Goal: Contribute content: Add original content to the website for others to see

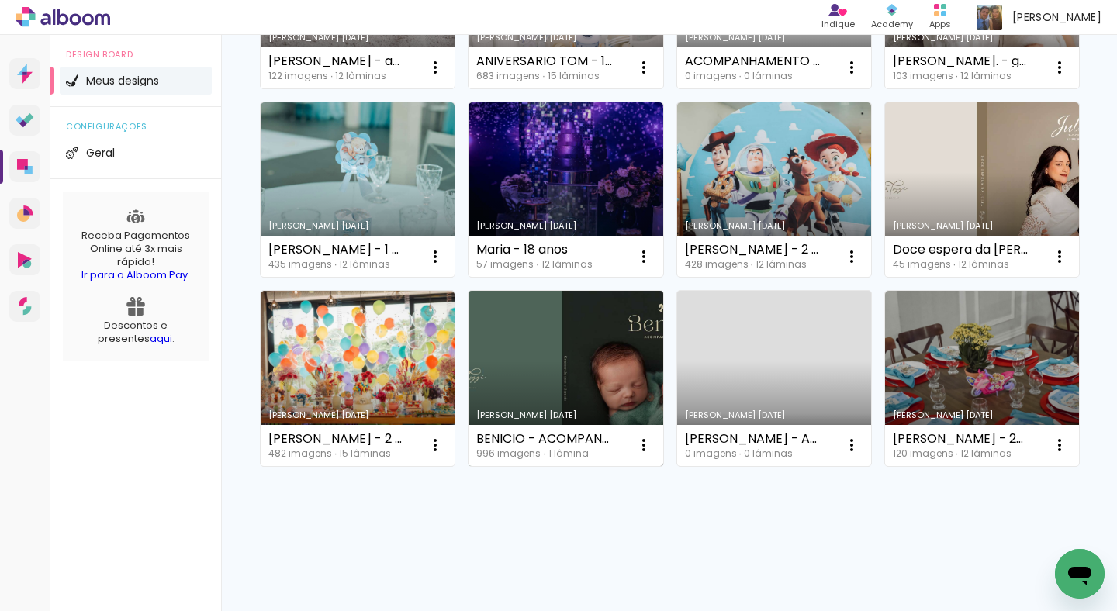
scroll to position [448, 0]
click at [469, 389] on link "Criado em 17/02/25" at bounding box center [566, 378] width 194 height 175
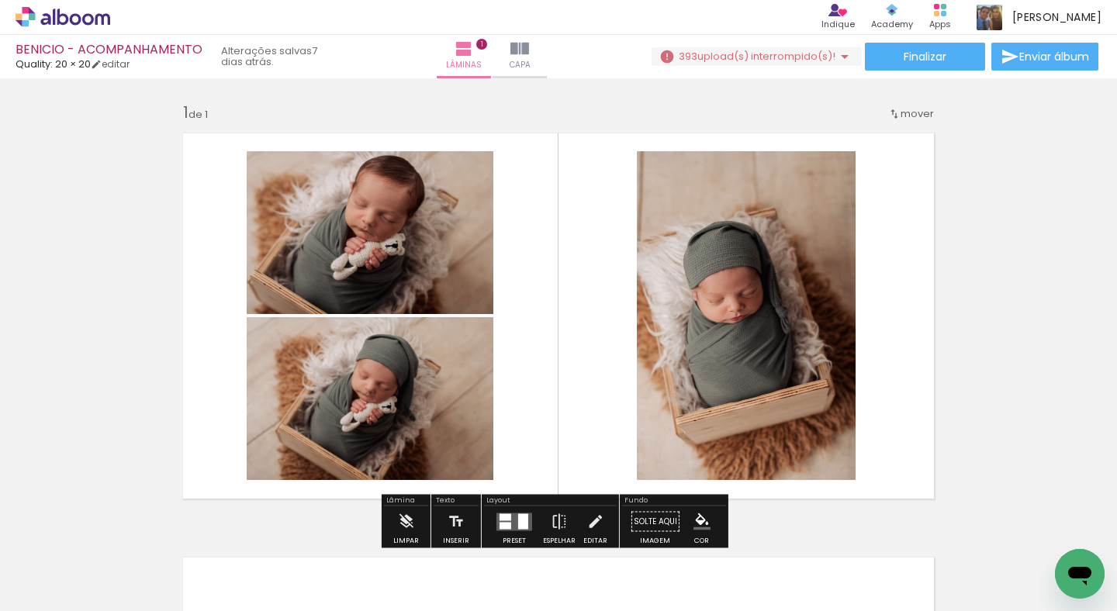
click at [34, 589] on span "Adicionar Fotos" at bounding box center [55, 590] width 47 height 17
click at [0, 0] on input "file" at bounding box center [0, 0] width 0 height 0
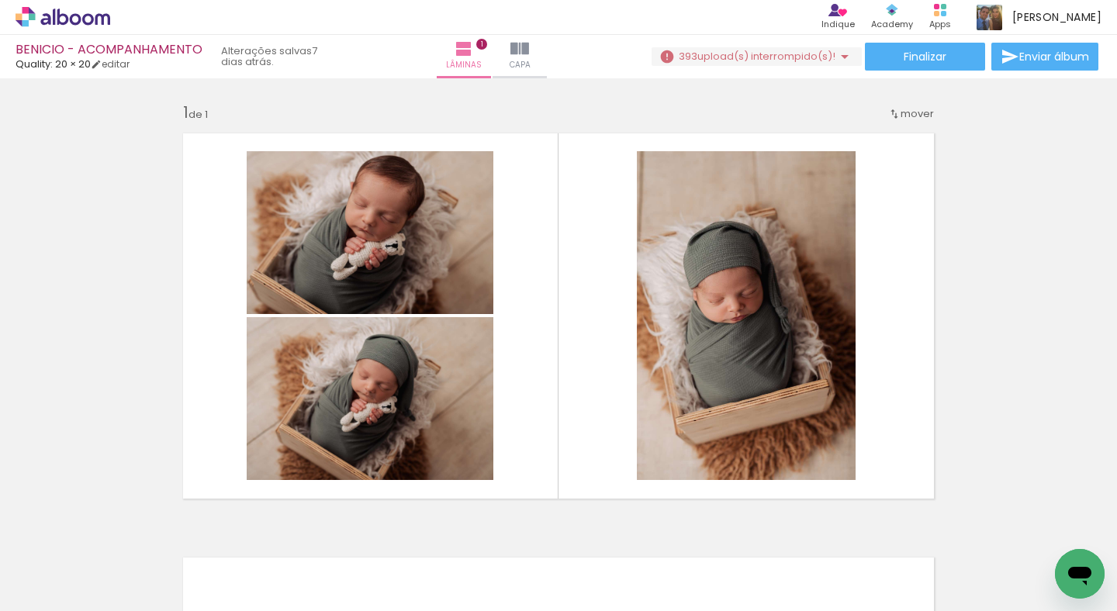
click at [69, 590] on span "Adicionar Fotos" at bounding box center [55, 590] width 47 height 17
click at [0, 0] on input "file" at bounding box center [0, 0] width 0 height 0
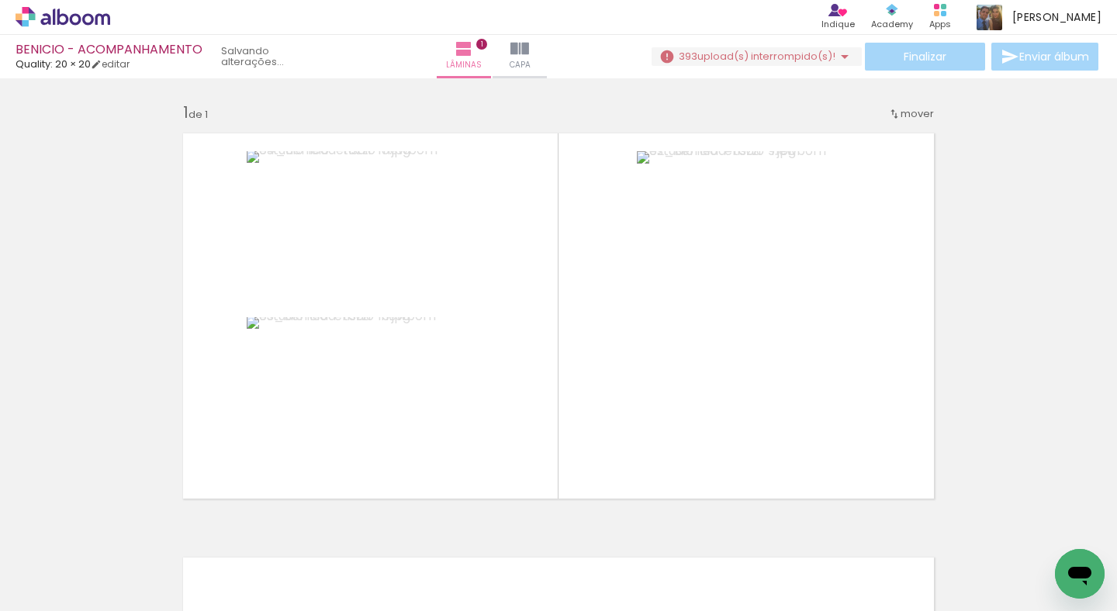
click at [38, 592] on span "Adicionar Fotos" at bounding box center [55, 590] width 47 height 17
click at [0, 0] on input "file" at bounding box center [0, 0] width 0 height 0
click at [71, 566] on input "Todas as fotos" at bounding box center [43, 564] width 59 height 13
click at [0, 0] on slot "Não utilizadas" at bounding box center [0, 0] width 0 height 0
type input "Não utilizadas"
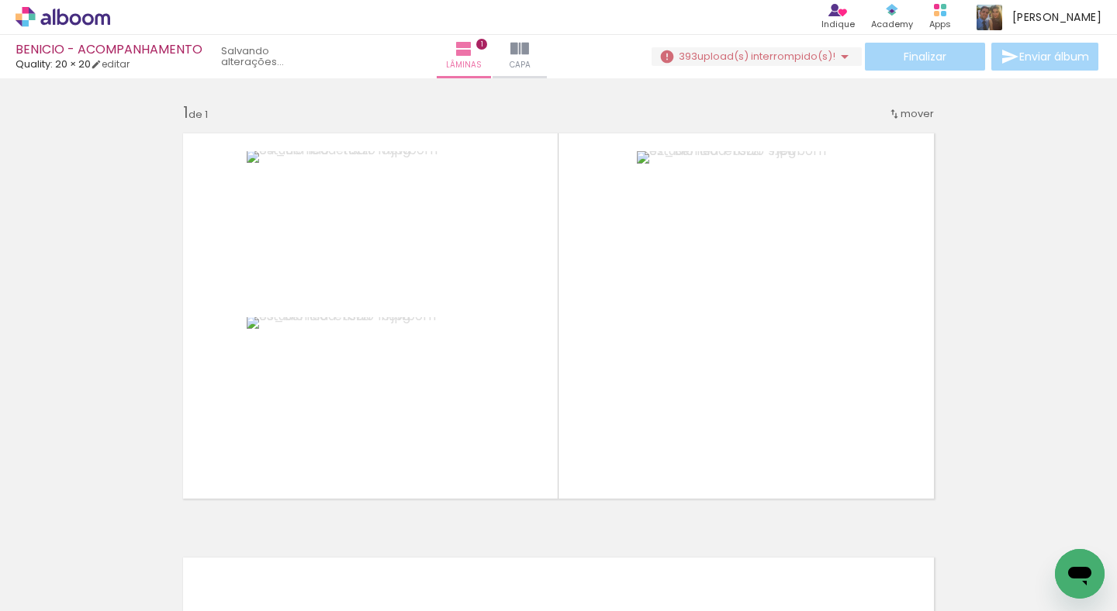
click at [46, 597] on span "Adicionar Fotos" at bounding box center [55, 602] width 47 height 17
click at [0, 0] on input "file" at bounding box center [0, 0] width 0 height 0
click at [53, 602] on span "Adicionar Fotos" at bounding box center [55, 602] width 47 height 17
click at [0, 0] on input "file" at bounding box center [0, 0] width 0 height 0
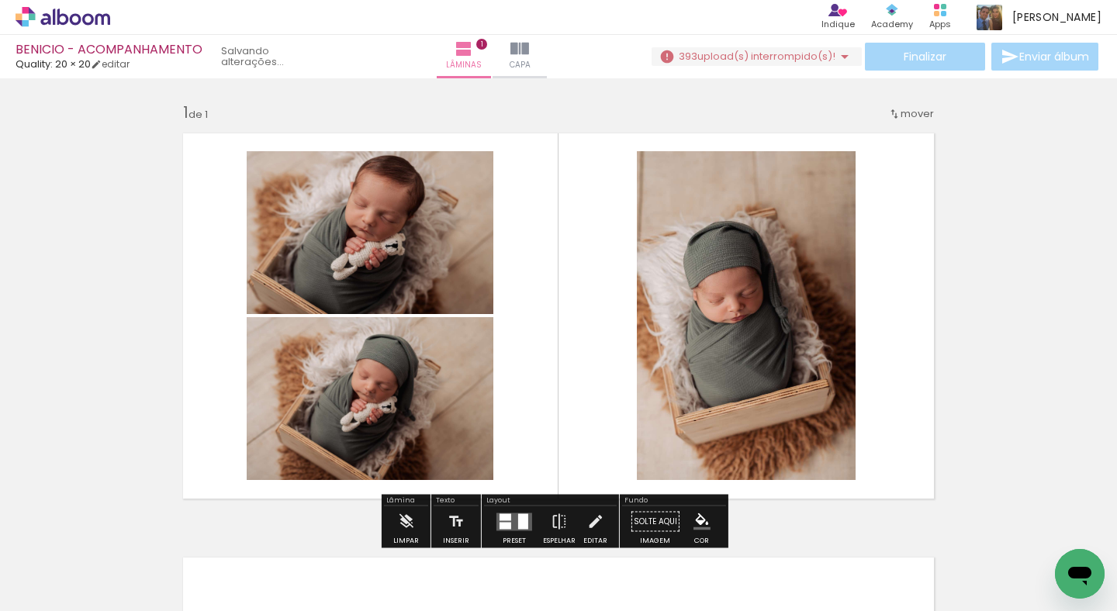
click at [763, 61] on span "upload(s) interrompido(s)!" at bounding box center [766, 56] width 138 height 15
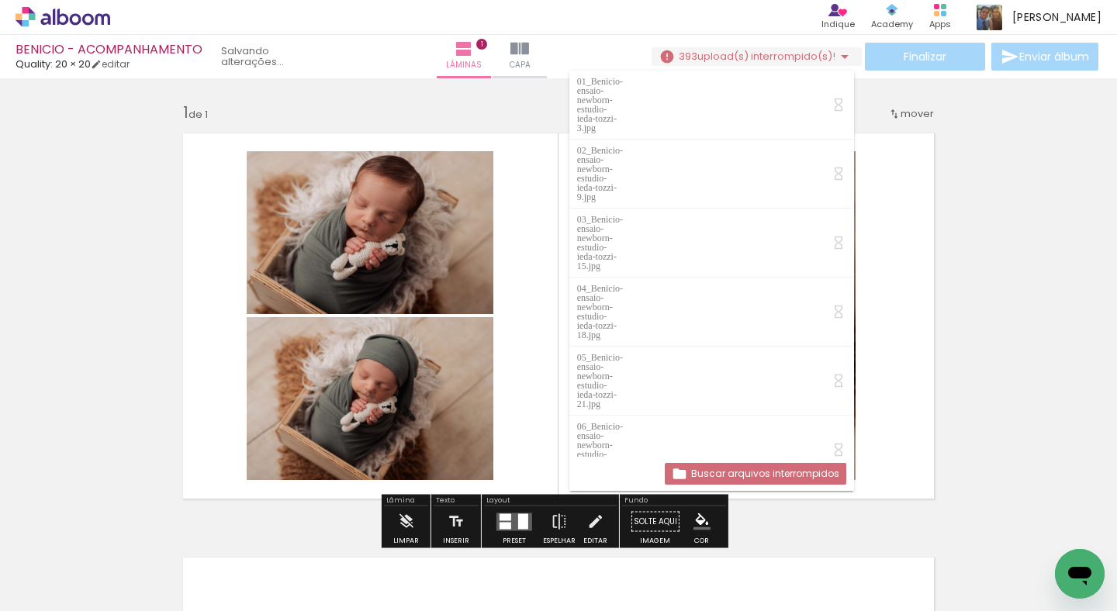
click at [0, 0] on slot "Buscar arquivos interrompidos" at bounding box center [0, 0] width 0 height 0
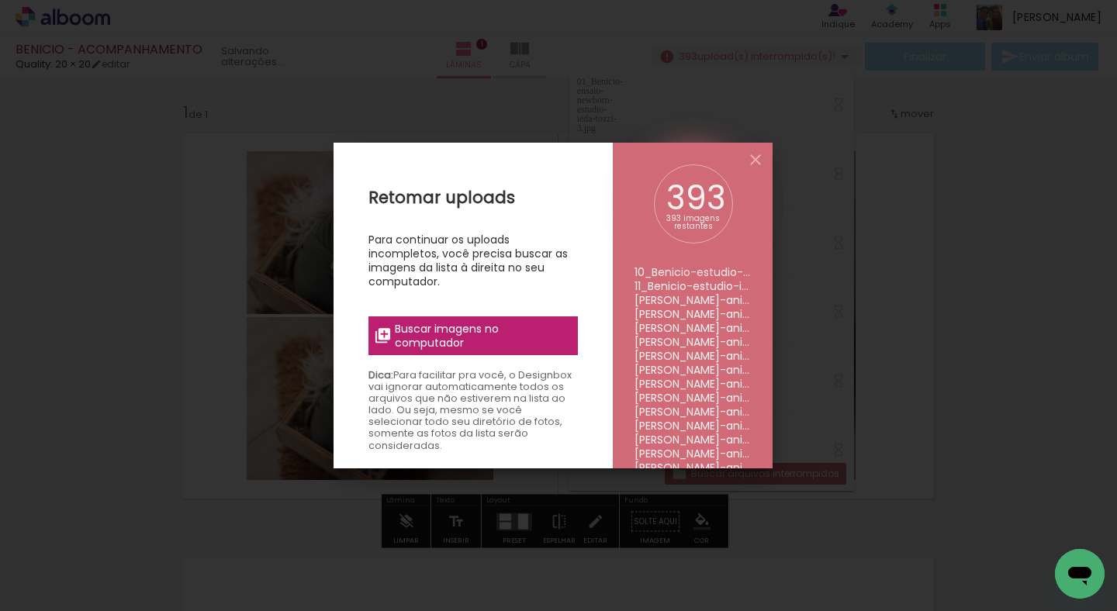
click at [537, 334] on span "Buscar imagens no computador" at bounding box center [481, 336] width 173 height 28
click at [0, 0] on input "file" at bounding box center [0, 0] width 0 height 0
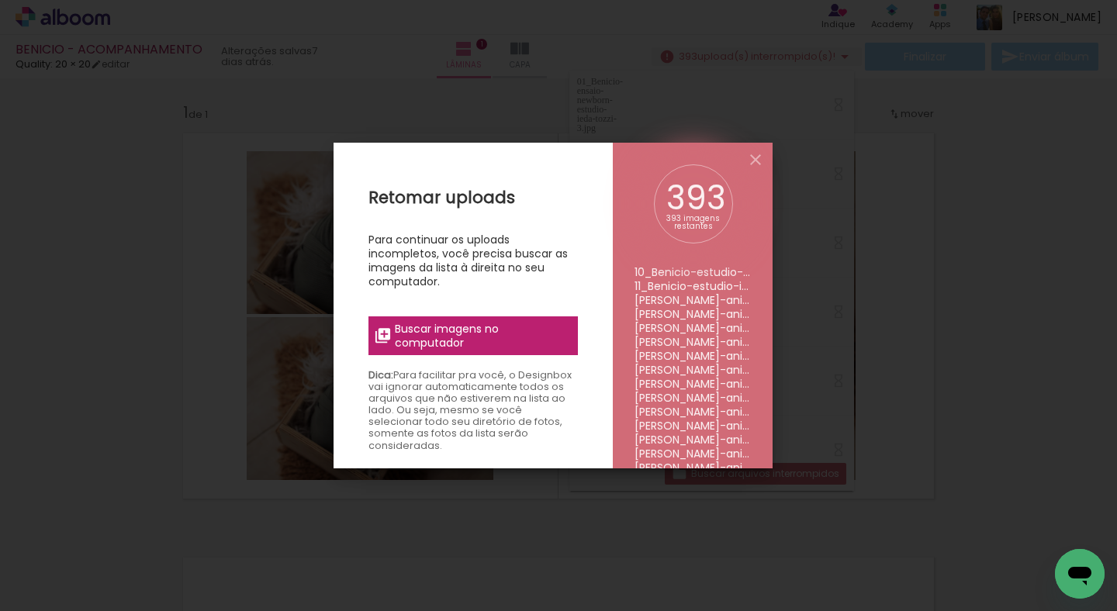
click at [526, 331] on span "Buscar imagens no computador" at bounding box center [481, 336] width 173 height 28
click at [0, 0] on input "file" at bounding box center [0, 0] width 0 height 0
click at [520, 332] on span "Buscar imagens no computador" at bounding box center [481, 336] width 173 height 28
click at [0, 0] on input "file" at bounding box center [0, 0] width 0 height 0
click at [503, 337] on span "Buscar imagens no computador" at bounding box center [481, 336] width 173 height 28
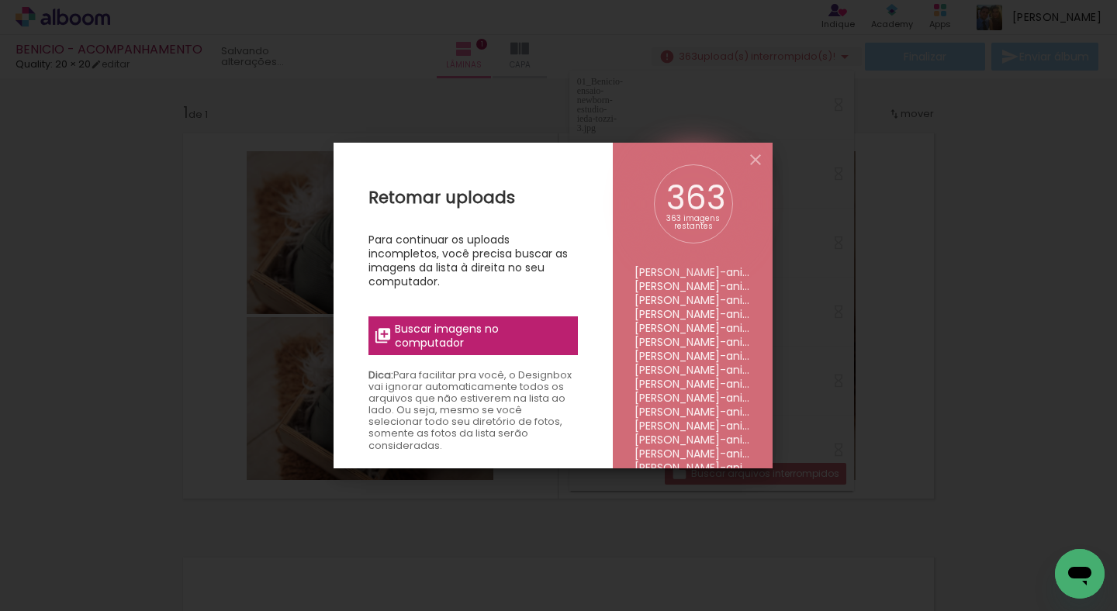
click at [0, 0] on input "file" at bounding box center [0, 0] width 0 height 0
click at [524, 338] on span "Buscar imagens no computador" at bounding box center [481, 336] width 173 height 28
click at [0, 0] on input "file" at bounding box center [0, 0] width 0 height 0
click at [470, 334] on span "Buscar imagens no computador" at bounding box center [481, 336] width 173 height 28
click at [0, 0] on input "file" at bounding box center [0, 0] width 0 height 0
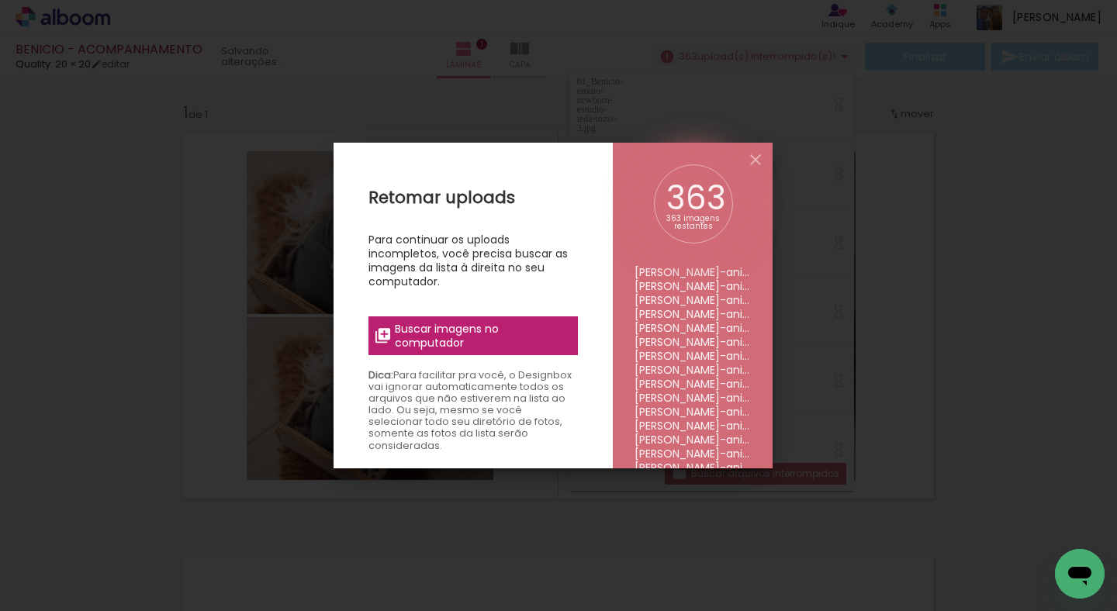
click at [528, 334] on span "Buscar imagens no computador" at bounding box center [481, 336] width 173 height 28
click at [0, 0] on input "file" at bounding box center [0, 0] width 0 height 0
click at [513, 336] on span "Buscar imagens no computador" at bounding box center [481, 336] width 173 height 28
click at [0, 0] on input "file" at bounding box center [0, 0] width 0 height 0
click at [534, 334] on span "Buscar imagens no computador" at bounding box center [481, 336] width 173 height 28
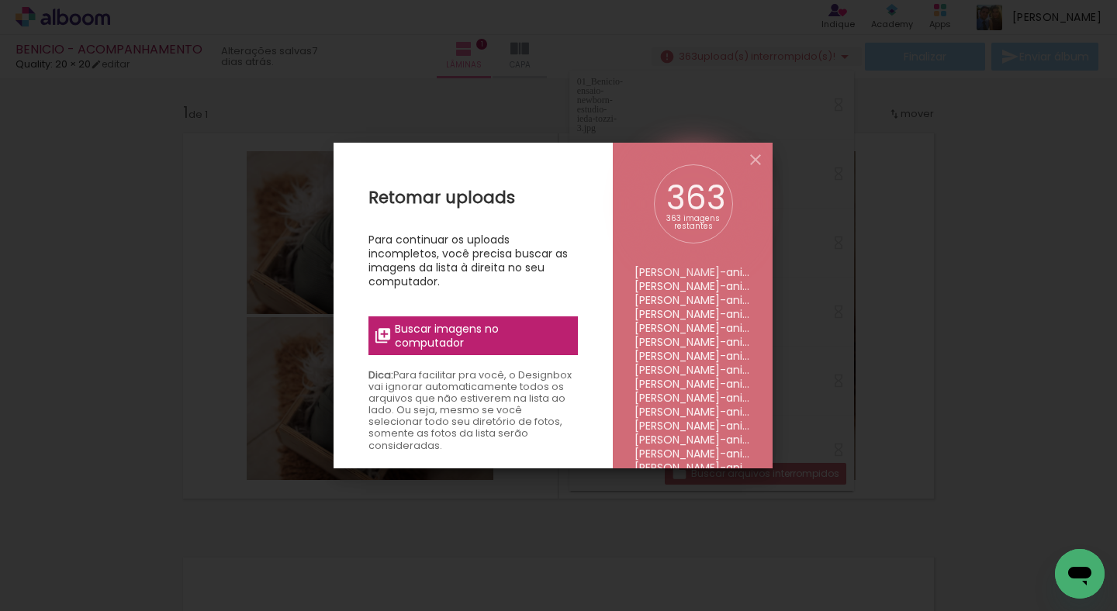
click at [0, 0] on input "file" at bounding box center [0, 0] width 0 height 0
click at [431, 330] on span "Buscar imagens no computador" at bounding box center [481, 336] width 173 height 28
click at [0, 0] on input "file" at bounding box center [0, 0] width 0 height 0
click at [756, 161] on iron-icon at bounding box center [755, 159] width 19 height 19
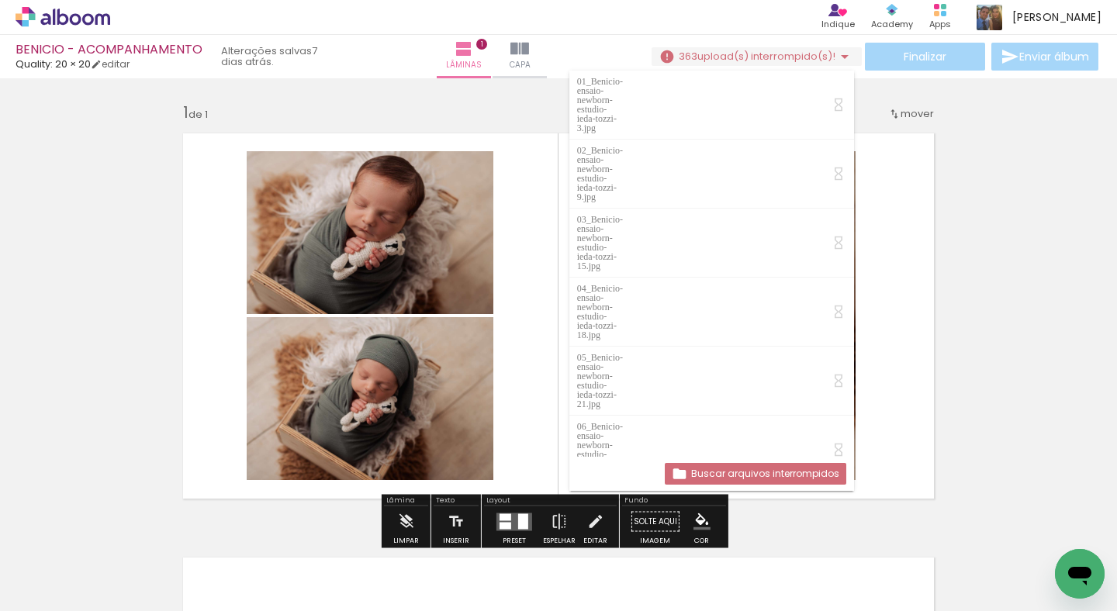
drag, startPoint x: 842, startPoint y: 78, endPoint x: 832, endPoint y: 74, distance: 10.8
click at [889, 0] on div "BENICIO - ACOMPANHAMENTO Quality: 20 × 20 editar 7 dias atrás. Lâminas 1 Capa F…" at bounding box center [558, 0] width 1117 height 0
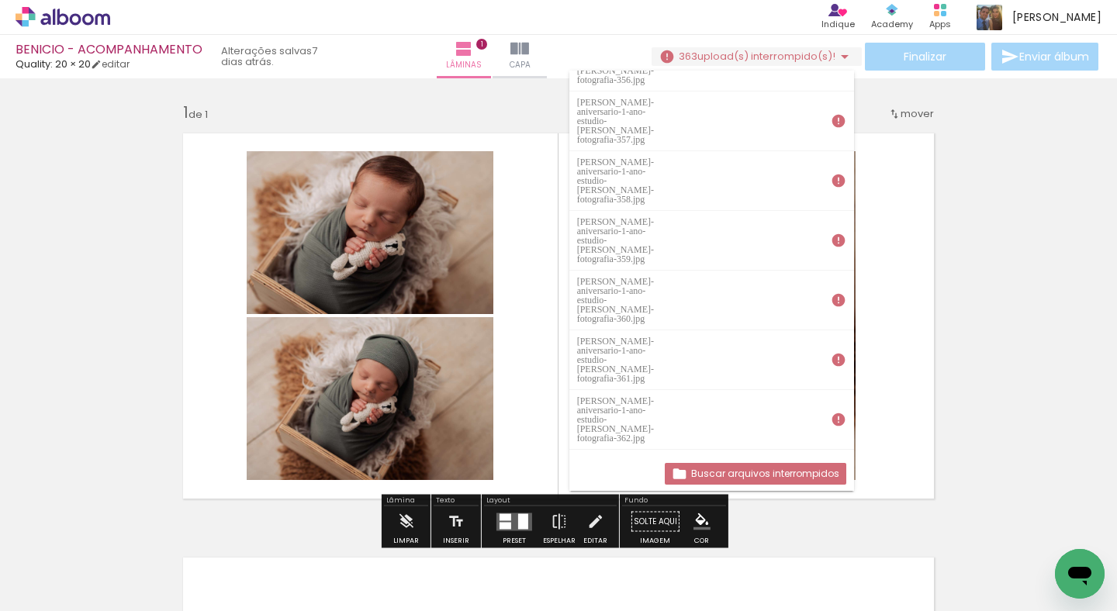
scroll to position [14309, 0]
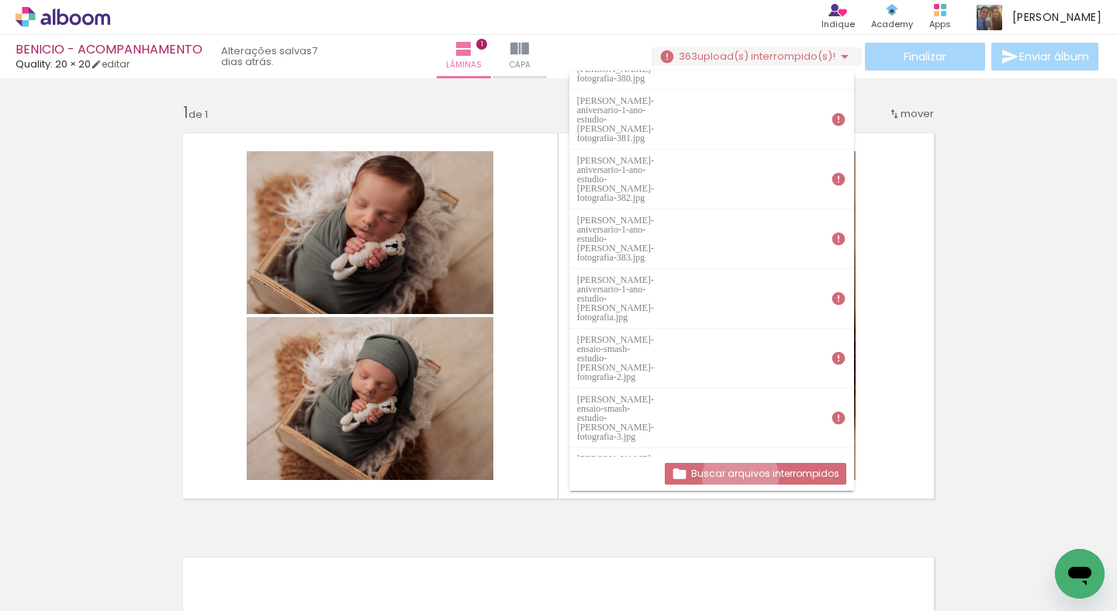
click at [0, 0] on slot "Buscar arquivos interrompidos" at bounding box center [0, 0] width 0 height 0
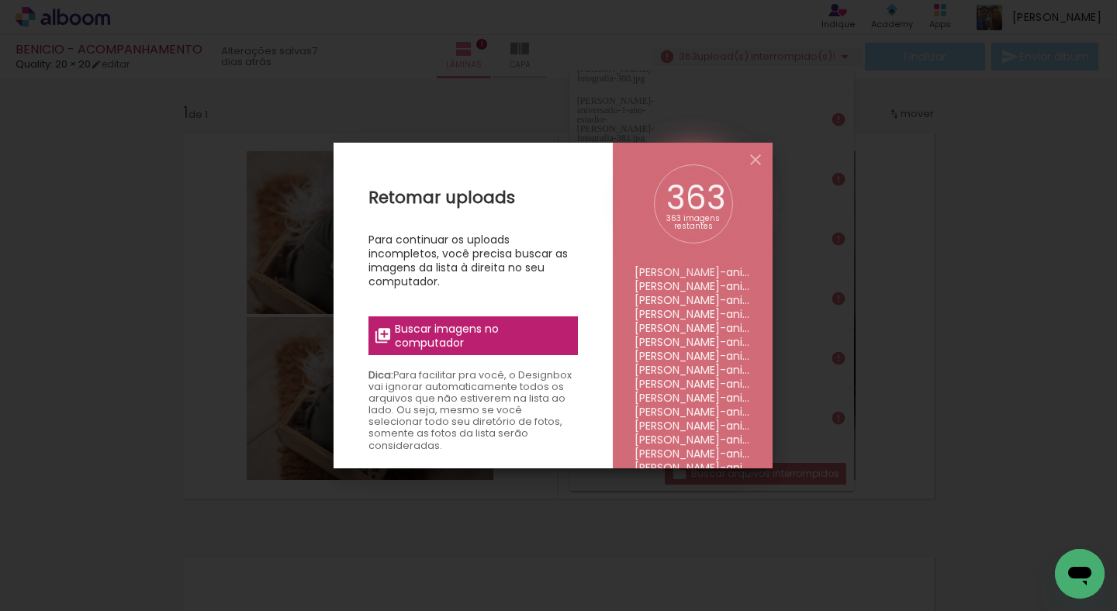
click at [501, 341] on span "Buscar imagens no computador" at bounding box center [481, 336] width 173 height 28
click at [0, 0] on input "file" at bounding box center [0, 0] width 0 height 0
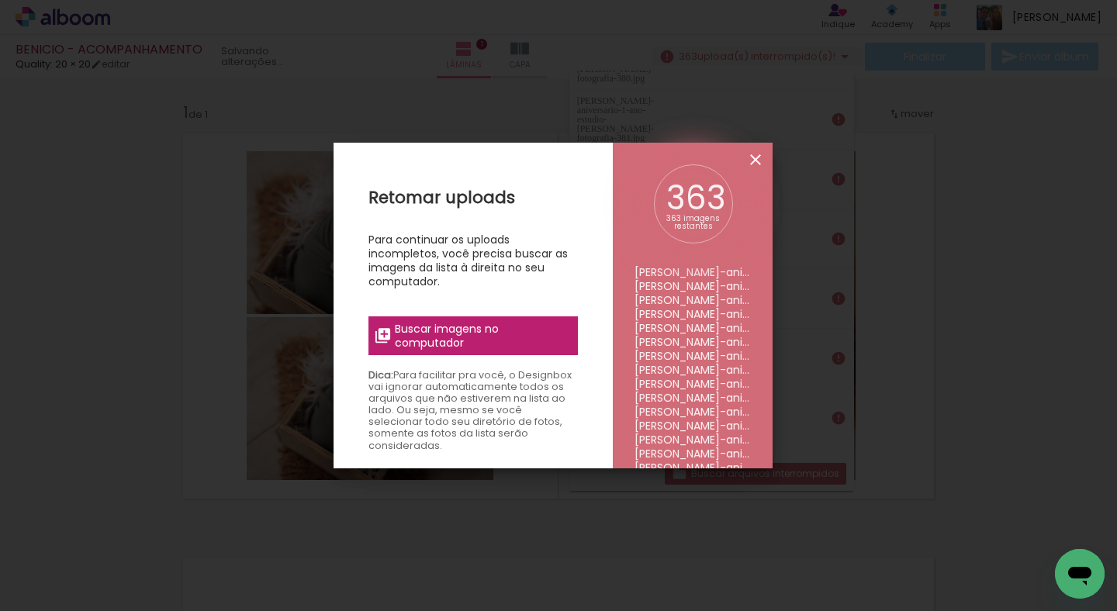
click at [762, 165] on iron-icon at bounding box center [755, 159] width 19 height 19
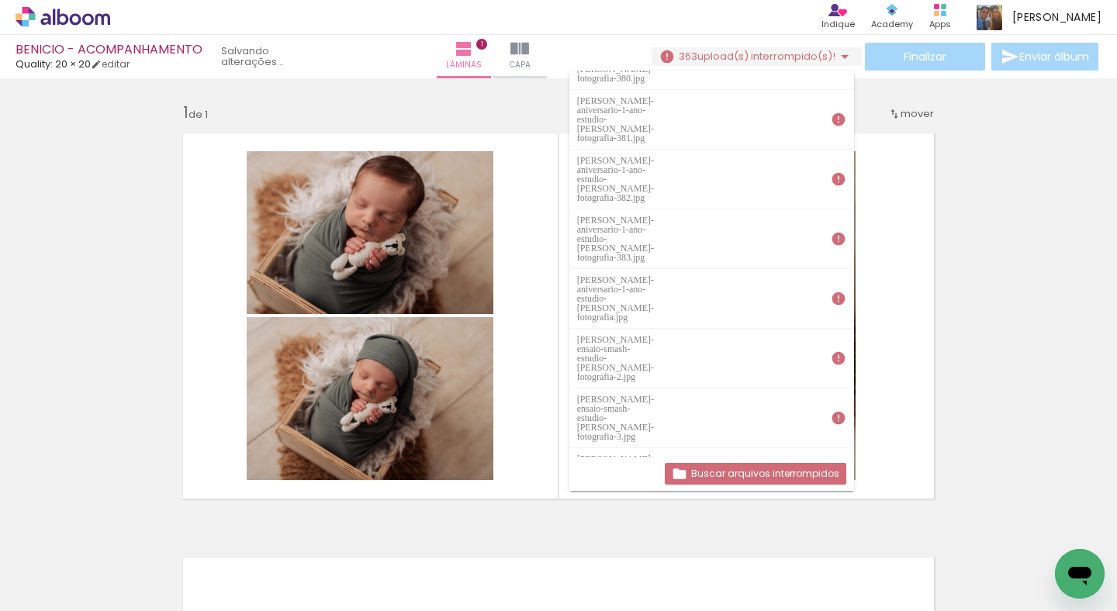
click at [774, 53] on span "upload(s) interrompido(s)!" at bounding box center [766, 56] width 138 height 15
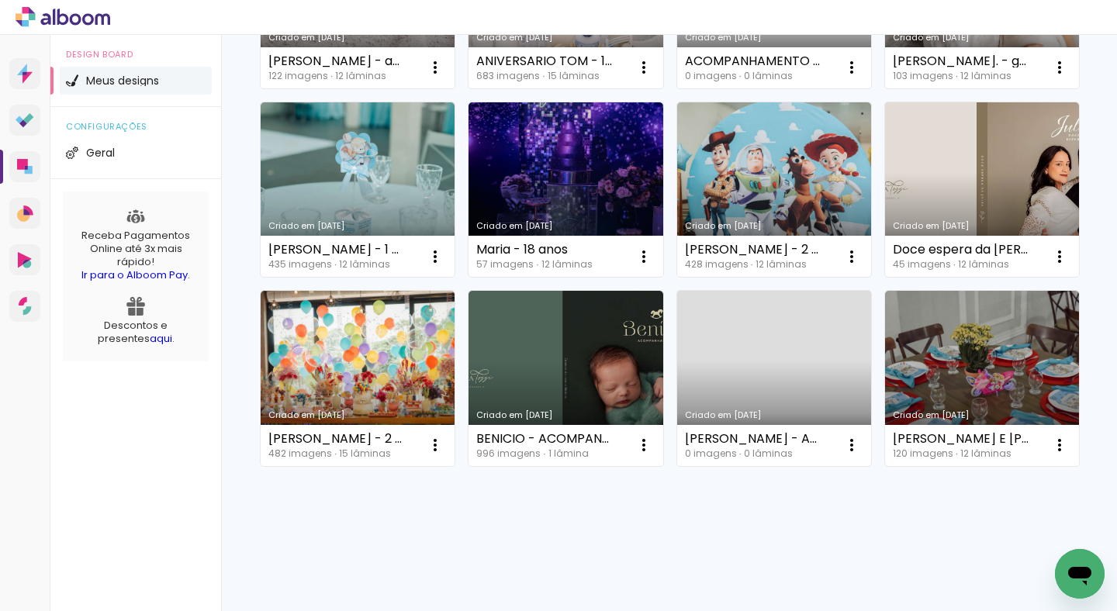
scroll to position [474, 0]
click at [441, 77] on iron-icon at bounding box center [435, 67] width 19 height 19
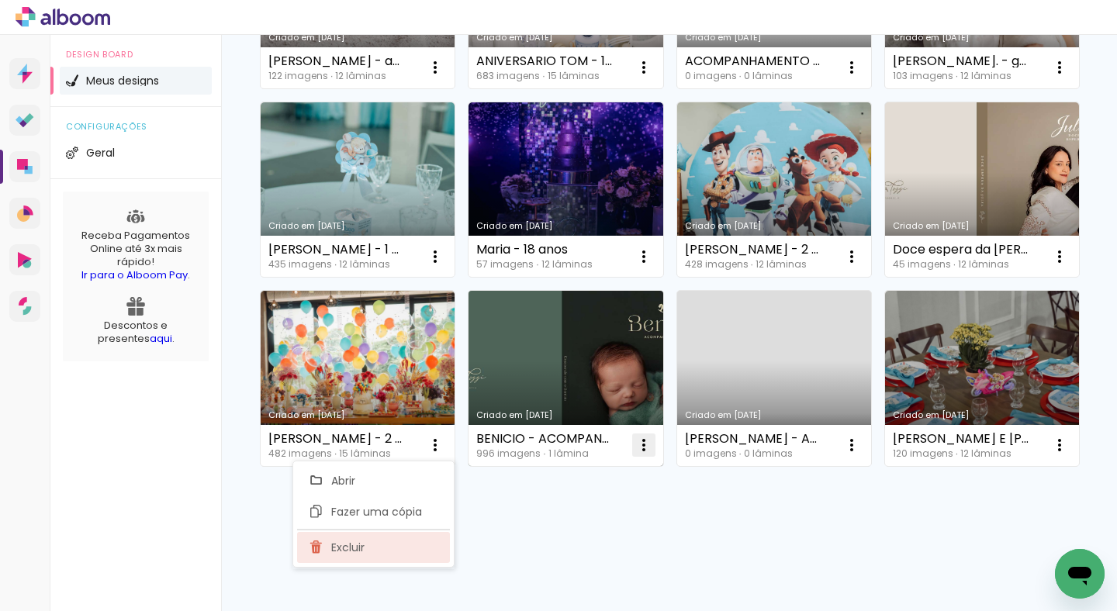
click at [378, 548] on paper-item "Excluir" at bounding box center [373, 547] width 153 height 31
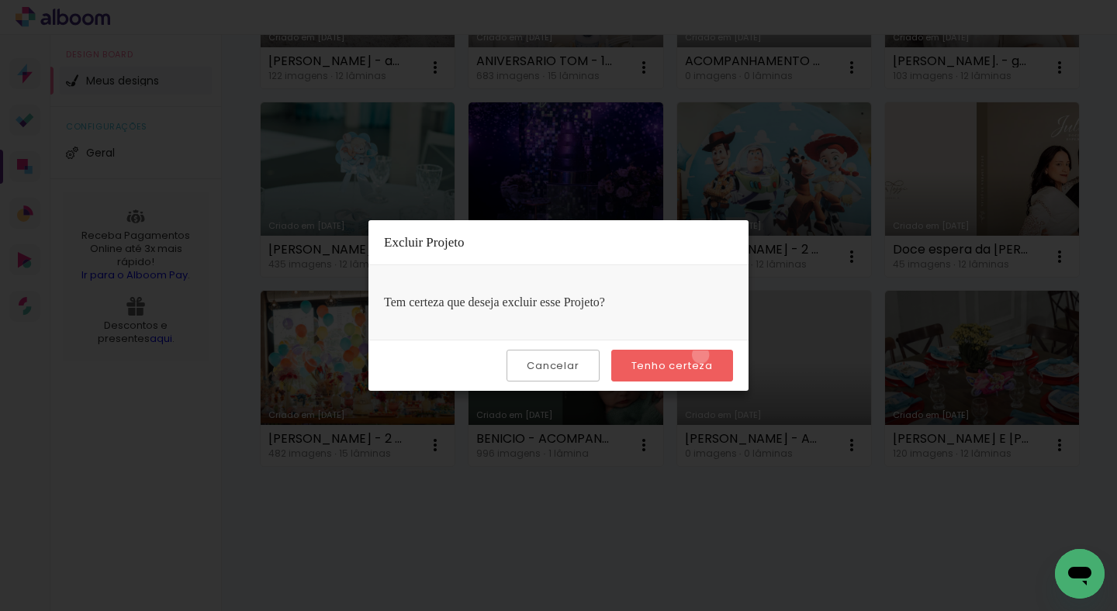
click at [704, 355] on paper-button "Tenho certeza" at bounding box center [672, 366] width 122 height 32
click at [0, 0] on slot "Tenho certeza" at bounding box center [0, 0] width 0 height 0
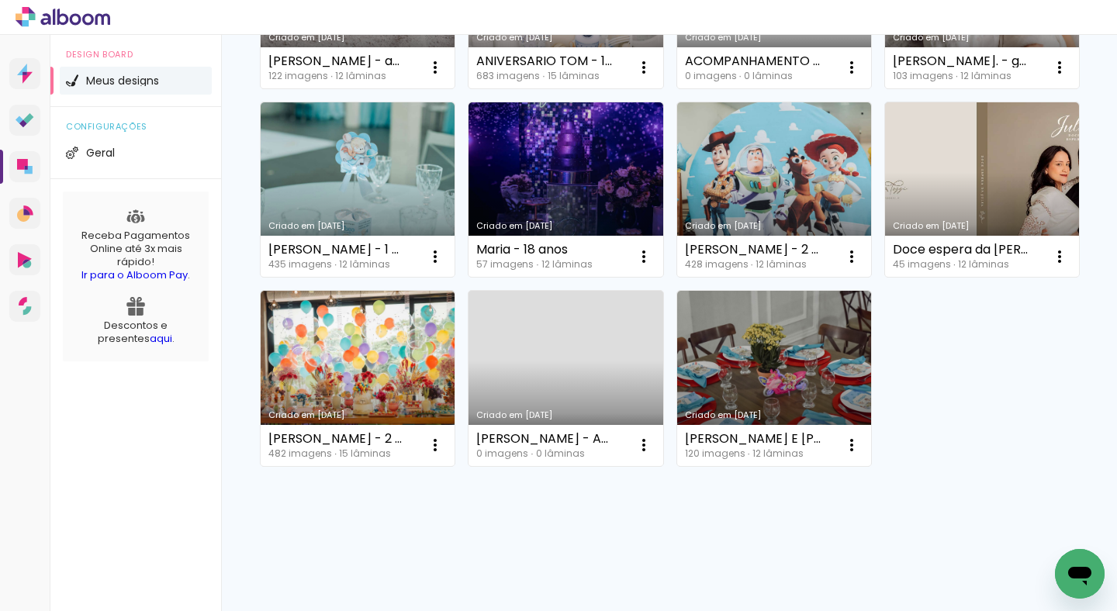
scroll to position [0, 0]
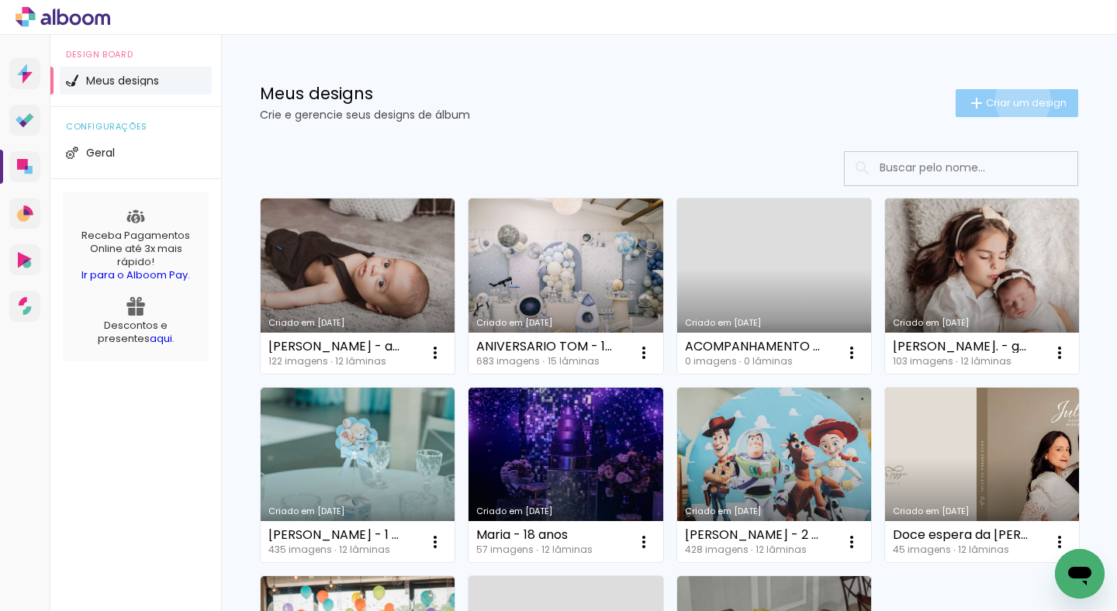
click at [1008, 100] on span "Criar um design" at bounding box center [1026, 103] width 81 height 10
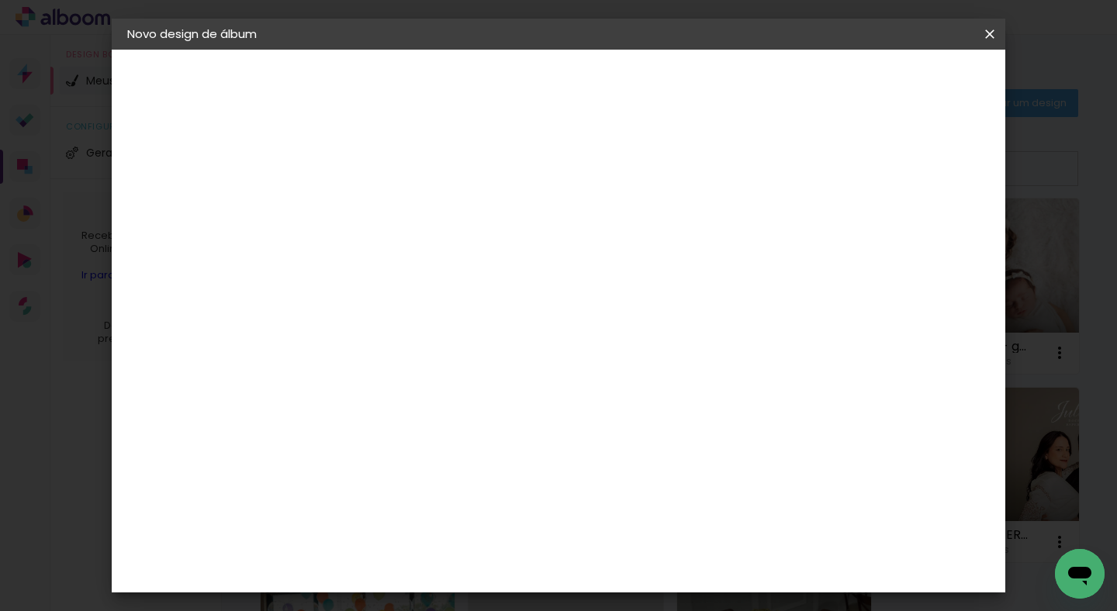
click at [0, 0] on paper-input-container "Título do álbum" at bounding box center [0, 0] width 0 height 0
type input "BENICIO - ACOMP."
type paper-input "BENICIO - ACOMP."
click at [0, 0] on slot "Avançar" at bounding box center [0, 0] width 0 height 0
click at [426, 288] on input at bounding box center [420, 294] width 157 height 19
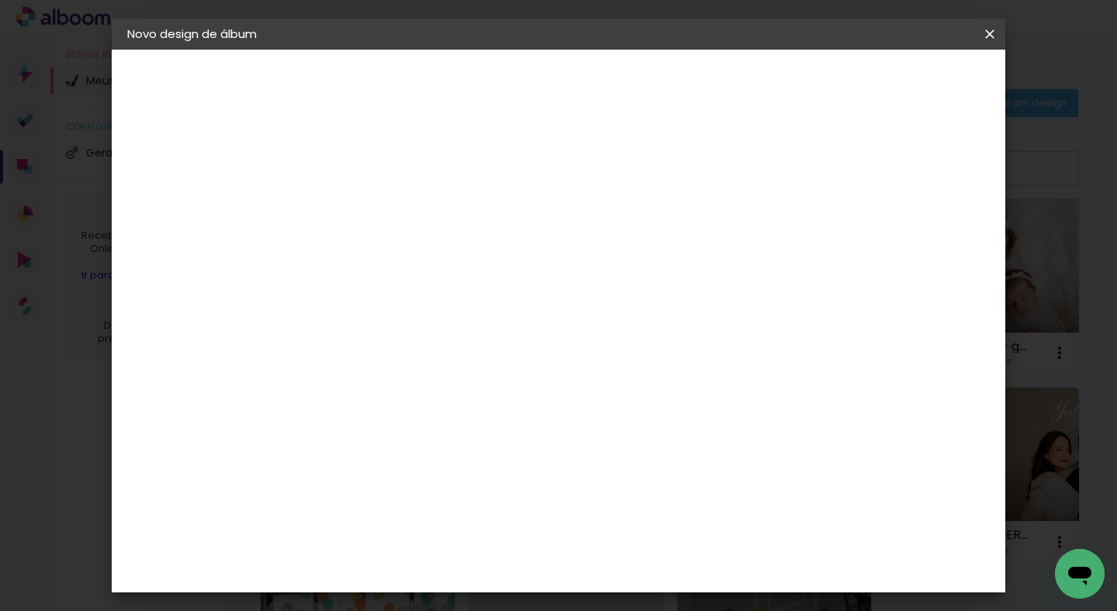
type input "QUA"
type paper-input "QUA"
click at [396, 349] on div "Quality" at bounding box center [392, 350] width 43 height 12
click at [0, 0] on slot "Avançar" at bounding box center [0, 0] width 0 height 0
click at [441, 261] on input "text" at bounding box center [411, 270] width 61 height 24
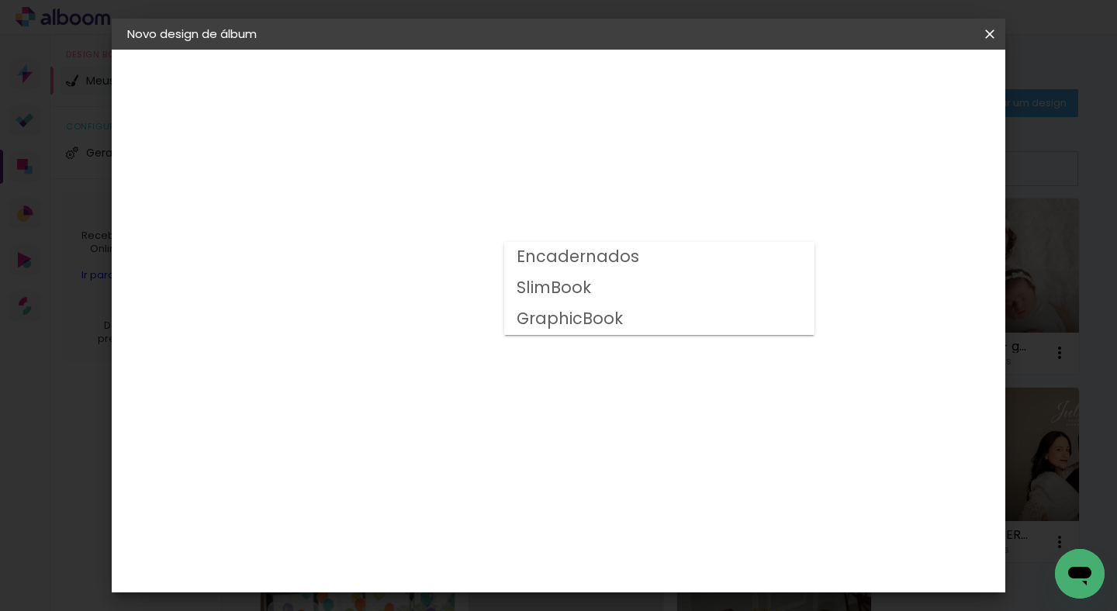
click at [0, 0] on slot "SlimBook" at bounding box center [0, 0] width 0 height 0
type input "SlimBook"
click at [0, 0] on slot "Avançar" at bounding box center [0, 0] width 0 height 0
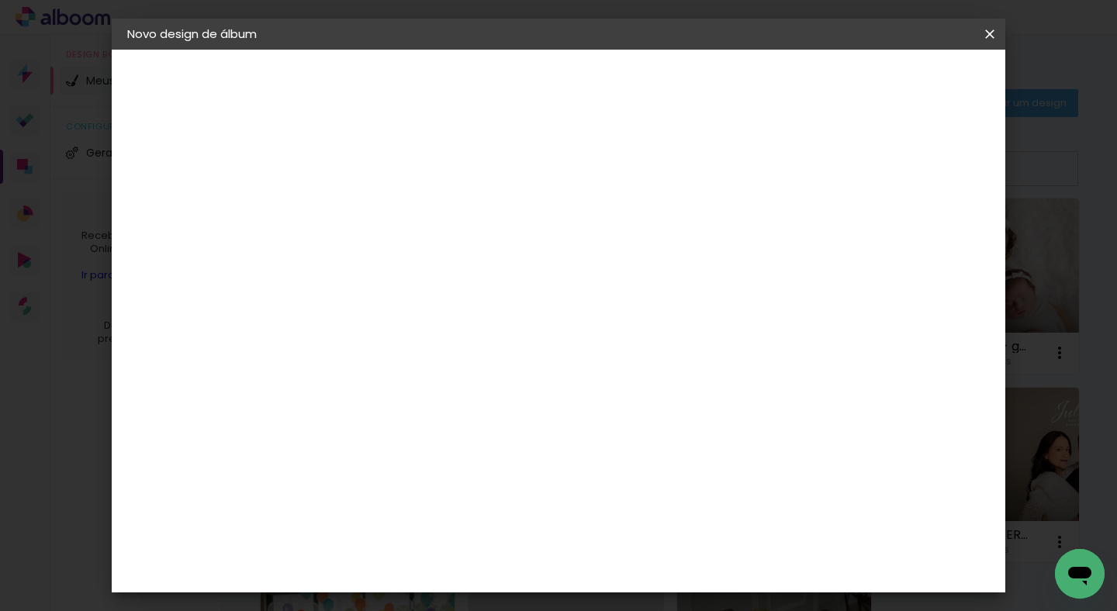
click at [893, 80] on span "Iniciar design" at bounding box center [857, 82] width 71 height 11
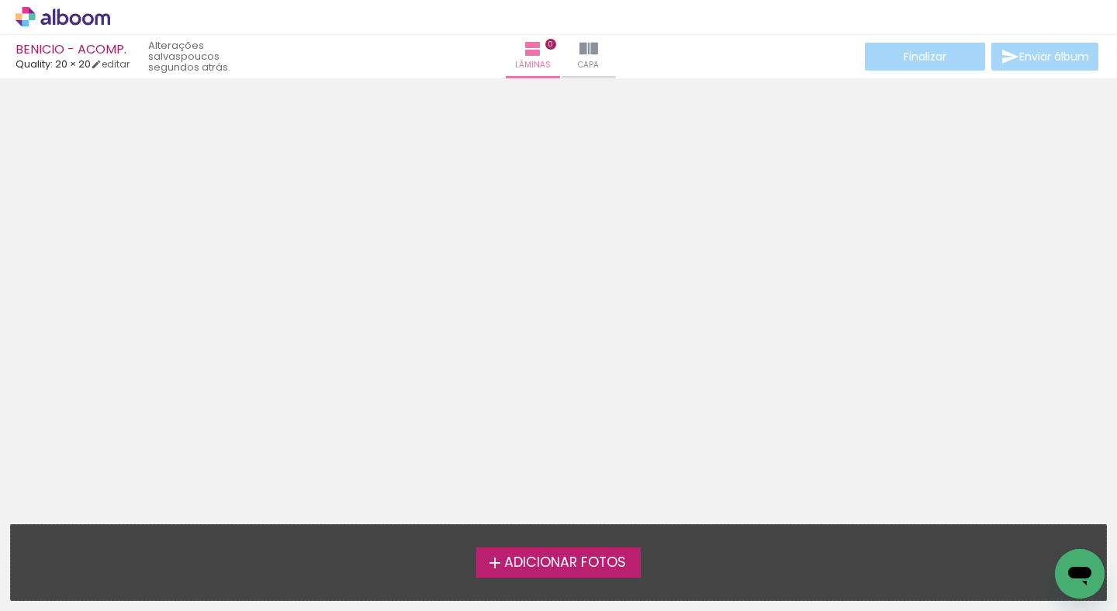
click at [522, 579] on div "Adicionar Fotos Solte suas fotos aqui..." at bounding box center [558, 562] width 1095 height 75
click at [509, 556] on span "Adicionar Fotos" at bounding box center [565, 563] width 122 height 14
click at [0, 0] on input "file" at bounding box center [0, 0] width 0 height 0
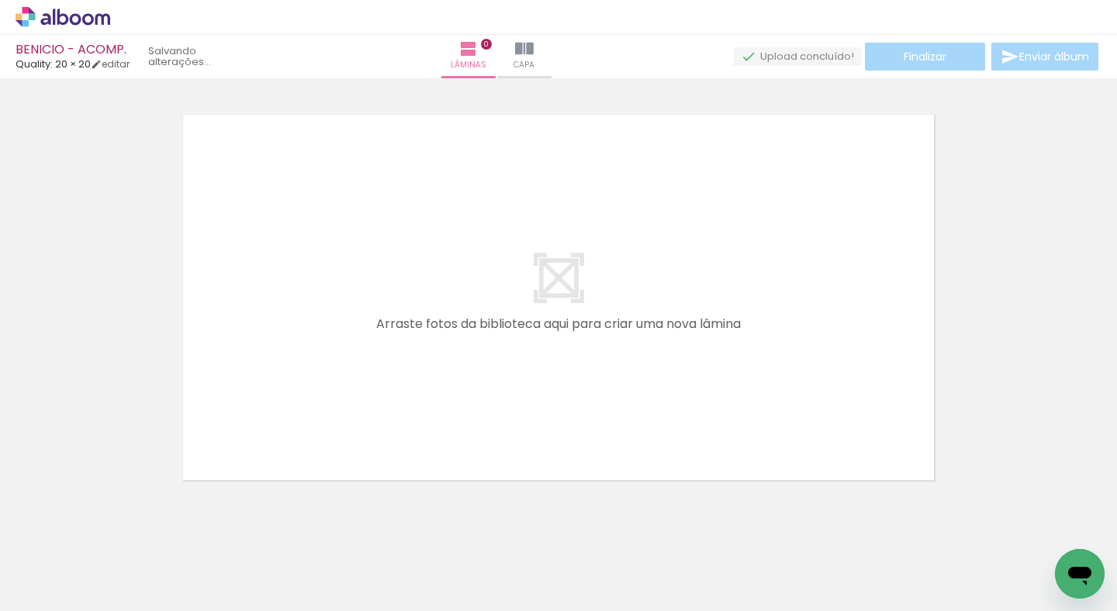
scroll to position [19, 0]
click at [50, 607] on span "Adicionar Fotos" at bounding box center [55, 602] width 47 height 17
click at [0, 0] on input "file" at bounding box center [0, 0] width 0 height 0
click at [60, 595] on span "Adicionar Fotos" at bounding box center [55, 590] width 47 height 17
click at [0, 0] on input "file" at bounding box center [0, 0] width 0 height 0
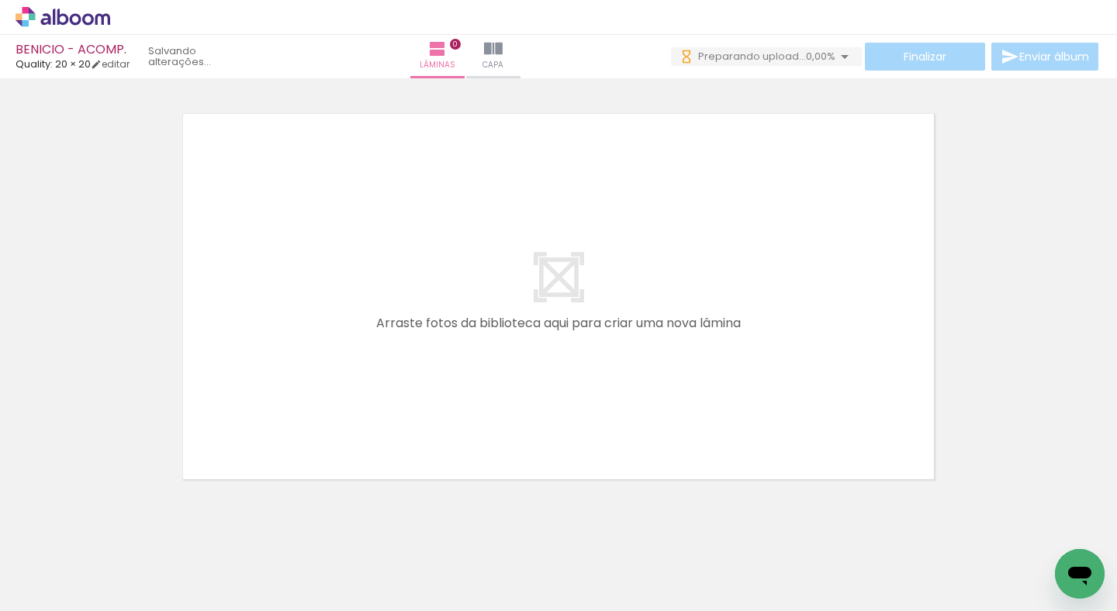
click at [69, 594] on span "Adicionar Fotos" at bounding box center [55, 602] width 47 height 17
click at [0, 0] on input "file" at bounding box center [0, 0] width 0 height 0
click at [69, 594] on span "Adicionar Fotos" at bounding box center [55, 602] width 47 height 17
click at [0, 0] on input "file" at bounding box center [0, 0] width 0 height 0
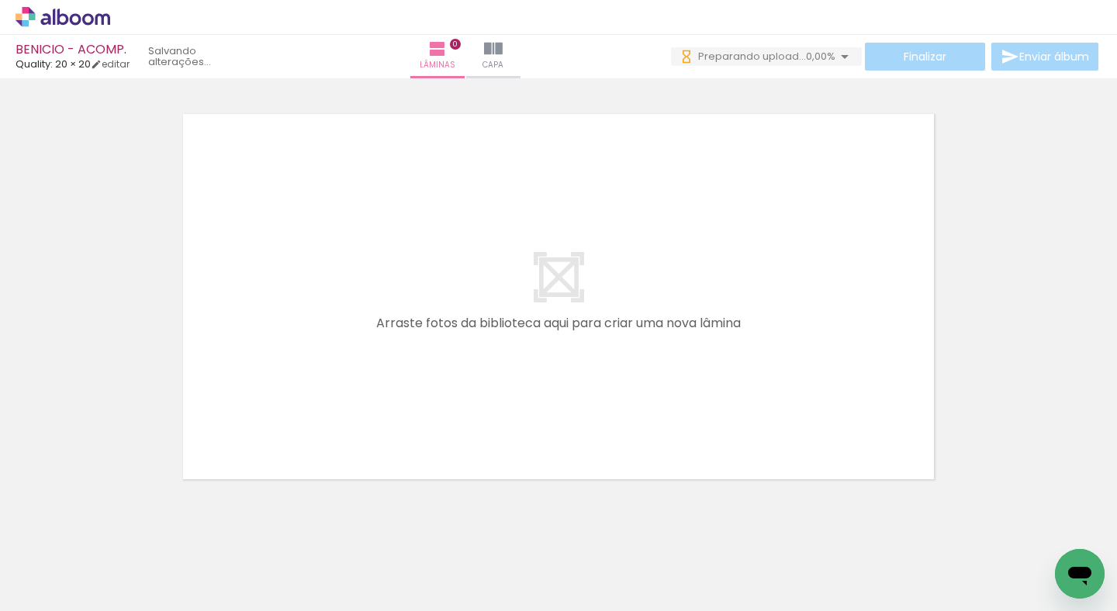
click at [48, 590] on span "Adicionar Fotos" at bounding box center [55, 590] width 47 height 17
click at [0, 0] on input "file" at bounding box center [0, 0] width 0 height 0
click at [71, 594] on span "Adicionar Fotos" at bounding box center [55, 602] width 47 height 17
click at [0, 0] on input "file" at bounding box center [0, 0] width 0 height 0
click at [0, 603] on div "Biblioteca 381 fotos Todas as fotos Não utilizadas Adicionar Fotos" at bounding box center [0, 562] width 0 height 97
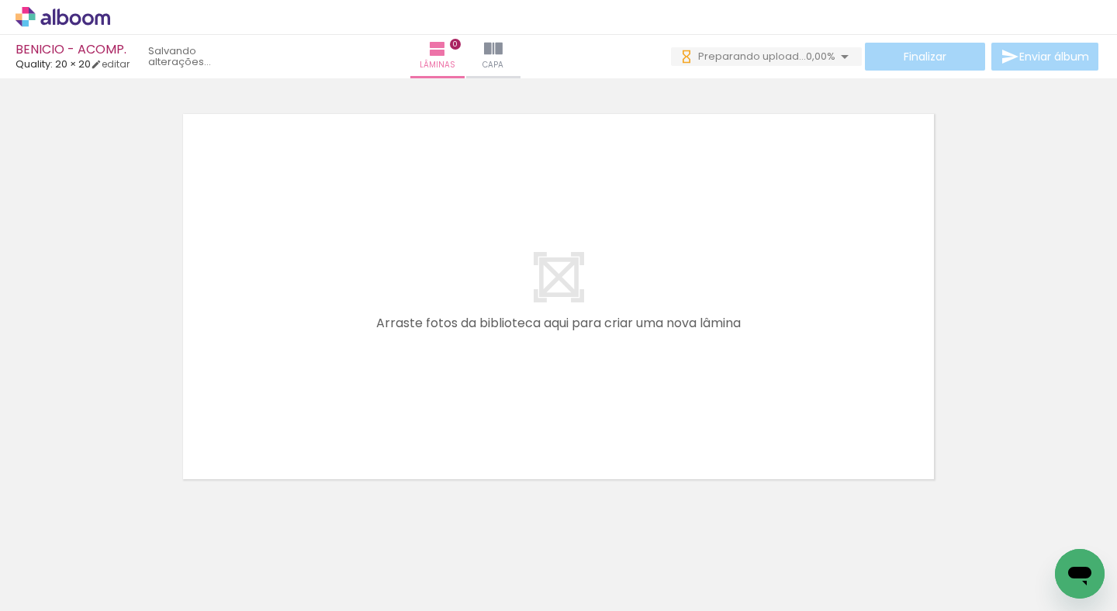
click at [47, 597] on span "Adicionar Fotos" at bounding box center [55, 590] width 47 height 17
click at [0, 0] on input "file" at bounding box center [0, 0] width 0 height 0
click at [66, 594] on span "Adicionar Fotos" at bounding box center [55, 602] width 47 height 17
click at [0, 0] on input "file" at bounding box center [0, 0] width 0 height 0
click at [32, 593] on iron-icon at bounding box center [22, 602] width 19 height 19
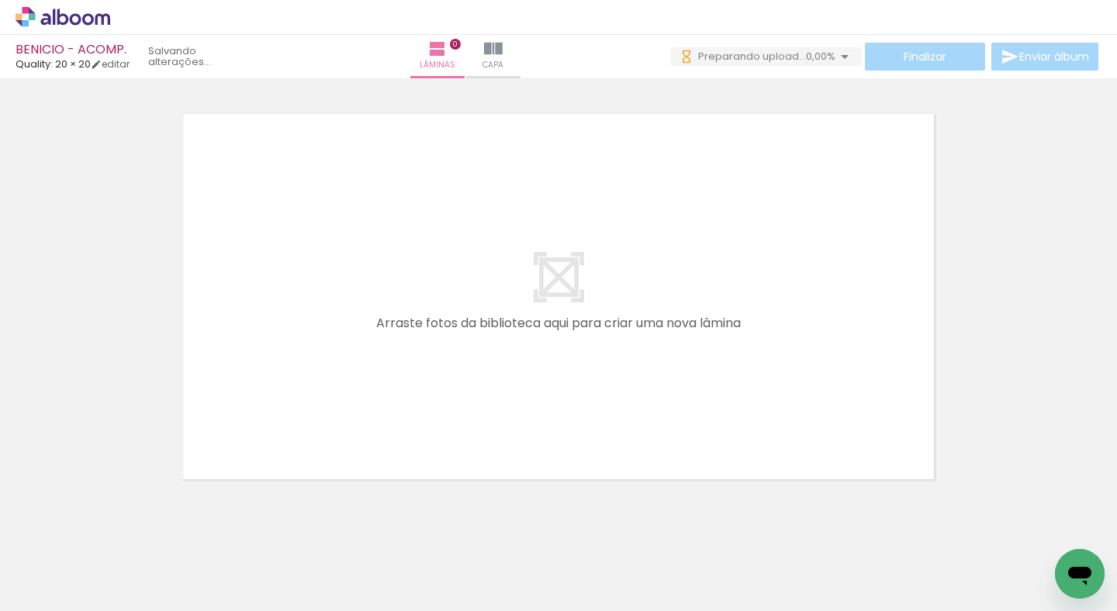
click at [0, 0] on input "file" at bounding box center [0, 0] width 0 height 0
click at [76, 594] on span "Adicionar Fotos" at bounding box center [55, 602] width 47 height 17
click at [0, 0] on input "file" at bounding box center [0, 0] width 0 height 0
click at [69, 594] on span "Adicionar Fotos" at bounding box center [55, 602] width 47 height 17
click at [0, 0] on input "file" at bounding box center [0, 0] width 0 height 0
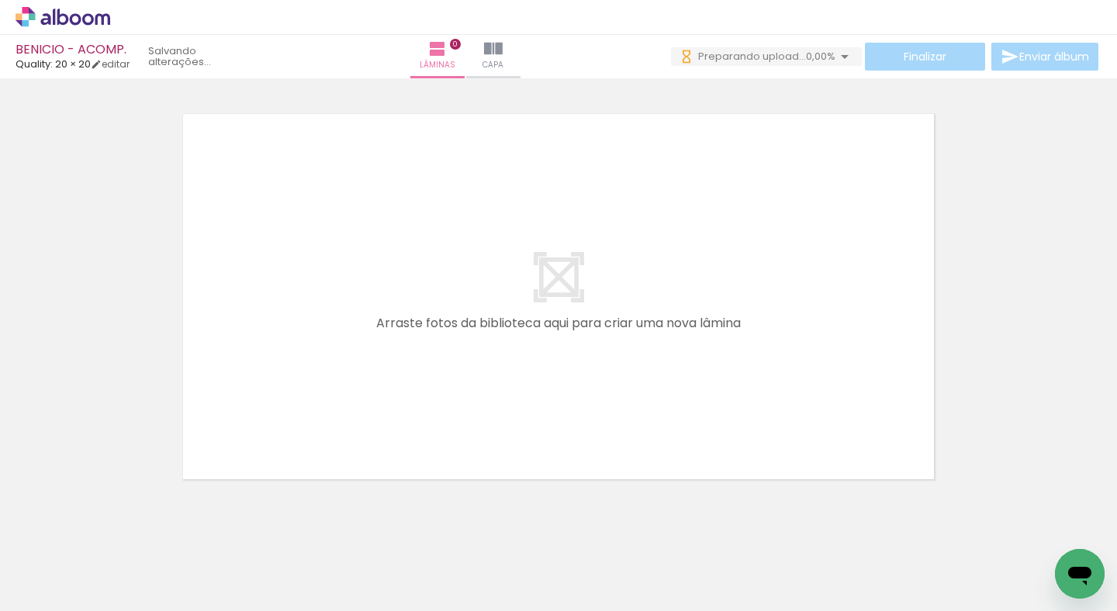
scroll to position [0, 17349]
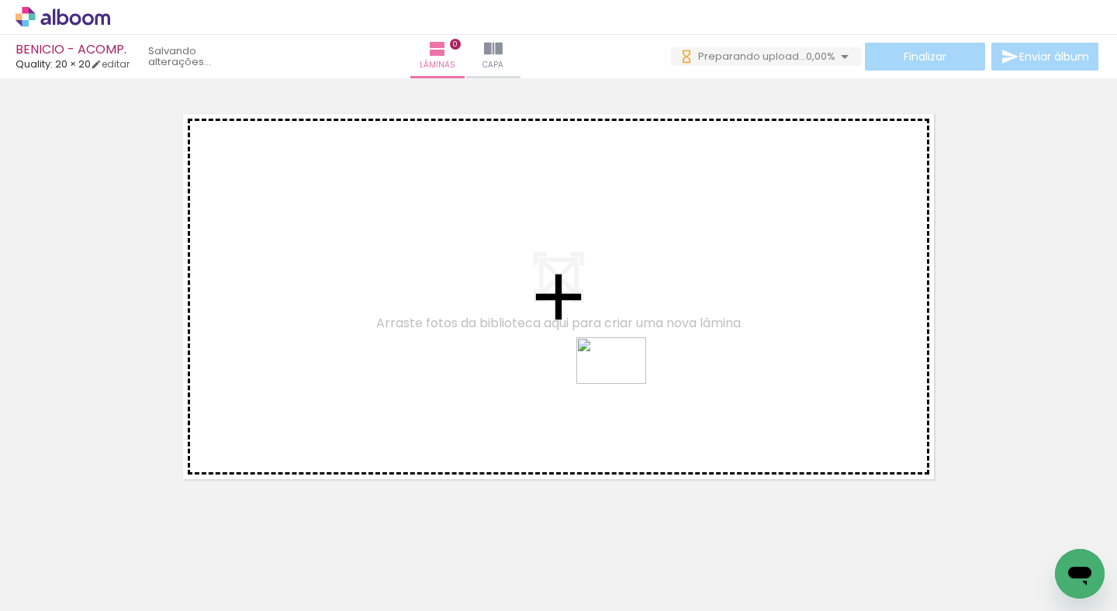
drag, startPoint x: 635, startPoint y: 534, endPoint x: 624, endPoint y: 383, distance: 150.9
click at [624, 383] on quentale-workspace at bounding box center [558, 305] width 1117 height 611
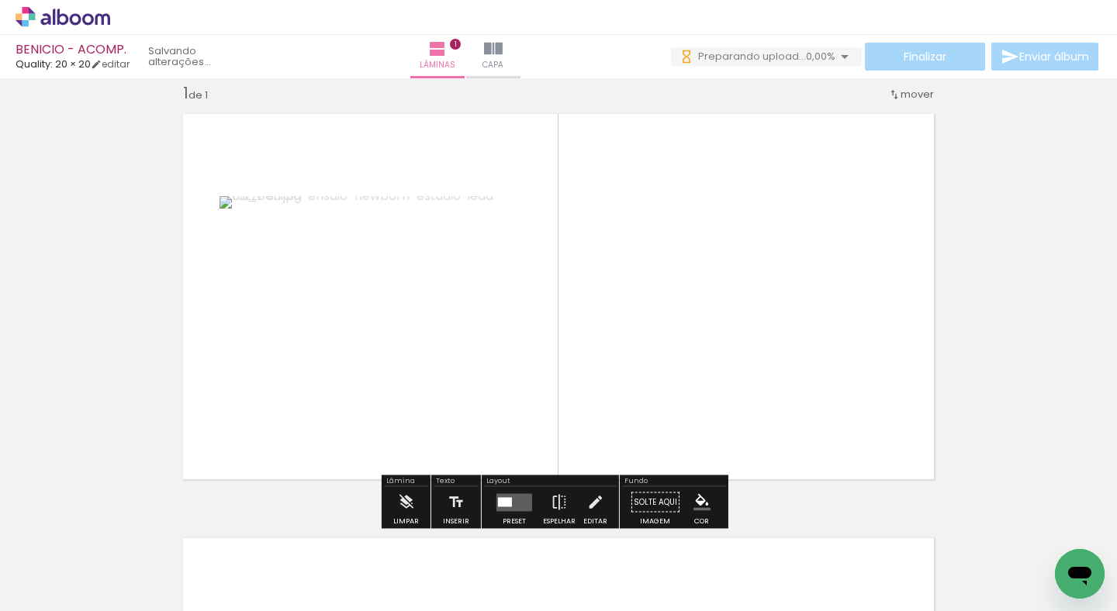
scroll to position [19, 0]
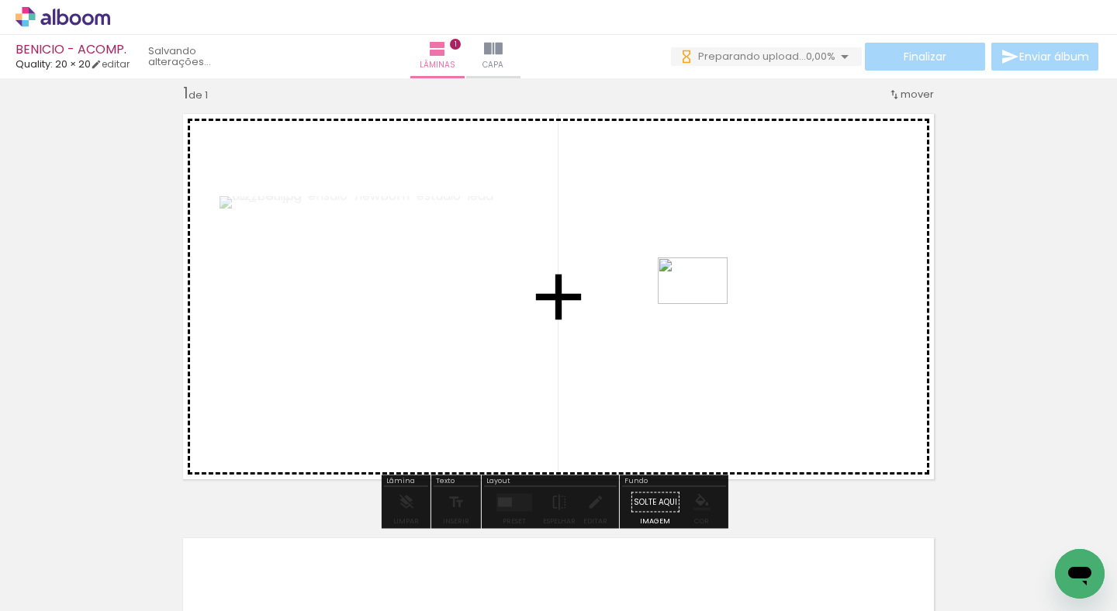
drag, startPoint x: 725, startPoint y: 461, endPoint x: 706, endPoint y: 292, distance: 170.1
click at [706, 292] on quentale-workspace at bounding box center [558, 305] width 1117 height 611
drag, startPoint x: 468, startPoint y: 551, endPoint x: 490, endPoint y: 441, distance: 112.4
click at [613, 388] on quentale-workspace at bounding box center [558, 305] width 1117 height 611
drag, startPoint x: 332, startPoint y: 557, endPoint x: 503, endPoint y: 358, distance: 262.3
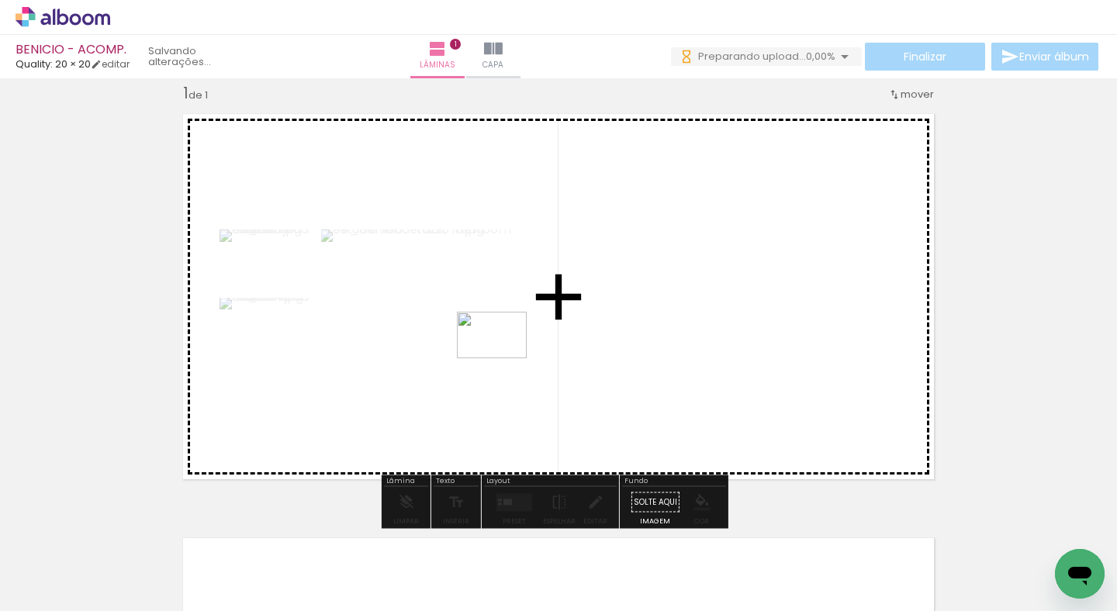
click at [503, 358] on quentale-workspace at bounding box center [558, 305] width 1117 height 611
drag, startPoint x: 890, startPoint y: 562, endPoint x: 916, endPoint y: 400, distance: 163.5
click at [916, 400] on quentale-workspace at bounding box center [558, 305] width 1117 height 611
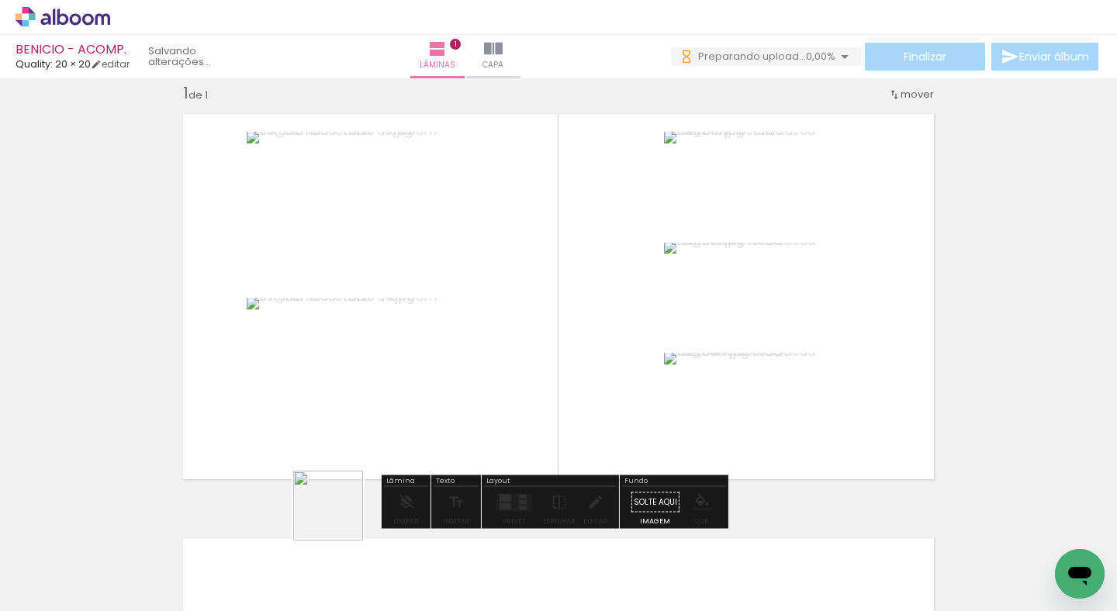
drag, startPoint x: 278, startPoint y: 579, endPoint x: 542, endPoint y: 438, distance: 299.5
click at [542, 438] on quentale-workspace at bounding box center [558, 305] width 1117 height 611
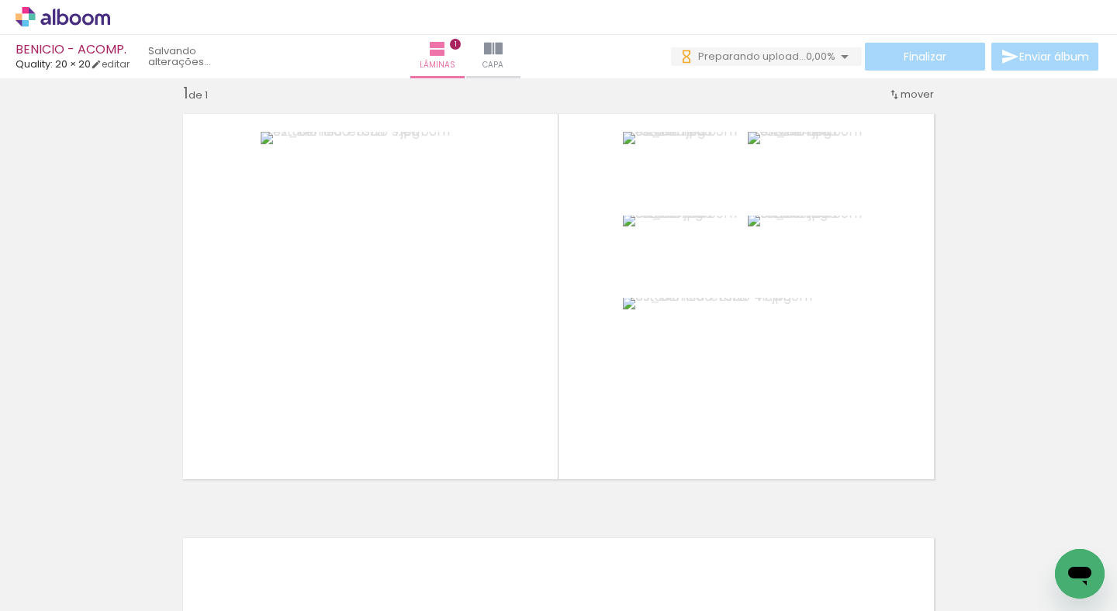
scroll to position [0, 17312]
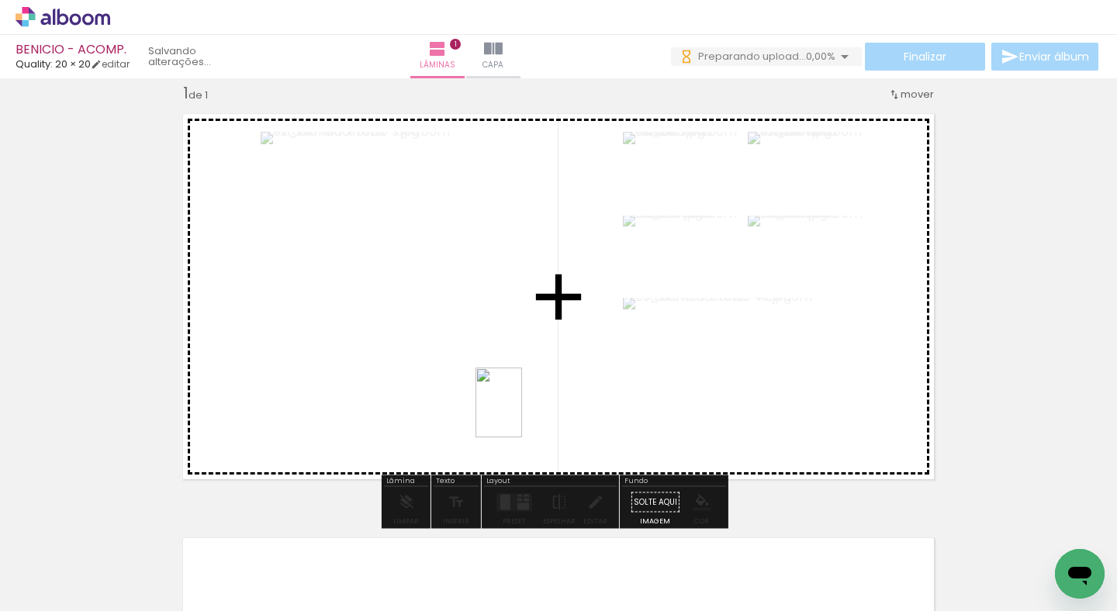
drag, startPoint x: 229, startPoint y: 567, endPoint x: 522, endPoint y: 414, distance: 330.7
click at [522, 414] on quentale-workspace at bounding box center [558, 305] width 1117 height 611
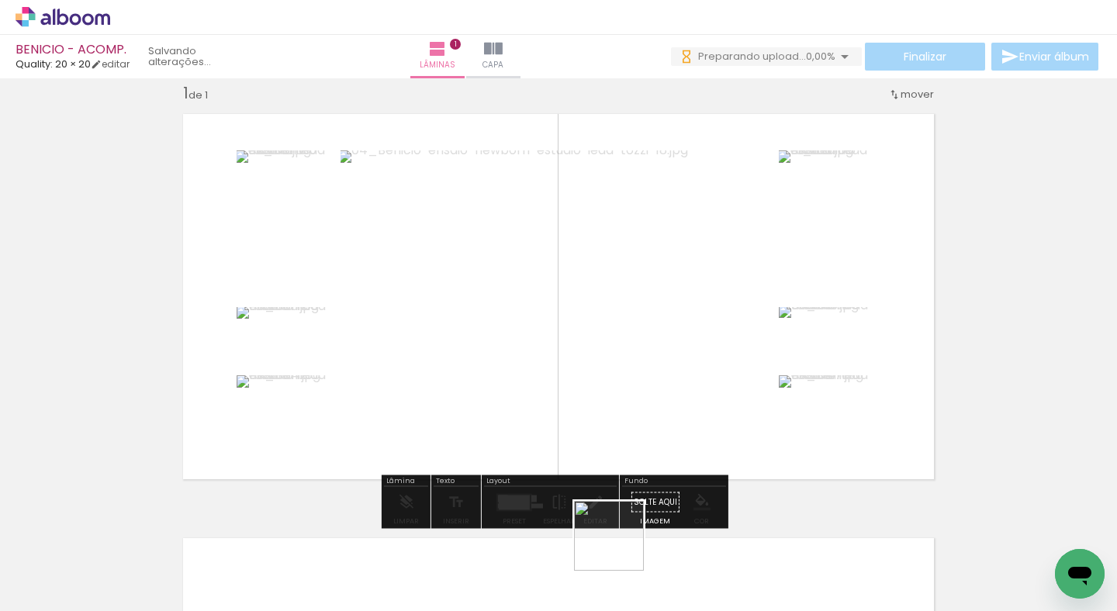
scroll to position [0, 17898]
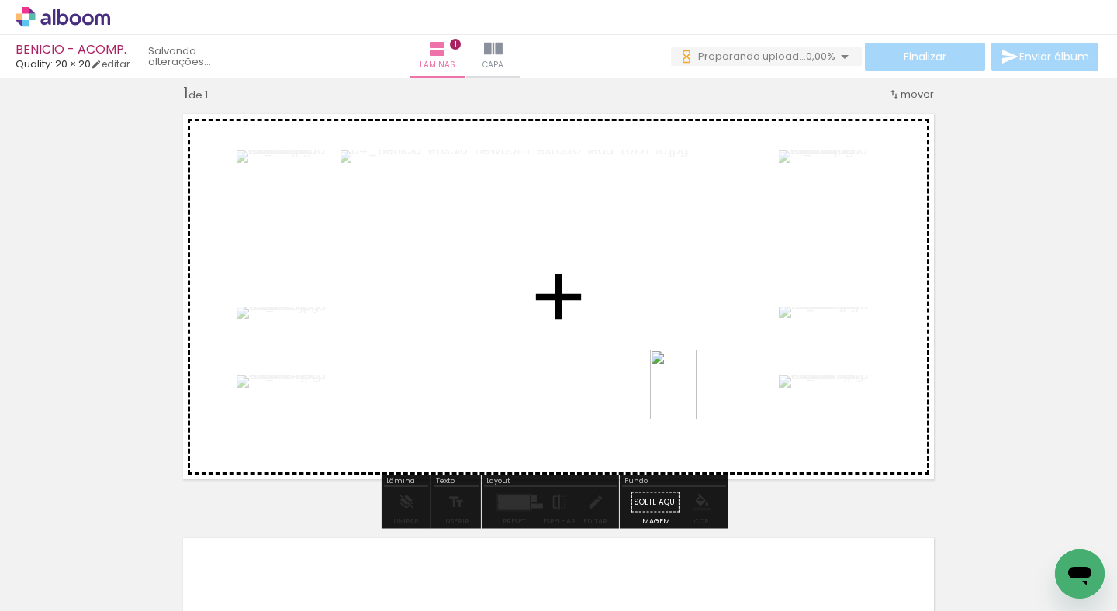
drag, startPoint x: 607, startPoint y: 573, endPoint x: 708, endPoint y: 418, distance: 185.5
click at [707, 381] on quentale-workspace at bounding box center [558, 305] width 1117 height 611
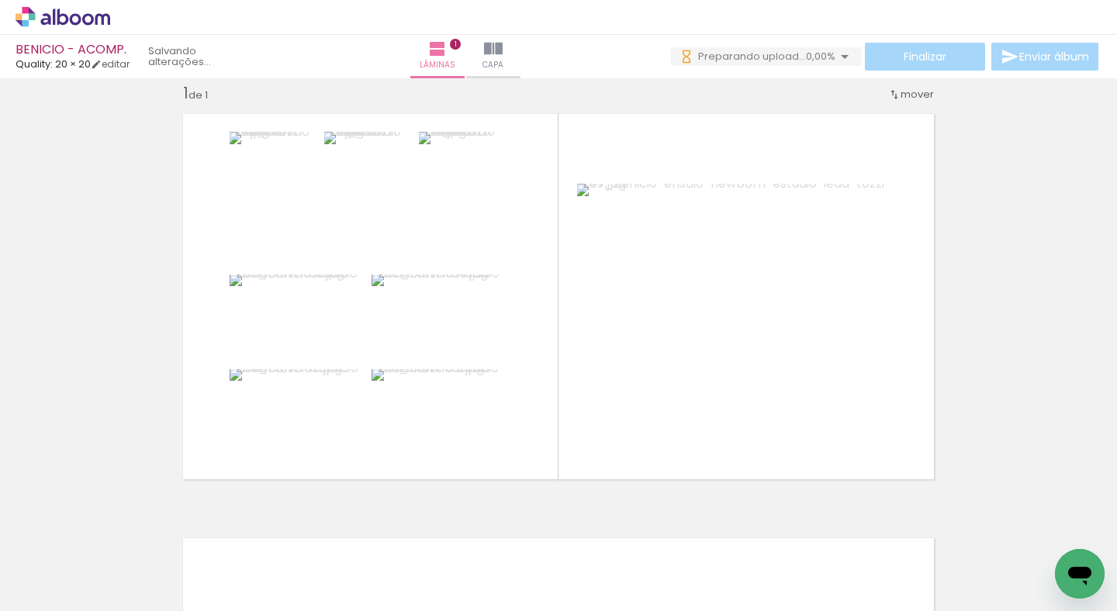
scroll to position [0, 18380]
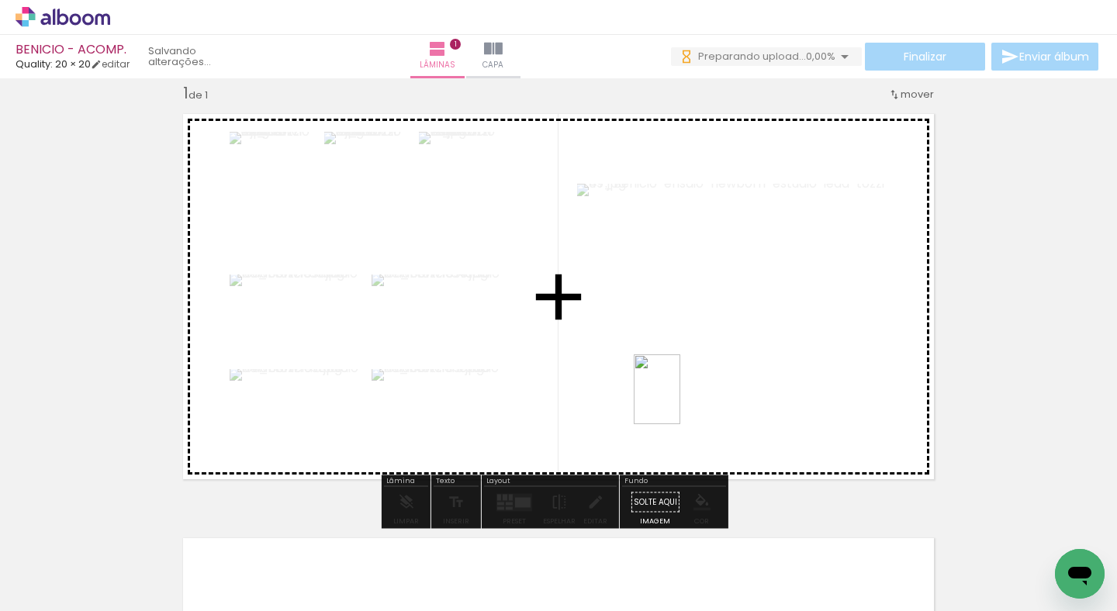
drag, startPoint x: 632, startPoint y: 569, endPoint x: 680, endPoint y: 401, distance: 175.1
click at [680, 401] on quentale-workspace at bounding box center [558, 305] width 1117 height 611
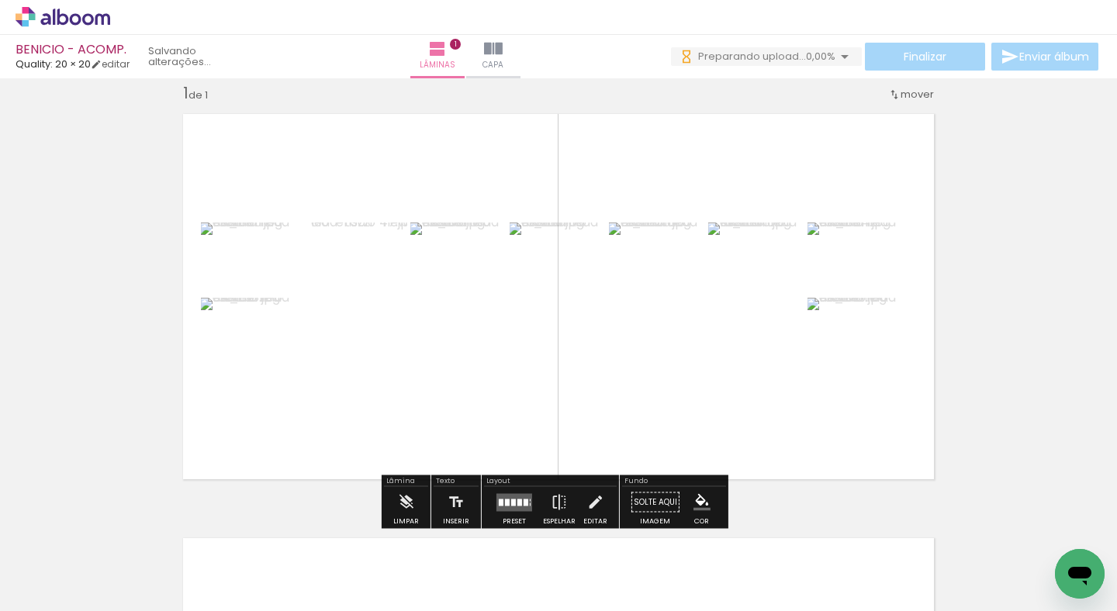
scroll to position [0, 18291]
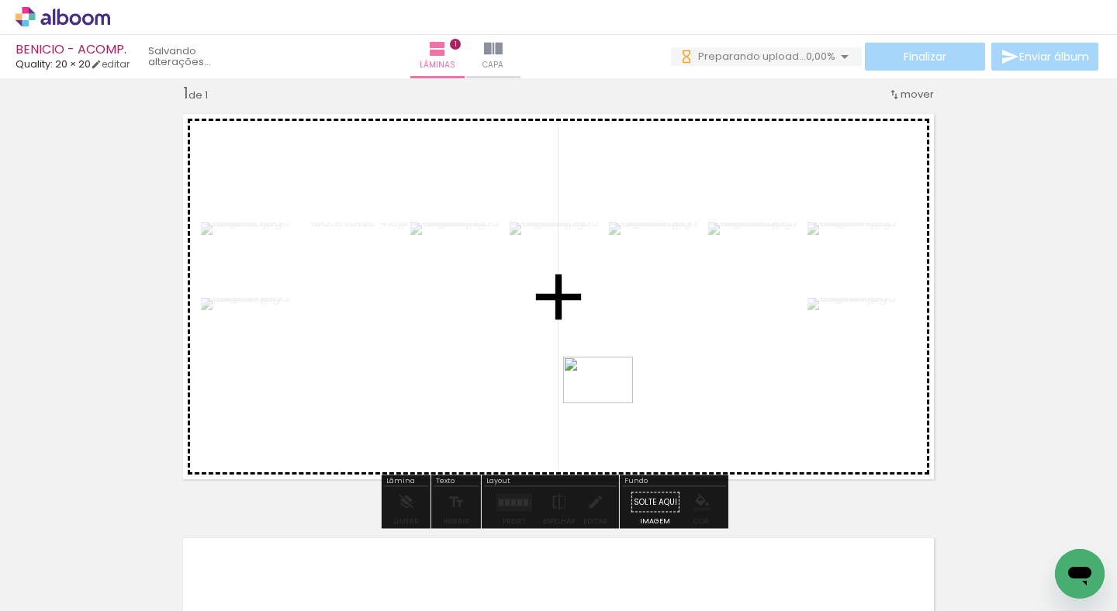
drag, startPoint x: 463, startPoint y: 579, endPoint x: 610, endPoint y: 403, distance: 228.5
click at [610, 403] on quentale-workspace at bounding box center [558, 305] width 1117 height 611
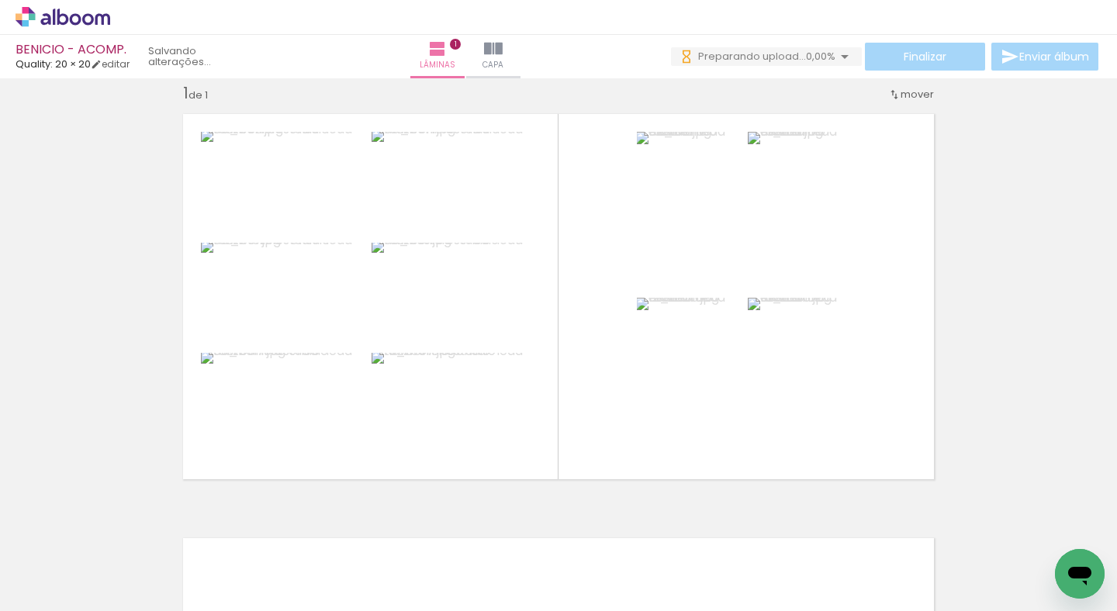
scroll to position [0, 18089]
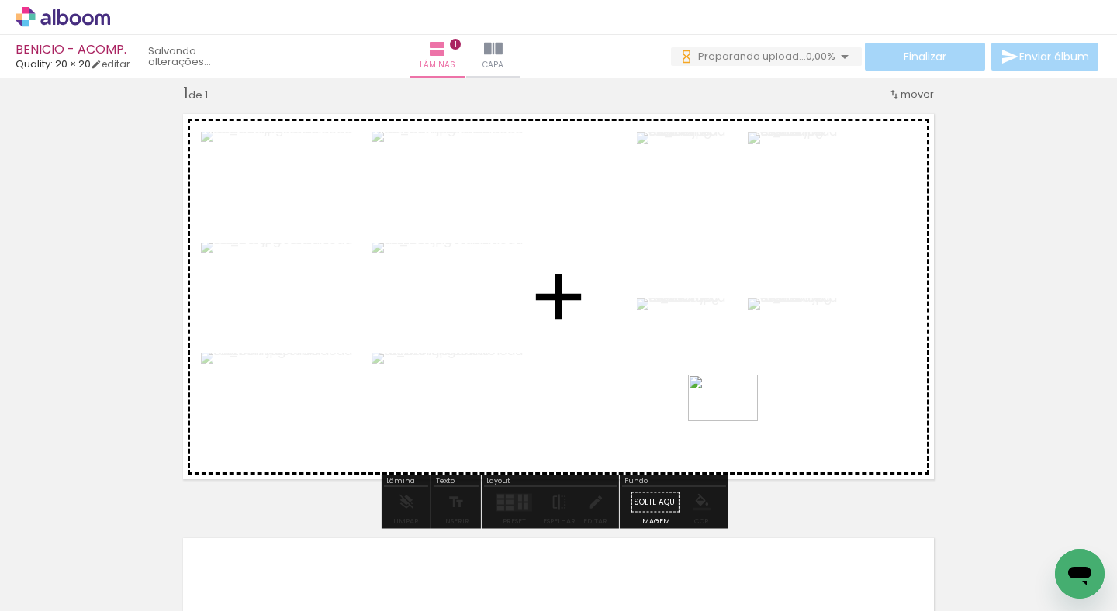
drag, startPoint x: 736, startPoint y: 562, endPoint x: 510, endPoint y: 499, distance: 235.3
click at [736, 403] on quentale-workspace at bounding box center [558, 305] width 1117 height 611
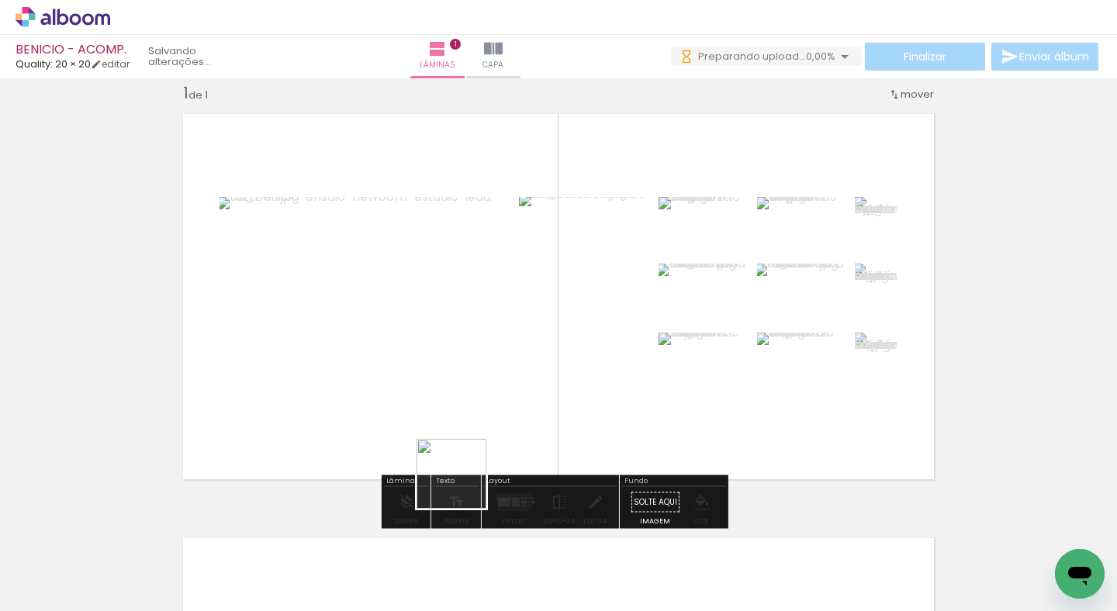
drag, startPoint x: 331, startPoint y: 532, endPoint x: 673, endPoint y: 393, distance: 368.5
click at [678, 384] on quentale-workspace at bounding box center [558, 305] width 1117 height 611
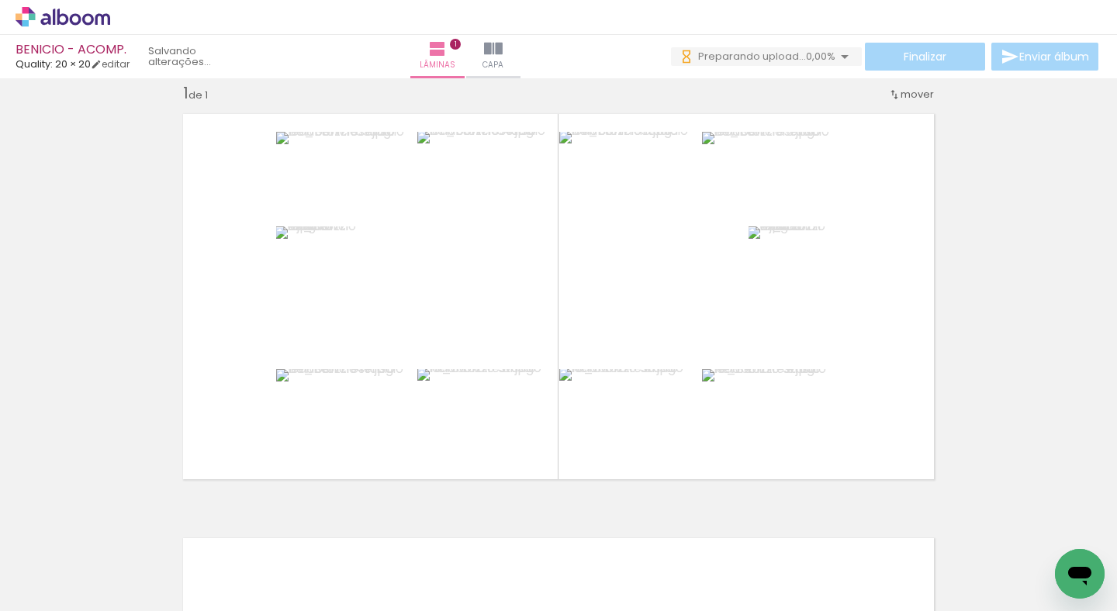
click at [73, 561] on input "Todas as fotos" at bounding box center [43, 564] width 59 height 13
click at [0, 0] on slot "Todas as fotos" at bounding box center [0, 0] width 0 height 0
click at [73, 562] on input "Todas as fotos" at bounding box center [43, 564] width 59 height 13
click at [78, 559] on paper-item "Não utilizadas" at bounding box center [50, 559] width 80 height 13
type input "Não utilizadas"
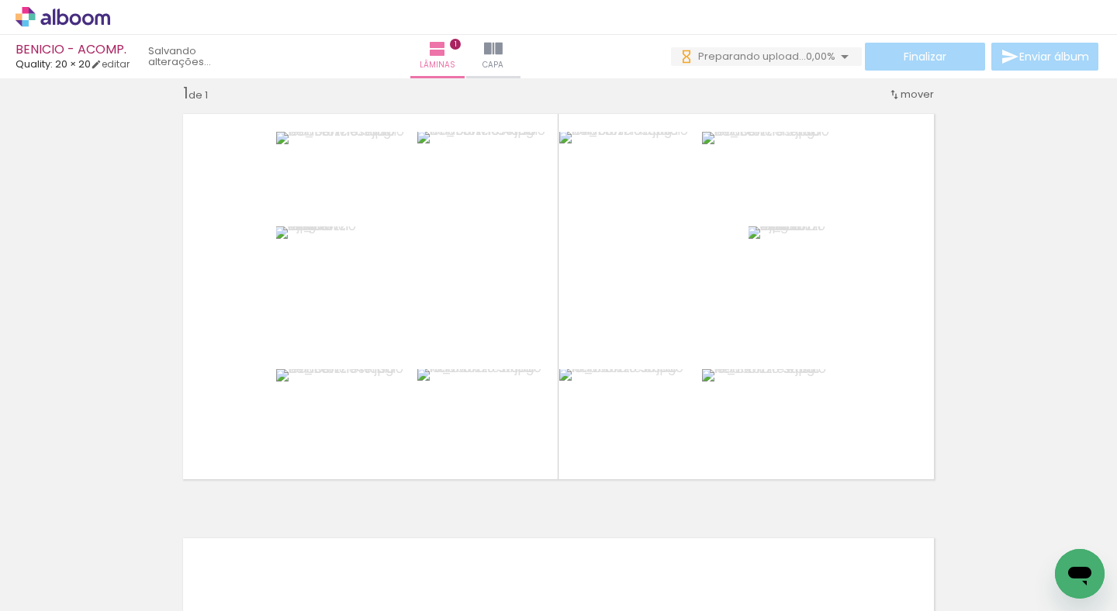
scroll to position [0, 17768]
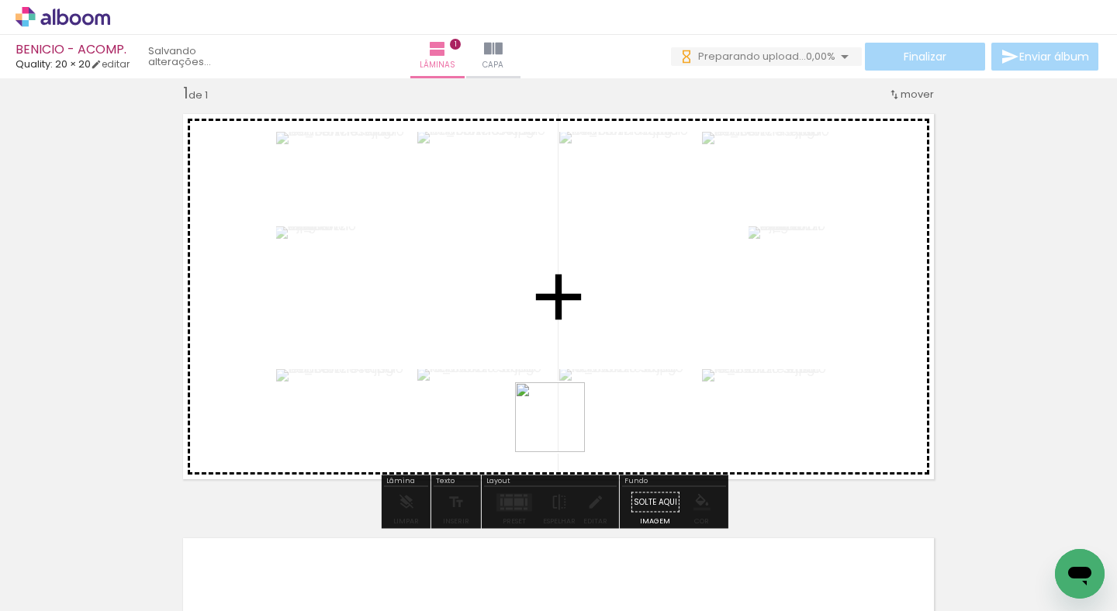
drag, startPoint x: 572, startPoint y: 565, endPoint x: 583, endPoint y: 445, distance: 120.0
click at [562, 423] on quentale-workspace at bounding box center [558, 305] width 1117 height 611
drag, startPoint x: 555, startPoint y: 564, endPoint x: 506, endPoint y: 389, distance: 181.5
click at [506, 389] on quentale-workspace at bounding box center [558, 305] width 1117 height 611
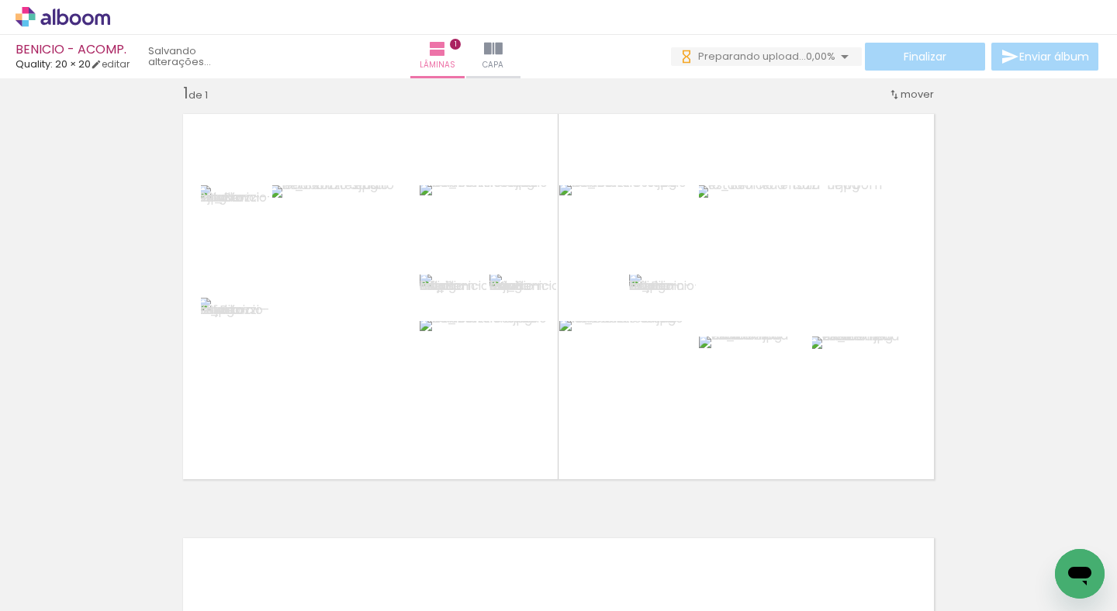
scroll to position [0, 17139]
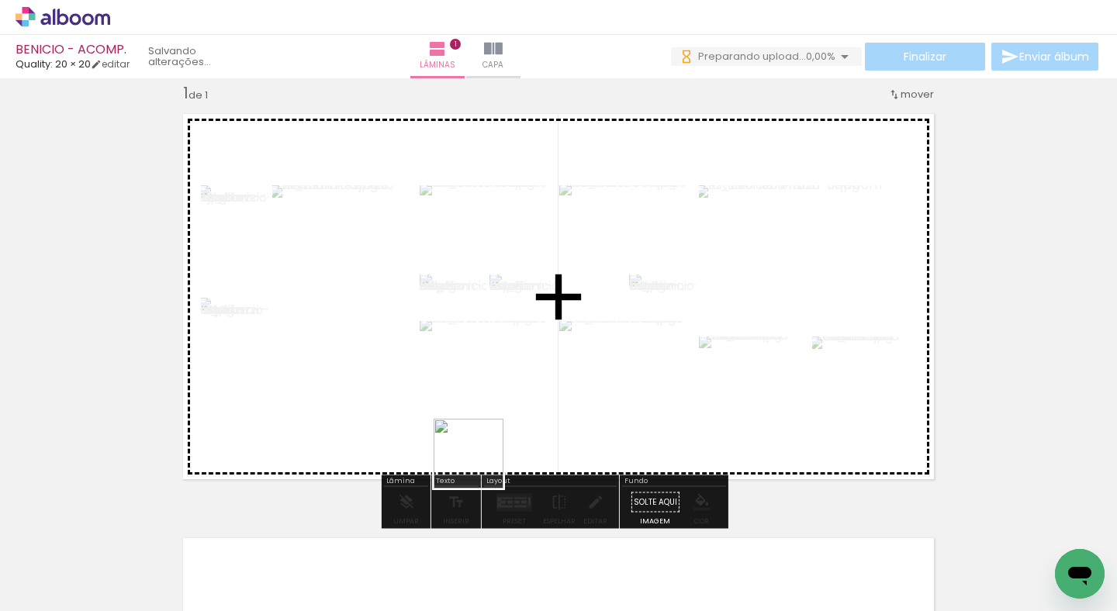
drag, startPoint x: 411, startPoint y: 558, endPoint x: 486, endPoint y: 457, distance: 125.4
click at [486, 457] on quentale-workspace at bounding box center [558, 305] width 1117 height 611
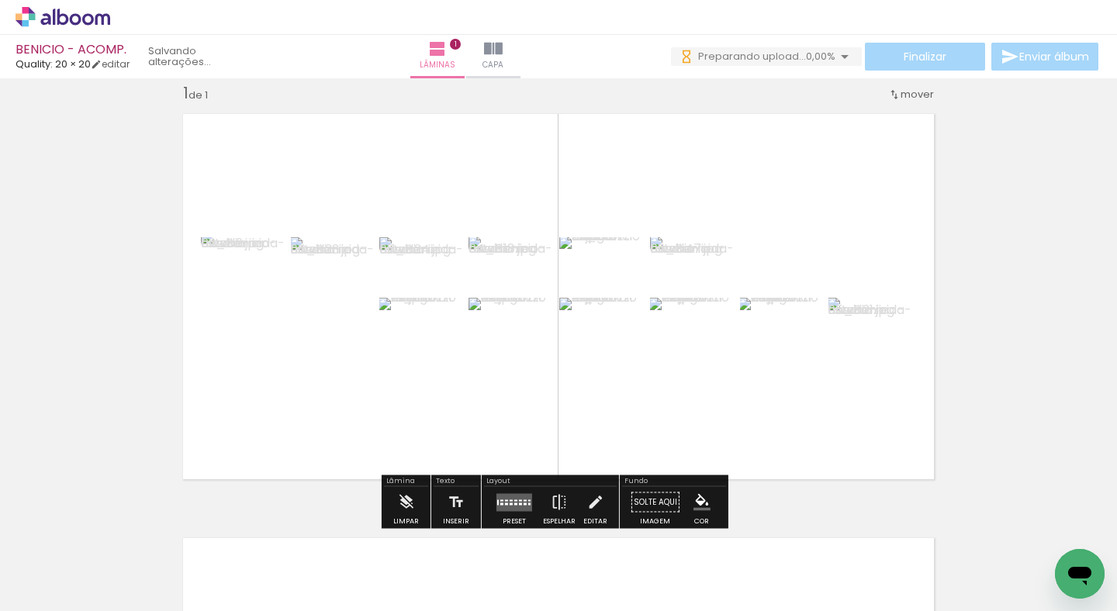
click at [524, 503] on div at bounding box center [525, 504] width 3 height 2
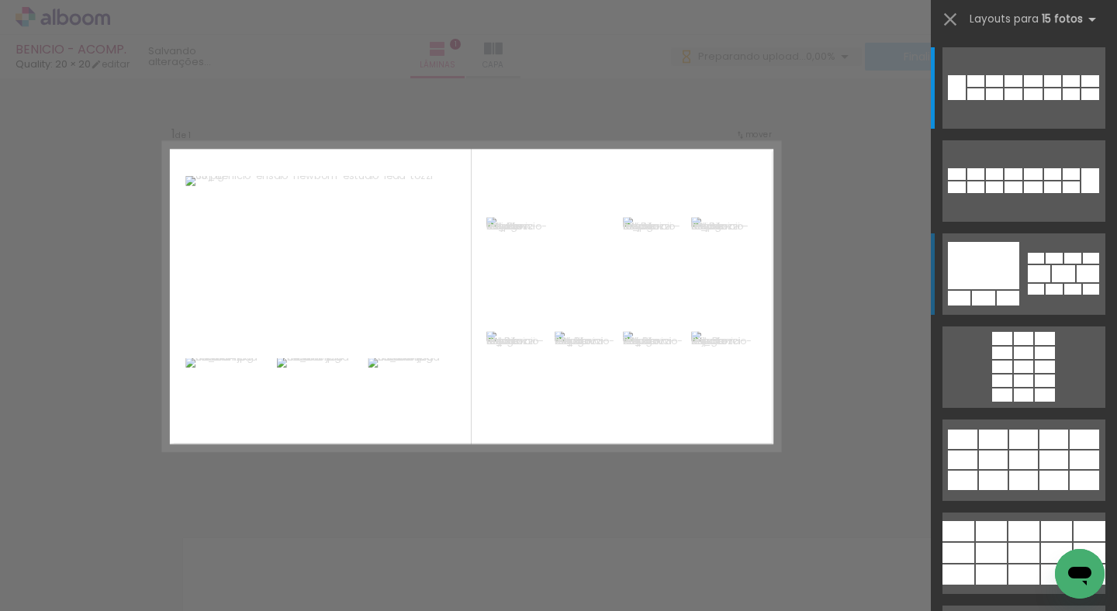
click at [1016, 129] on quentale-layouter at bounding box center [1024, 87] width 163 height 81
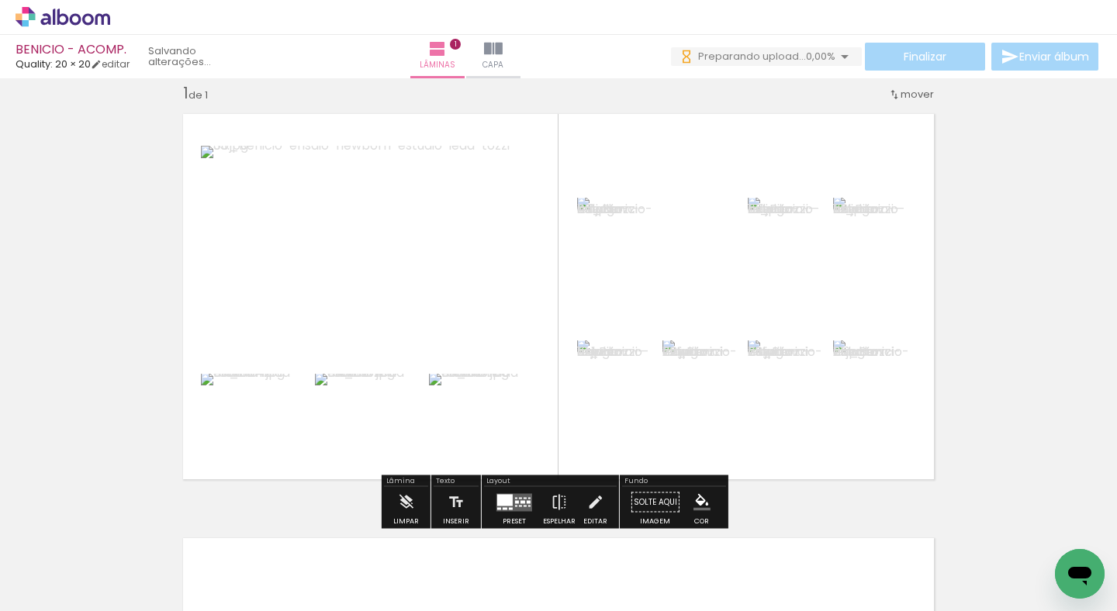
click at [524, 497] on div at bounding box center [525, 498] width 3 height 2
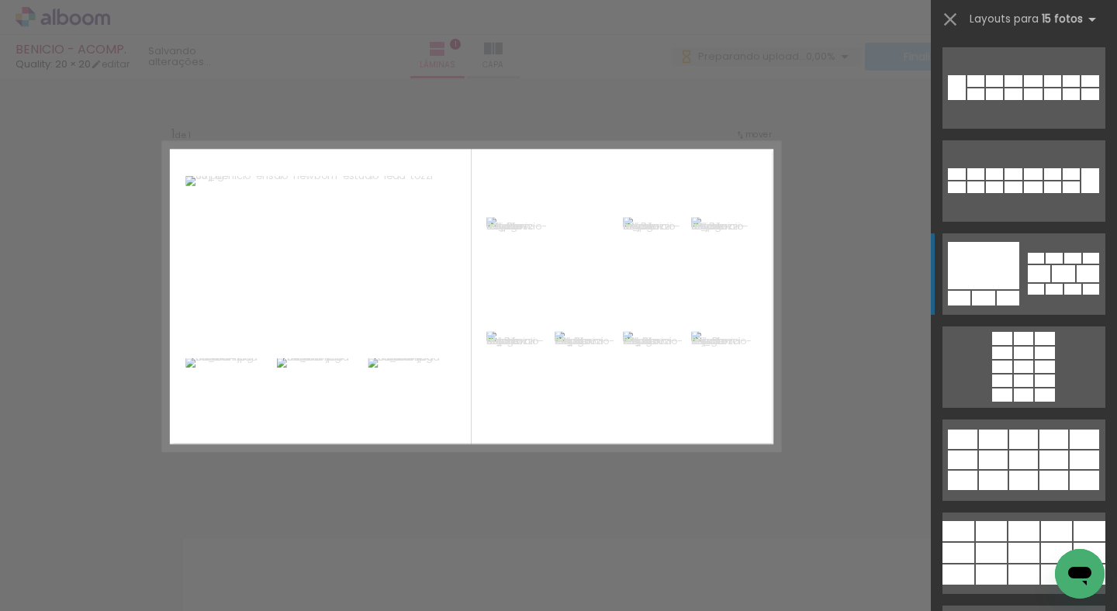
scroll to position [186, 0]
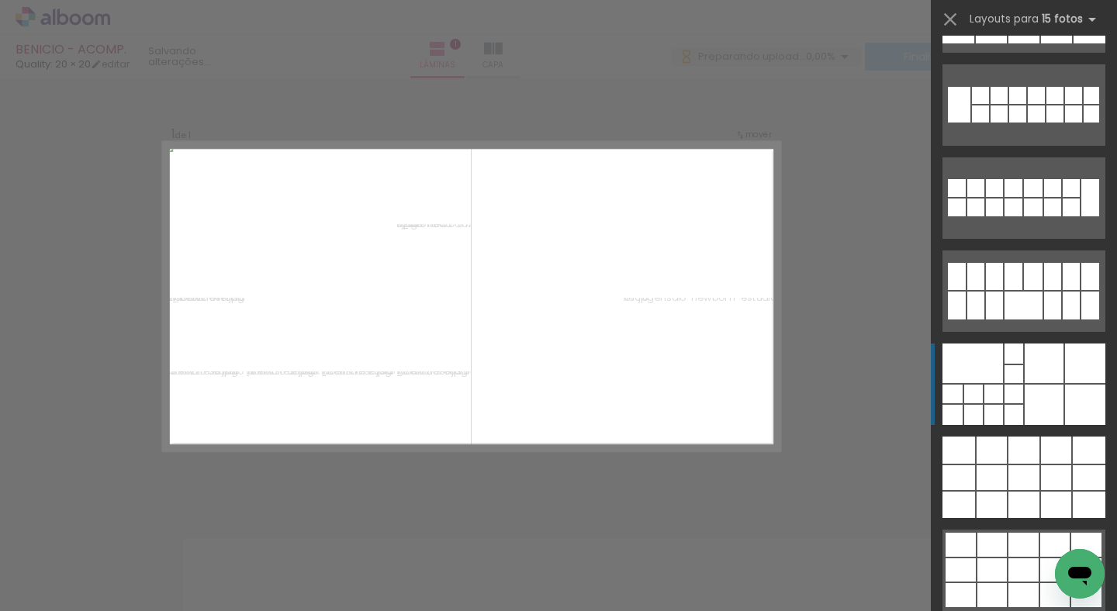
click at [1056, 349] on div at bounding box center [1044, 364] width 39 height 40
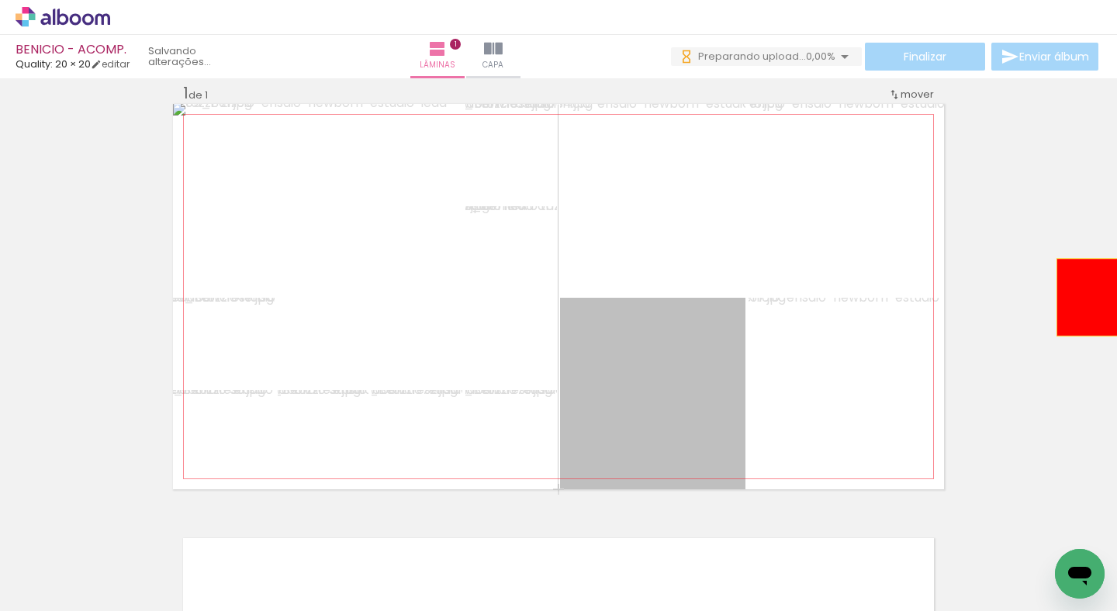
drag, startPoint x: 690, startPoint y: 393, endPoint x: 1088, endPoint y: 297, distance: 410.0
click at [1088, 297] on div "Inserir lâmina 1 de 1" at bounding box center [558, 488] width 1117 height 849
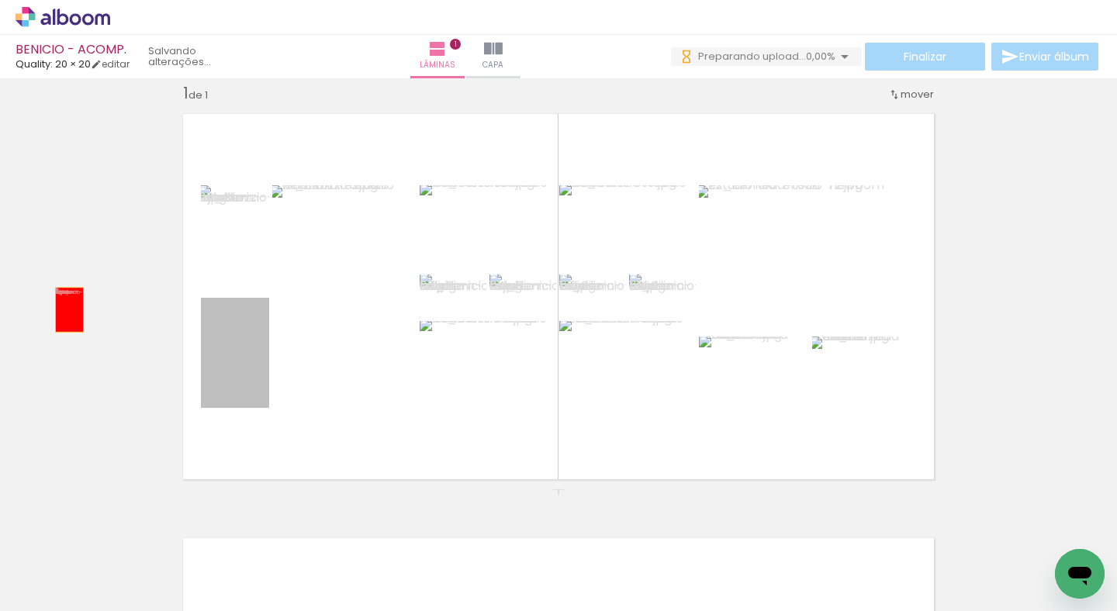
drag, startPoint x: 226, startPoint y: 361, endPoint x: 64, endPoint y: 310, distance: 170.0
click at [64, 310] on div "Inserir lâmina 1 de 1" at bounding box center [558, 488] width 1117 height 849
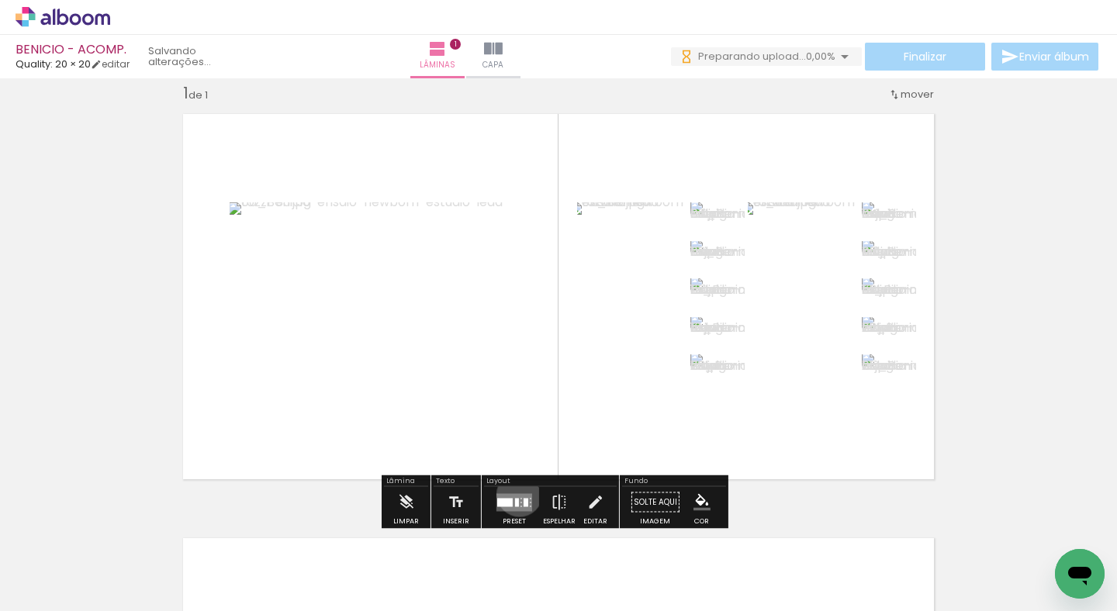
click at [516, 493] on quentale-layouter at bounding box center [514, 502] width 36 height 18
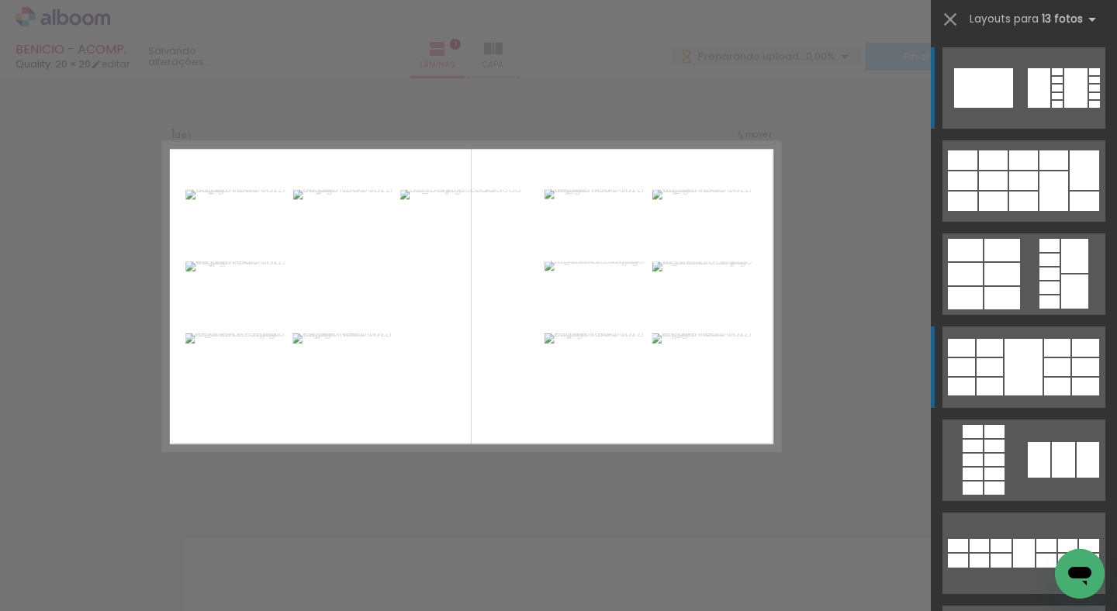
click at [1064, 108] on div at bounding box center [1075, 88] width 23 height 40
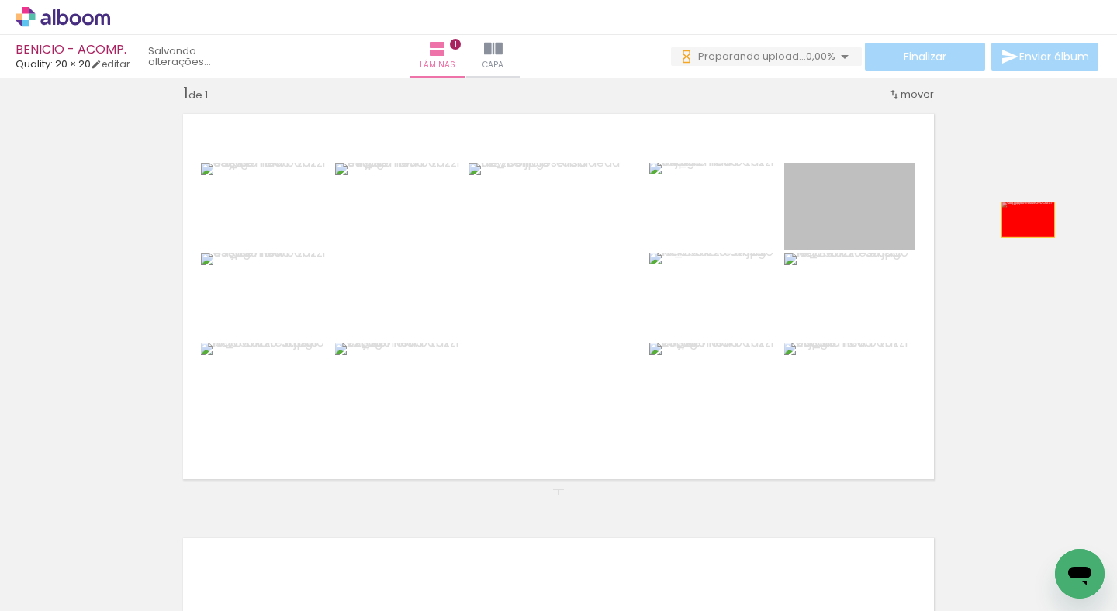
drag, startPoint x: 861, startPoint y: 219, endPoint x: 1022, endPoint y: 220, distance: 161.4
click at [1022, 220] on div "Inserir lâmina 1 de 1" at bounding box center [558, 488] width 1117 height 849
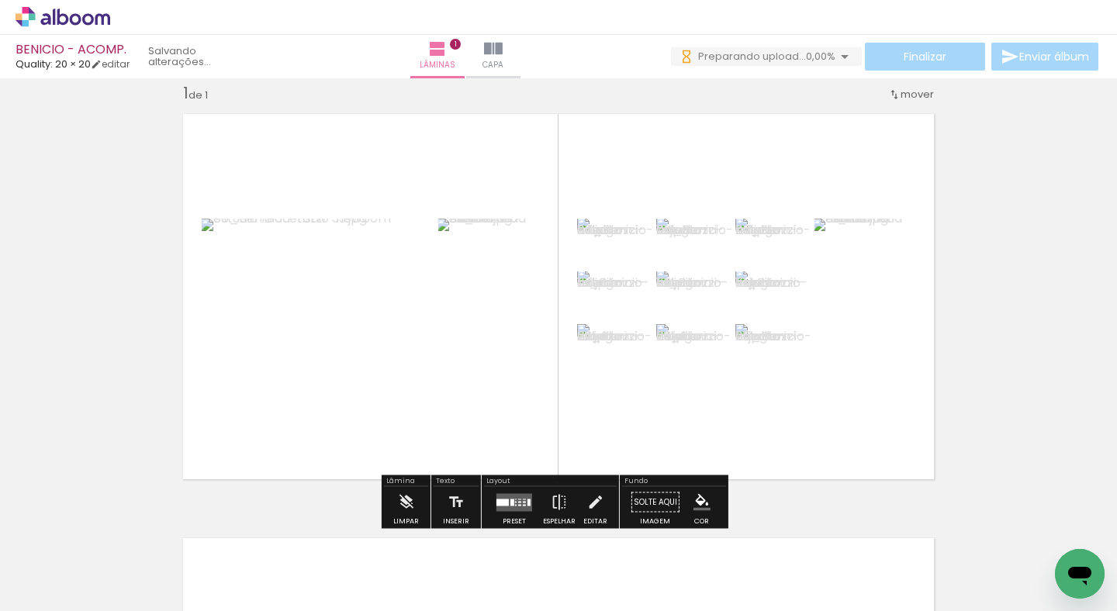
click at [524, 494] on quentale-layouter at bounding box center [514, 502] width 36 height 18
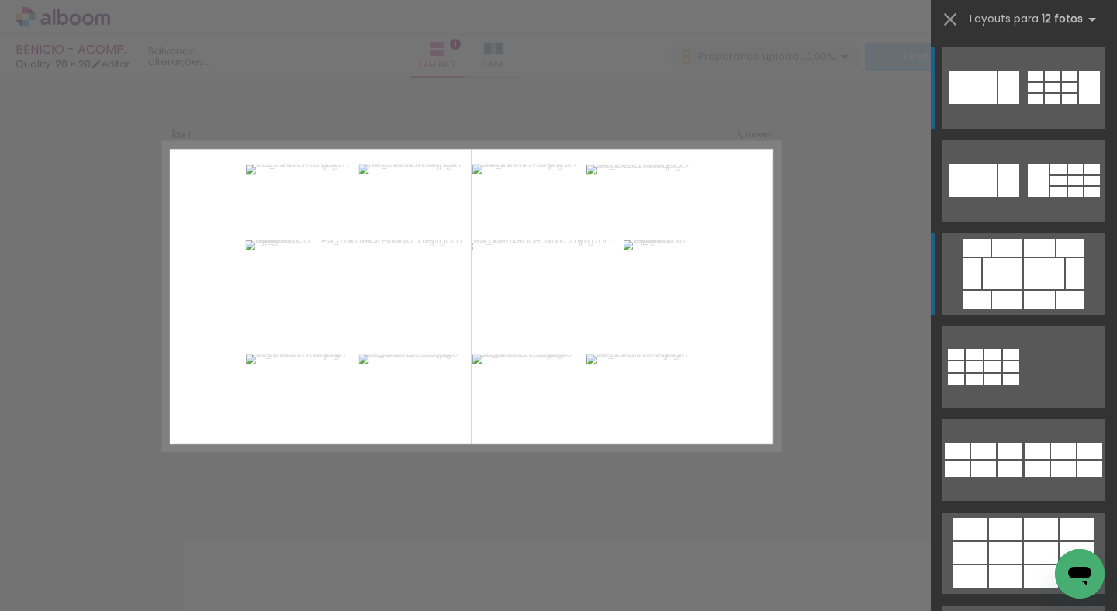
click at [1043, 92] on div at bounding box center [1036, 87] width 16 height 9
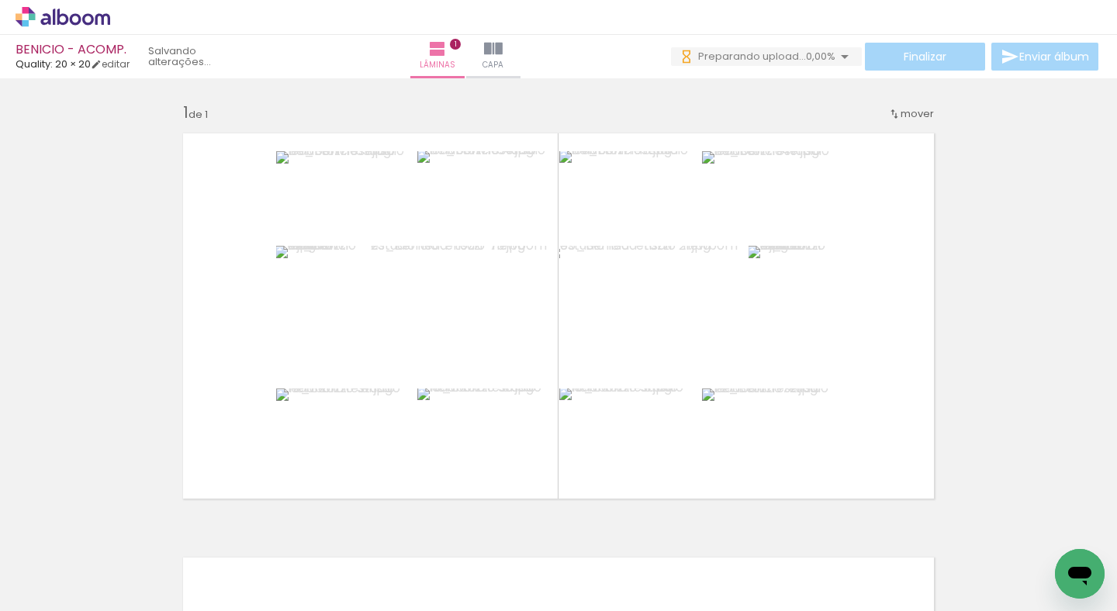
scroll to position [0, 17139]
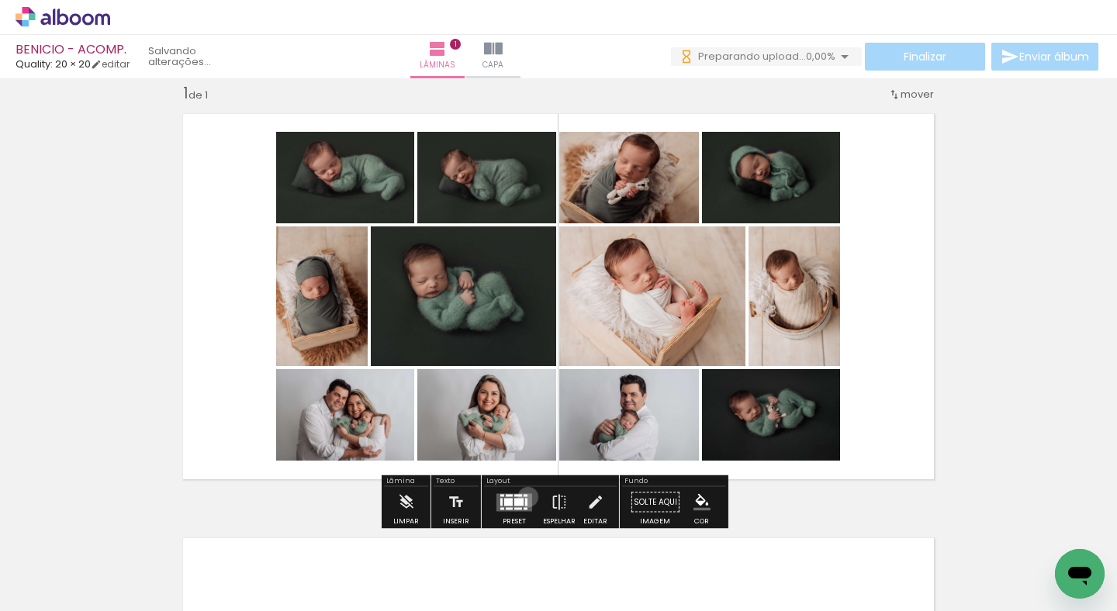
click at [524, 496] on quentale-layouter at bounding box center [514, 502] width 36 height 18
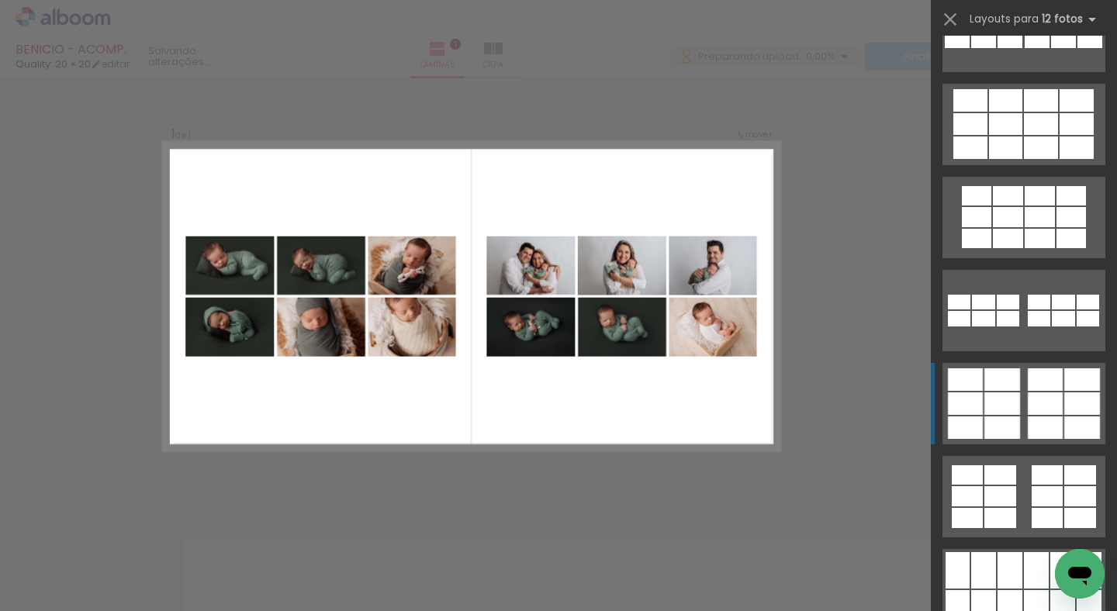
scroll to position [471, 0]
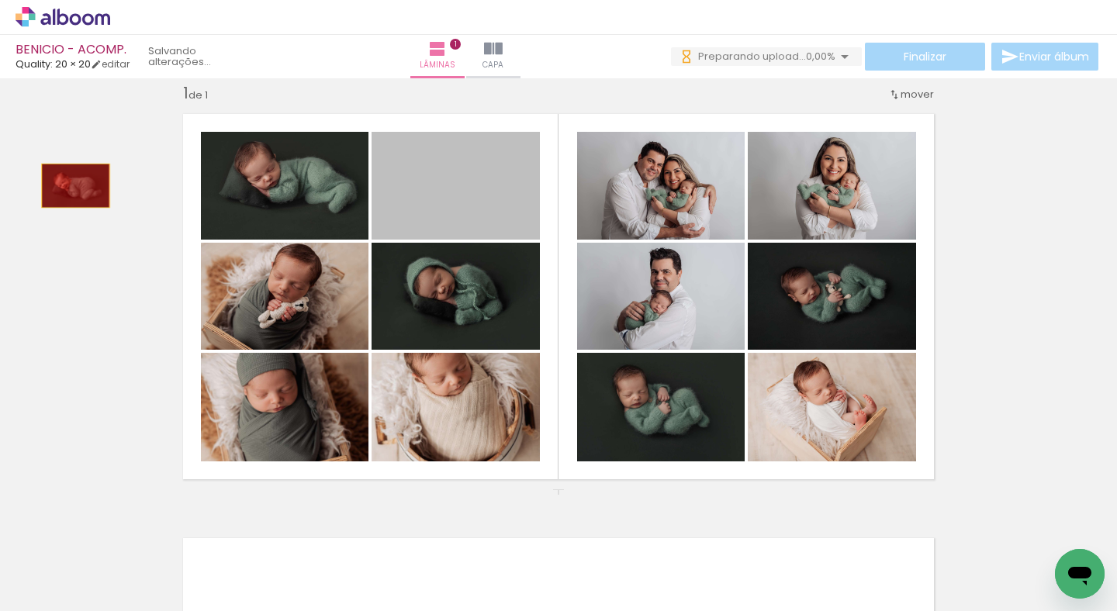
drag, startPoint x: 441, startPoint y: 180, endPoint x: 9, endPoint y: 185, distance: 432.1
click at [9, 185] on div "Inserir lâmina 1 de 1" at bounding box center [558, 488] width 1117 height 849
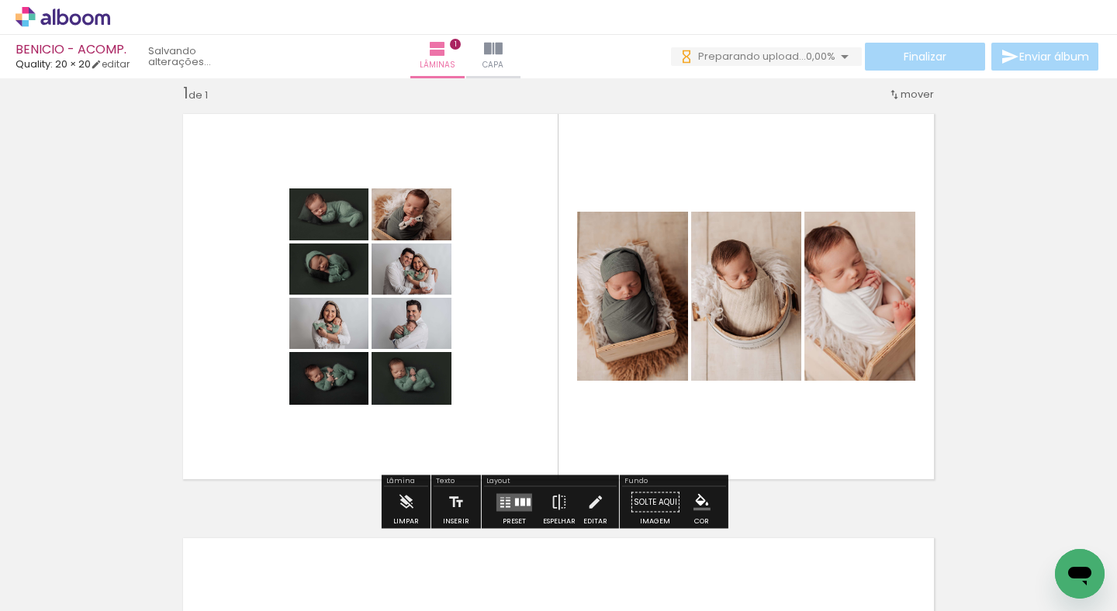
click at [506, 501] on quentale-layouter at bounding box center [514, 502] width 36 height 18
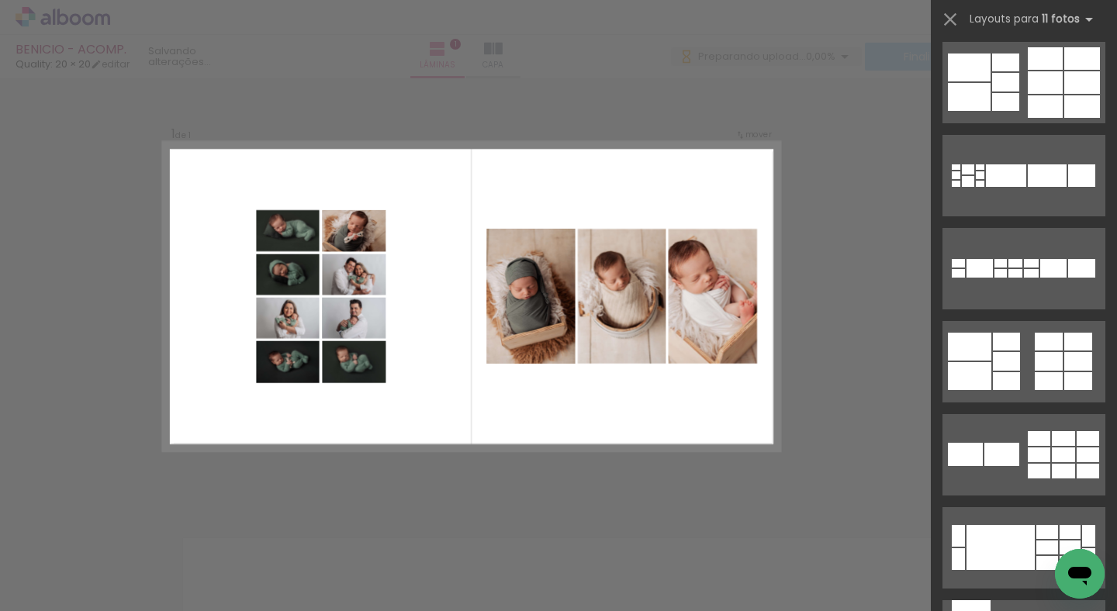
scroll to position [0, 0]
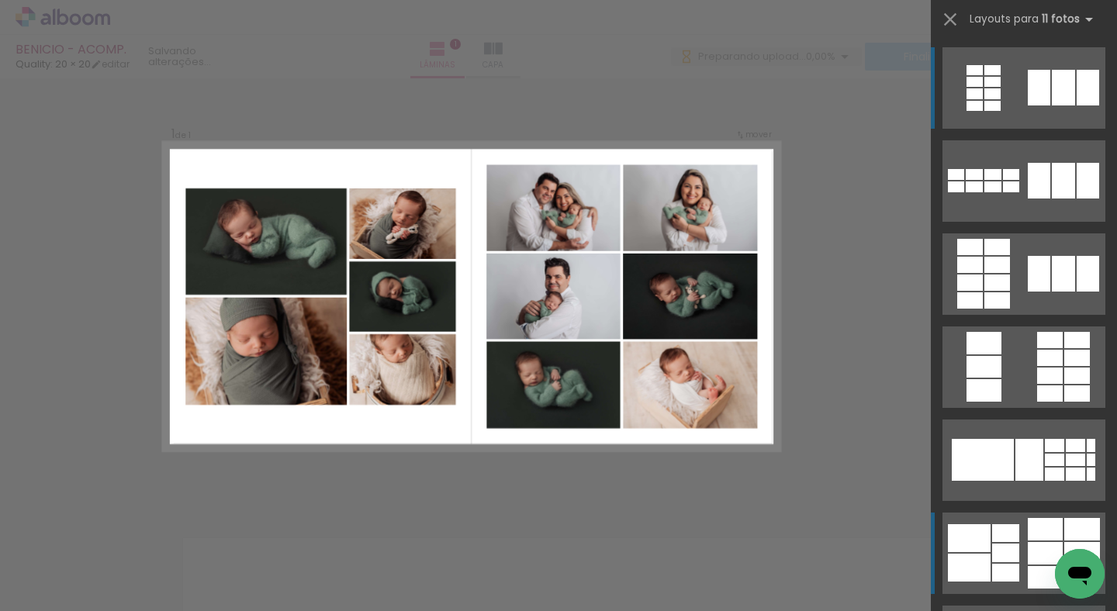
click at [1019, 129] on quentale-layouter at bounding box center [1024, 87] width 163 height 81
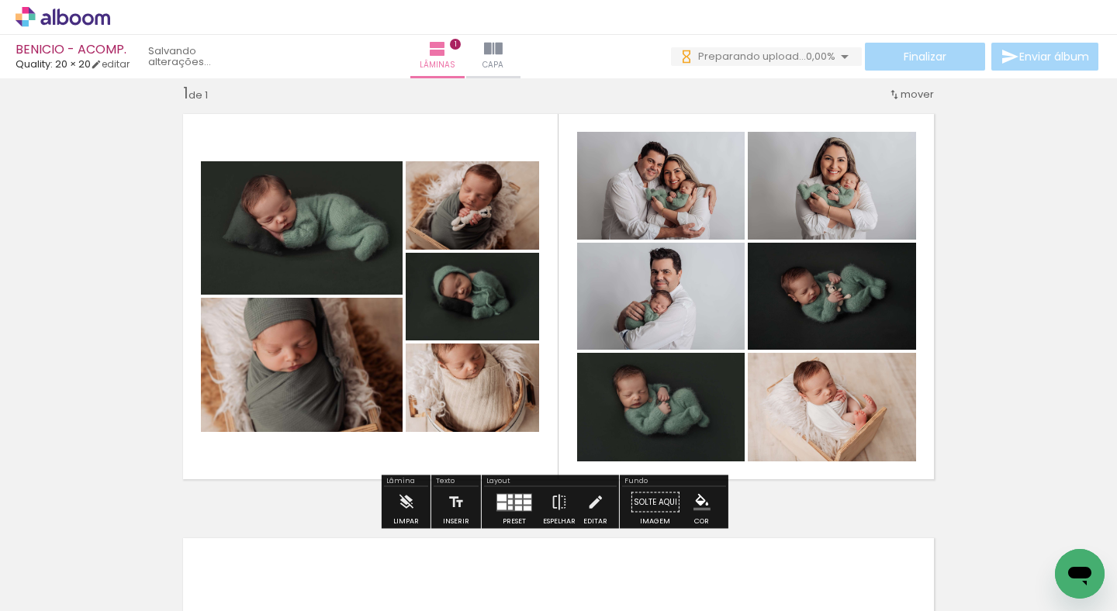
click at [524, 502] on div at bounding box center [528, 502] width 8 height 5
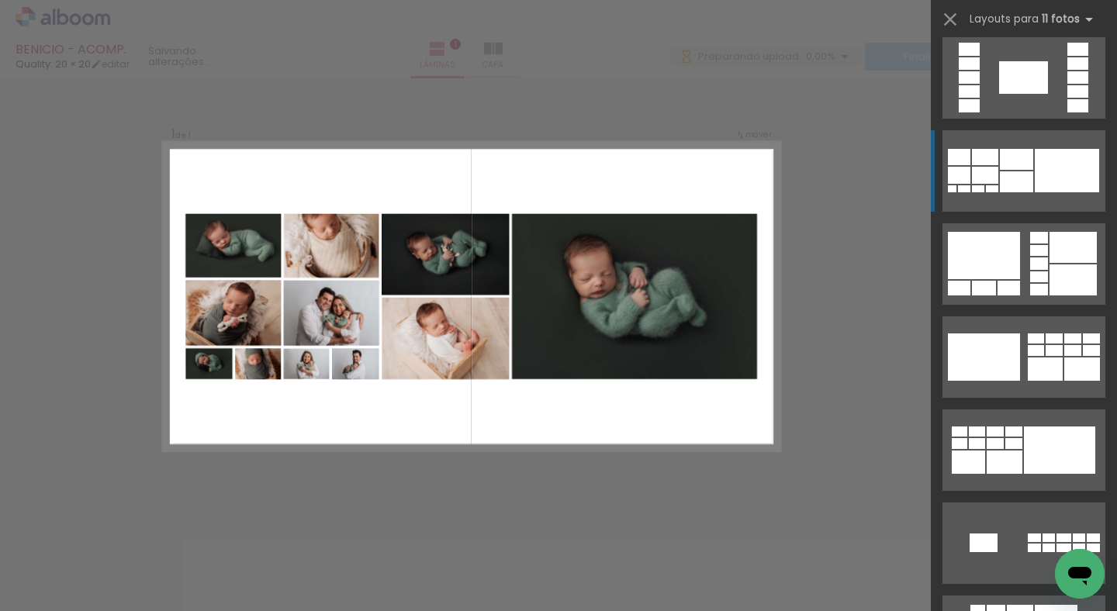
scroll to position [1765, 0]
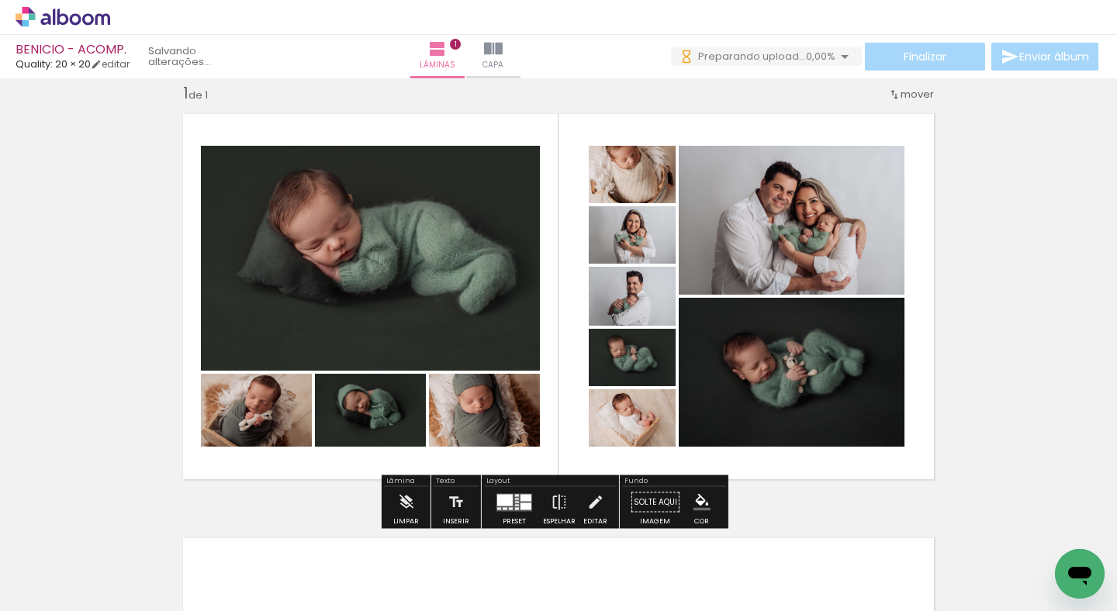
click at [509, 496] on quentale-layouter at bounding box center [514, 502] width 36 height 18
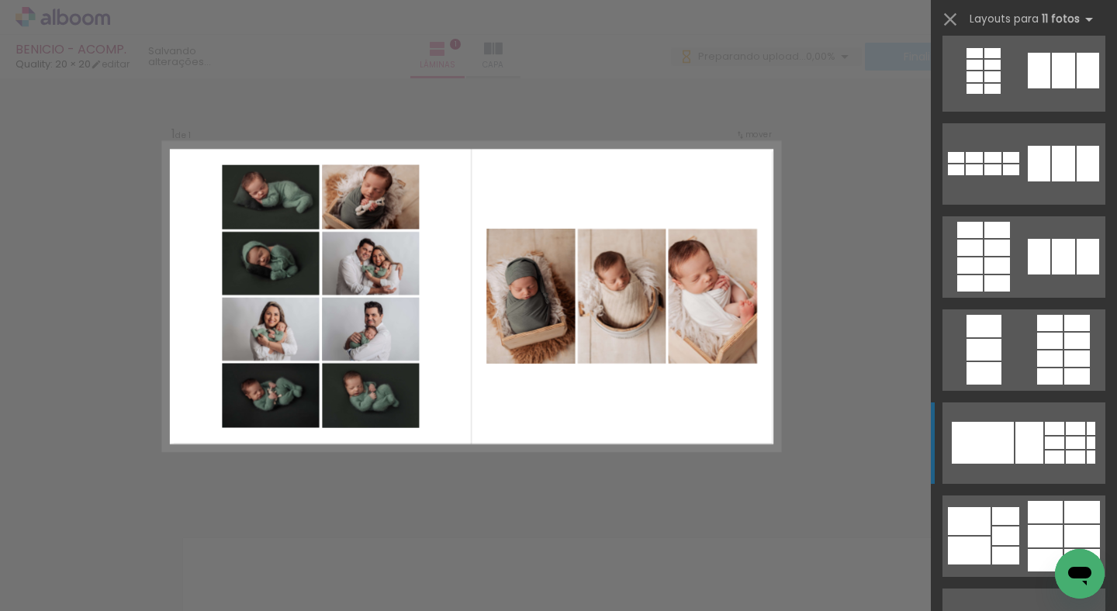
scroll to position [0, 0]
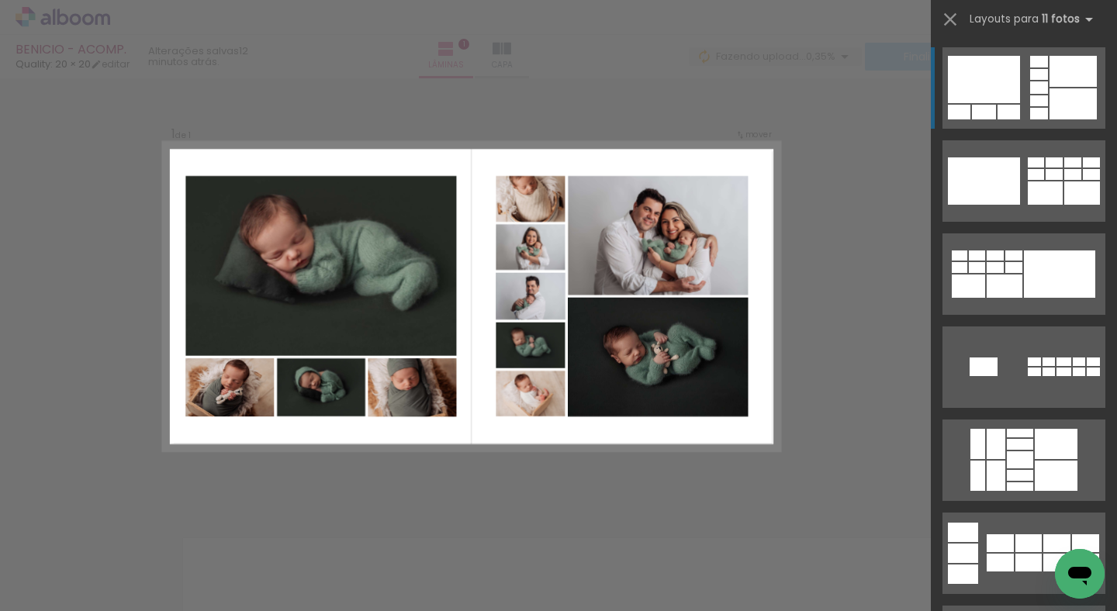
scroll to position [0, 17139]
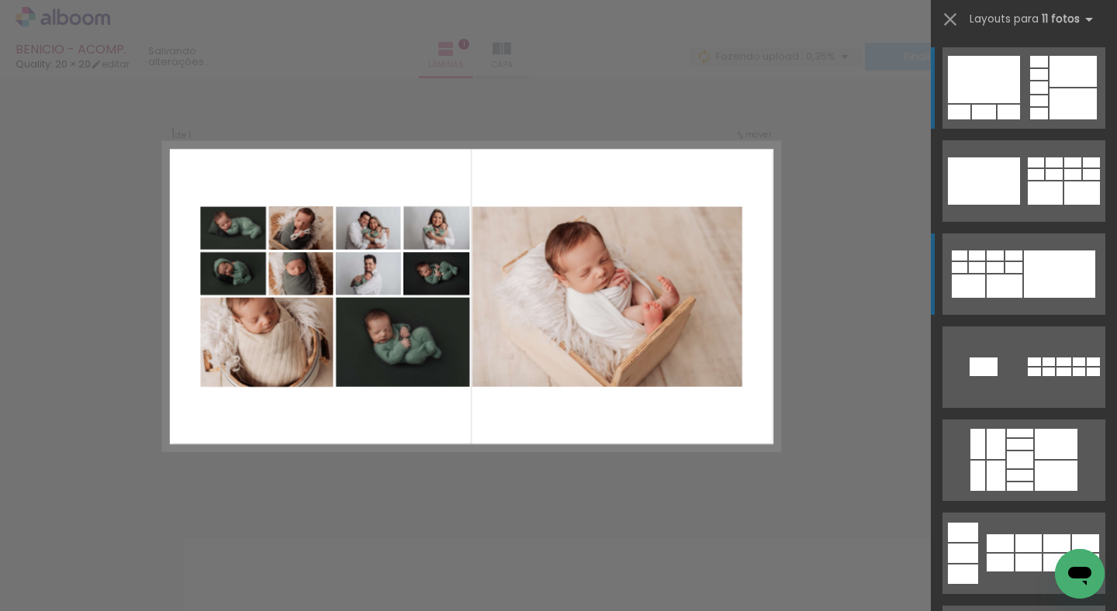
click at [1022, 16] on div at bounding box center [1016, 5] width 33 height 21
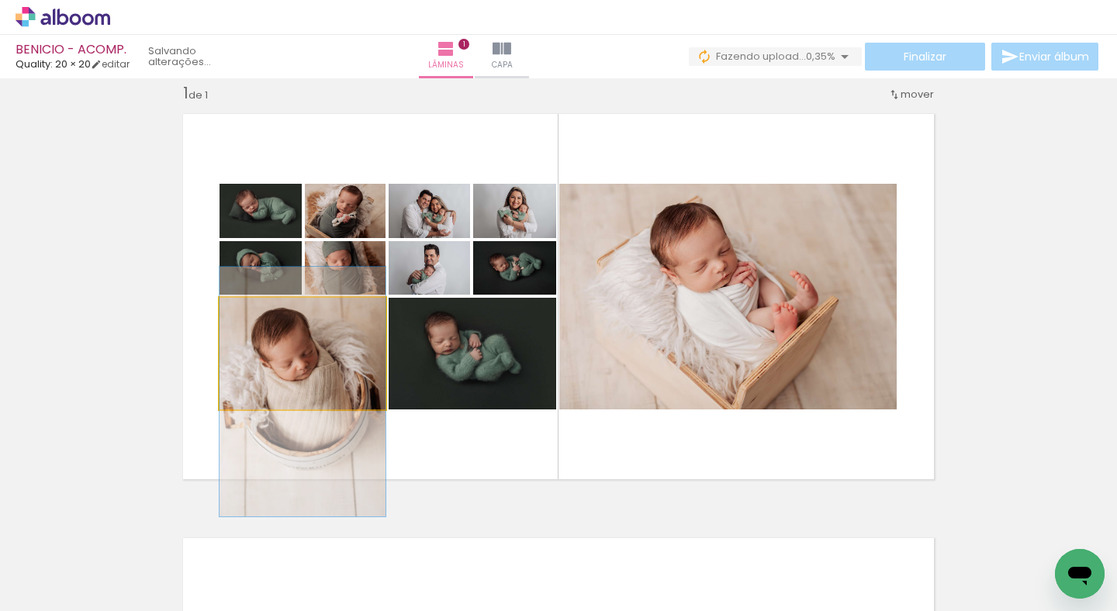
drag, startPoint x: 313, startPoint y: 344, endPoint x: 323, endPoint y: 382, distance: 38.6
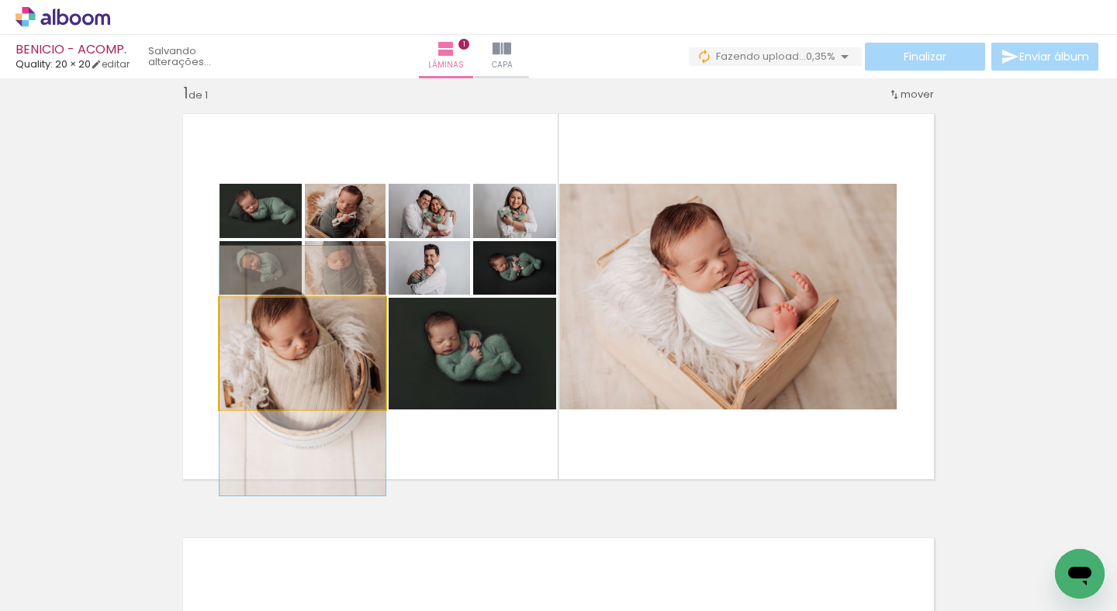
drag, startPoint x: 310, startPoint y: 358, endPoint x: 320, endPoint y: 335, distance: 24.3
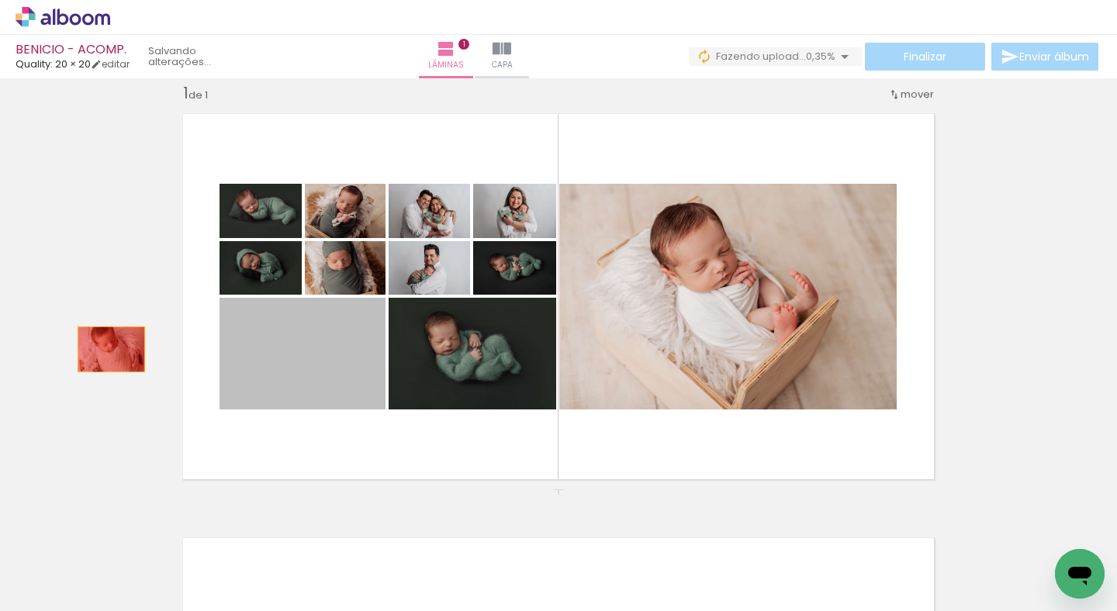
drag, startPoint x: 299, startPoint y: 371, endPoint x: 87, endPoint y: 341, distance: 214.7
click at [87, 341] on div "Inserir lâmina 1 de 1" at bounding box center [558, 488] width 1117 height 849
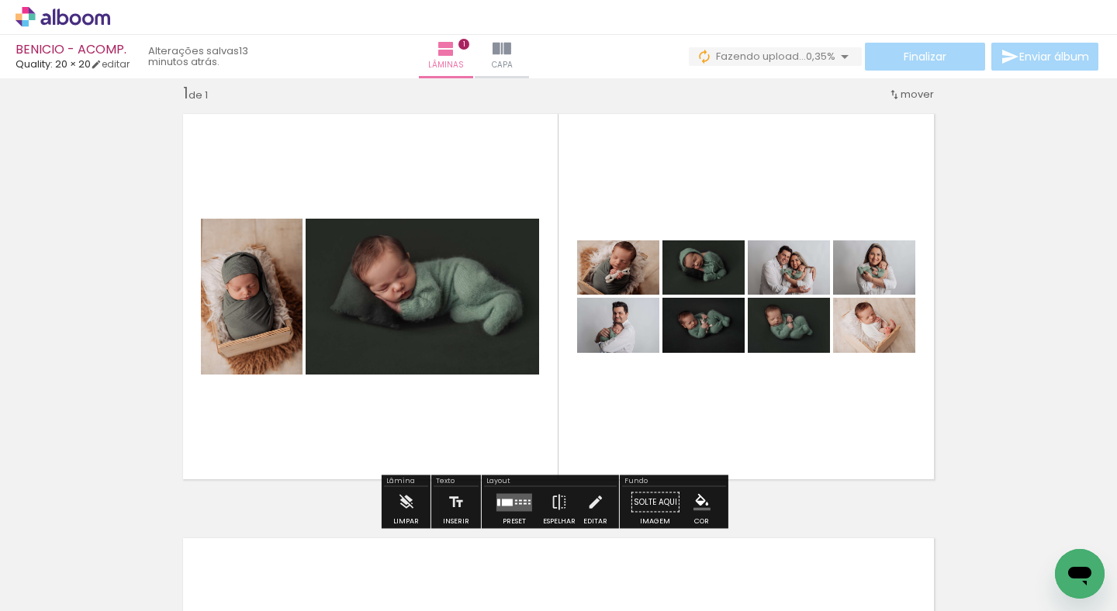
click at [489, 508] on paper-button "Preset" at bounding box center [514, 507] width 50 height 40
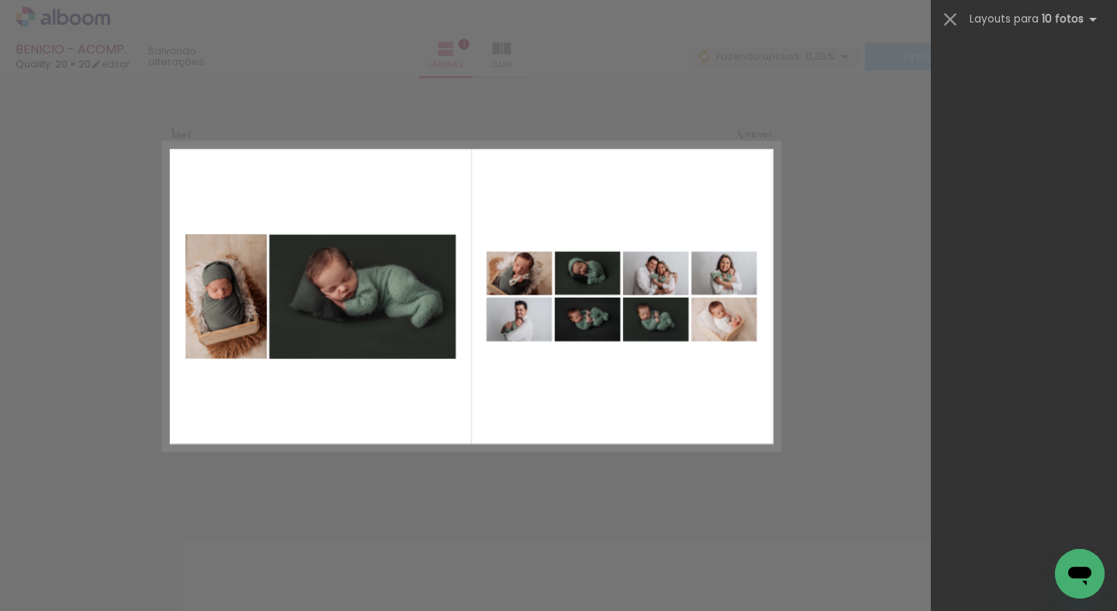
scroll to position [0, 0]
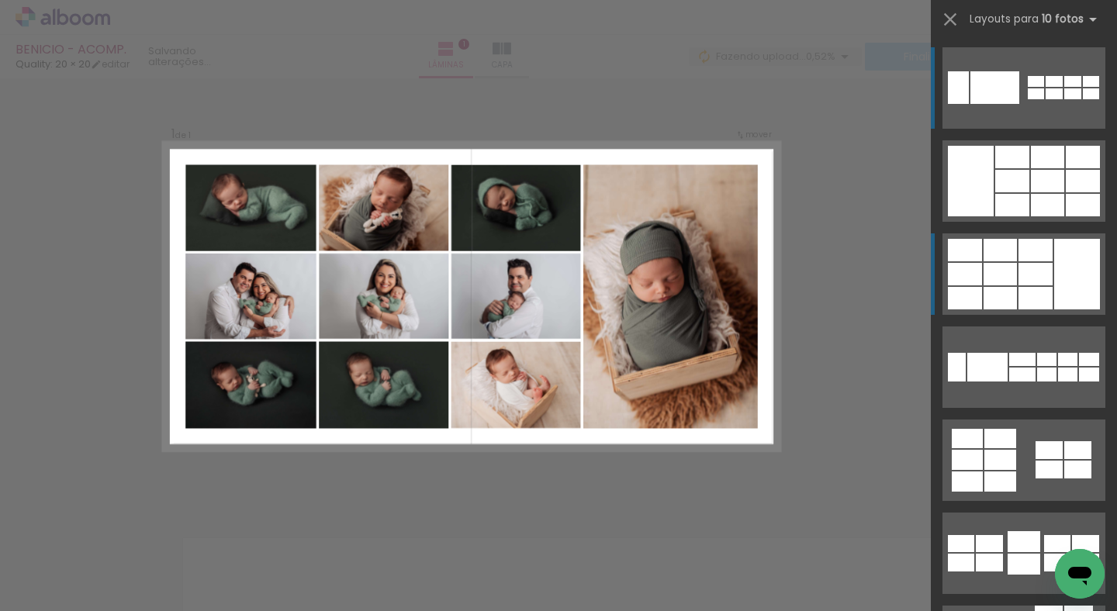
click at [1054, 87] on div at bounding box center [1054, 81] width 17 height 11
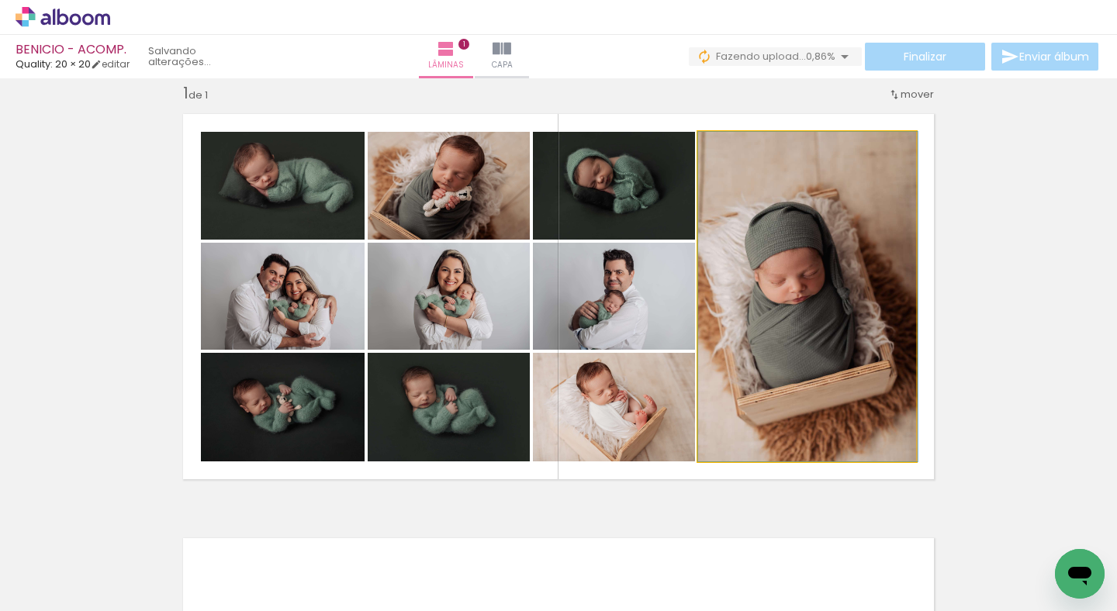
drag, startPoint x: 783, startPoint y: 329, endPoint x: 835, endPoint y: 320, distance: 52.7
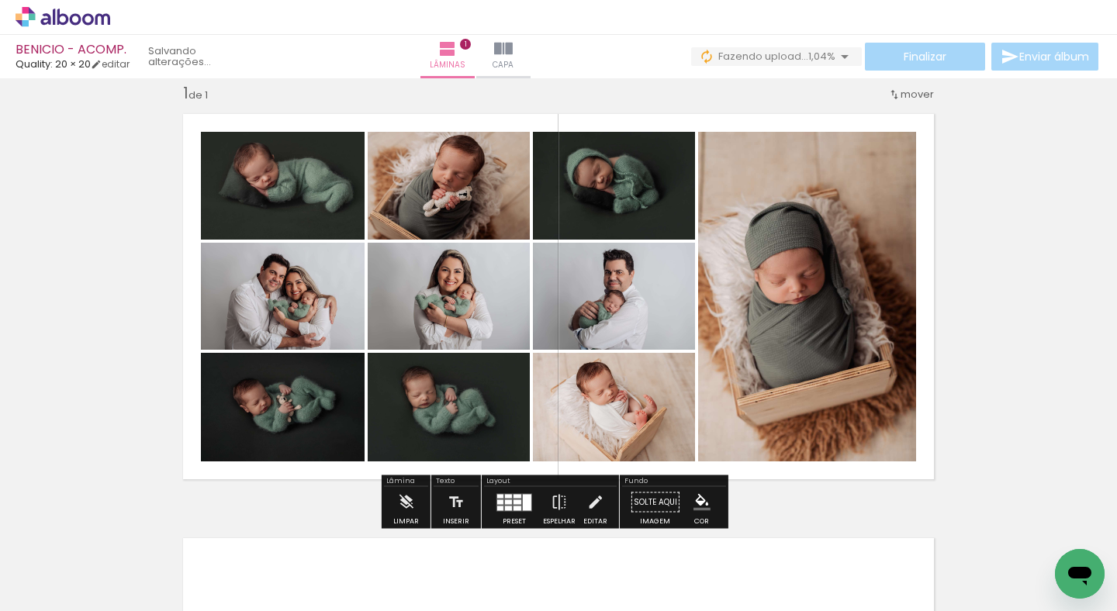
click at [472, 202] on quentale-photo at bounding box center [449, 186] width 162 height 108
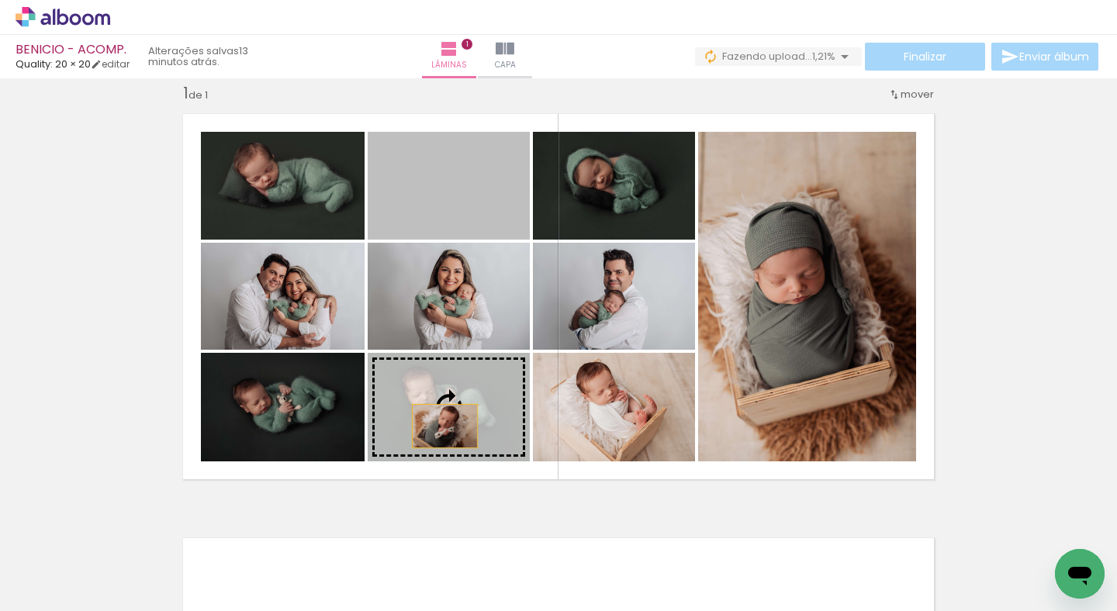
drag, startPoint x: 472, startPoint y: 202, endPoint x: 442, endPoint y: 442, distance: 242.4
click at [0, 0] on slot at bounding box center [0, 0] width 0 height 0
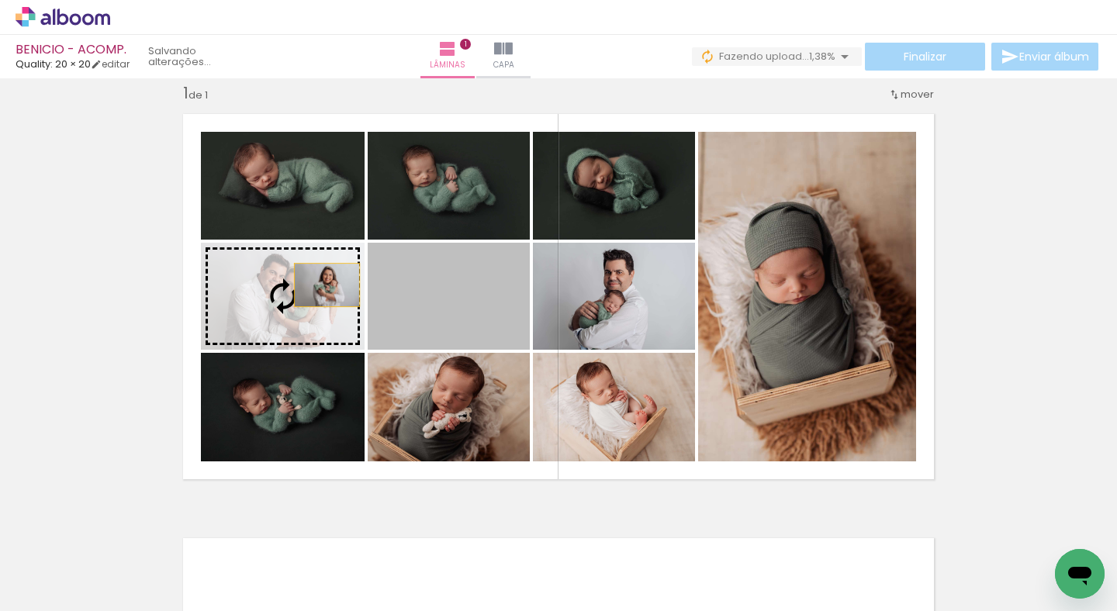
drag, startPoint x: 427, startPoint y: 304, endPoint x: 305, endPoint y: 282, distance: 124.5
click at [0, 0] on slot at bounding box center [0, 0] width 0 height 0
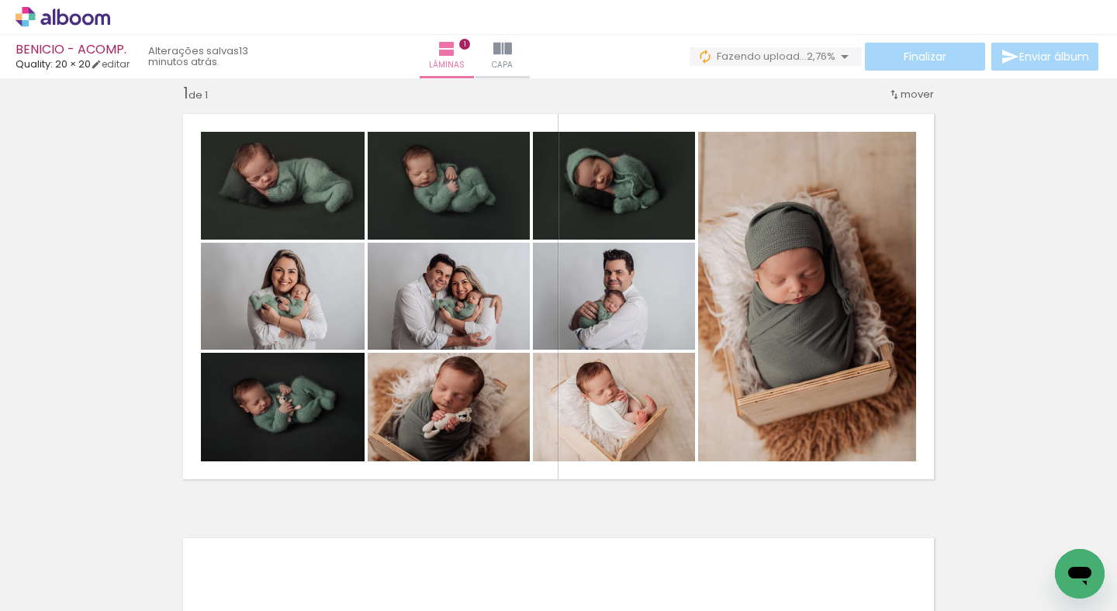
scroll to position [0, 17196]
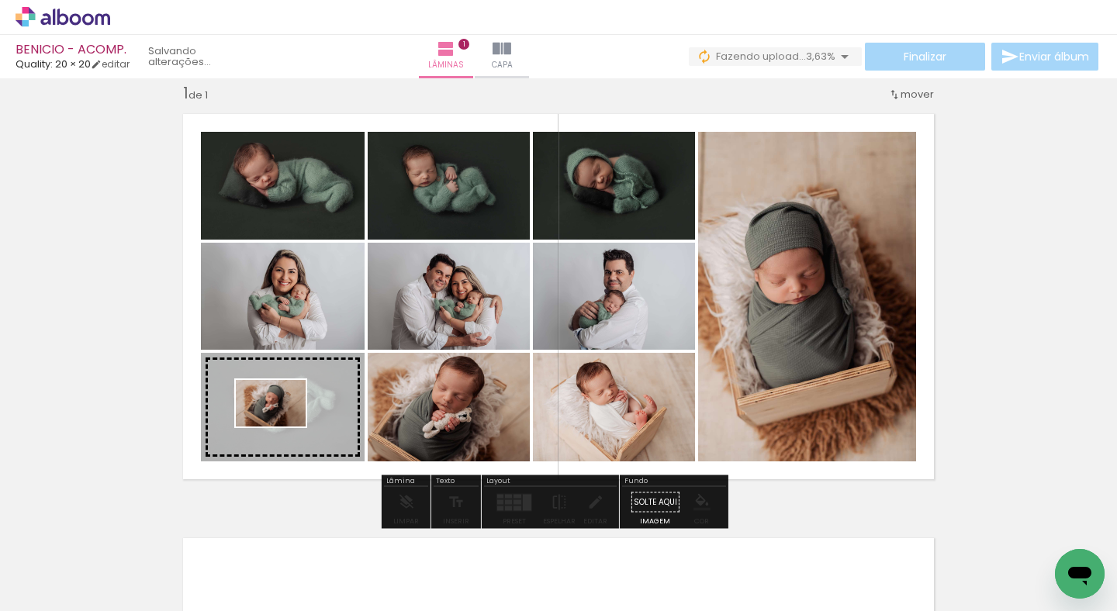
drag, startPoint x: 431, startPoint y: 563, endPoint x: 282, endPoint y: 427, distance: 201.5
click at [282, 427] on quentale-workspace at bounding box center [558, 305] width 1117 height 611
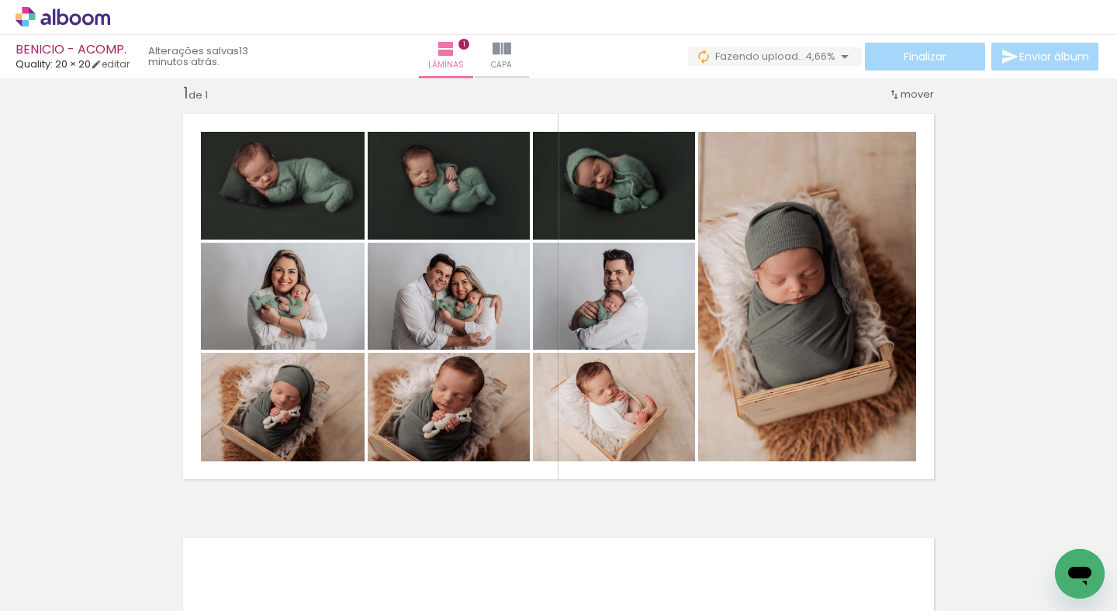
scroll to position [0, 17134]
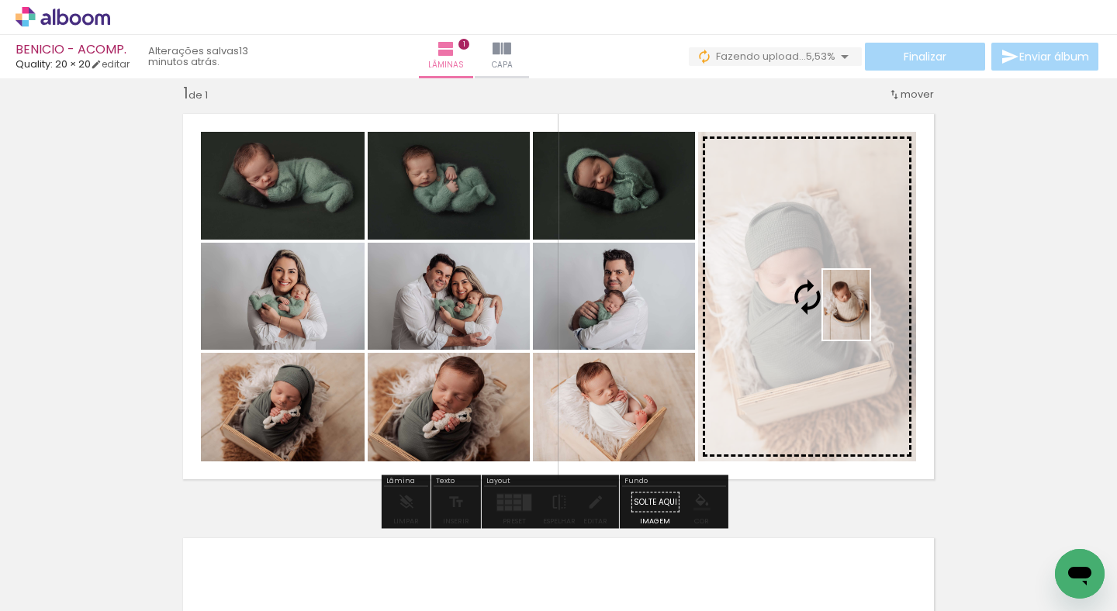
drag, startPoint x: 391, startPoint y: 571, endPoint x: 868, endPoint y: 316, distance: 541.0
click at [868, 316] on quentale-workspace at bounding box center [558, 305] width 1117 height 611
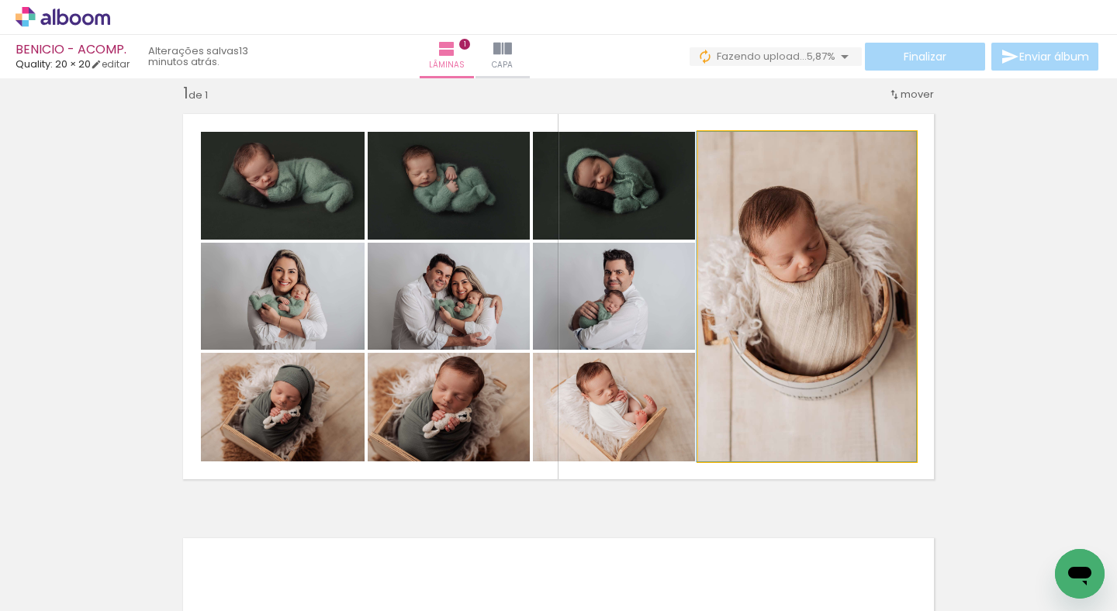
drag, startPoint x: 798, startPoint y: 330, endPoint x: 770, endPoint y: 351, distance: 35.1
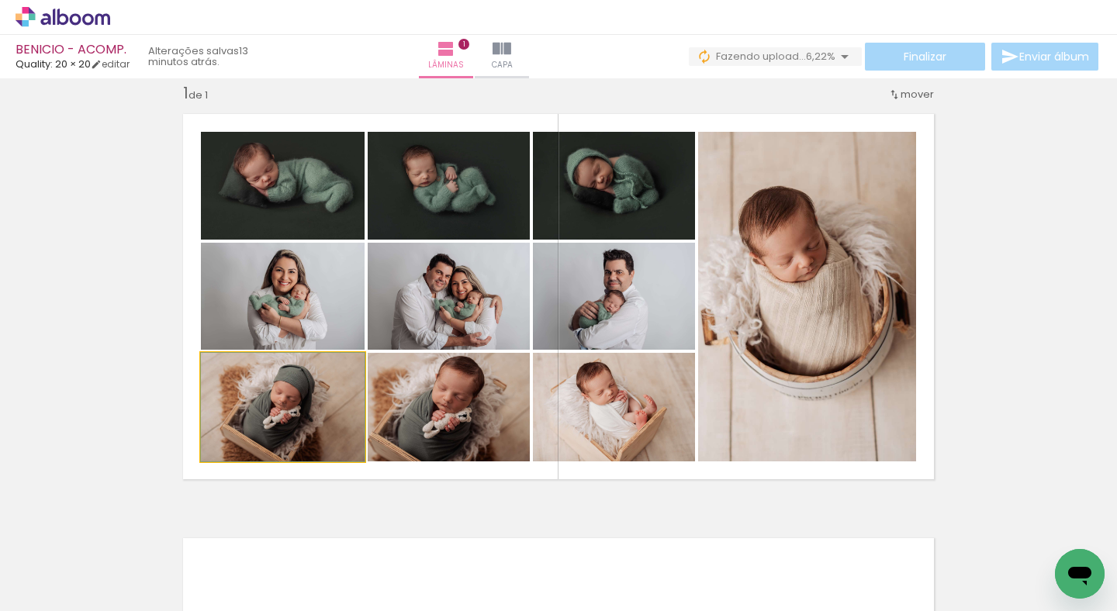
drag, startPoint x: 317, startPoint y: 419, endPoint x: 326, endPoint y: 406, distance: 15.1
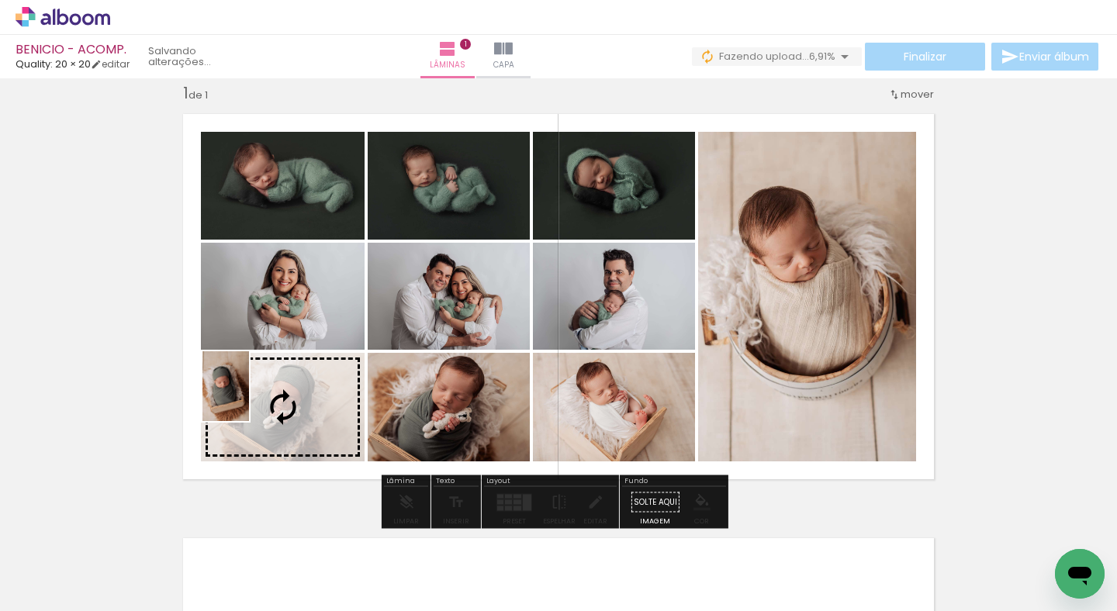
drag, startPoint x: 385, startPoint y: 555, endPoint x: 249, endPoint y: 398, distance: 207.9
click at [249, 398] on quentale-workspace at bounding box center [558, 305] width 1117 height 611
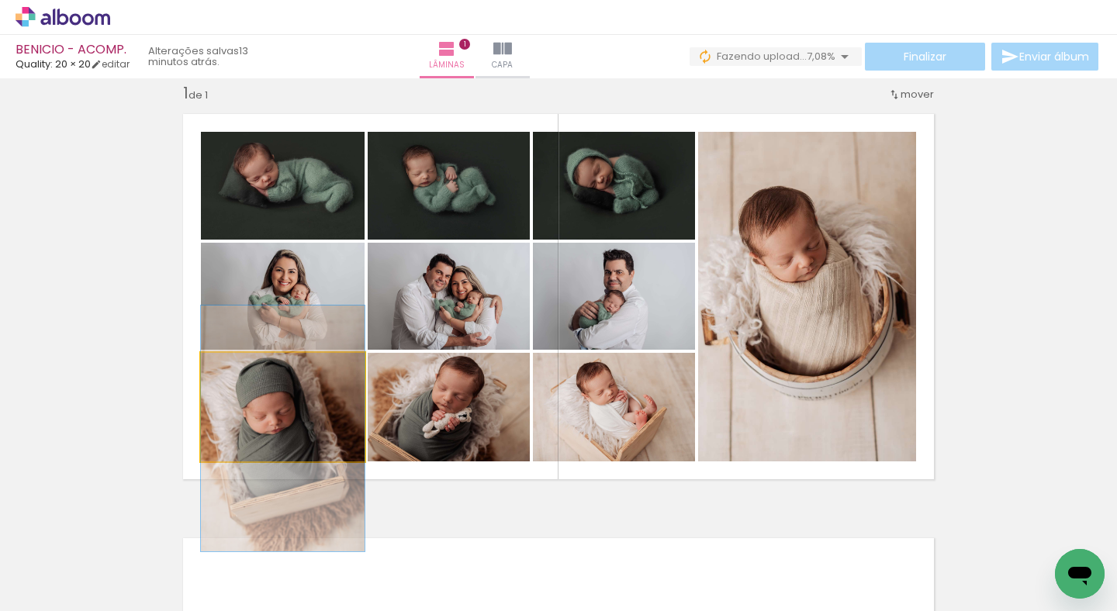
drag, startPoint x: 321, startPoint y: 418, endPoint x: 409, endPoint y: 438, distance: 89.9
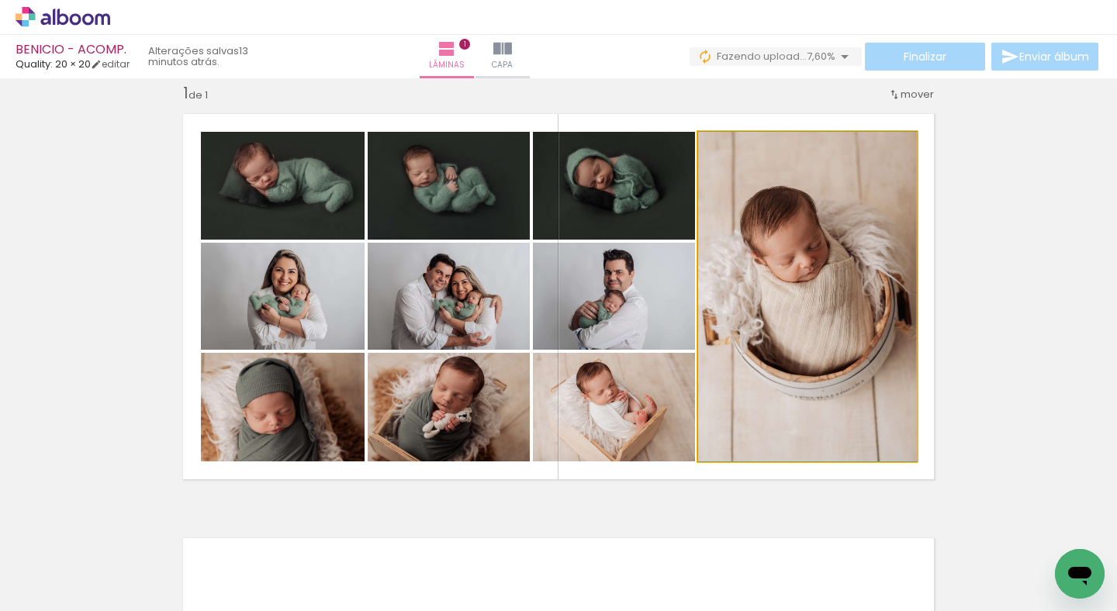
drag, startPoint x: 828, startPoint y: 332, endPoint x: 846, endPoint y: 331, distance: 18.6
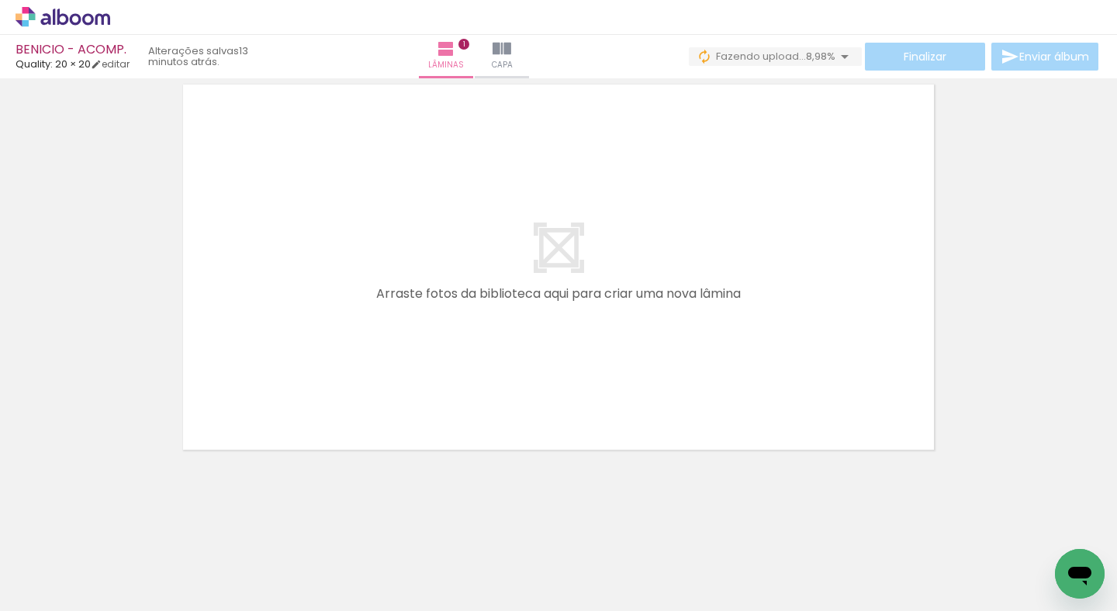
scroll to position [0, 18202]
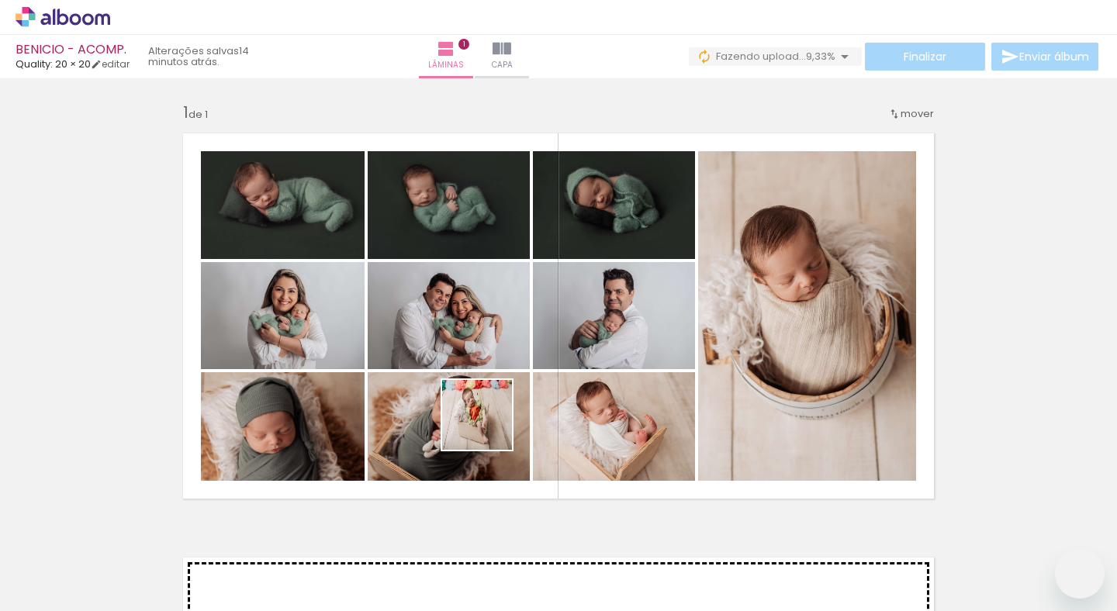
click at [453, 334] on quentale-workspace at bounding box center [558, 305] width 1117 height 611
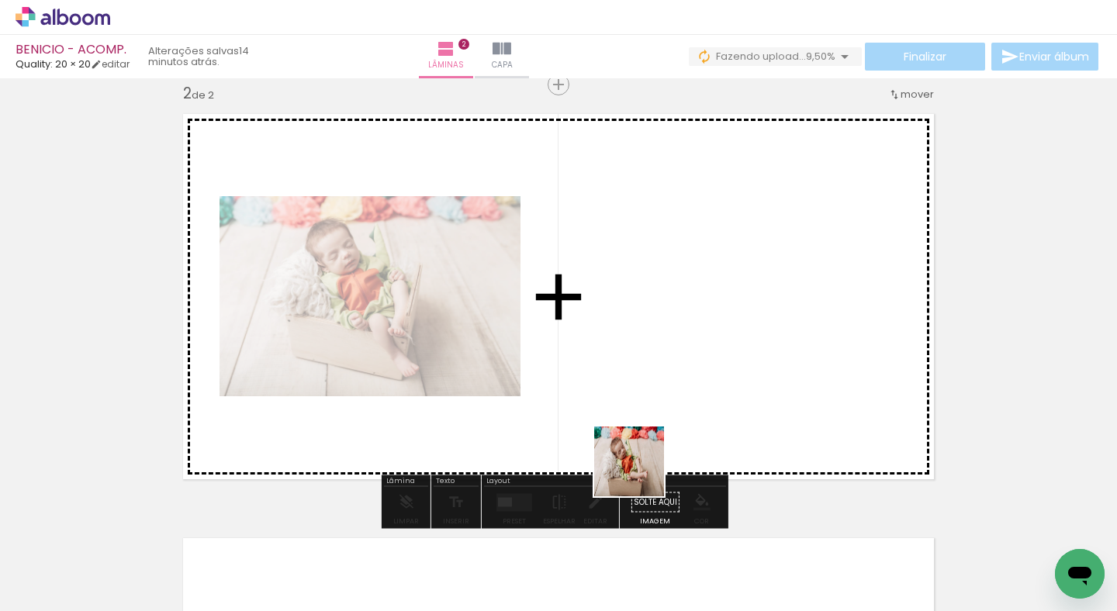
drag, startPoint x: 639, startPoint y: 559, endPoint x: 641, endPoint y: 375, distance: 184.6
click at [641, 375] on quentale-workspace at bounding box center [558, 305] width 1117 height 611
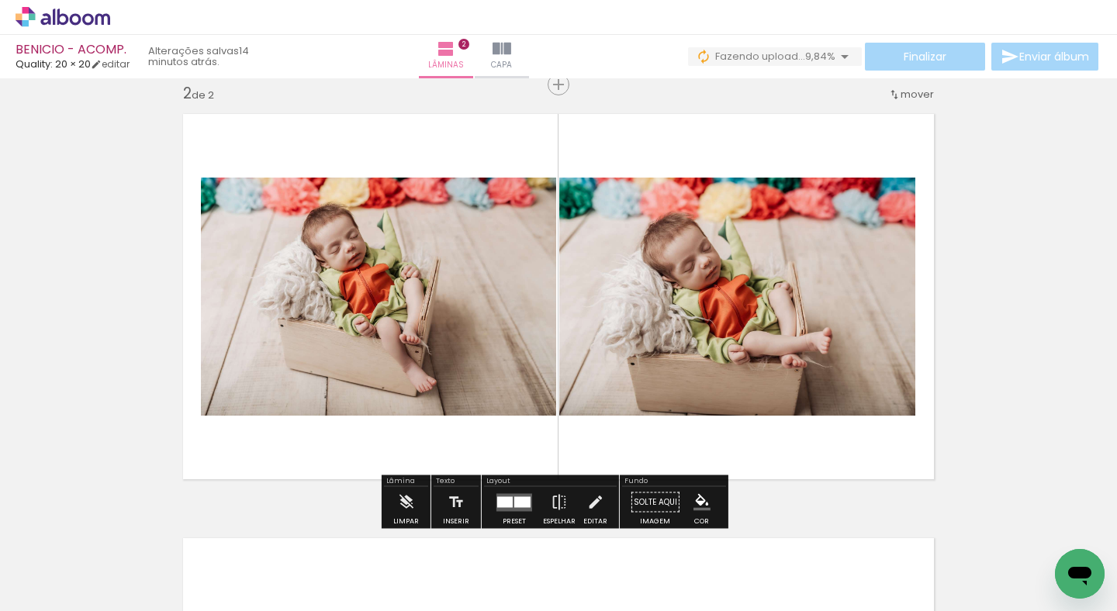
scroll to position [0, 18667]
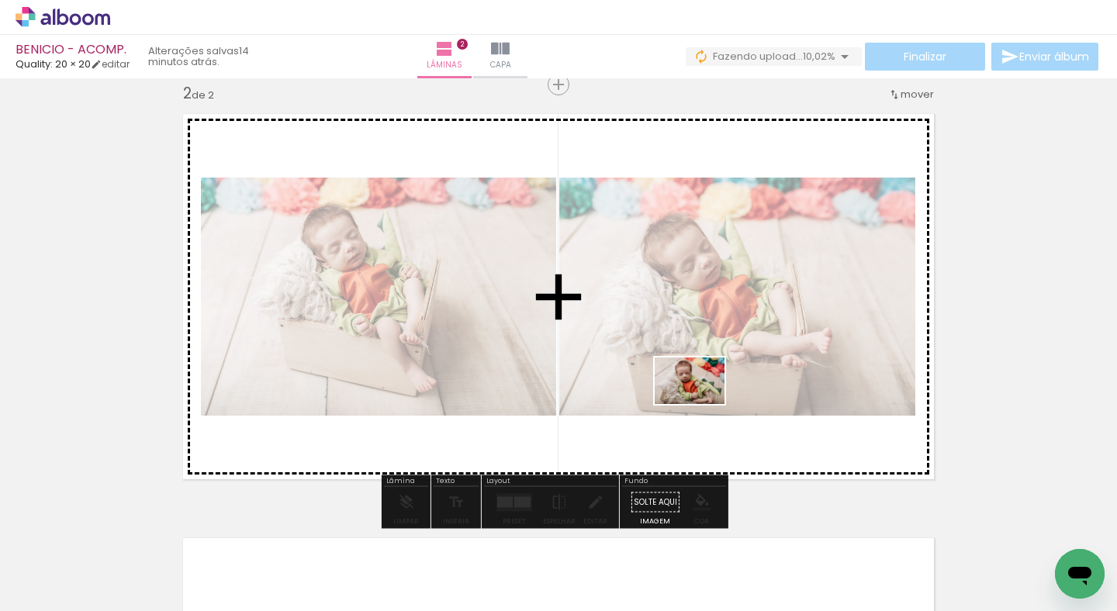
drag, startPoint x: 607, startPoint y: 573, endPoint x: 701, endPoint y: 404, distance: 193.4
click at [701, 404] on quentale-workspace at bounding box center [558, 305] width 1117 height 611
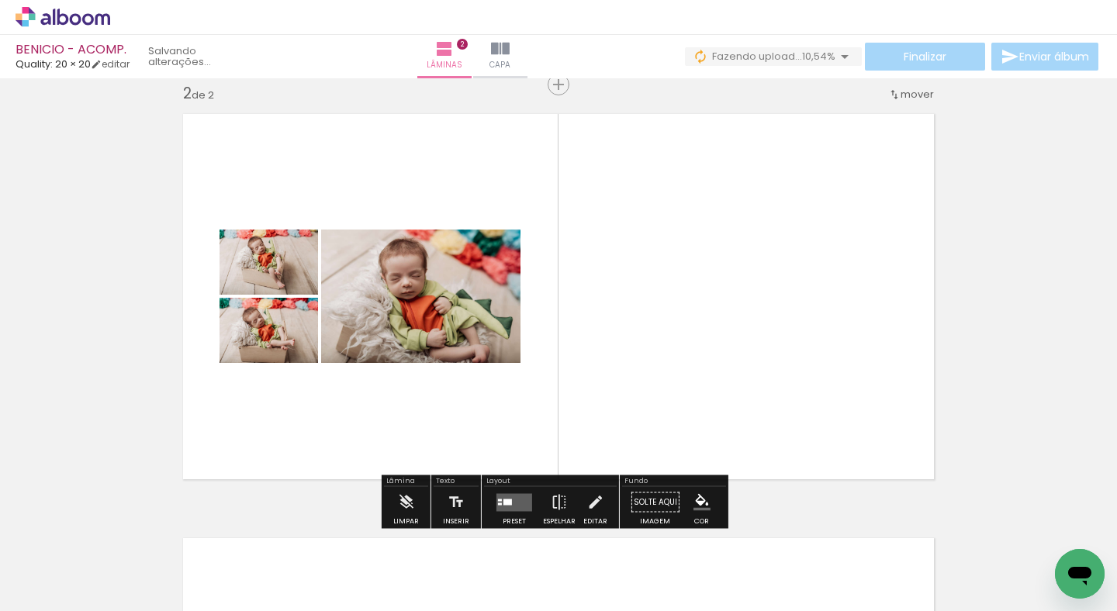
scroll to position [0, 19303]
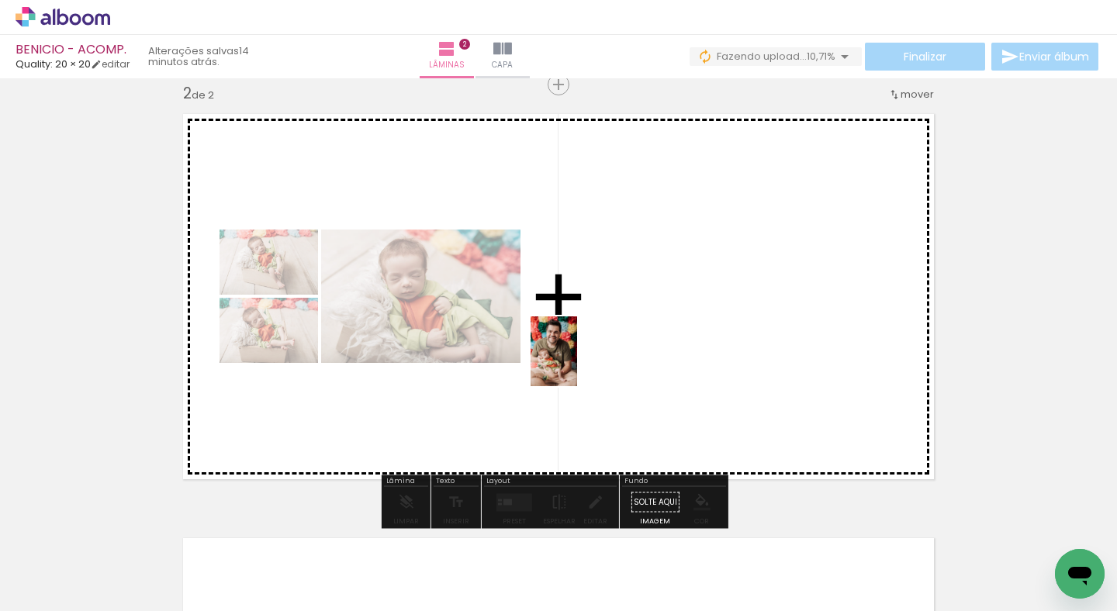
drag, startPoint x: 490, startPoint y: 569, endPoint x: 577, endPoint y: 363, distance: 223.2
click at [577, 363] on quentale-workspace at bounding box center [558, 305] width 1117 height 611
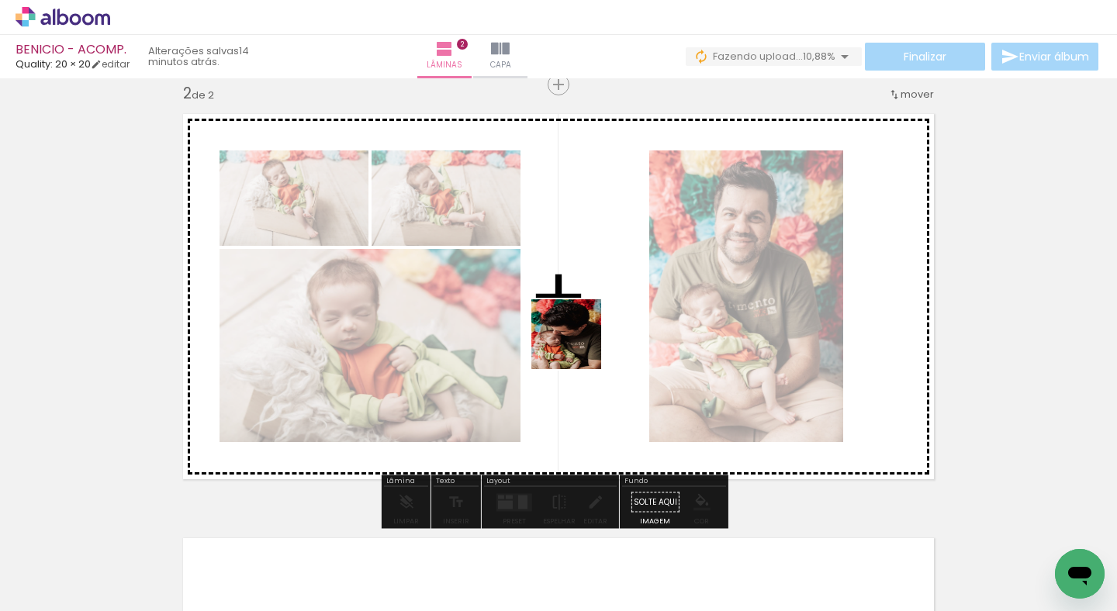
drag, startPoint x: 591, startPoint y: 556, endPoint x: 579, endPoint y: 344, distance: 212.9
click at [579, 344] on quentale-workspace at bounding box center [558, 305] width 1117 height 611
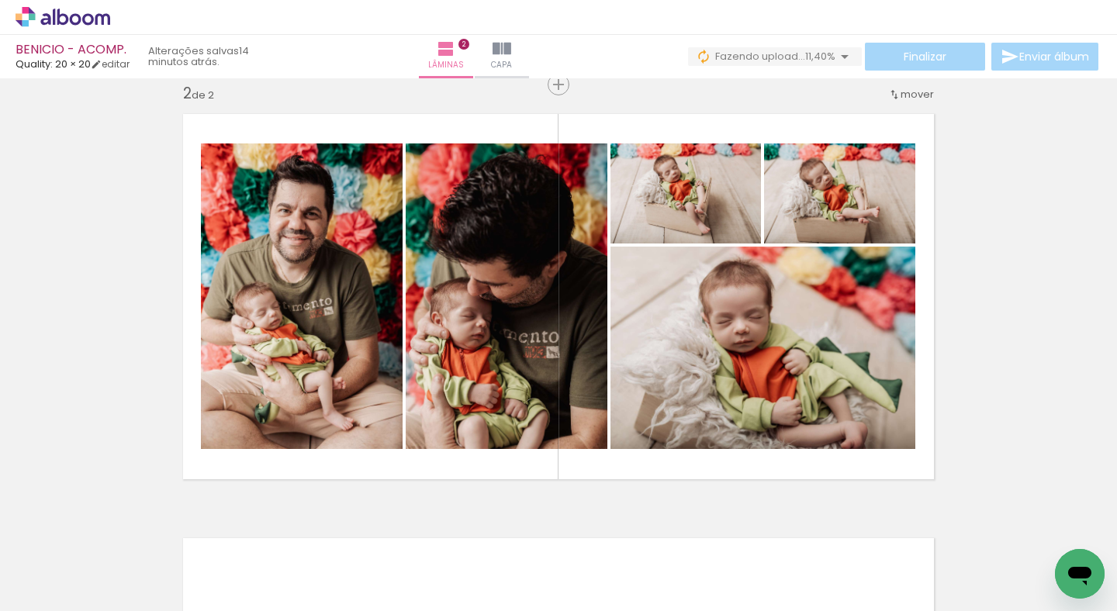
scroll to position [0, 19814]
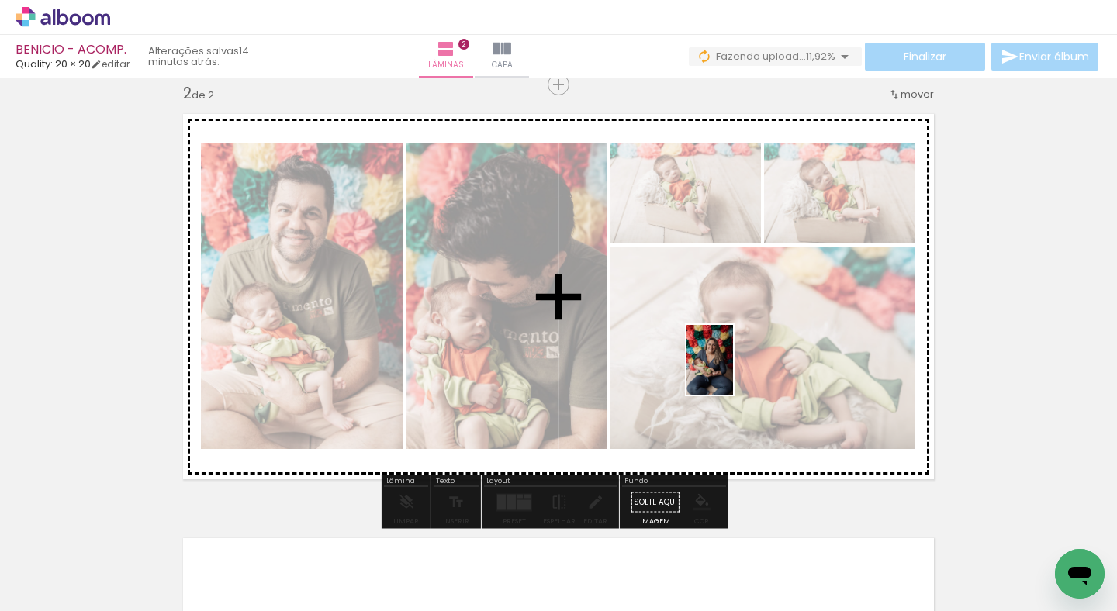
drag, startPoint x: 856, startPoint y: 579, endPoint x: 733, endPoint y: 372, distance: 241.3
click at [733, 372] on quentale-workspace at bounding box center [558, 305] width 1117 height 611
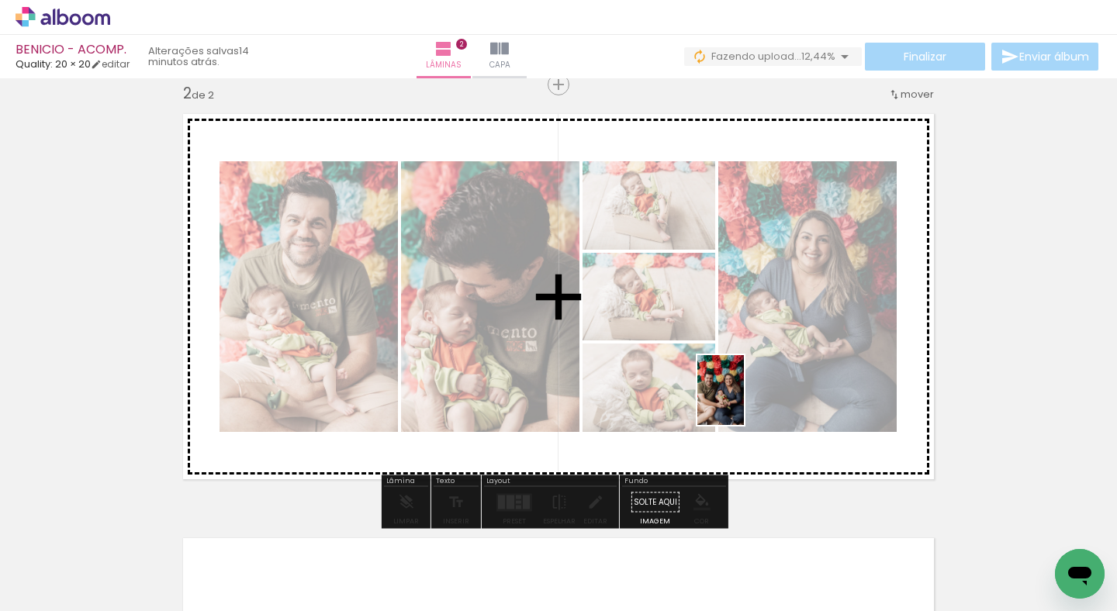
drag, startPoint x: 355, startPoint y: 574, endPoint x: 744, endPoint y: 402, distance: 425.1
click at [744, 402] on quentale-workspace at bounding box center [558, 305] width 1117 height 611
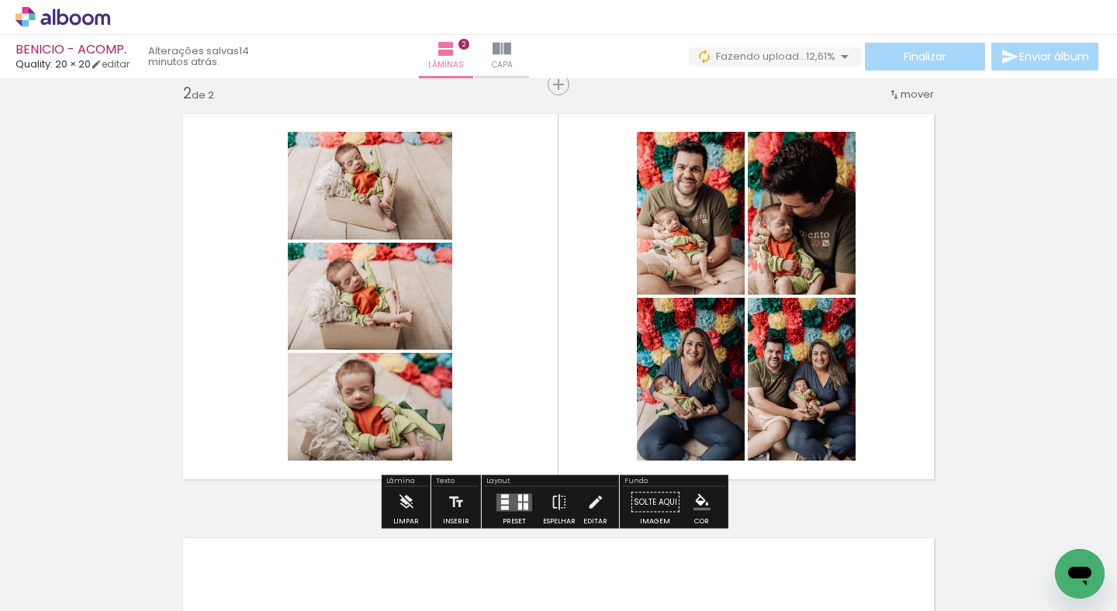
scroll to position [0, 20343]
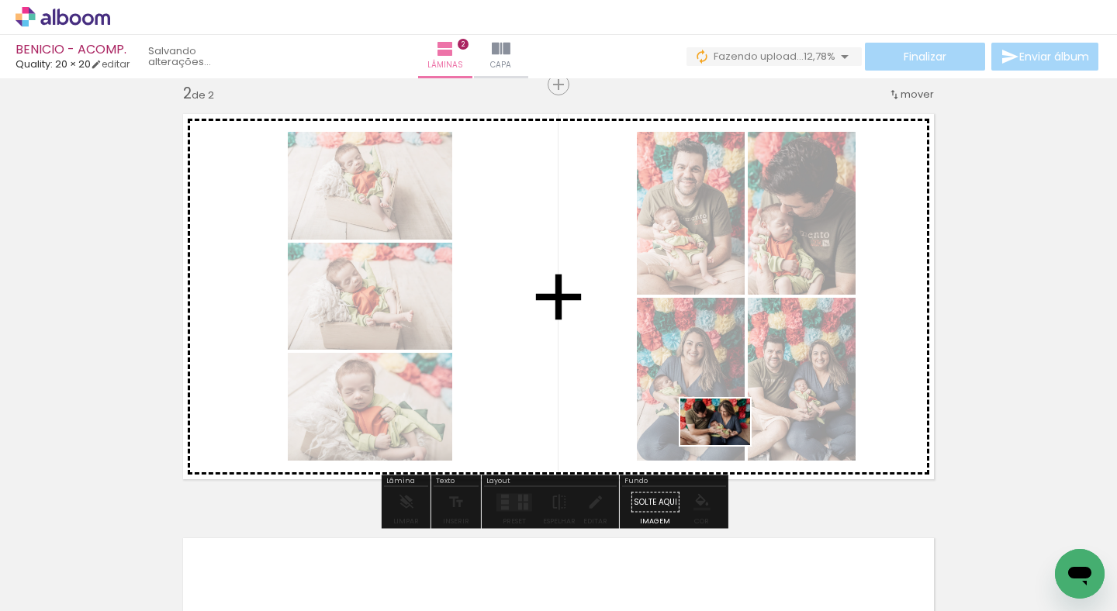
drag, startPoint x: 673, startPoint y: 572, endPoint x: 732, endPoint y: 440, distance: 145.5
click at [732, 440] on quentale-workspace at bounding box center [558, 305] width 1117 height 611
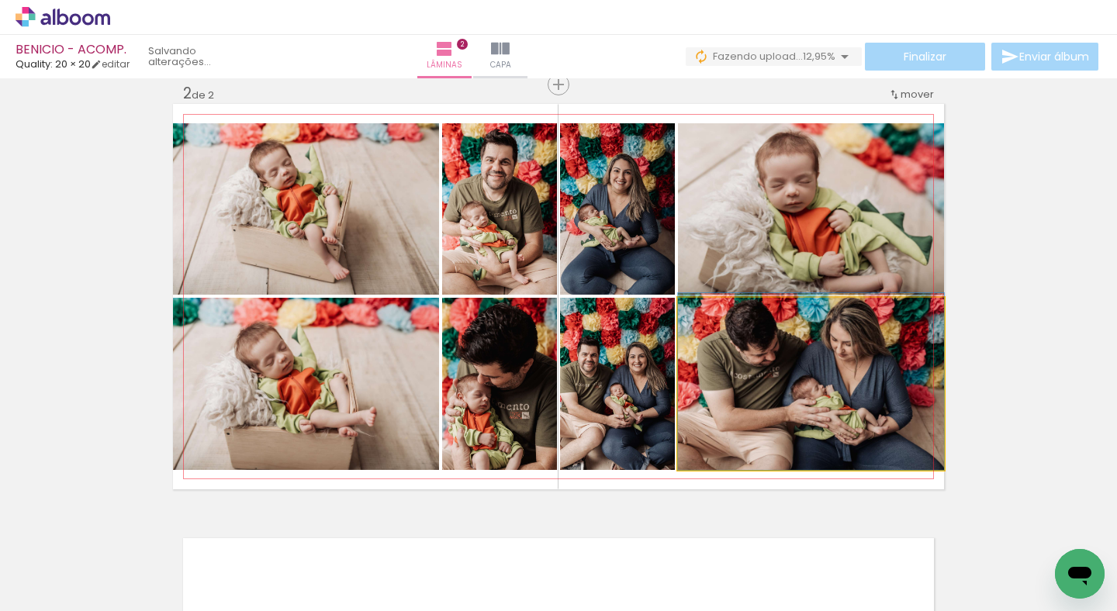
drag, startPoint x: 854, startPoint y: 412, endPoint x: 870, endPoint y: 393, distance: 25.3
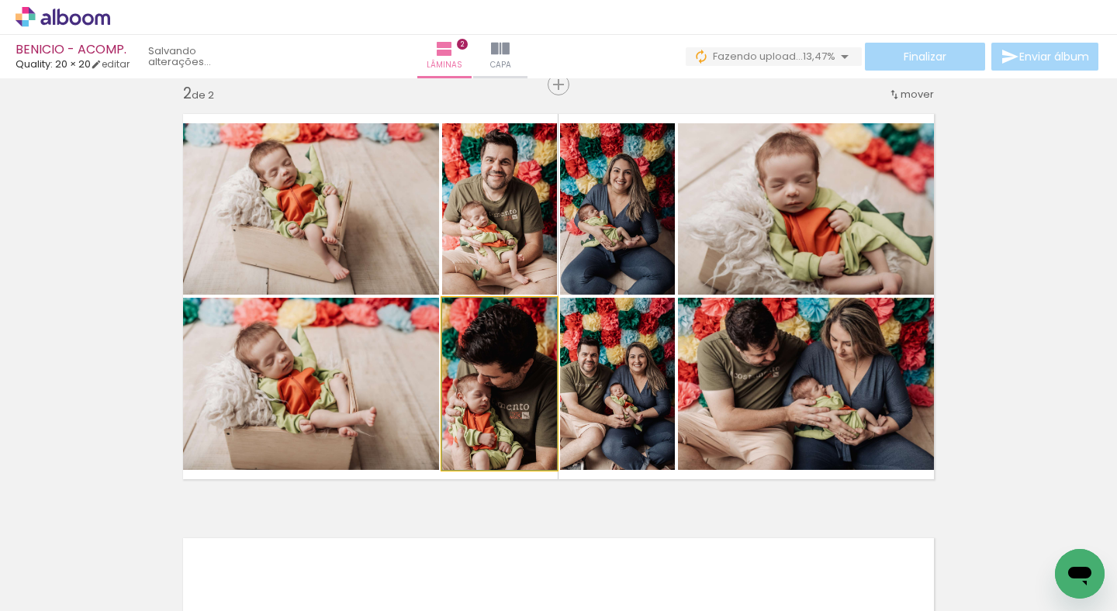
drag, startPoint x: 472, startPoint y: 404, endPoint x: 473, endPoint y: 370, distance: 34.2
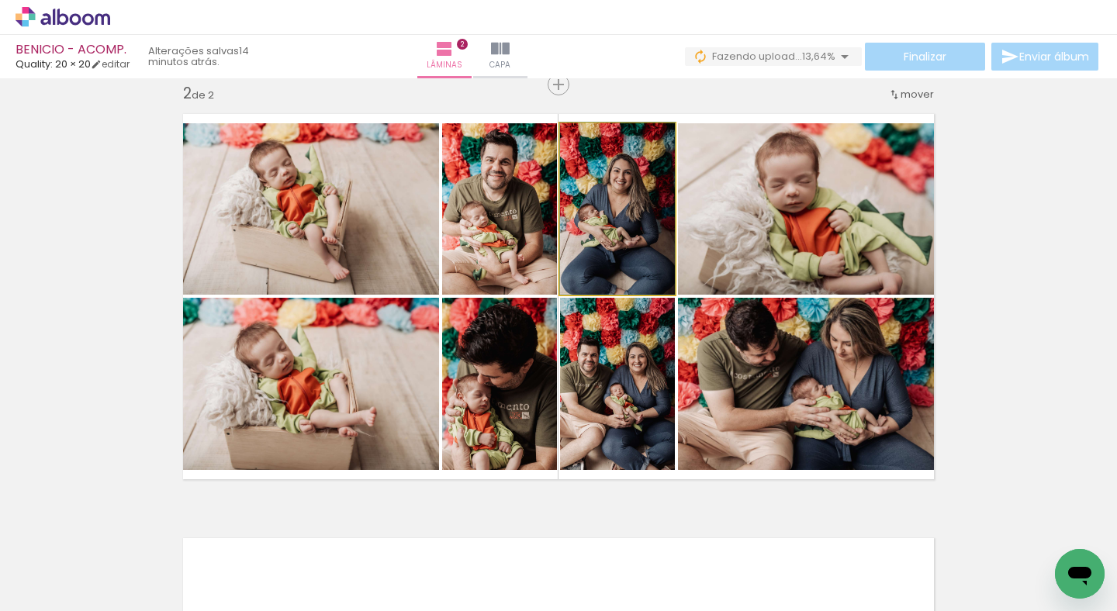
drag, startPoint x: 624, startPoint y: 250, endPoint x: 630, endPoint y: 224, distance: 26.3
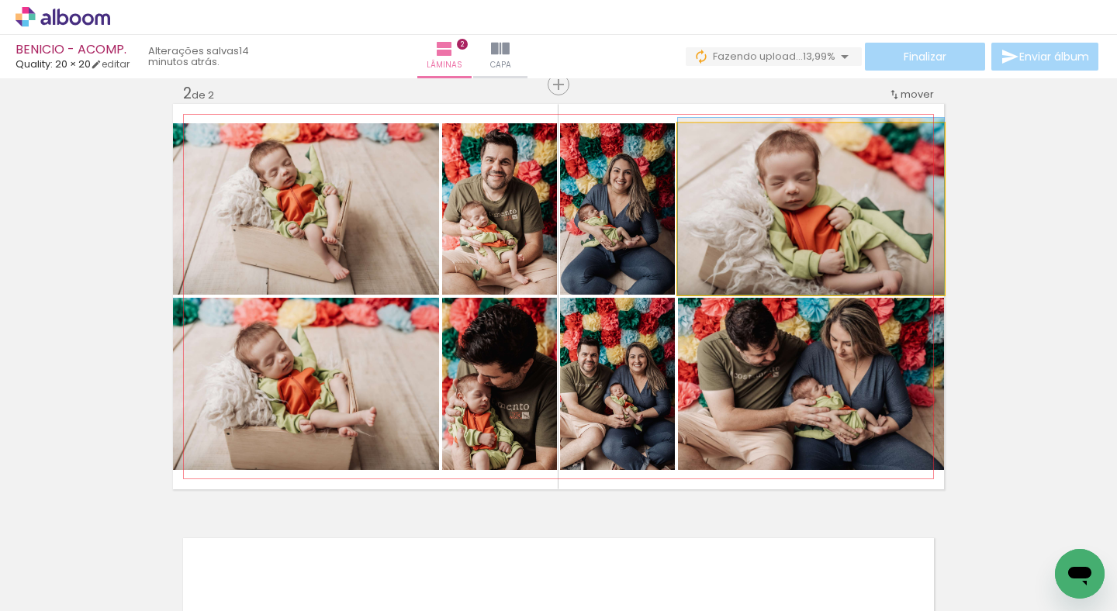
drag, startPoint x: 827, startPoint y: 275, endPoint x: 832, endPoint y: 250, distance: 26.2
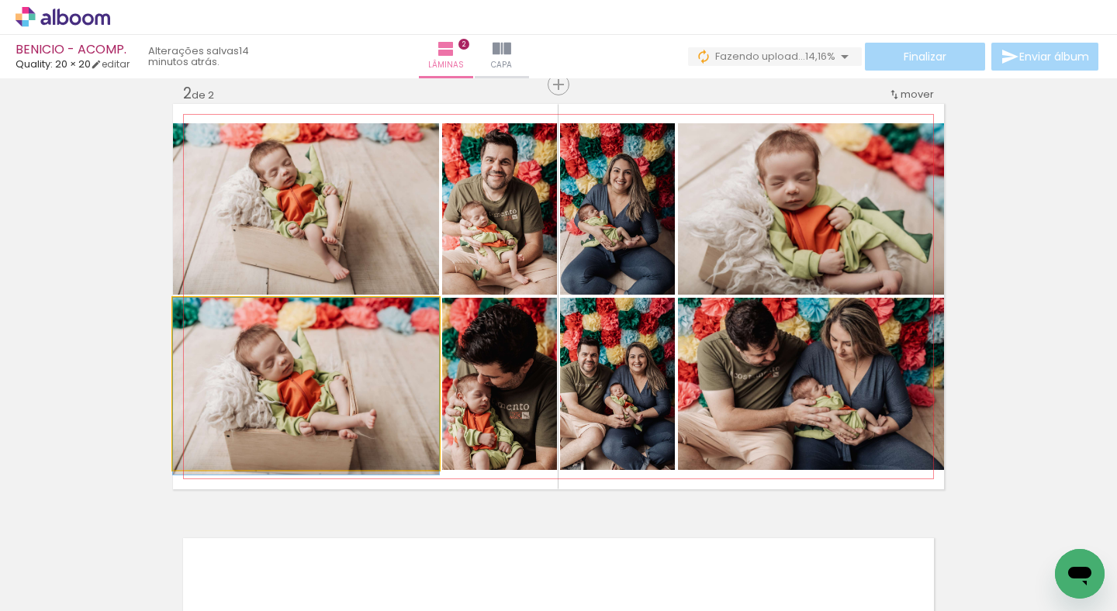
drag, startPoint x: 357, startPoint y: 372, endPoint x: 358, endPoint y: 382, distance: 10.1
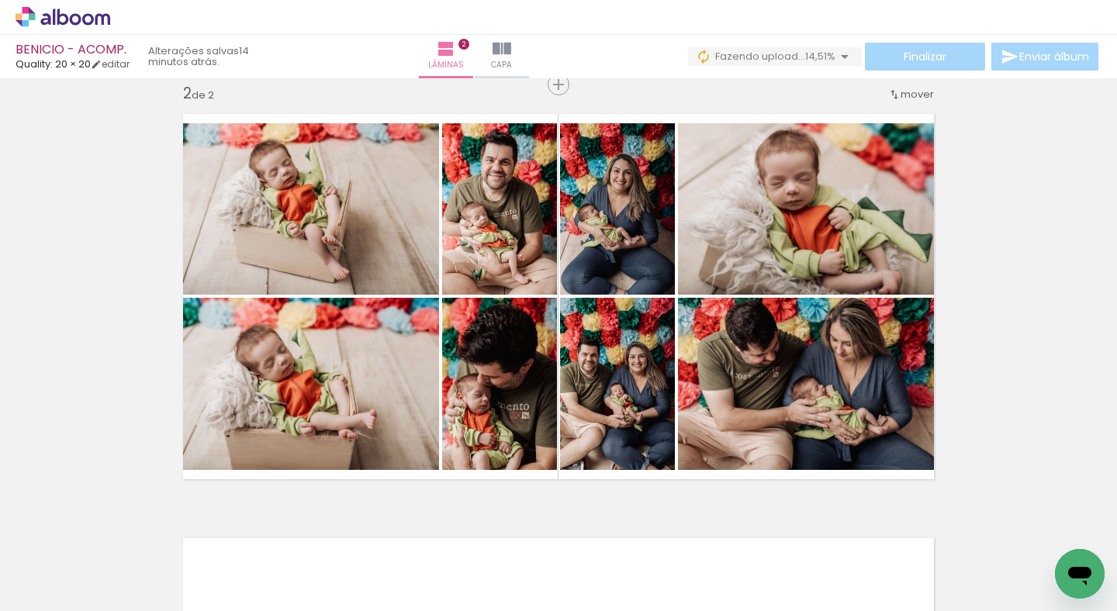
scroll to position [0, 18745]
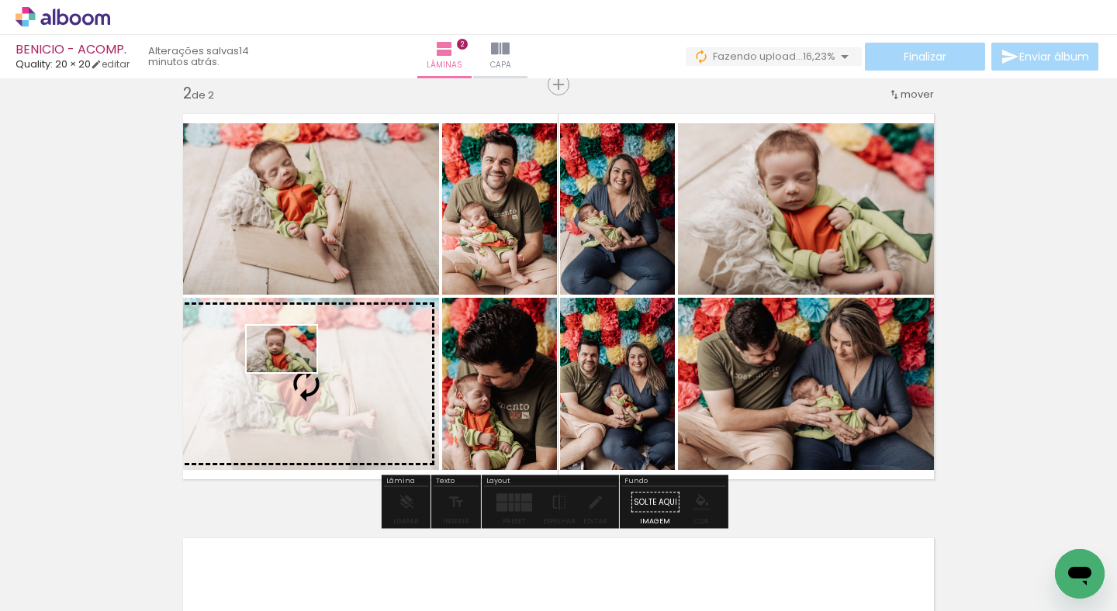
drag, startPoint x: 695, startPoint y: 555, endPoint x: 288, endPoint y: 376, distance: 444.6
click at [293, 373] on quentale-workspace at bounding box center [558, 305] width 1117 height 611
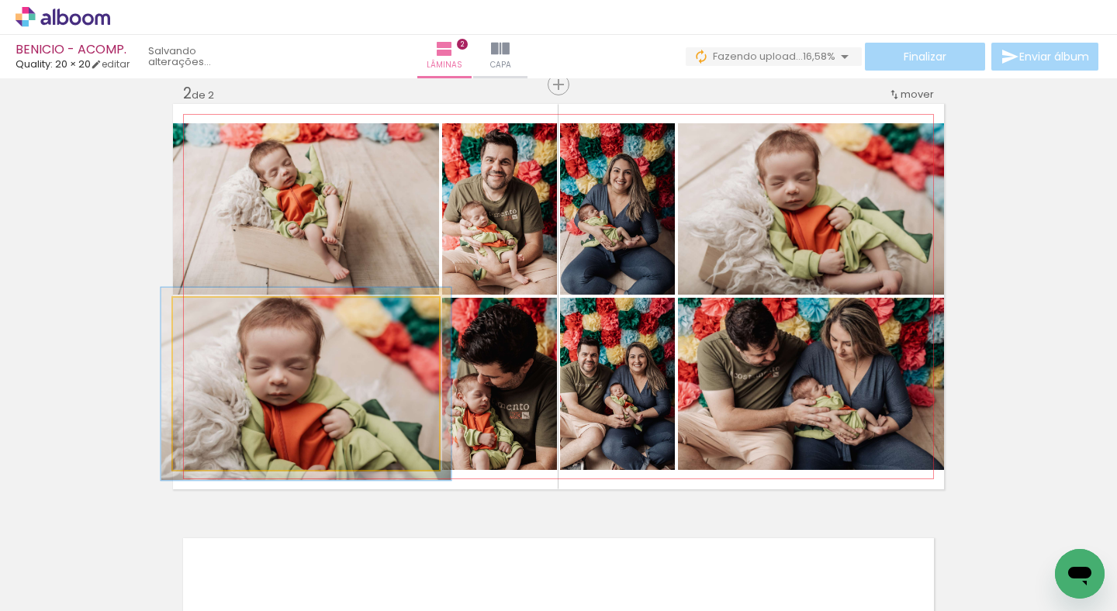
type paper-slider "109"
click at [213, 322] on div at bounding box center [214, 314] width 25 height 25
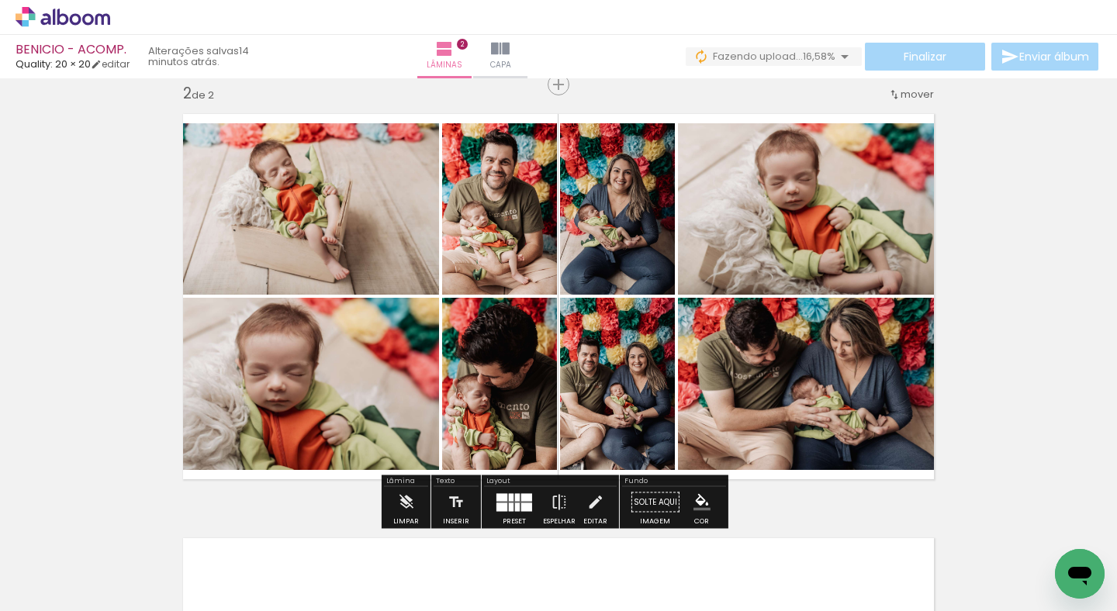
click at [1043, 369] on div "Inserir lâmina 1 de 2 Inserir lâmina 2 de 2" at bounding box center [558, 277] width 1117 height 1274
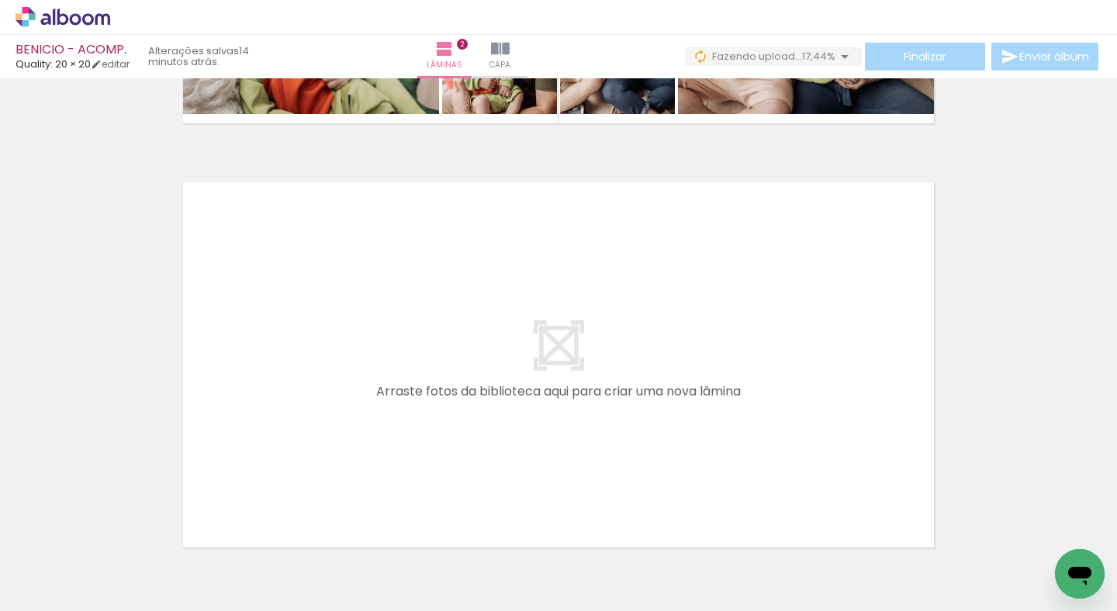
scroll to position [0, 21516]
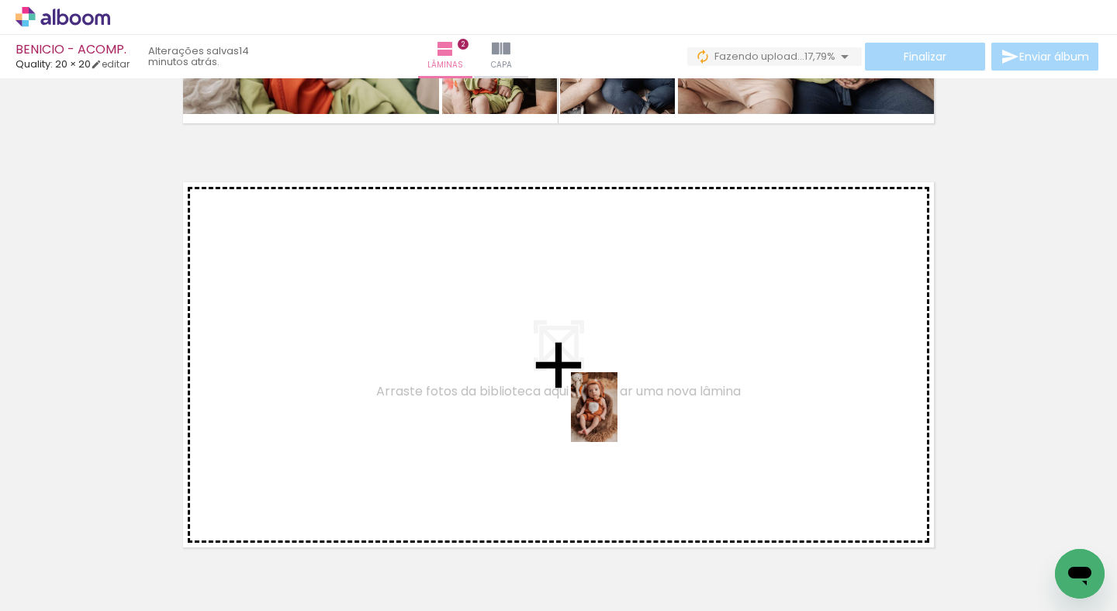
drag, startPoint x: 620, startPoint y: 540, endPoint x: 617, endPoint y: 419, distance: 121.0
click at [617, 419] on quentale-workspace at bounding box center [558, 305] width 1117 height 611
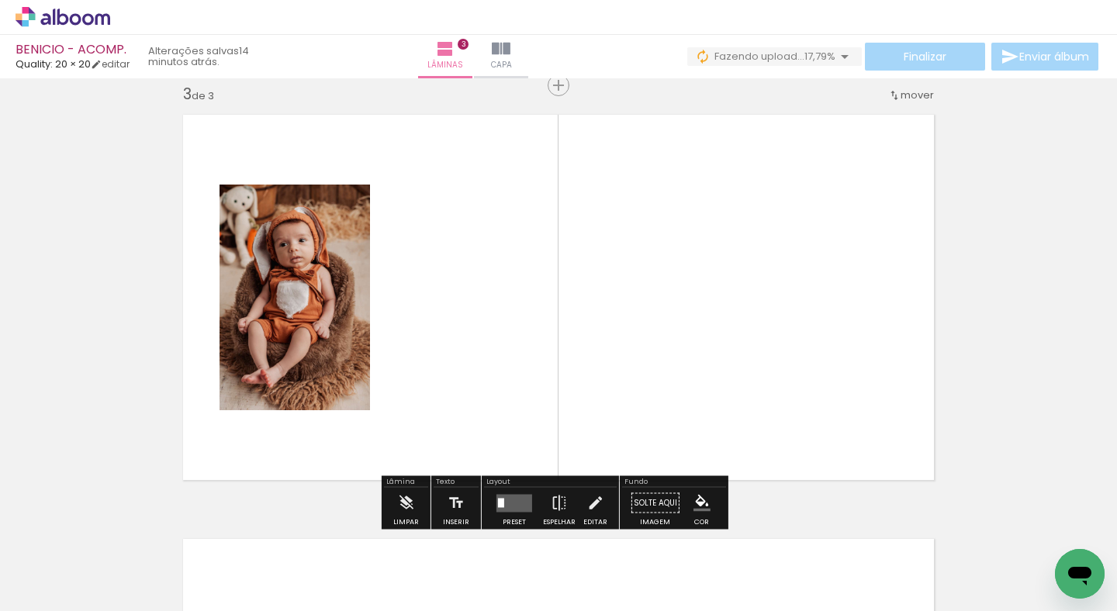
scroll to position [868, 0]
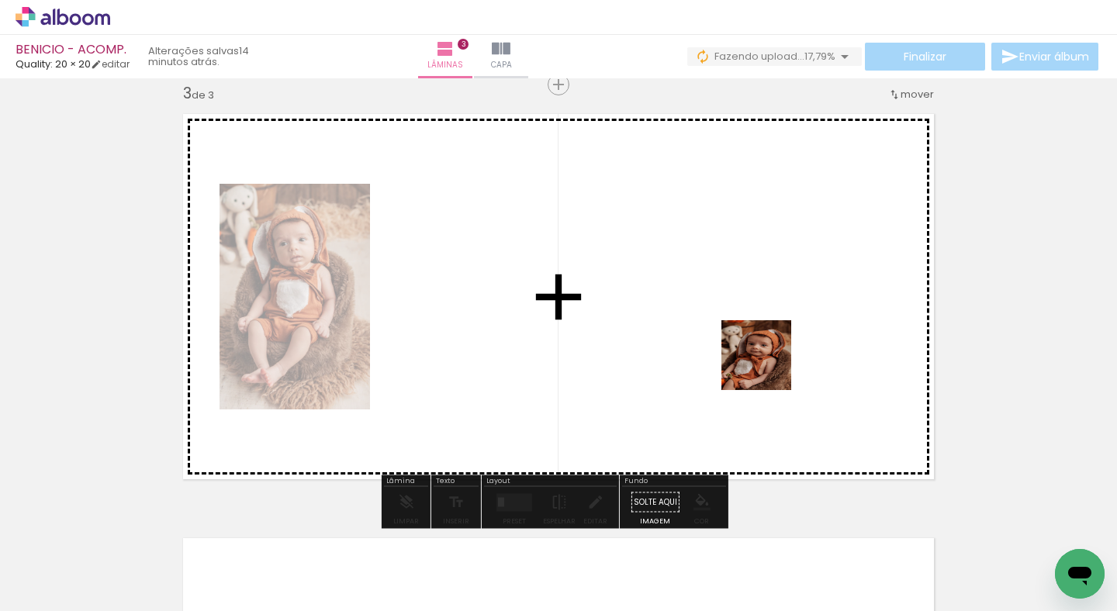
drag, startPoint x: 889, startPoint y: 579, endPoint x: 768, endPoint y: 353, distance: 256.1
click at [768, 353] on quentale-workspace at bounding box center [558, 305] width 1117 height 611
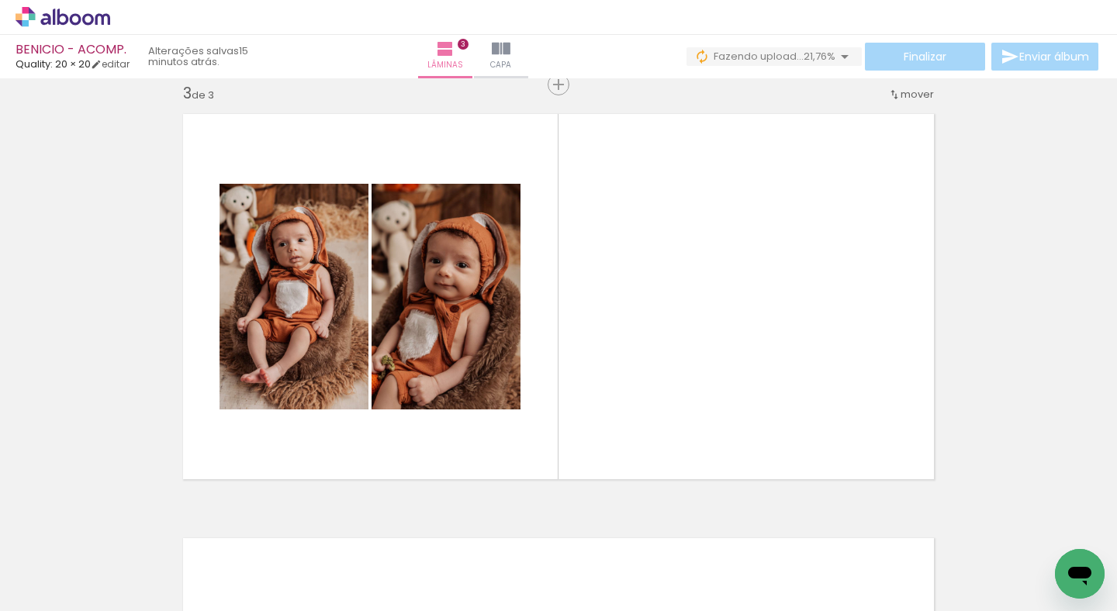
scroll to position [0, 21713]
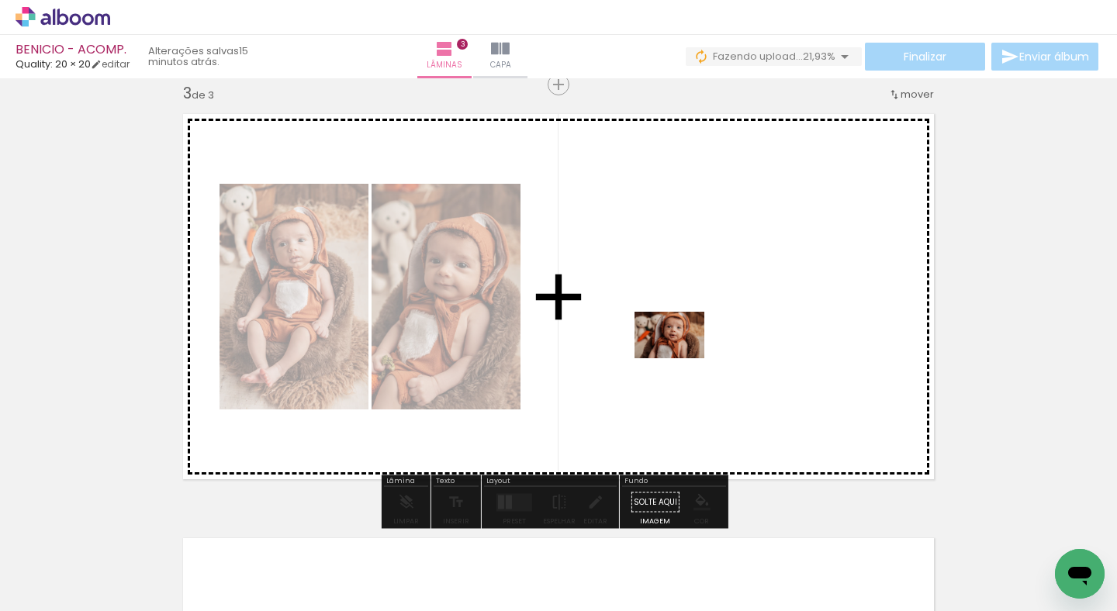
drag, startPoint x: 864, startPoint y: 572, endPoint x: 681, endPoint y: 358, distance: 281.1
click at [681, 358] on quentale-workspace at bounding box center [558, 305] width 1117 height 611
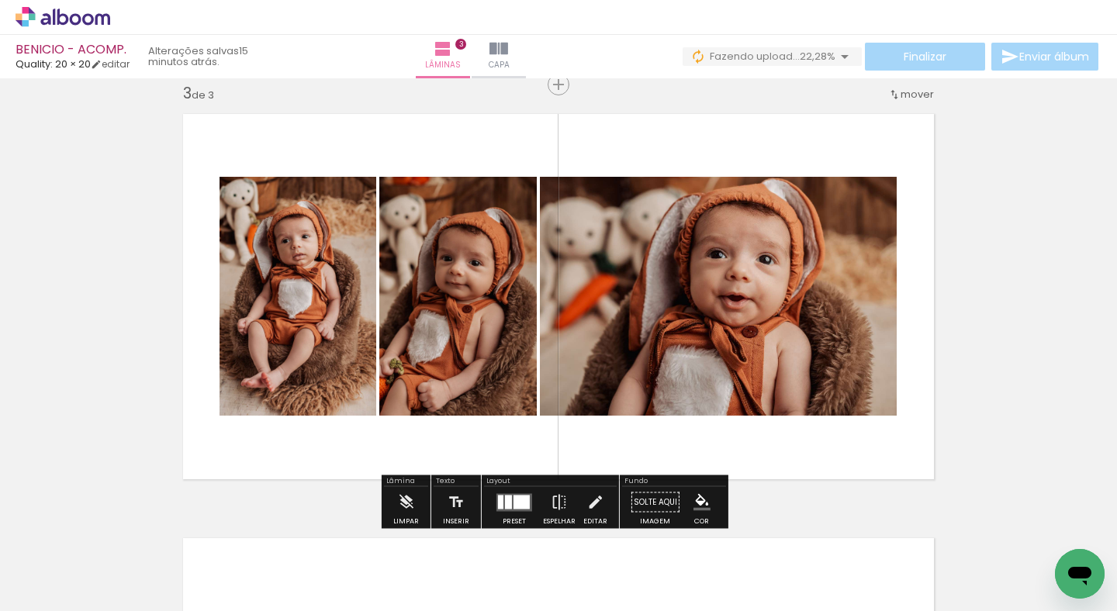
scroll to position [0, 21900]
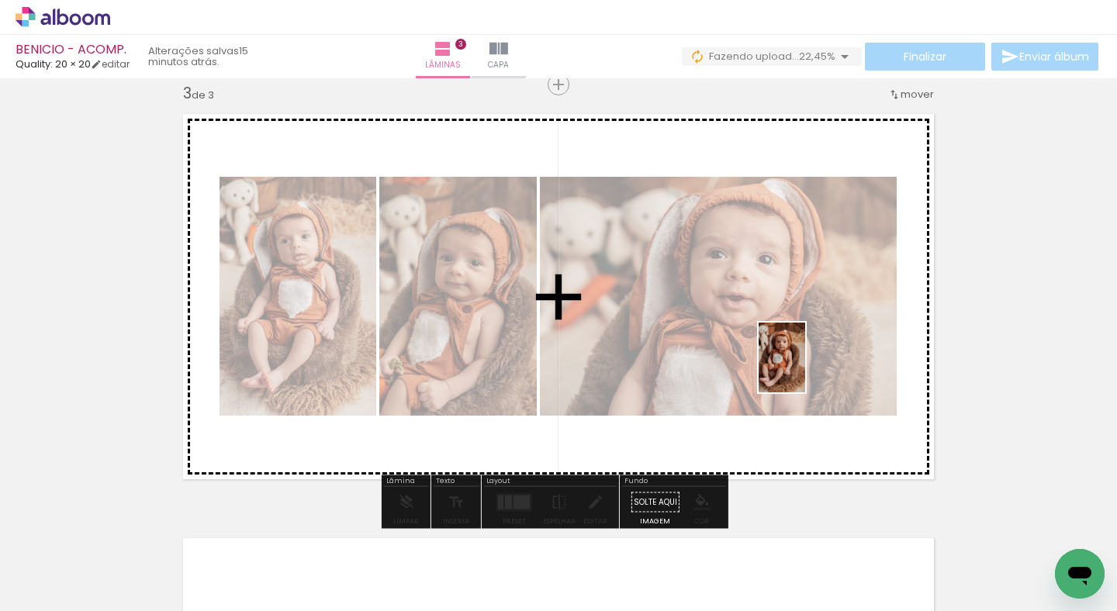
drag, startPoint x: 681, startPoint y: 579, endPoint x: 805, endPoint y: 368, distance: 244.8
click at [805, 368] on quentale-workspace at bounding box center [558, 305] width 1117 height 611
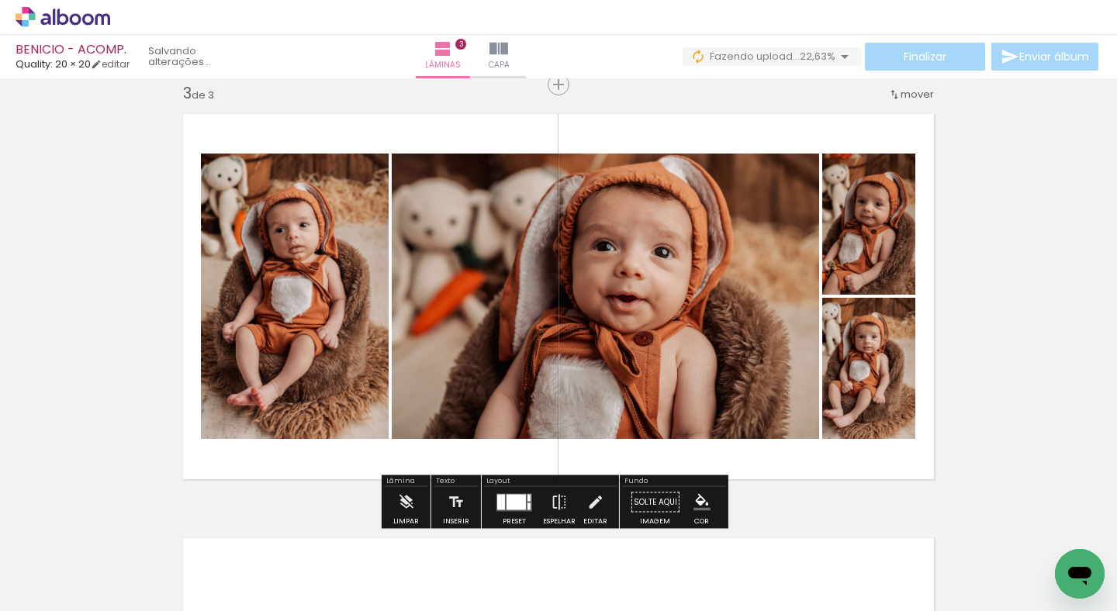
scroll to position [0, 22305]
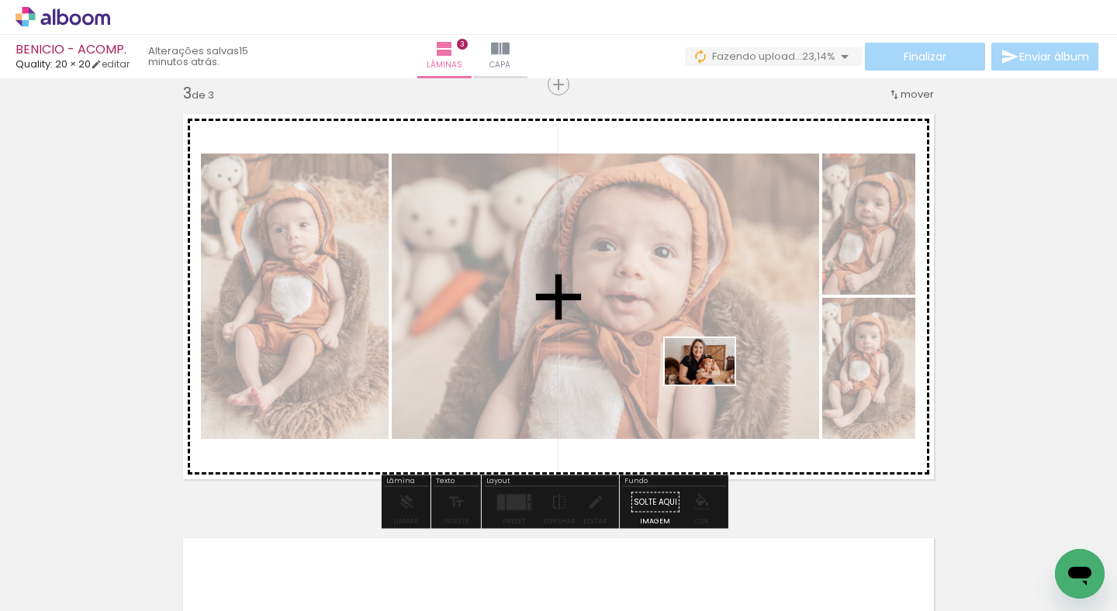
drag, startPoint x: 785, startPoint y: 548, endPoint x: 711, endPoint y: 385, distance: 179.5
click at [711, 385] on quentale-workspace at bounding box center [558, 305] width 1117 height 611
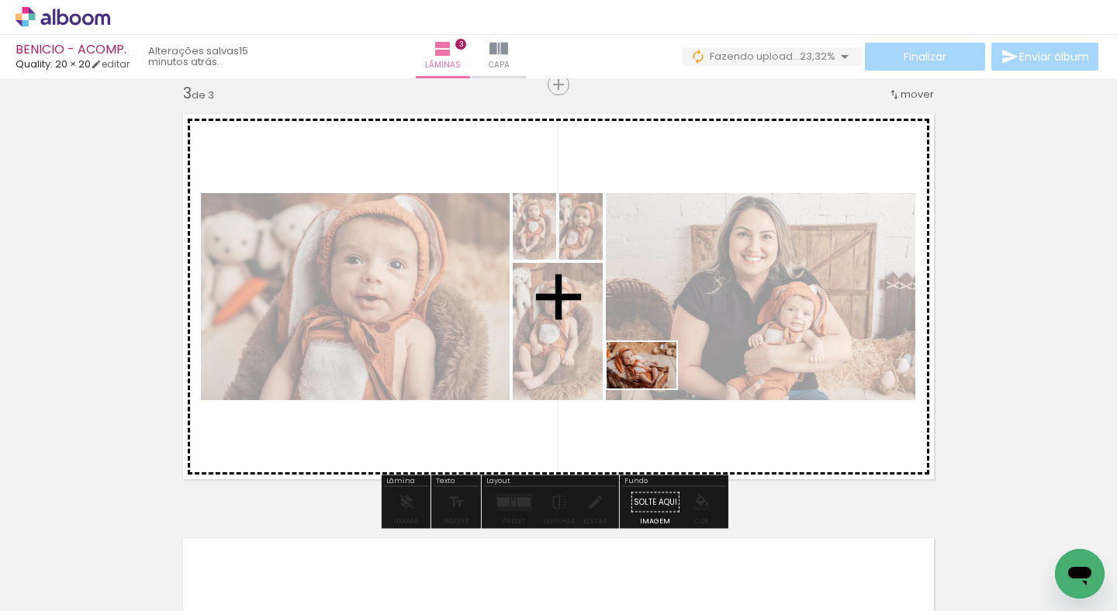
drag, startPoint x: 885, startPoint y: 581, endPoint x: 653, endPoint y: 389, distance: 301.3
click at [653, 389] on quentale-workspace at bounding box center [558, 305] width 1117 height 611
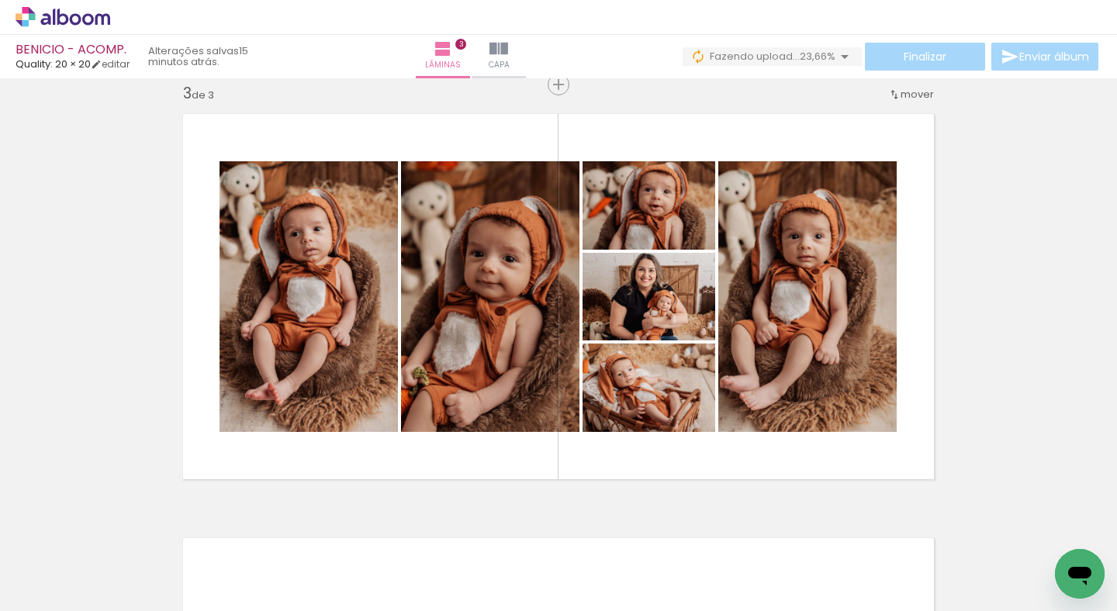
scroll to position [0, 22099]
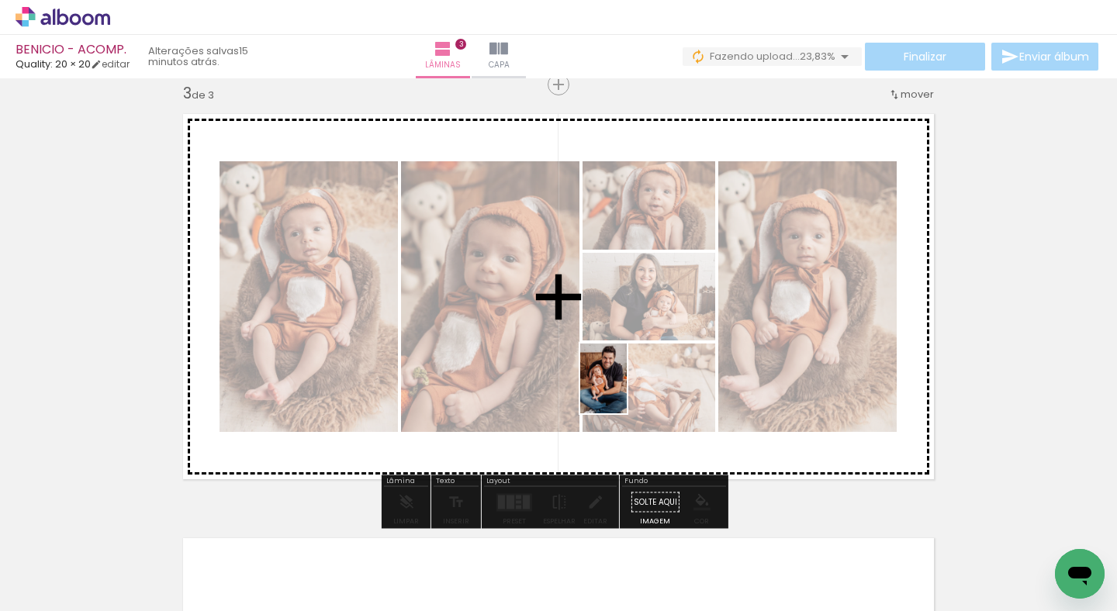
drag, startPoint x: 567, startPoint y: 579, endPoint x: 624, endPoint y: 521, distance: 81.2
click at [629, 388] on quentale-workspace at bounding box center [558, 305] width 1117 height 611
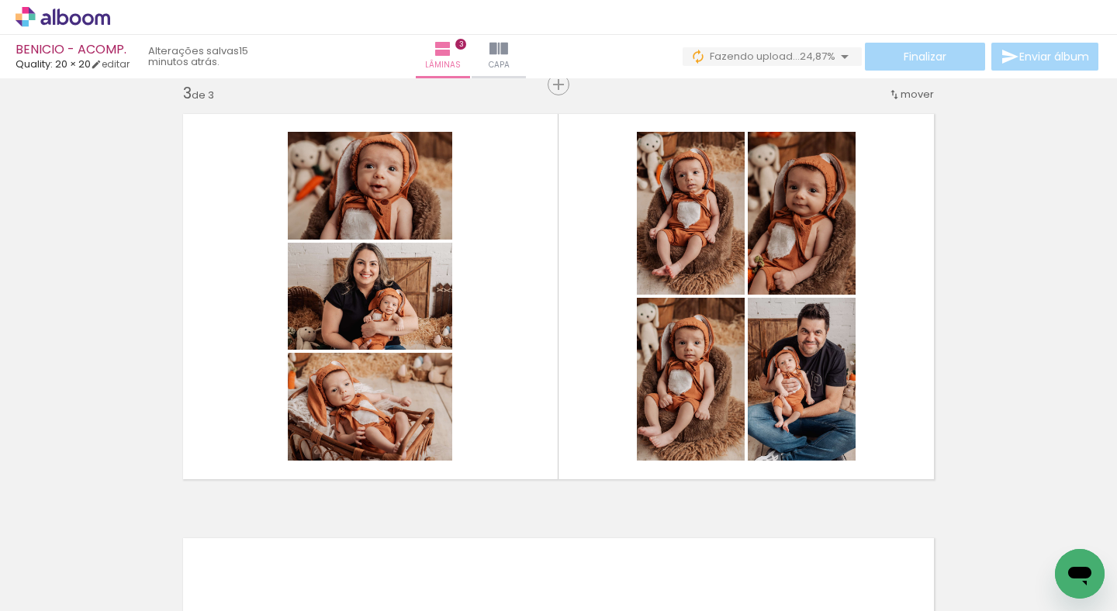
scroll to position [0, 20828]
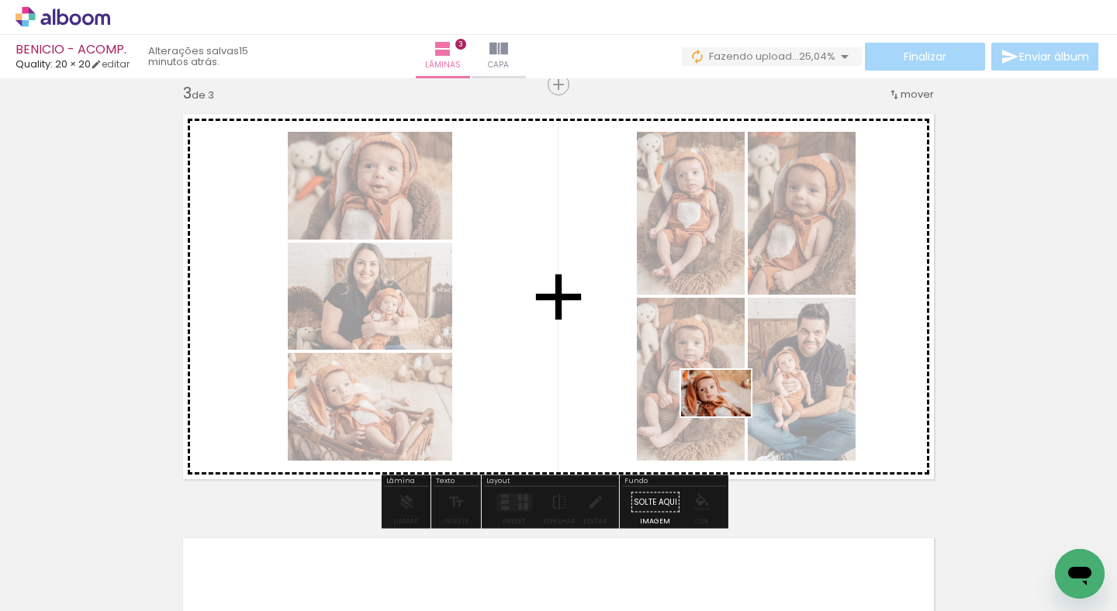
drag, startPoint x: 724, startPoint y: 526, endPoint x: 718, endPoint y: 440, distance: 86.3
click at [728, 415] on quentale-workspace at bounding box center [558, 305] width 1117 height 611
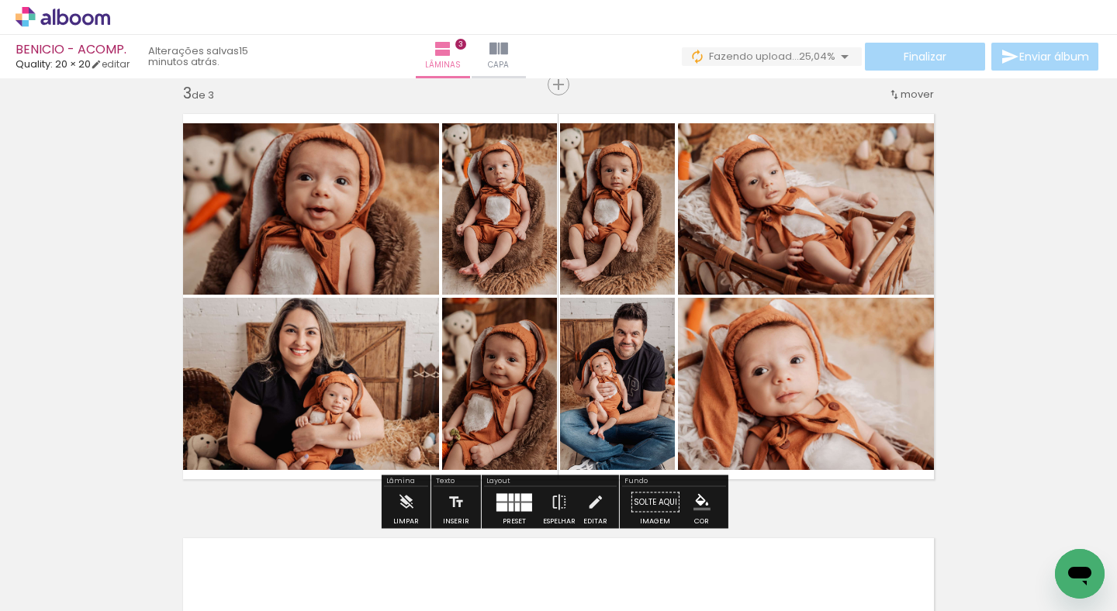
scroll to position [0, 21069]
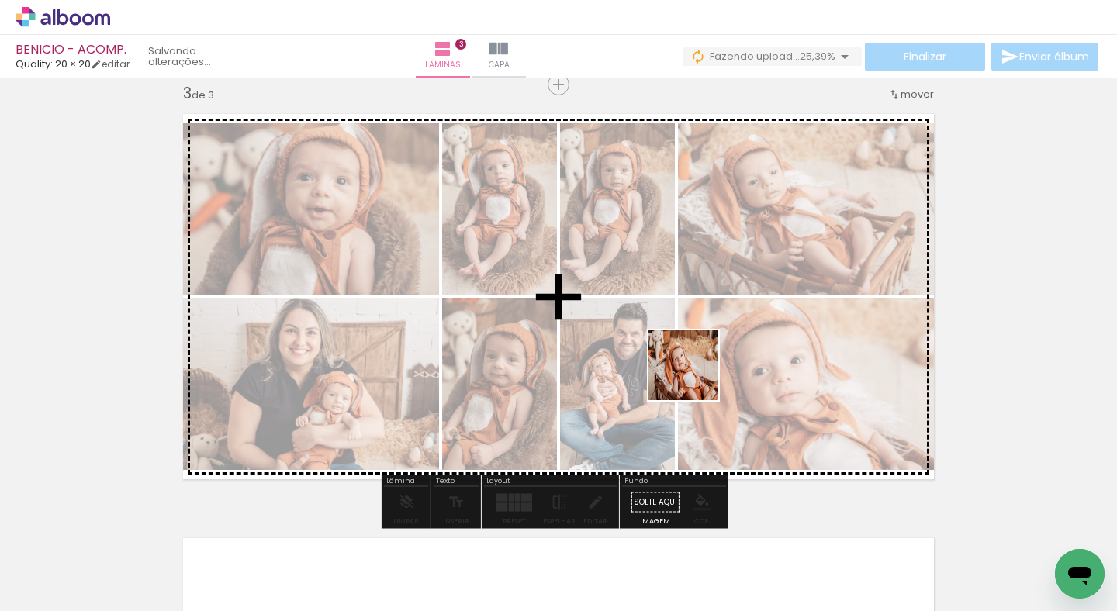
drag, startPoint x: 660, startPoint y: 569, endPoint x: 695, endPoint y: 377, distance: 194.8
click at [695, 377] on quentale-workspace at bounding box center [558, 305] width 1117 height 611
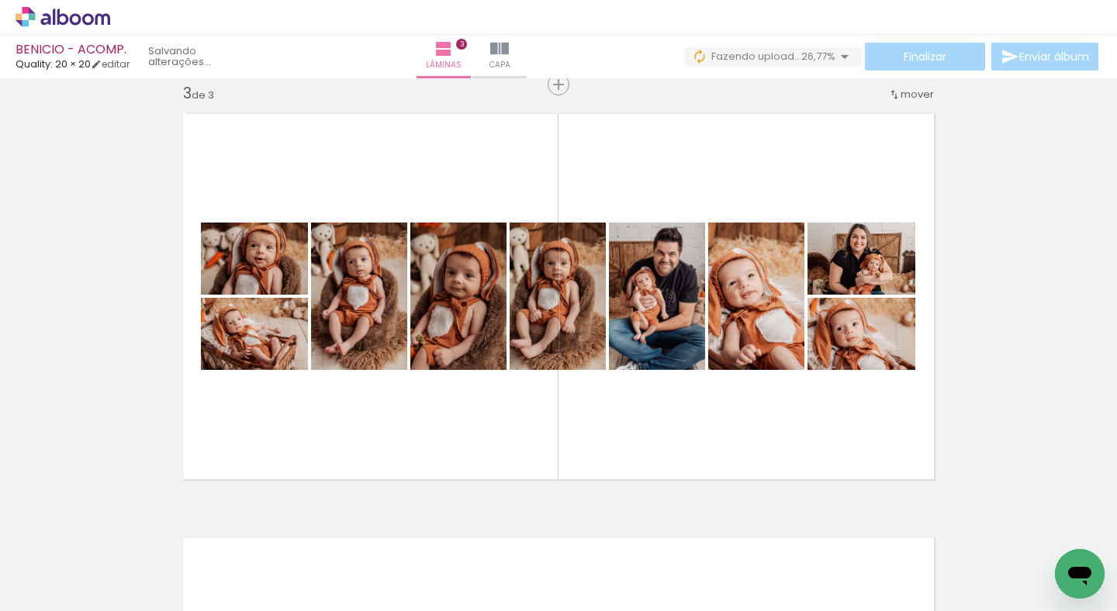
scroll to position [0, 20761]
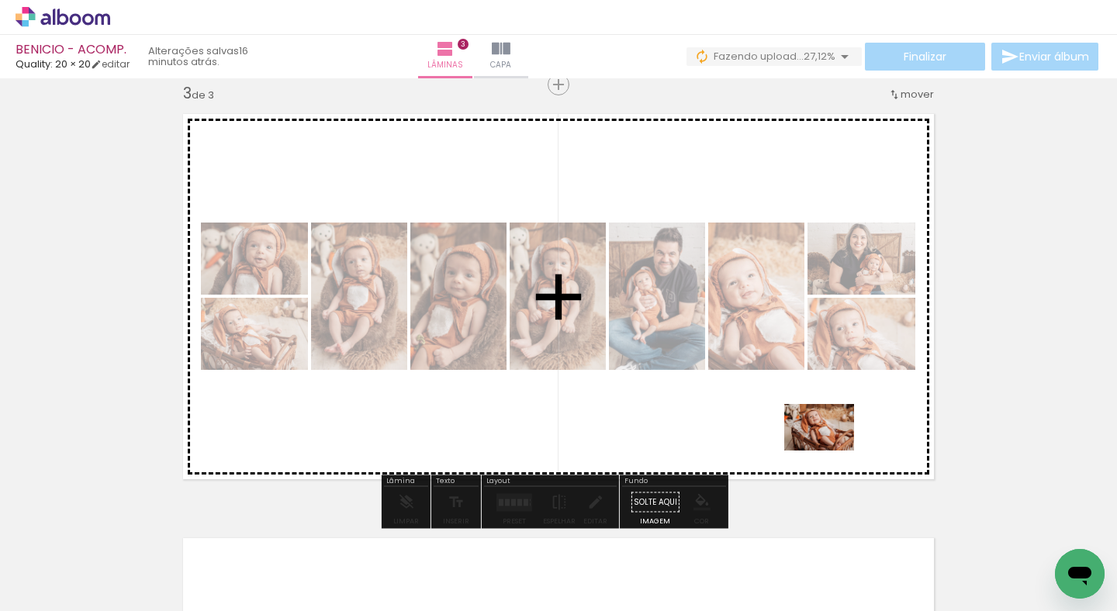
drag, startPoint x: 869, startPoint y: 575, endPoint x: 831, endPoint y: 451, distance: 129.8
click at [831, 451] on quentale-workspace at bounding box center [558, 305] width 1117 height 611
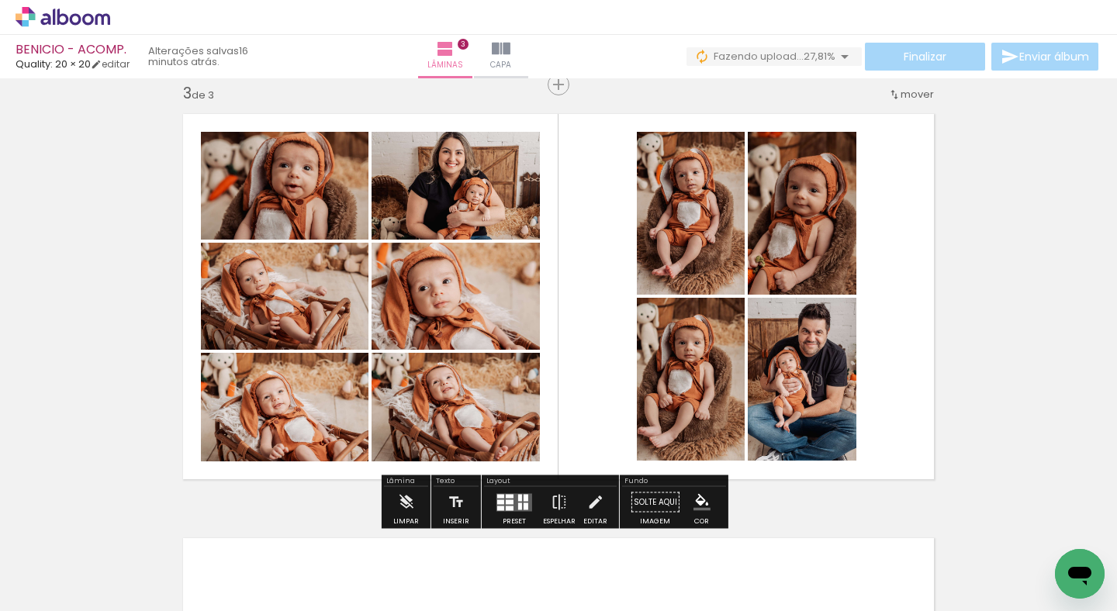
scroll to position [0, 21890]
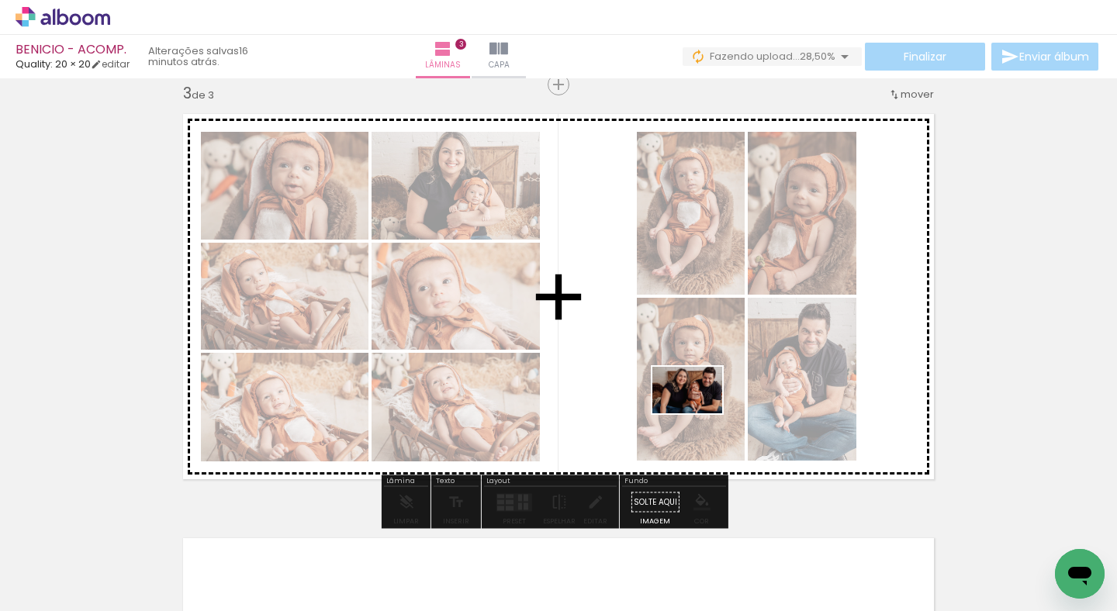
drag, startPoint x: 689, startPoint y: 577, endPoint x: 700, endPoint y: 409, distance: 168.7
click at [700, 409] on quentale-workspace at bounding box center [558, 305] width 1117 height 611
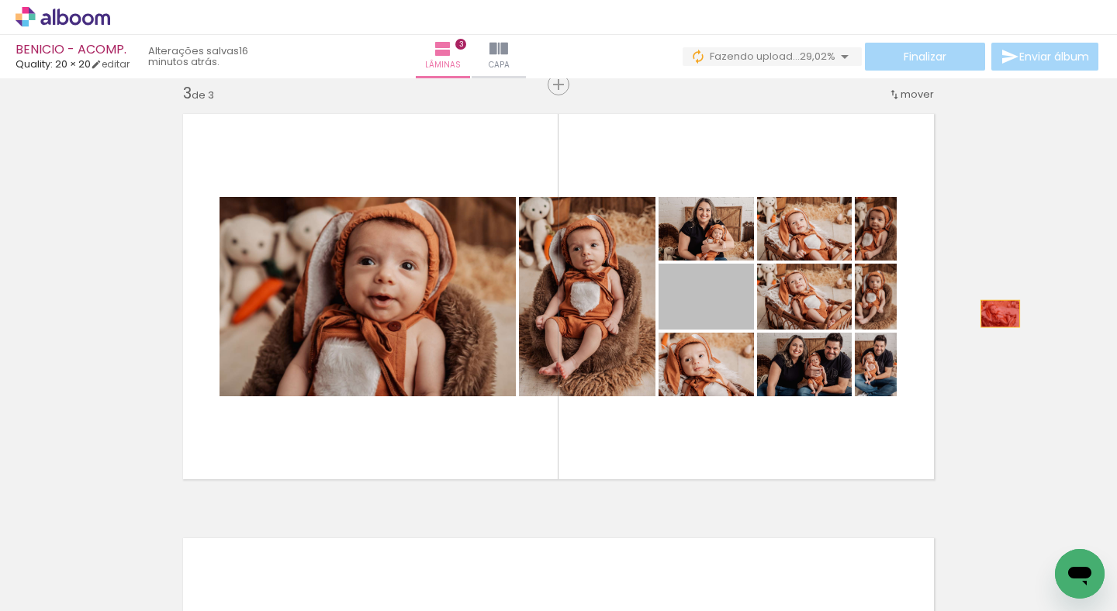
drag, startPoint x: 730, startPoint y: 312, endPoint x: 1012, endPoint y: 312, distance: 281.6
click at [1012, 312] on div "Inserir lâmina 1 de 3 Inserir lâmina 2 de 3 Inserir lâmina 3 de 3" at bounding box center [558, 65] width 1117 height 1698
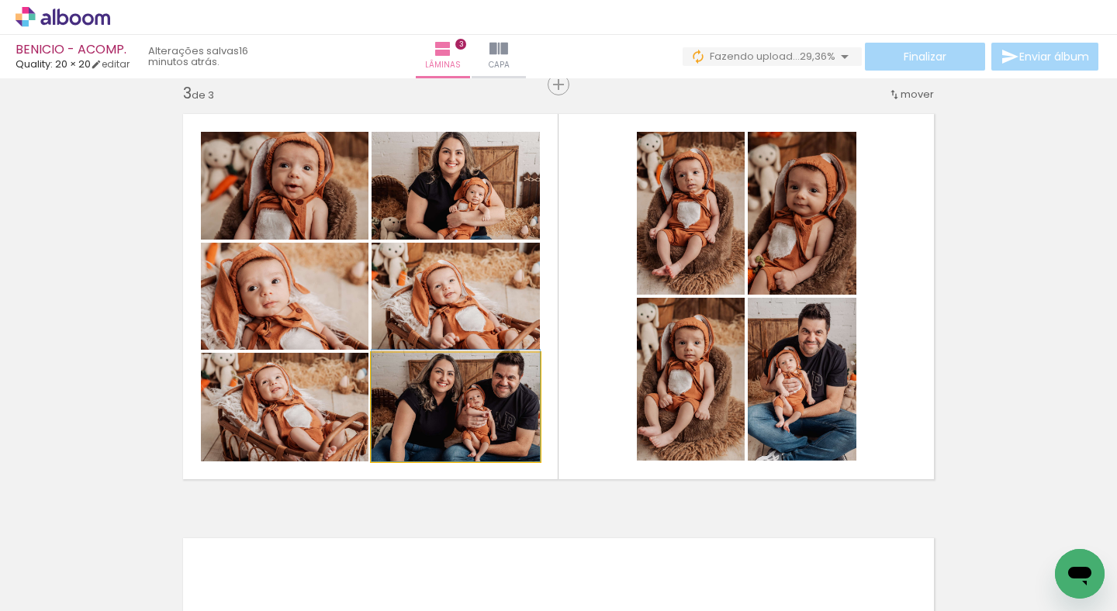
drag, startPoint x: 462, startPoint y: 410, endPoint x: 437, endPoint y: 405, distance: 26.0
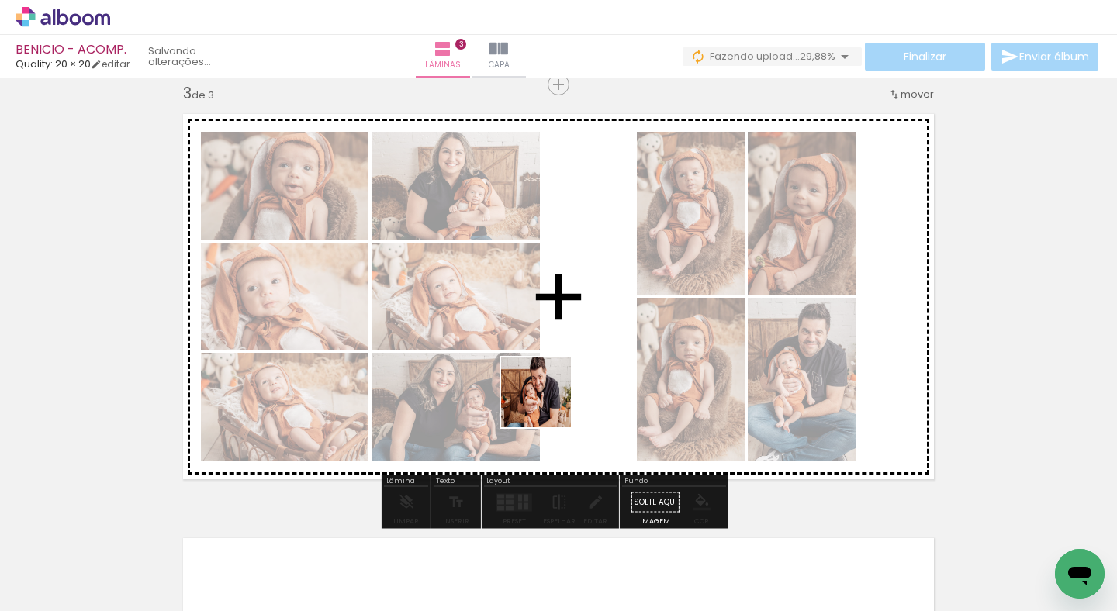
drag, startPoint x: 534, startPoint y: 559, endPoint x: 897, endPoint y: 421, distance: 388.1
click at [559, 389] on quentale-workspace at bounding box center [558, 305] width 1117 height 611
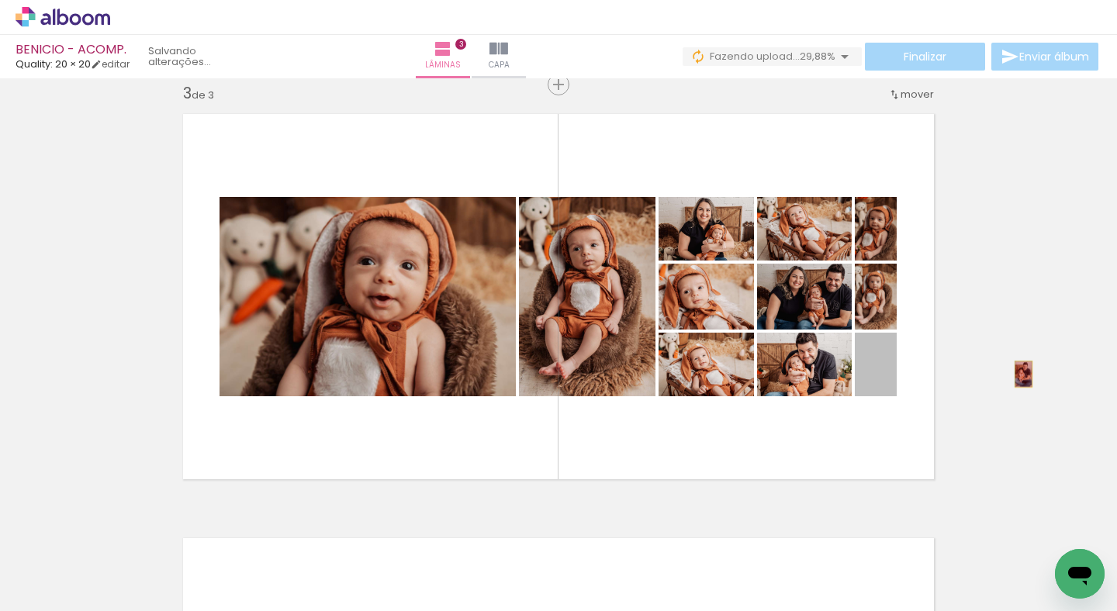
drag, startPoint x: 887, startPoint y: 379, endPoint x: 1018, endPoint y: 374, distance: 131.2
click at [1018, 374] on div "Inserir lâmina 1 de 3 Inserir lâmina 2 de 3 Inserir lâmina 3 de 3" at bounding box center [558, 65] width 1117 height 1698
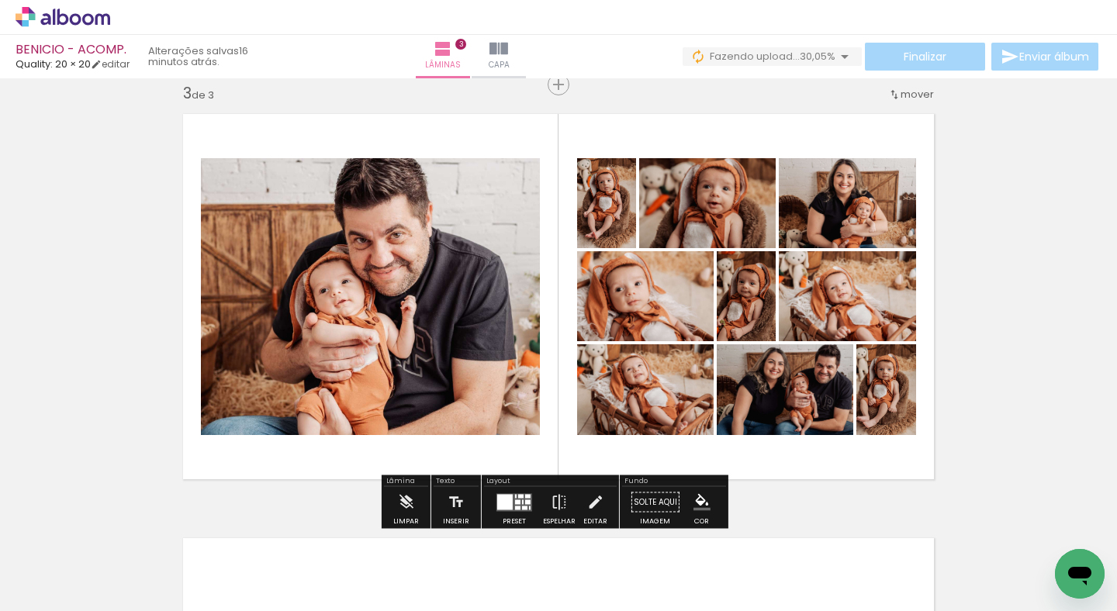
drag, startPoint x: 510, startPoint y: 505, endPoint x: 568, endPoint y: 493, distance: 59.5
click at [510, 504] on quentale-layouter at bounding box center [514, 502] width 36 height 18
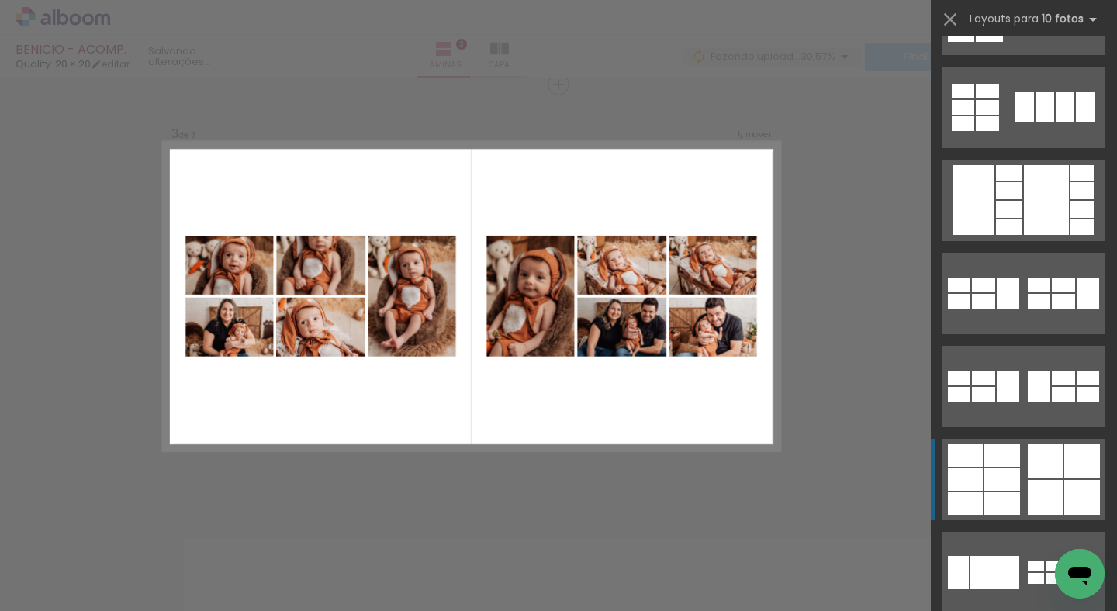
scroll to position [466, 0]
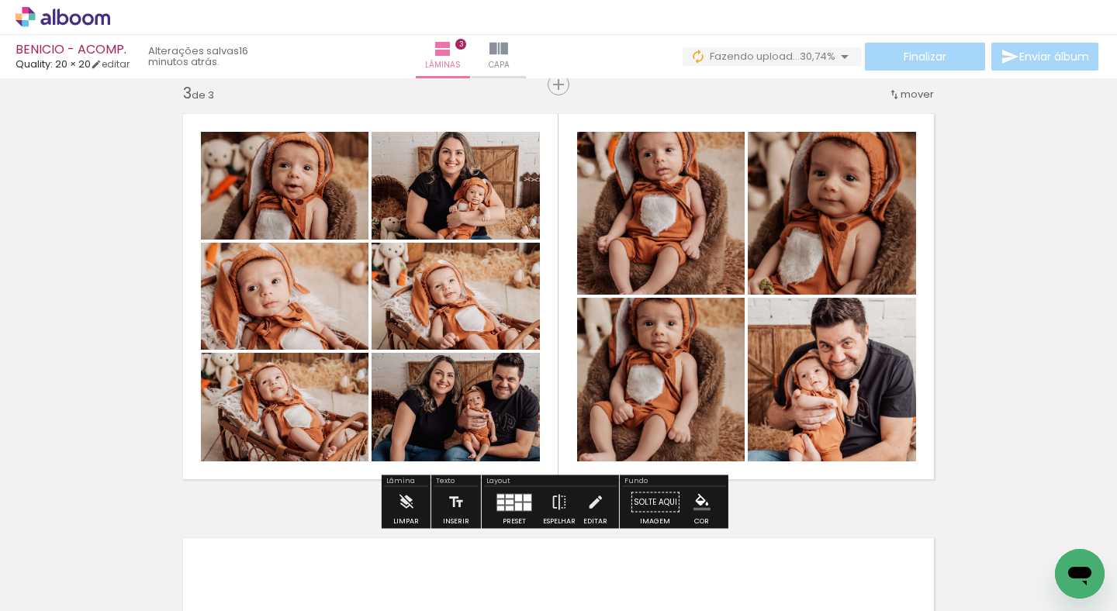
click at [726, 386] on quentale-photo at bounding box center [661, 380] width 168 height 164
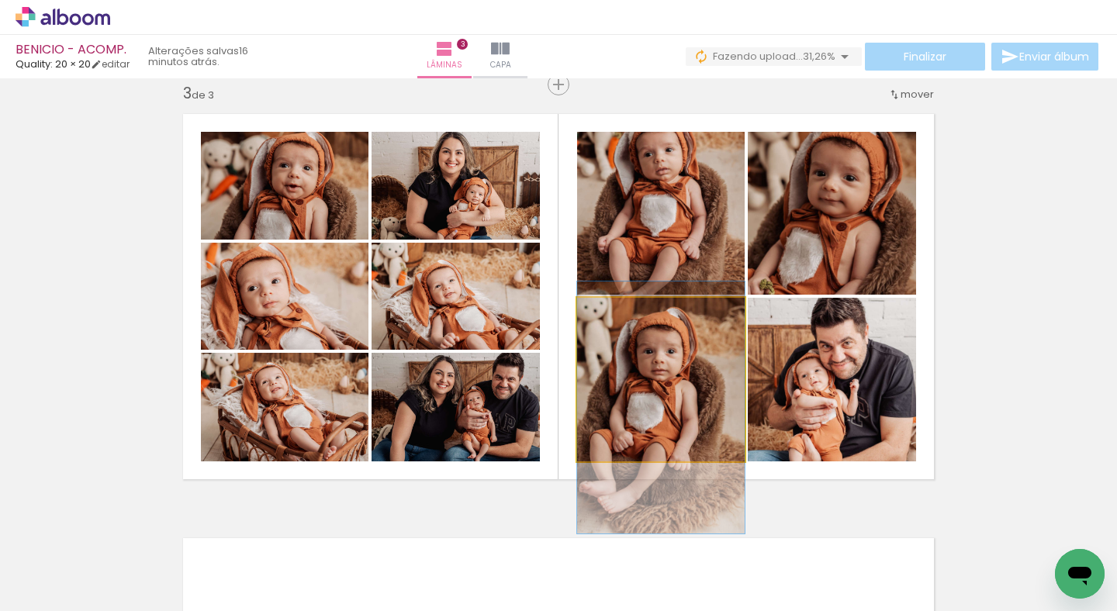
drag, startPoint x: 693, startPoint y: 385, endPoint x: 702, endPoint y: 413, distance: 29.2
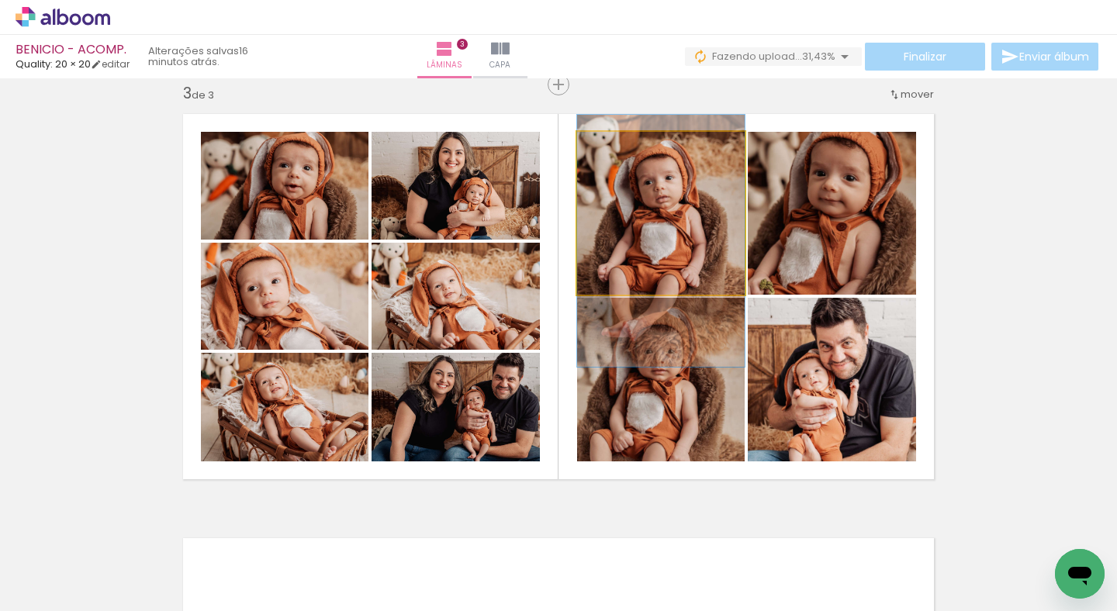
drag, startPoint x: 697, startPoint y: 230, endPoint x: 694, endPoint y: 258, distance: 28.1
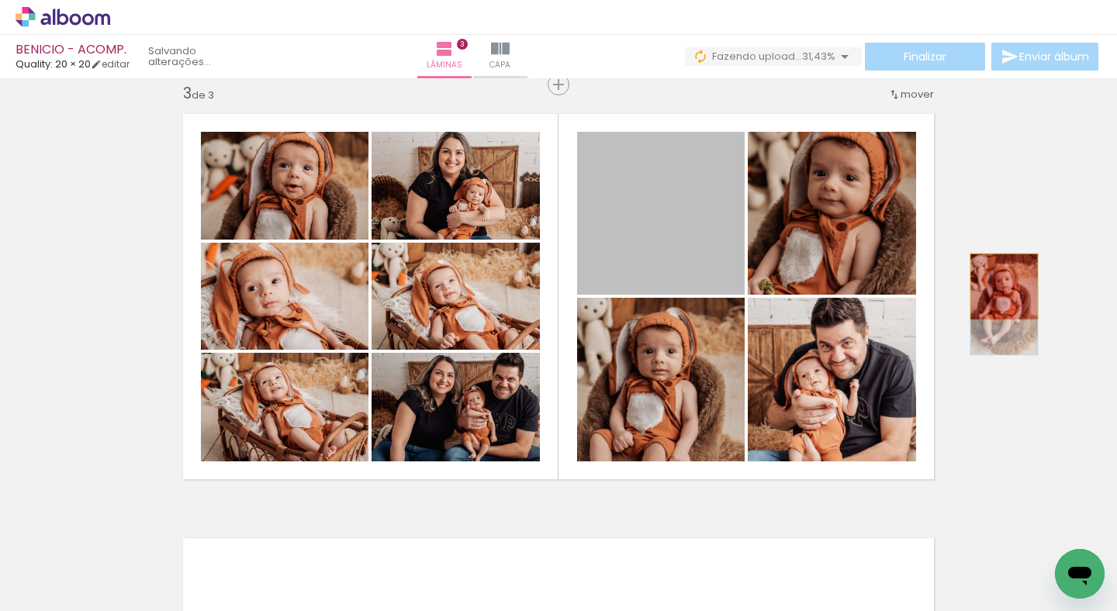
drag, startPoint x: 661, startPoint y: 215, endPoint x: 998, endPoint y: 286, distance: 344.9
click at [998, 286] on div "Inserir lâmina 1 de 3 Inserir lâmina 2 de 3 Inserir lâmina 3 de 3" at bounding box center [558, 65] width 1117 height 1698
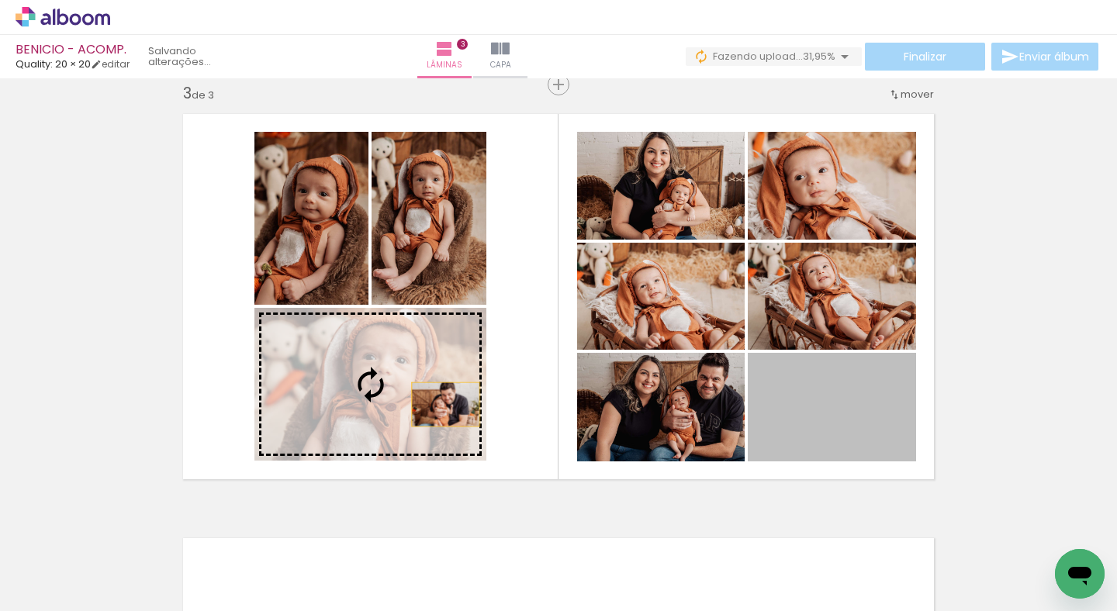
drag, startPoint x: 858, startPoint y: 427, endPoint x: 440, endPoint y: 404, distance: 418.7
click at [0, 0] on slot at bounding box center [0, 0] width 0 height 0
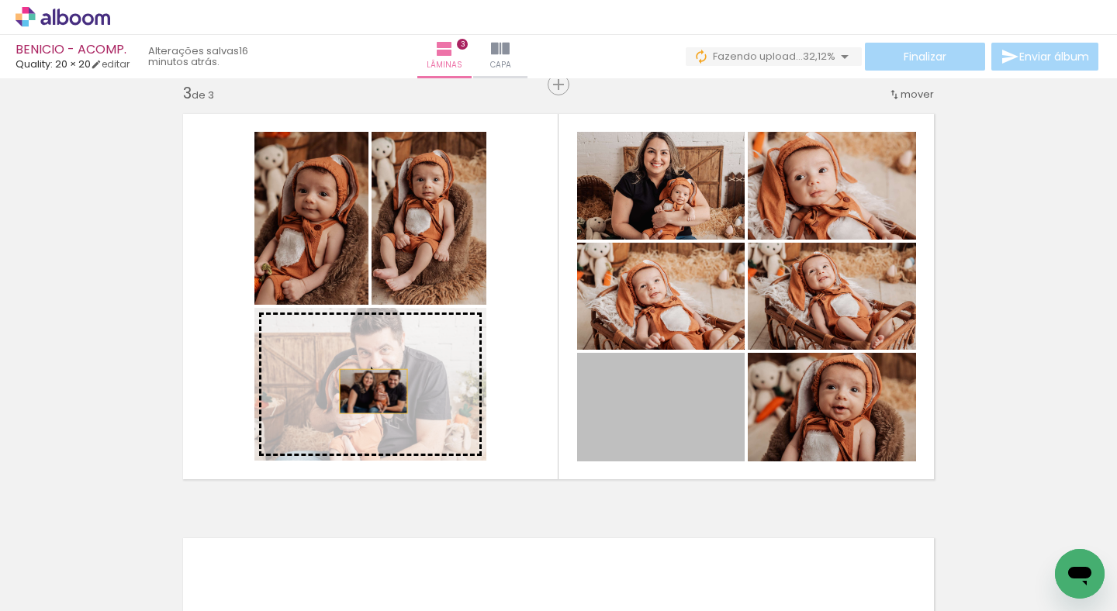
drag, startPoint x: 554, startPoint y: 413, endPoint x: 368, endPoint y: 391, distance: 187.5
click at [0, 0] on slot at bounding box center [0, 0] width 0 height 0
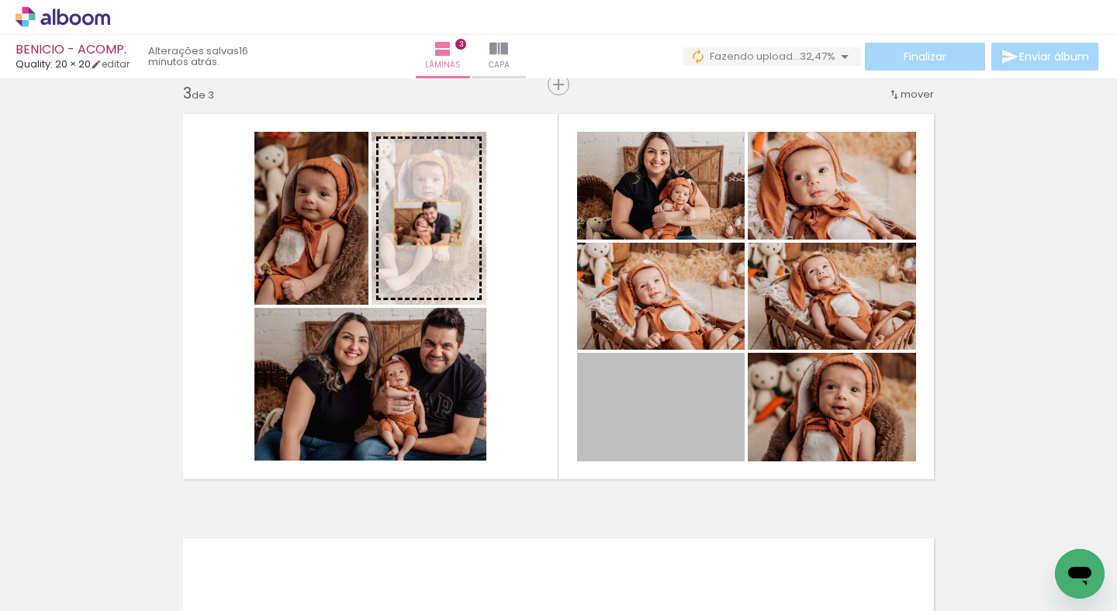
drag, startPoint x: 646, startPoint y: 417, endPoint x: 422, endPoint y: 223, distance: 296.4
click at [0, 0] on slot at bounding box center [0, 0] width 0 height 0
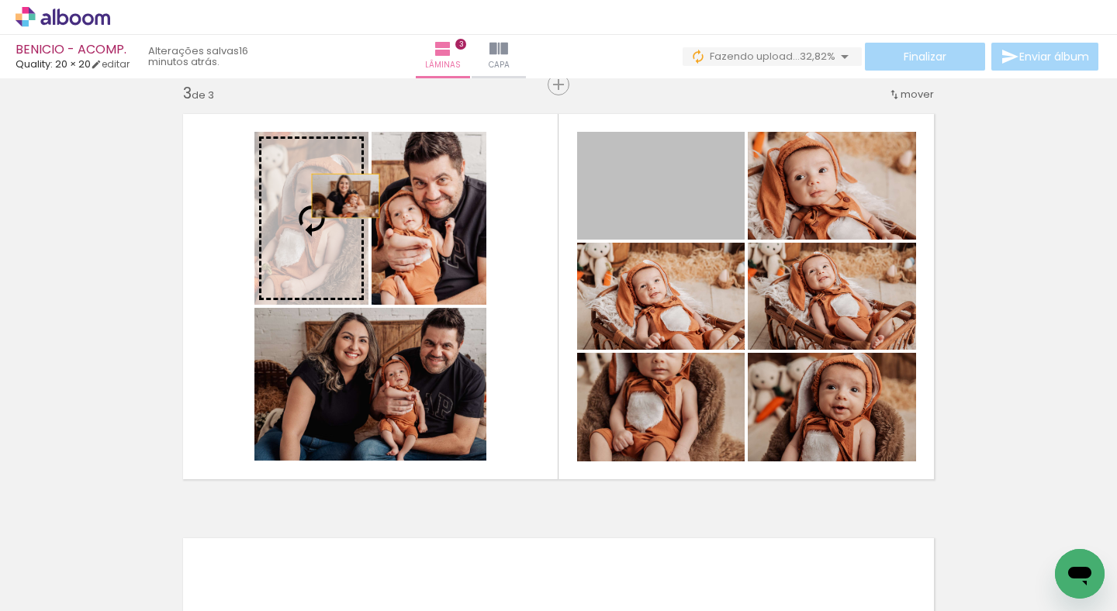
drag, startPoint x: 661, startPoint y: 185, endPoint x: 340, endPoint y: 195, distance: 321.3
click at [0, 0] on slot at bounding box center [0, 0] width 0 height 0
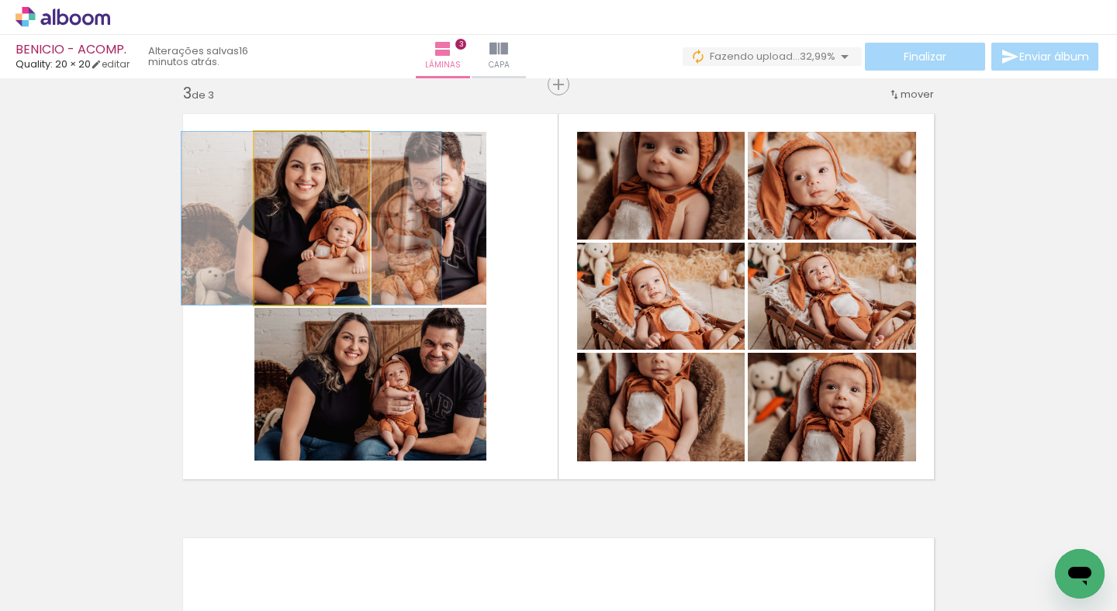
click at [333, 238] on quentale-photo at bounding box center [311, 218] width 114 height 173
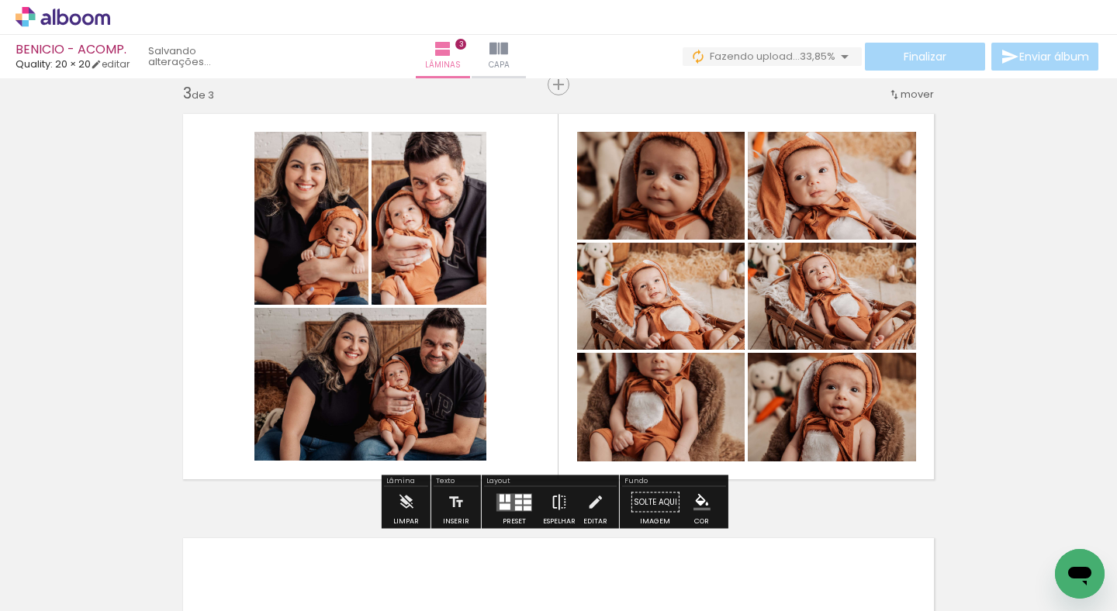
click at [539, 503] on paper-button "Espelhar" at bounding box center [559, 507] width 40 height 40
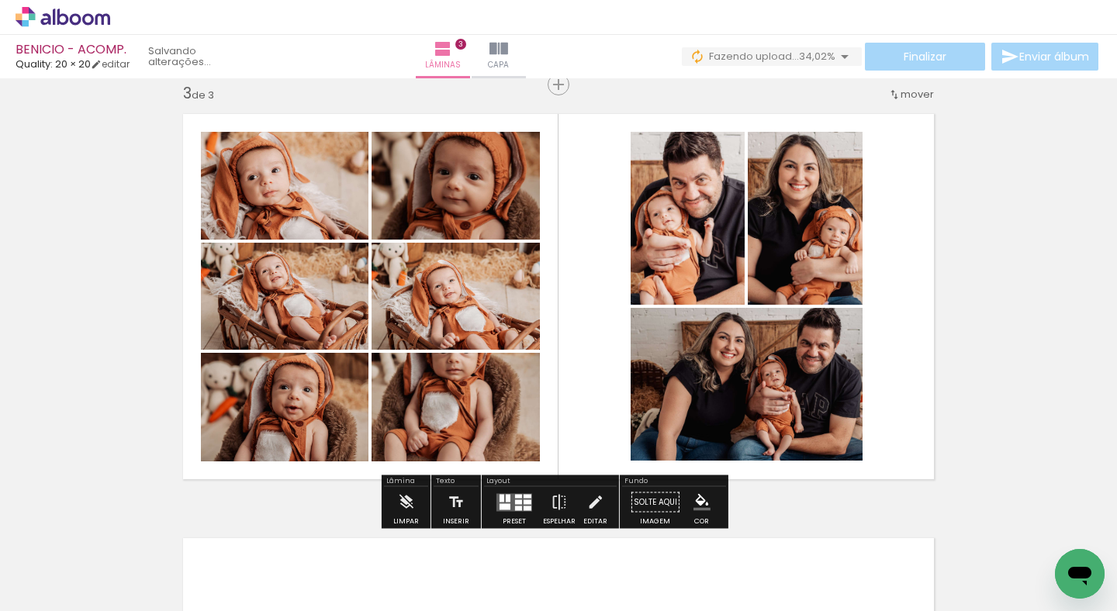
click at [526, 503] on quentale-layouter at bounding box center [514, 502] width 36 height 18
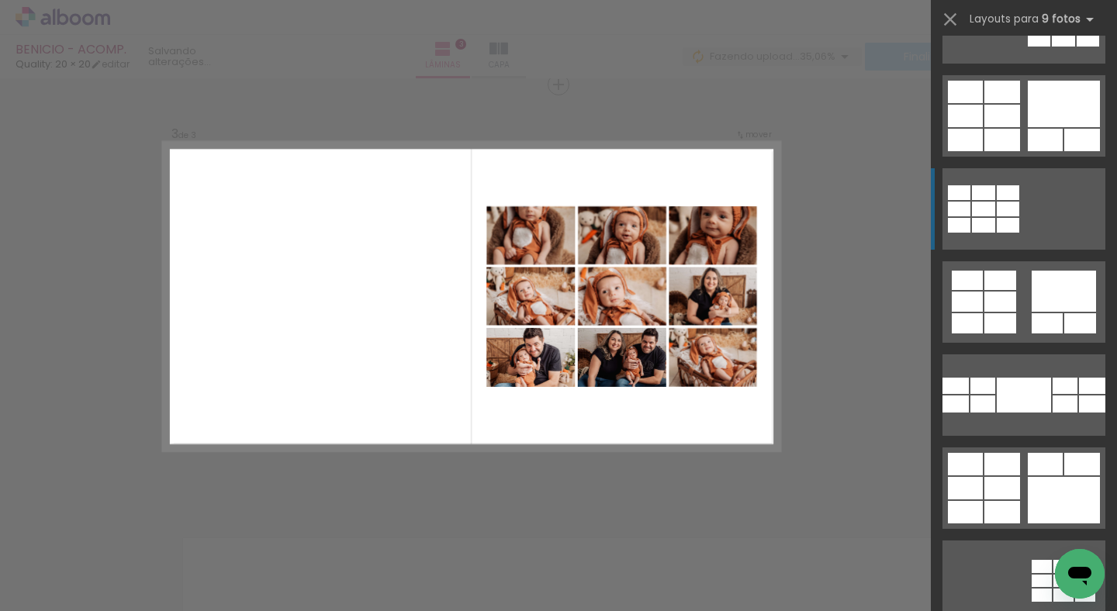
scroll to position [945, 0]
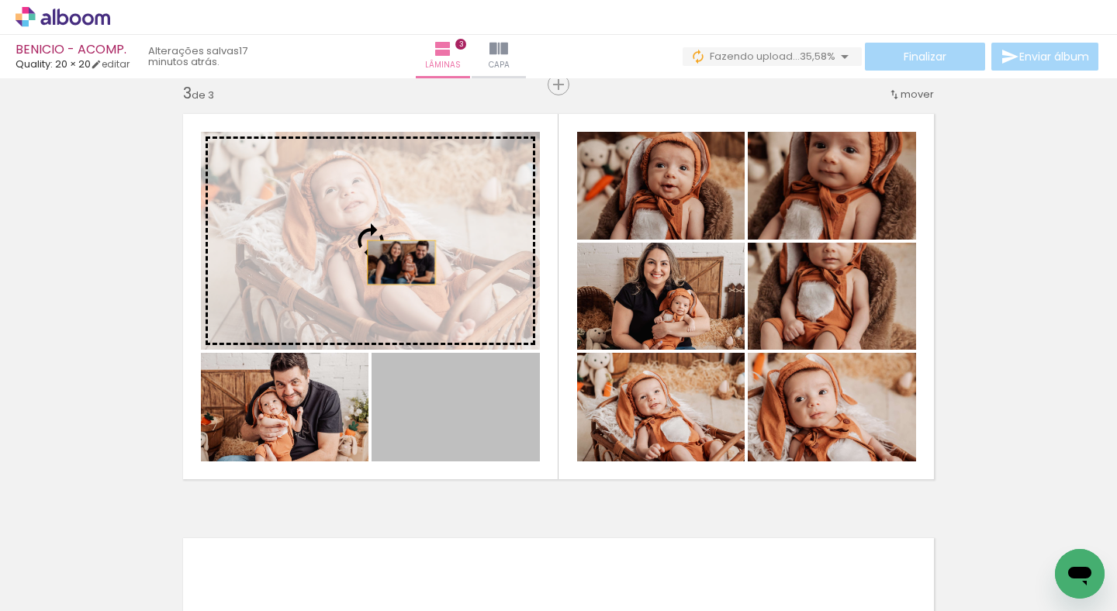
drag, startPoint x: 462, startPoint y: 406, endPoint x: 407, endPoint y: 247, distance: 168.0
click at [0, 0] on slot at bounding box center [0, 0] width 0 height 0
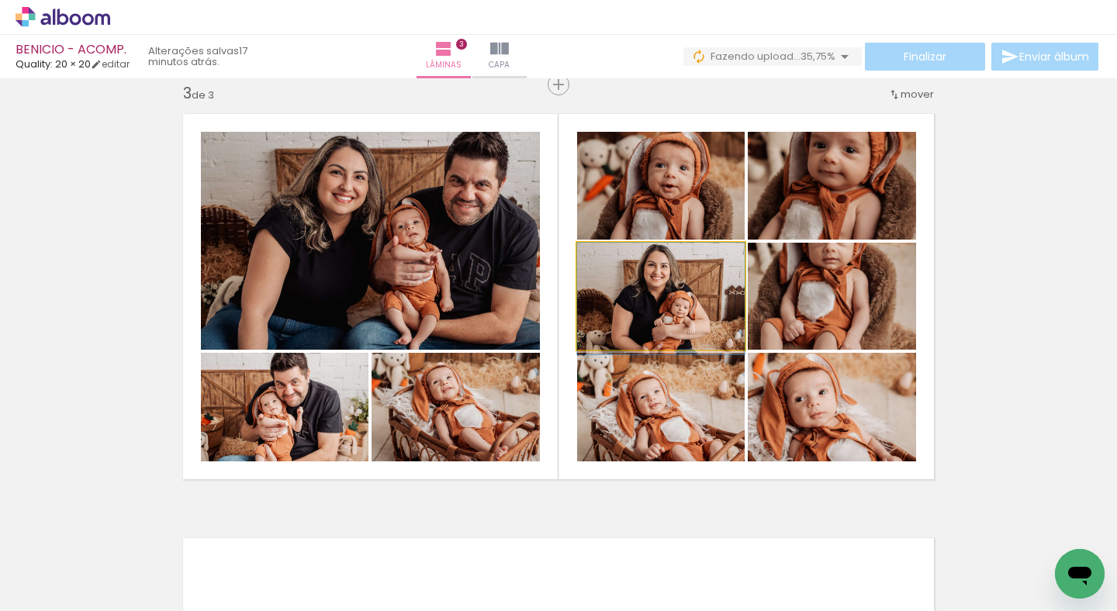
drag, startPoint x: 677, startPoint y: 300, endPoint x: 453, endPoint y: 396, distance: 243.6
click at [0, 0] on slot at bounding box center [0, 0] width 0 height 0
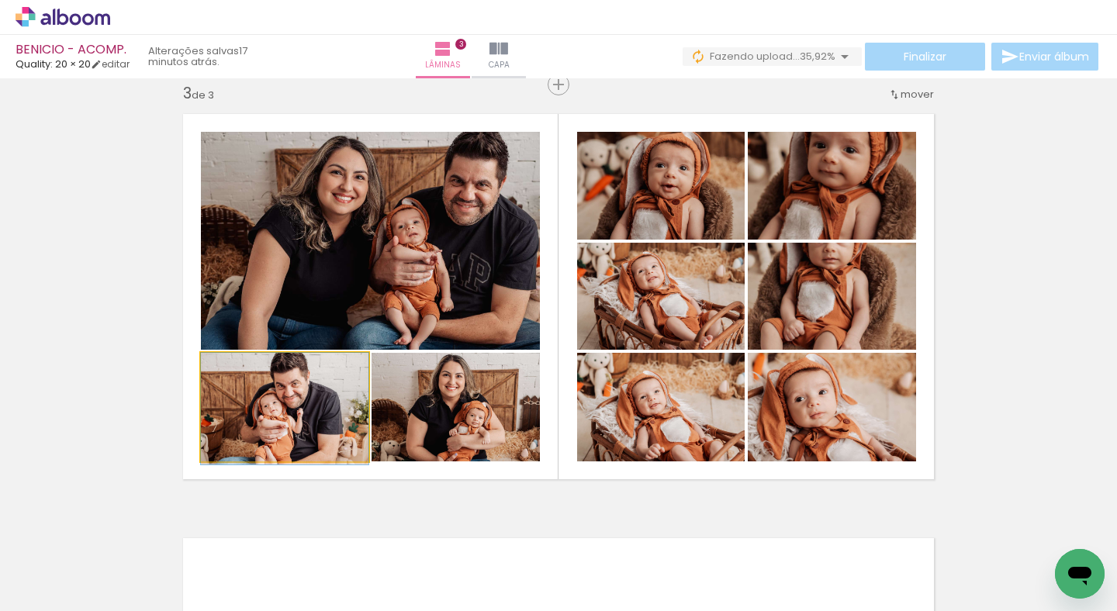
drag, startPoint x: 274, startPoint y: 417, endPoint x: 275, endPoint y: 431, distance: 14.0
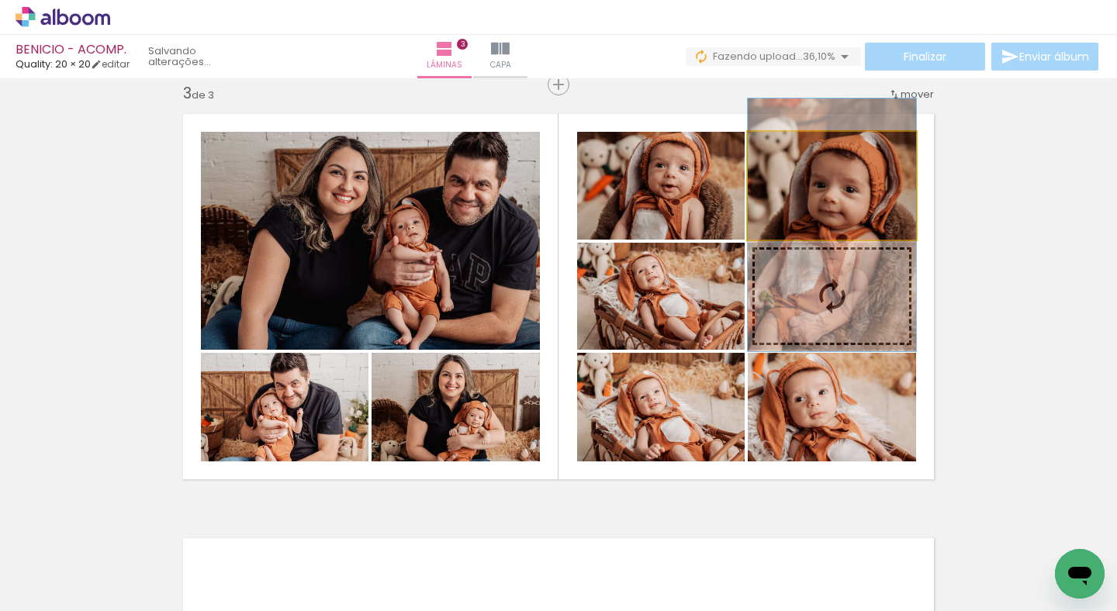
drag, startPoint x: 846, startPoint y: 209, endPoint x: 840, endPoint y: 244, distance: 35.5
click at [0, 0] on slot at bounding box center [0, 0] width 0 height 0
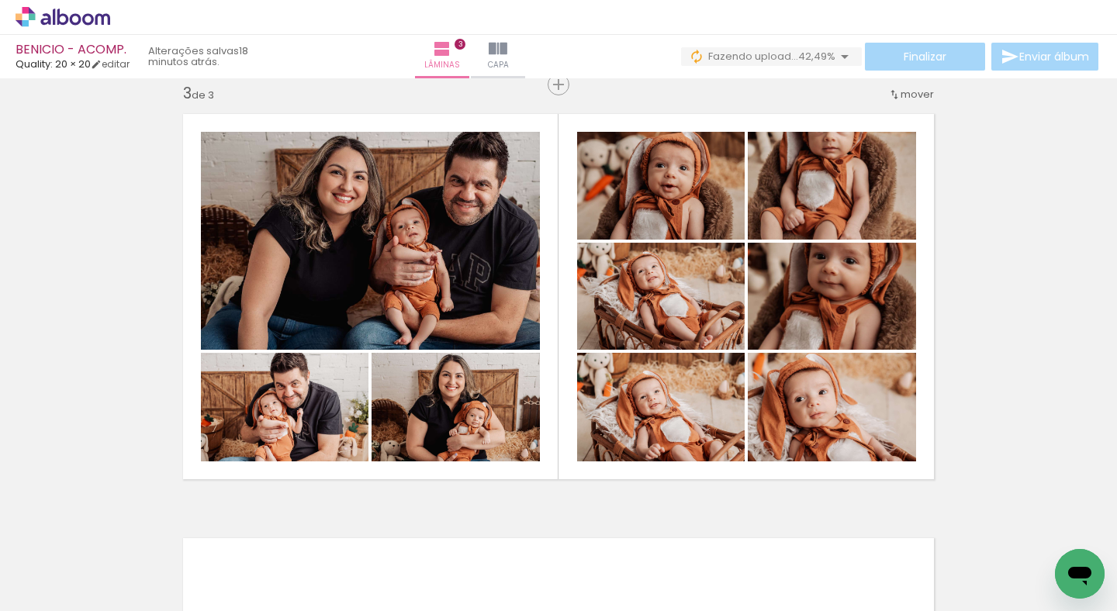
scroll to position [0, 21890]
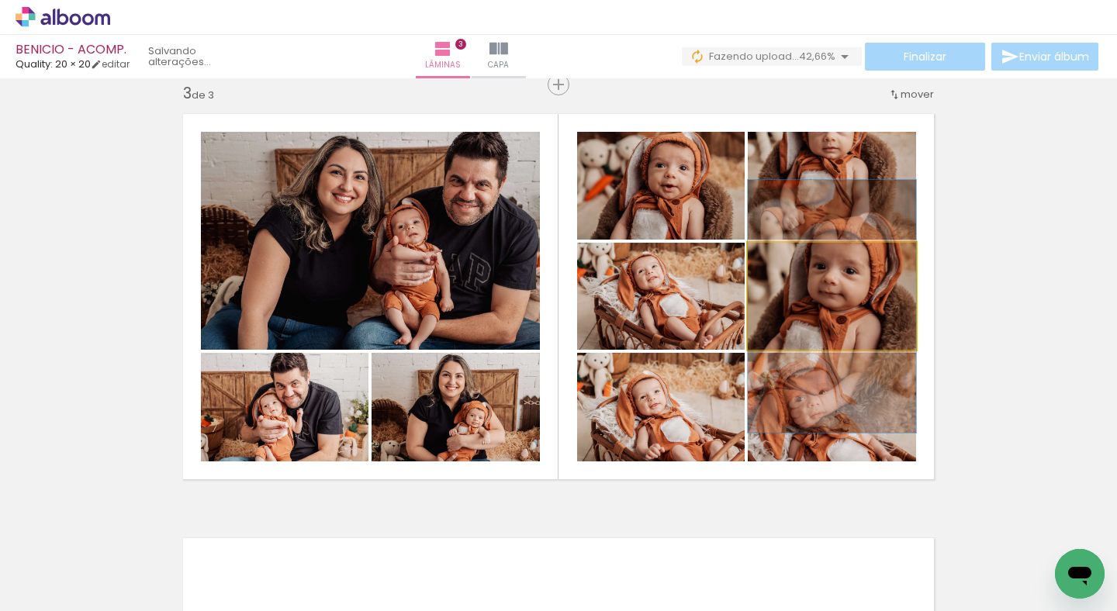
drag, startPoint x: 862, startPoint y: 310, endPoint x: 890, endPoint y: 320, distance: 29.4
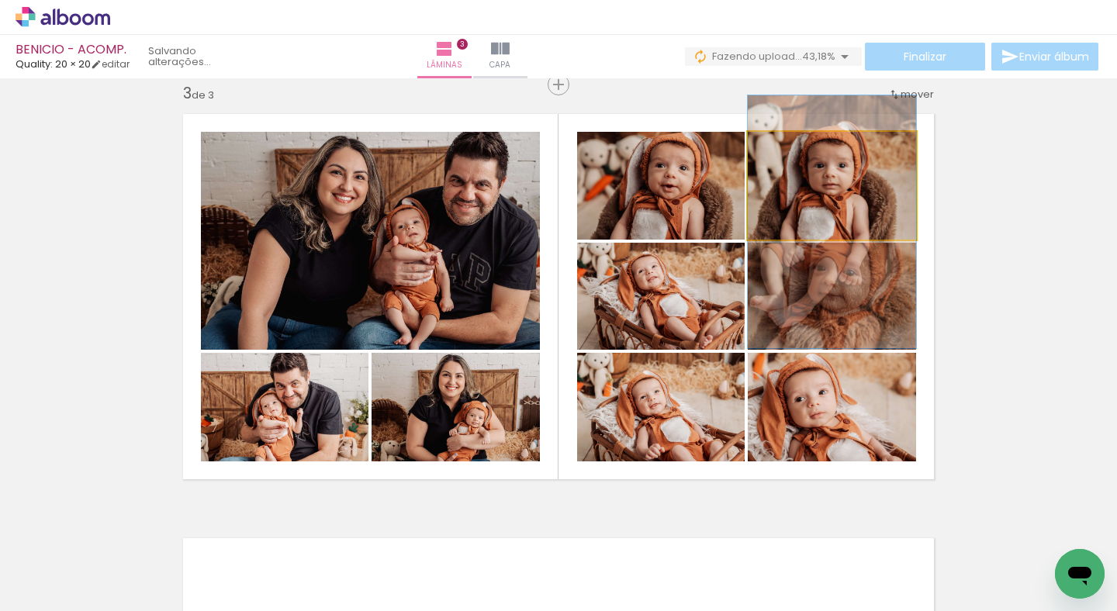
drag, startPoint x: 851, startPoint y: 193, endPoint x: 860, endPoint y: 230, distance: 37.4
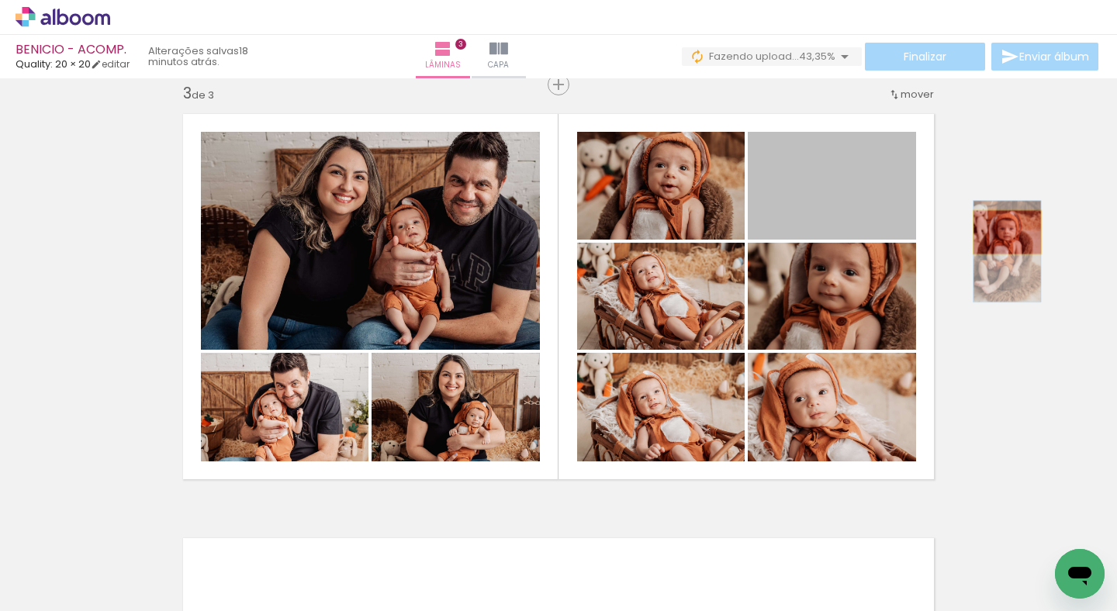
drag, startPoint x: 835, startPoint y: 199, endPoint x: 1001, endPoint y: 232, distance: 170.1
click at [1001, 232] on div "Inserir lâmina 1 de 3 Inserir lâmina 2 de 3 Inserir lâmina 3 de 3" at bounding box center [558, 65] width 1117 height 1698
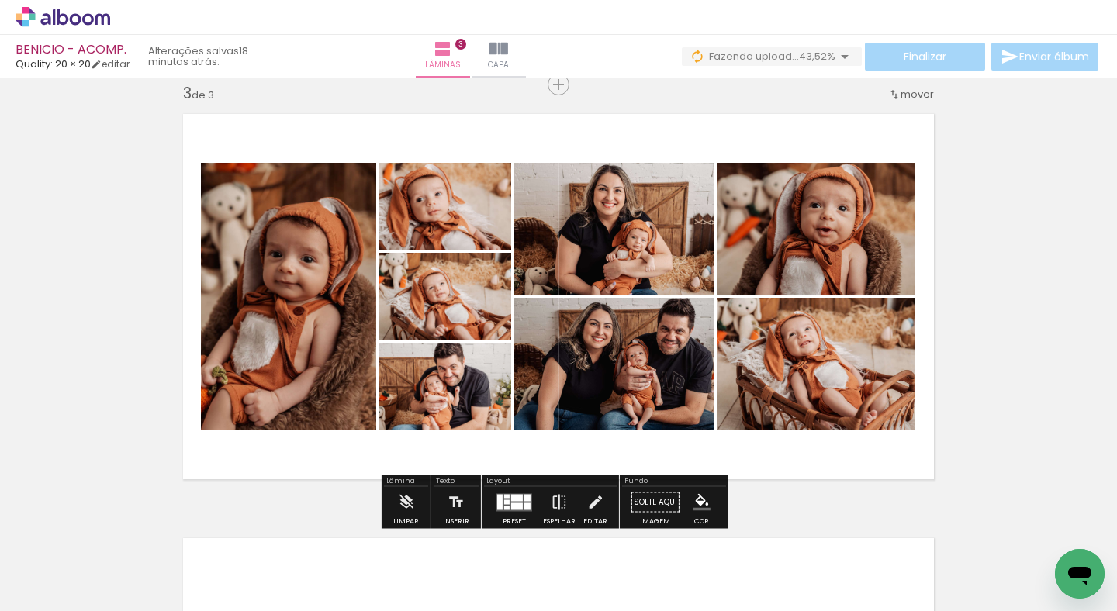
click at [500, 498] on quentale-layouter at bounding box center [514, 502] width 36 height 18
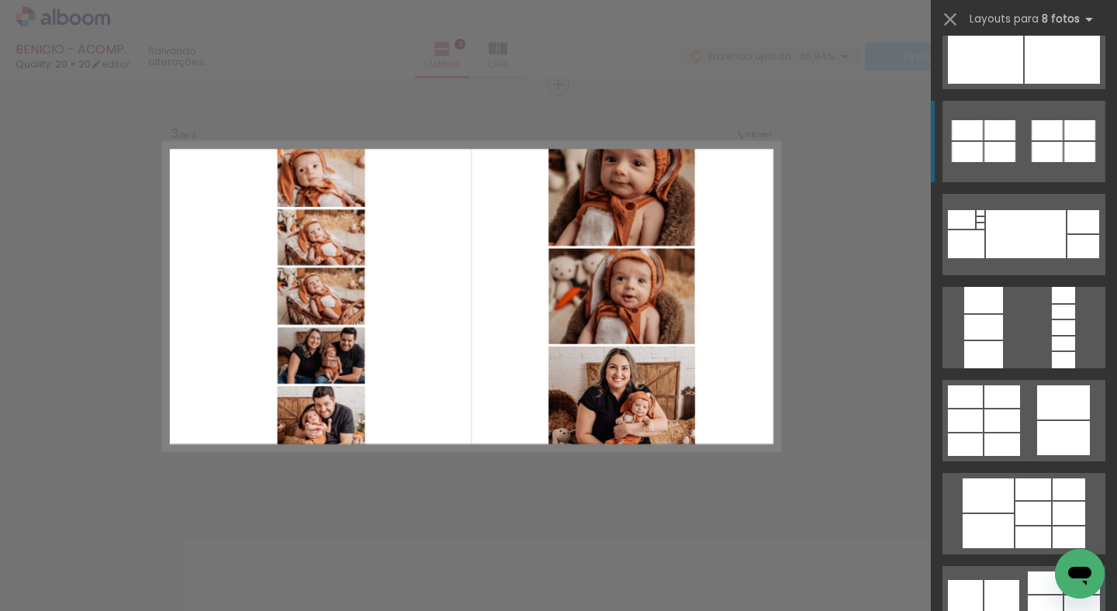
scroll to position [974, 0]
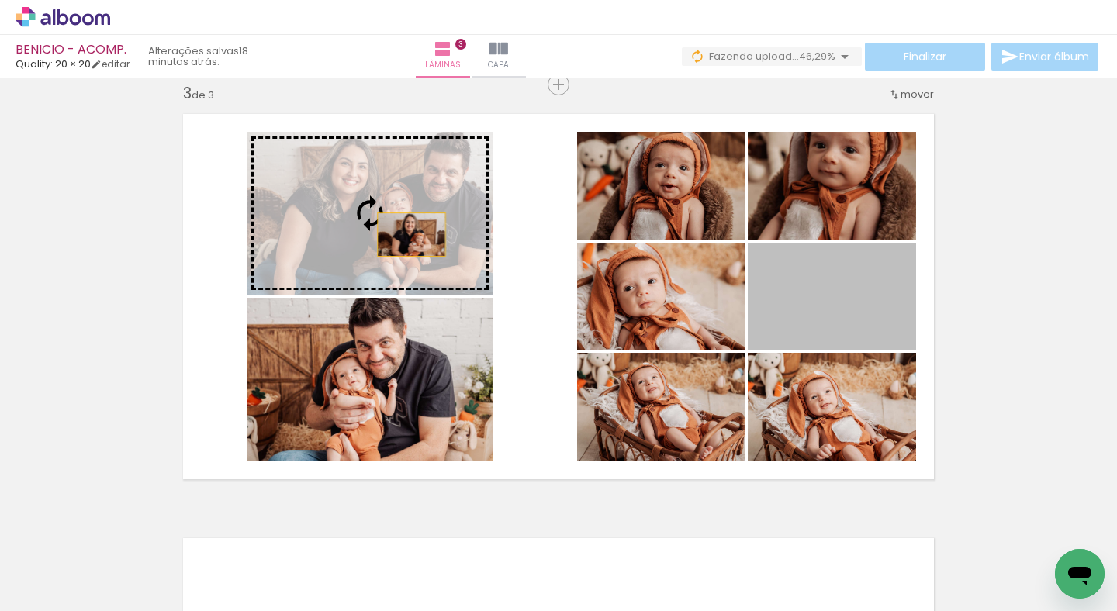
drag, startPoint x: 814, startPoint y: 302, endPoint x: 406, endPoint y: 233, distance: 413.7
click at [0, 0] on slot at bounding box center [0, 0] width 0 height 0
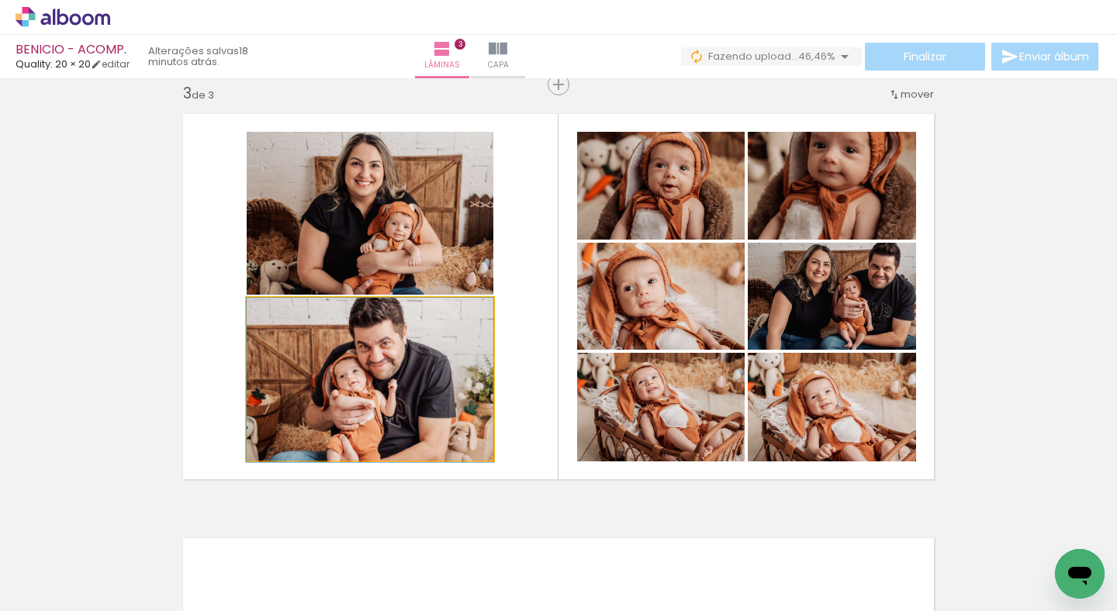
drag, startPoint x: 379, startPoint y: 386, endPoint x: 379, endPoint y: 409, distance: 22.5
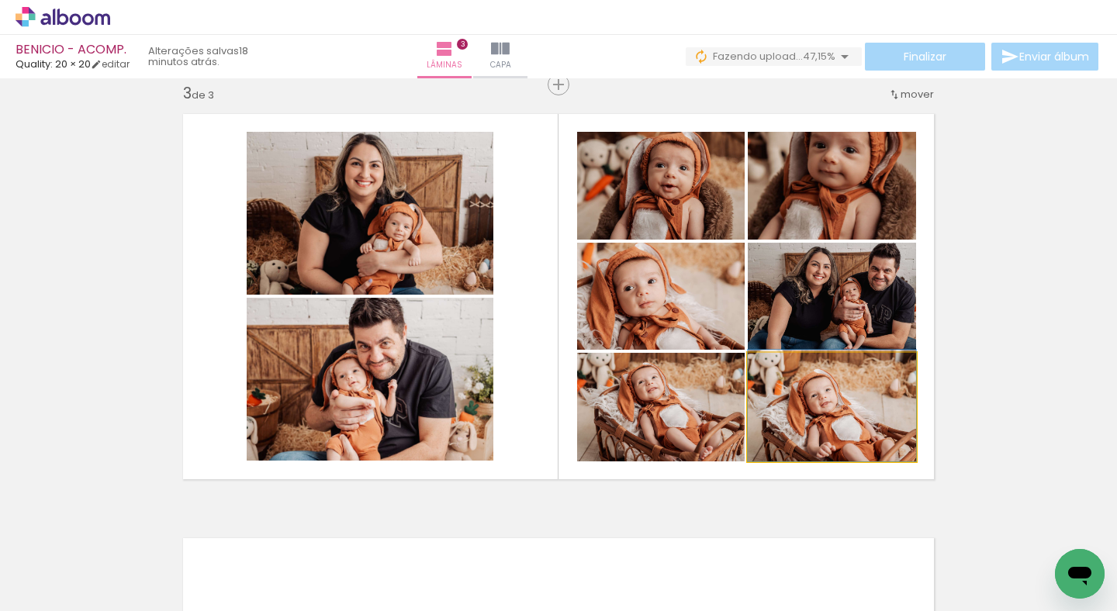
drag, startPoint x: 825, startPoint y: 434, endPoint x: 842, endPoint y: 394, distance: 43.1
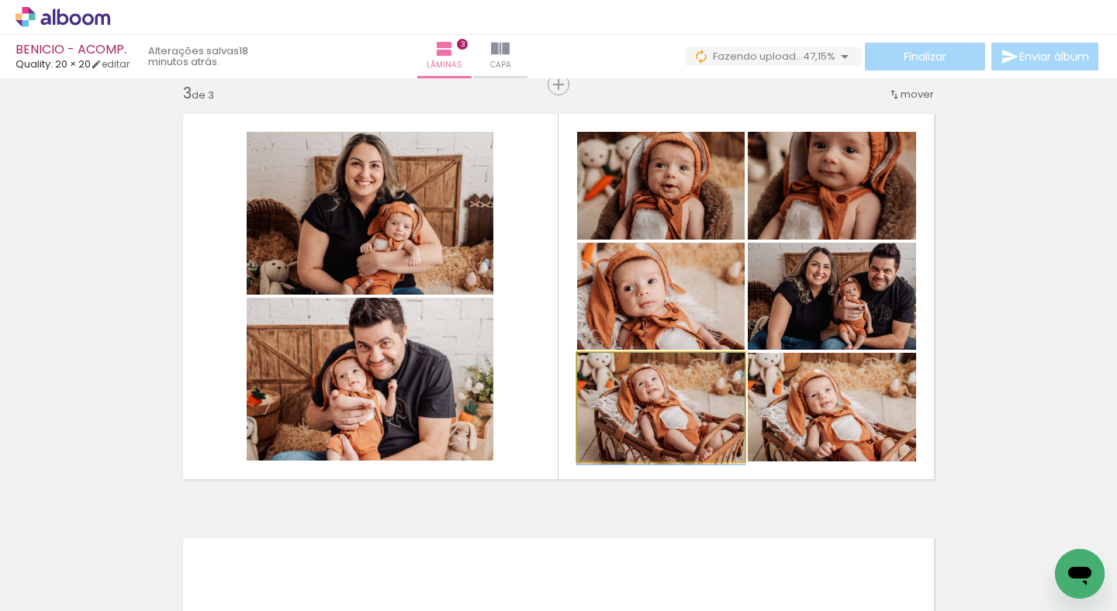
drag, startPoint x: 672, startPoint y: 424, endPoint x: 673, endPoint y: 451, distance: 27.2
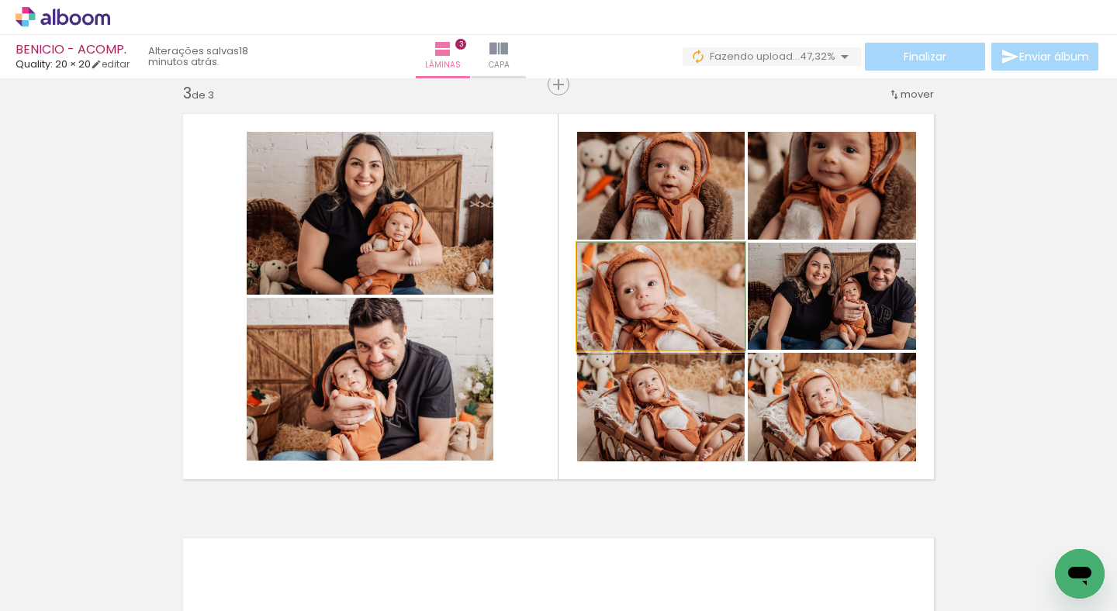
drag, startPoint x: 682, startPoint y: 291, endPoint x: 682, endPoint y: 305, distance: 14.0
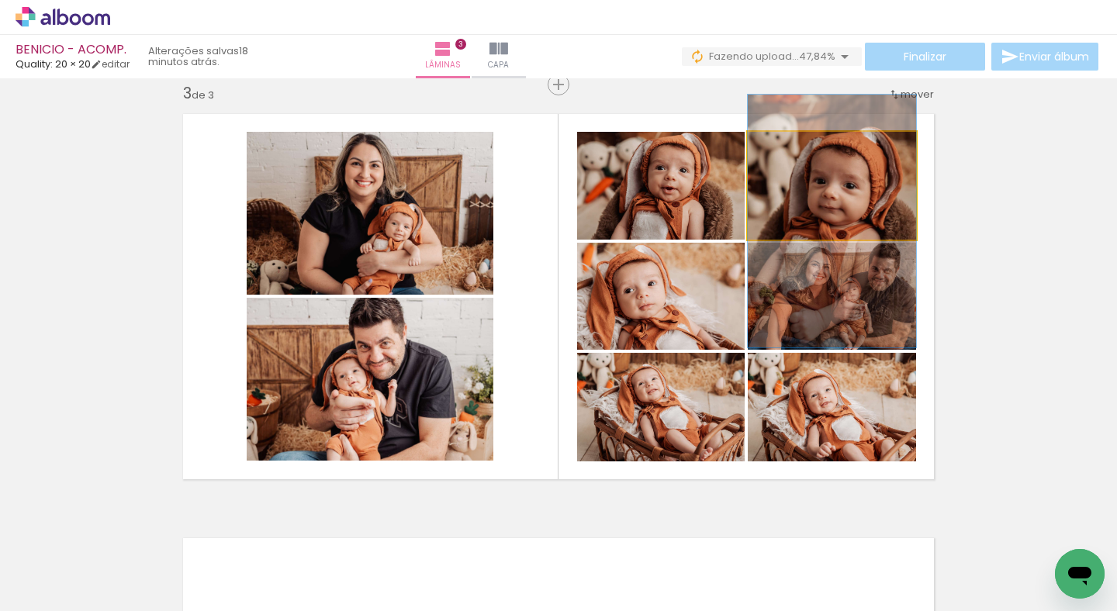
drag, startPoint x: 806, startPoint y: 182, endPoint x: 800, endPoint y: 210, distance: 29.4
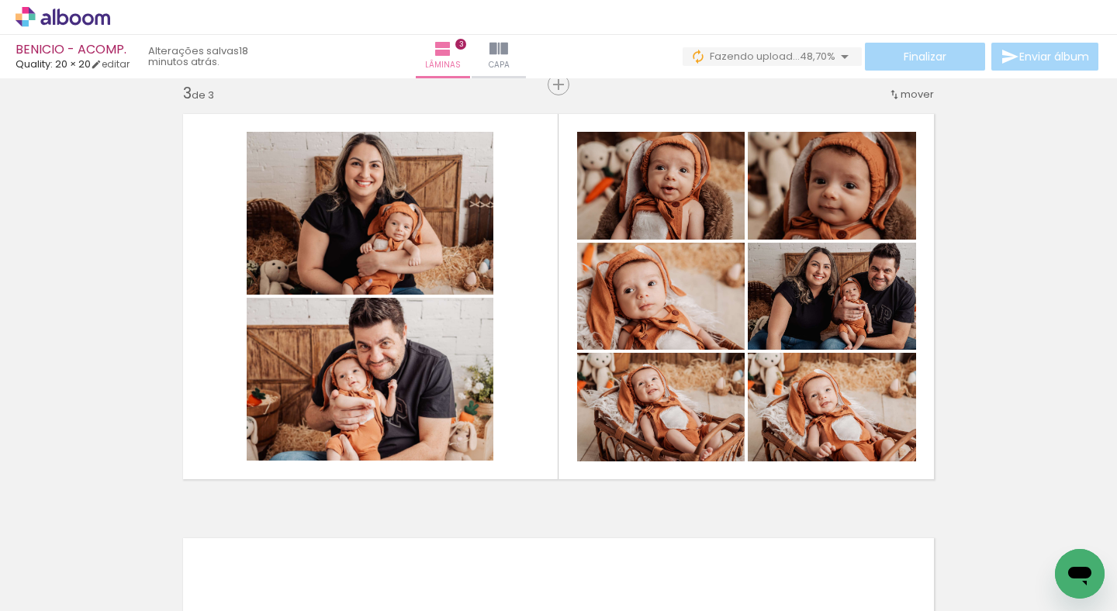
scroll to position [0, 21927]
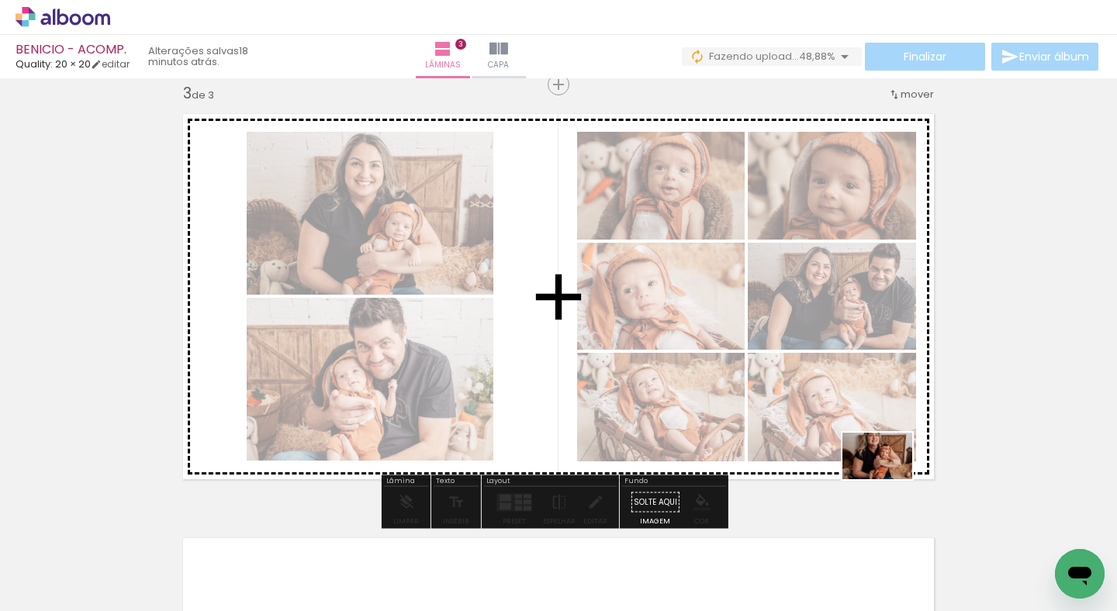
drag, startPoint x: 929, startPoint y: 578, endPoint x: 889, endPoint y: 479, distance: 107.2
click at [889, 479] on quentale-workspace at bounding box center [558, 305] width 1117 height 611
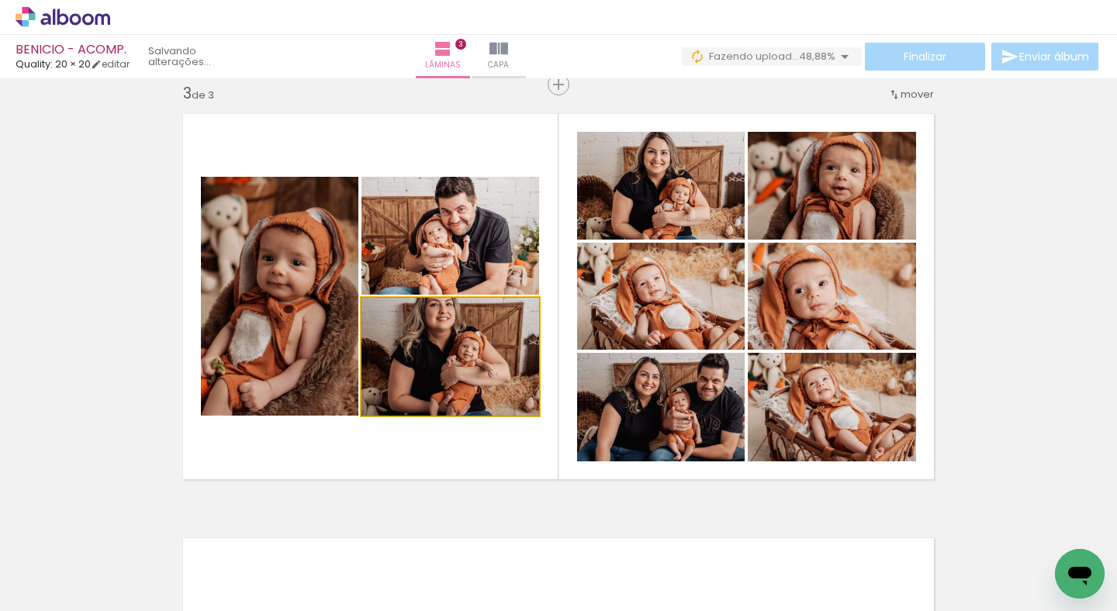
drag, startPoint x: 460, startPoint y: 367, endPoint x: 463, endPoint y: 392, distance: 25.0
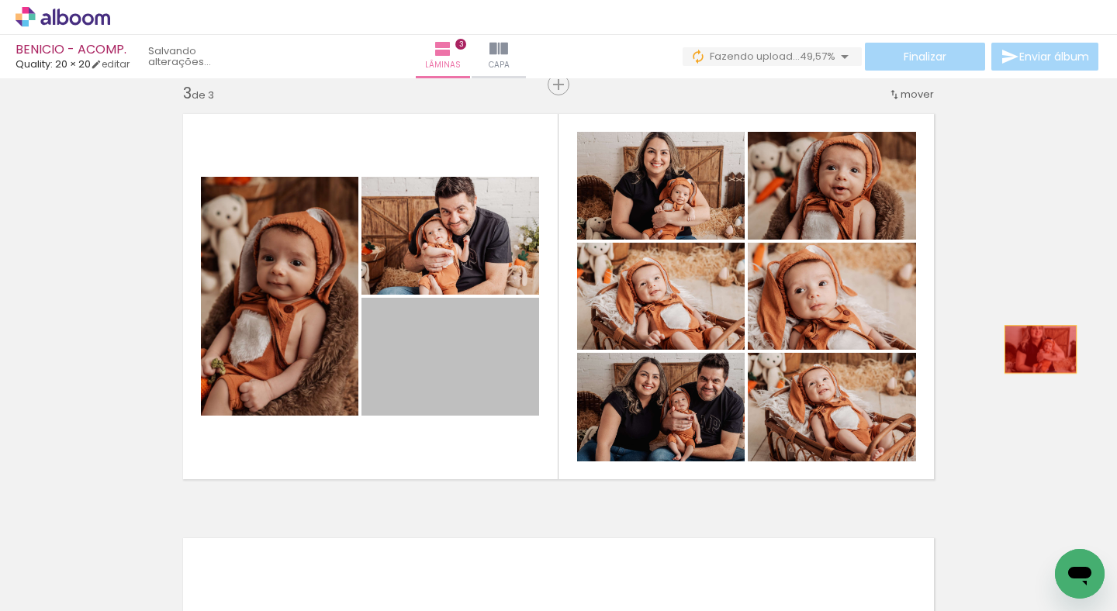
drag, startPoint x: 639, startPoint y: 378, endPoint x: 1035, endPoint y: 349, distance: 396.7
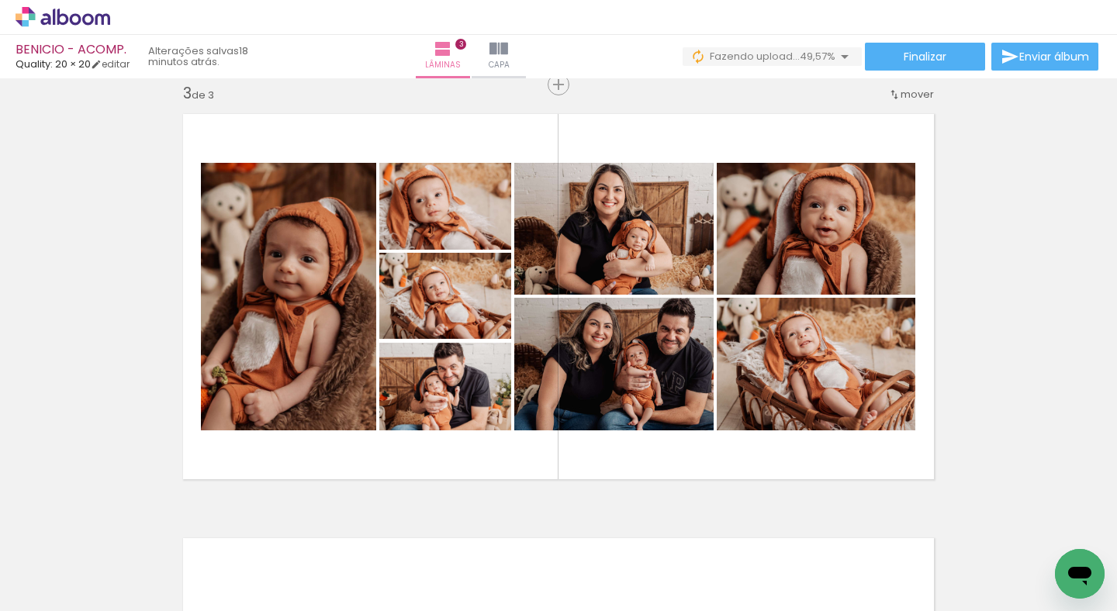
scroll to position [0, 21537]
drag, startPoint x: 705, startPoint y: 534, endPoint x: 757, endPoint y: 416, distance: 129.6
click at [759, 417] on quentale-workspace at bounding box center [558, 305] width 1117 height 611
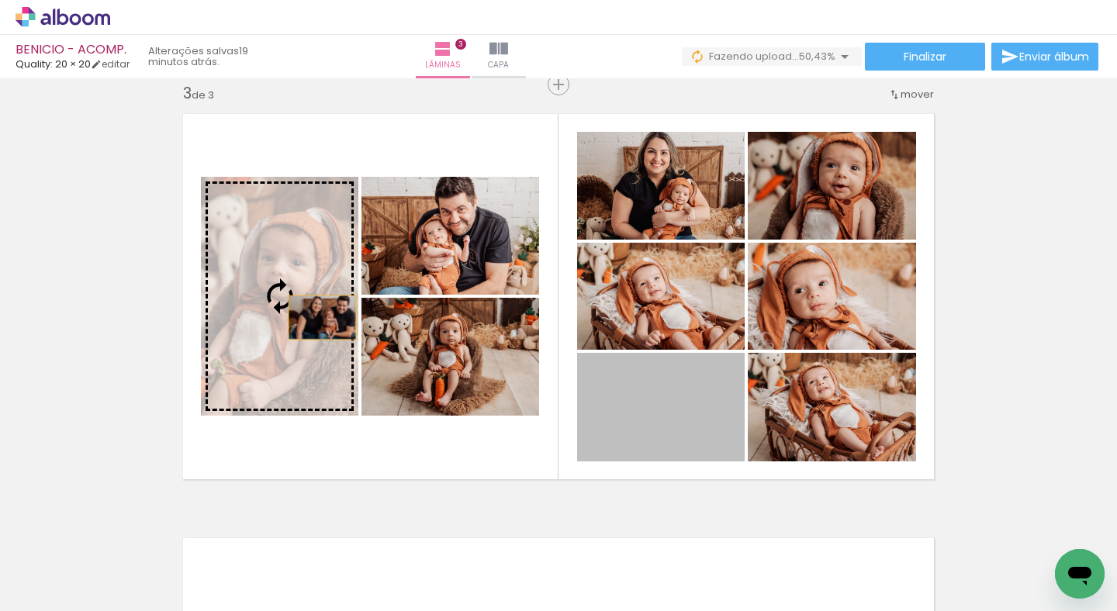
drag, startPoint x: 677, startPoint y: 427, endPoint x: 291, endPoint y: 310, distance: 403.5
click at [0, 0] on slot at bounding box center [0, 0] width 0 height 0
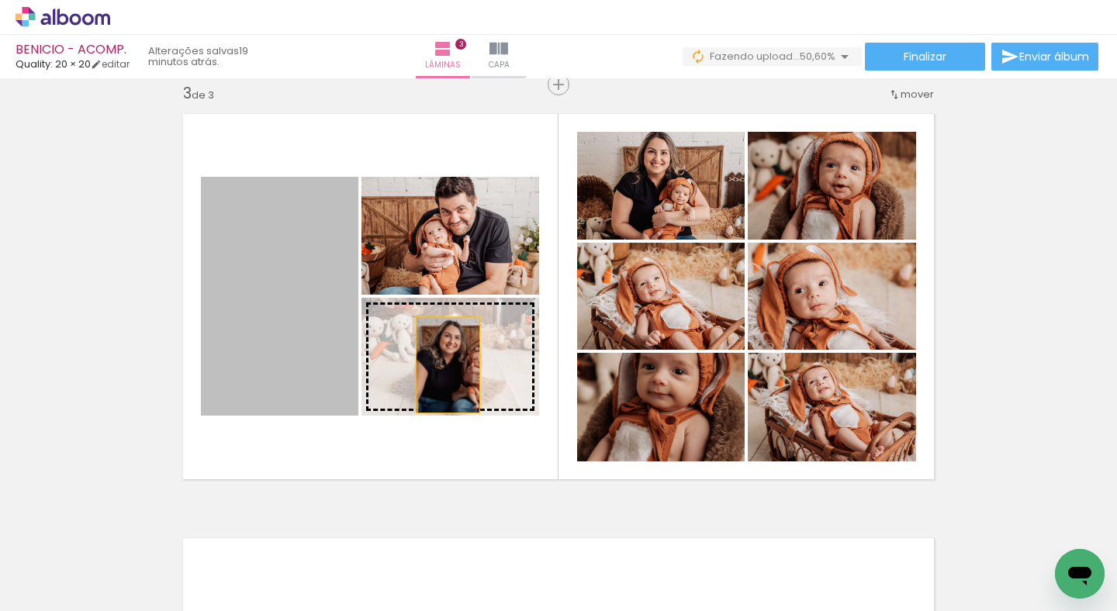
drag, startPoint x: 297, startPoint y: 310, endPoint x: 444, endPoint y: 365, distance: 156.9
click at [0, 0] on slot at bounding box center [0, 0] width 0 height 0
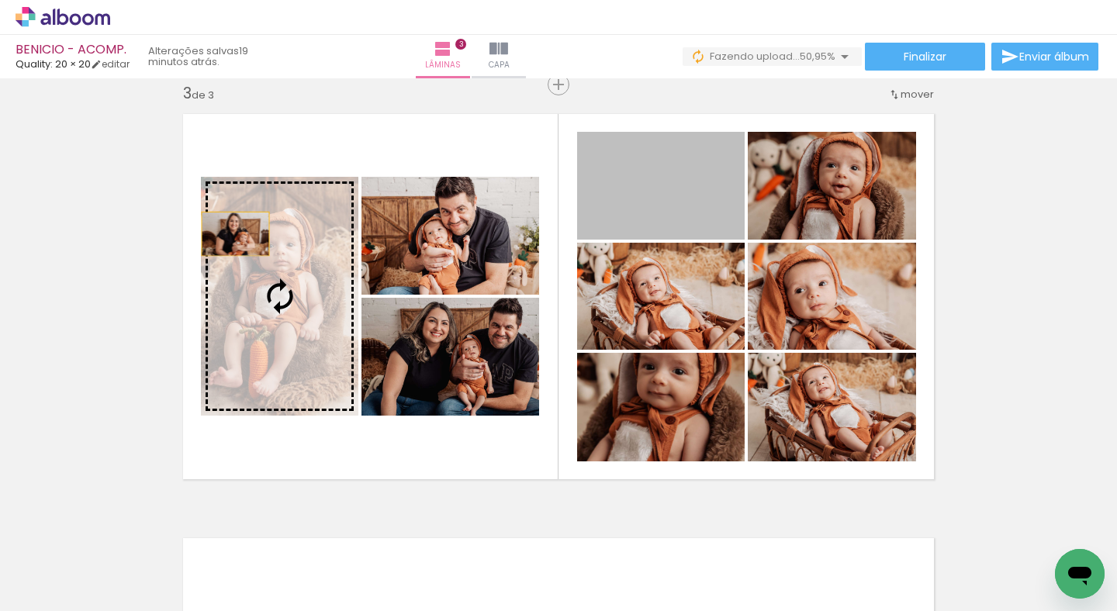
drag, startPoint x: 668, startPoint y: 179, endPoint x: 198, endPoint y: 257, distance: 476.4
click at [0, 0] on slot at bounding box center [0, 0] width 0 height 0
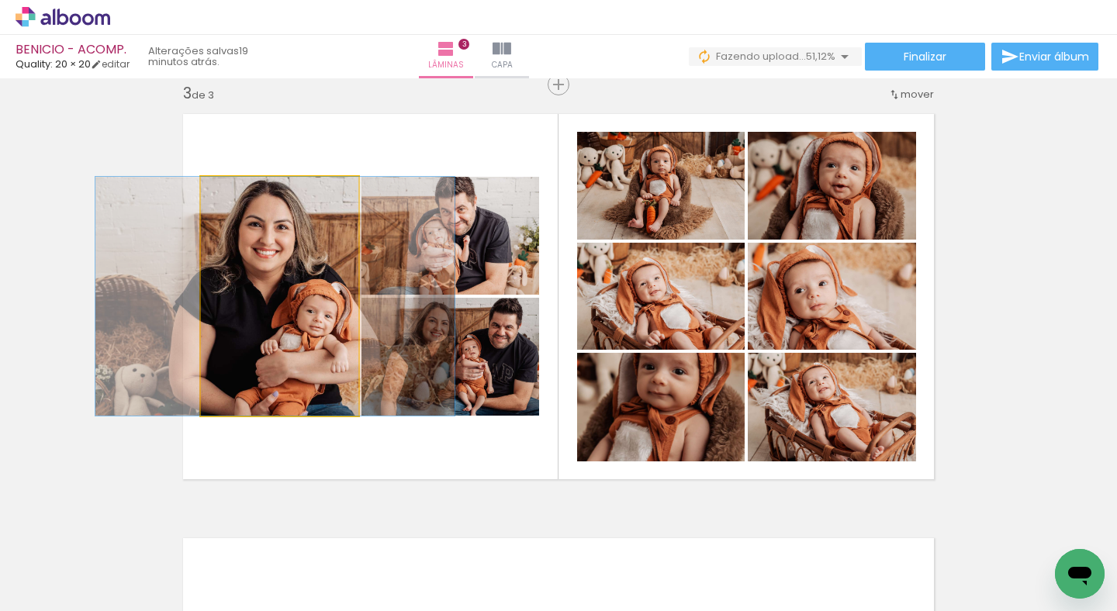
drag, startPoint x: 308, startPoint y: 257, endPoint x: 303, endPoint y: 265, distance: 9.7
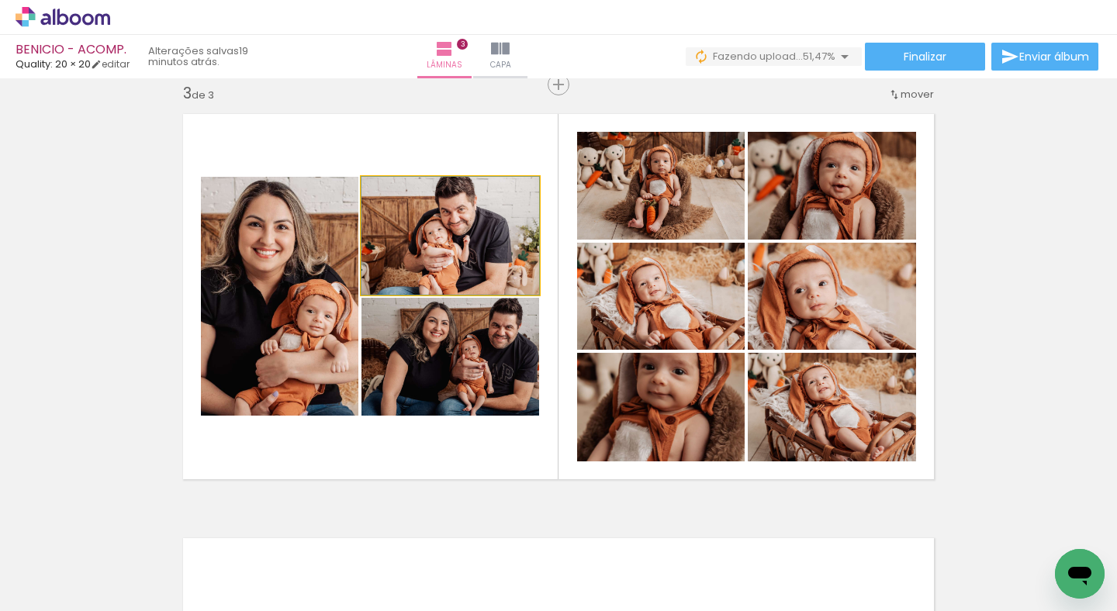
drag, startPoint x: 471, startPoint y: 239, endPoint x: 458, endPoint y: 242, distance: 13.5
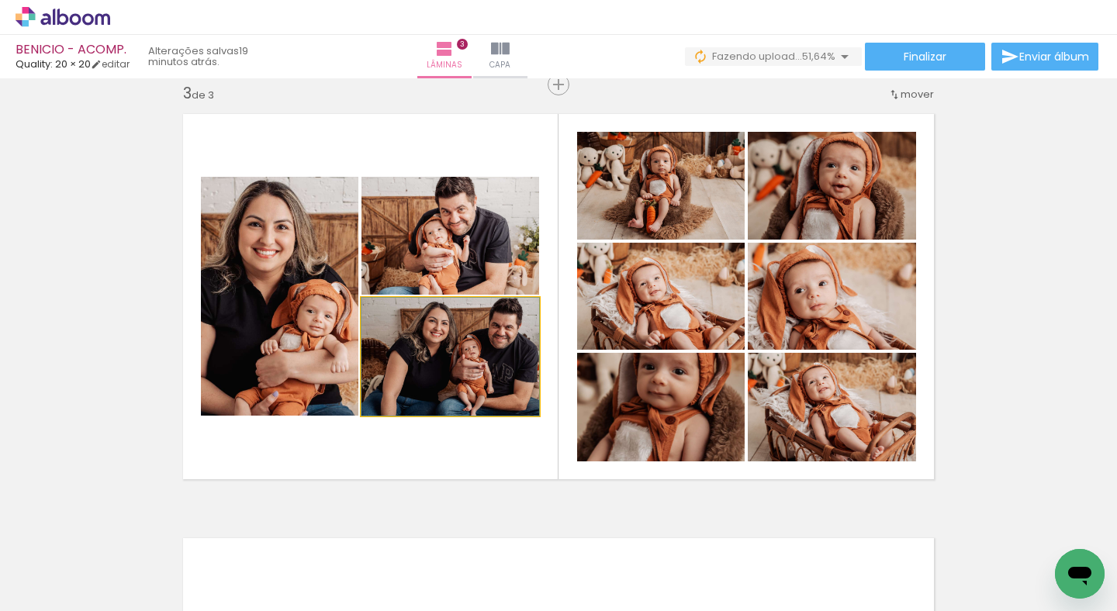
drag, startPoint x: 444, startPoint y: 361, endPoint x: 410, endPoint y: 366, distance: 34.6
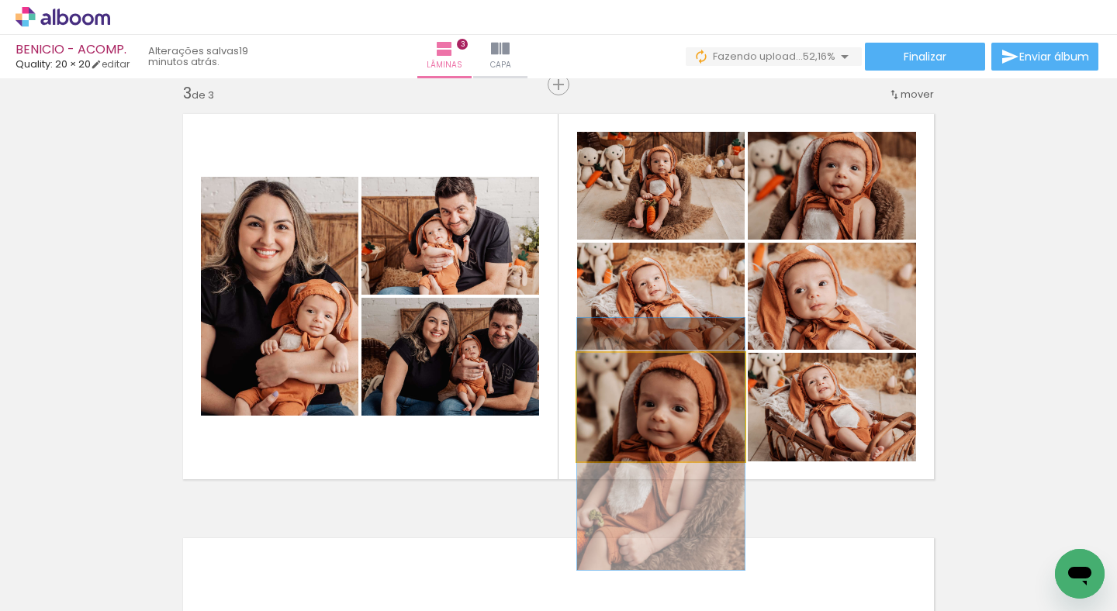
drag, startPoint x: 673, startPoint y: 423, endPoint x: 679, endPoint y: 458, distance: 36.1
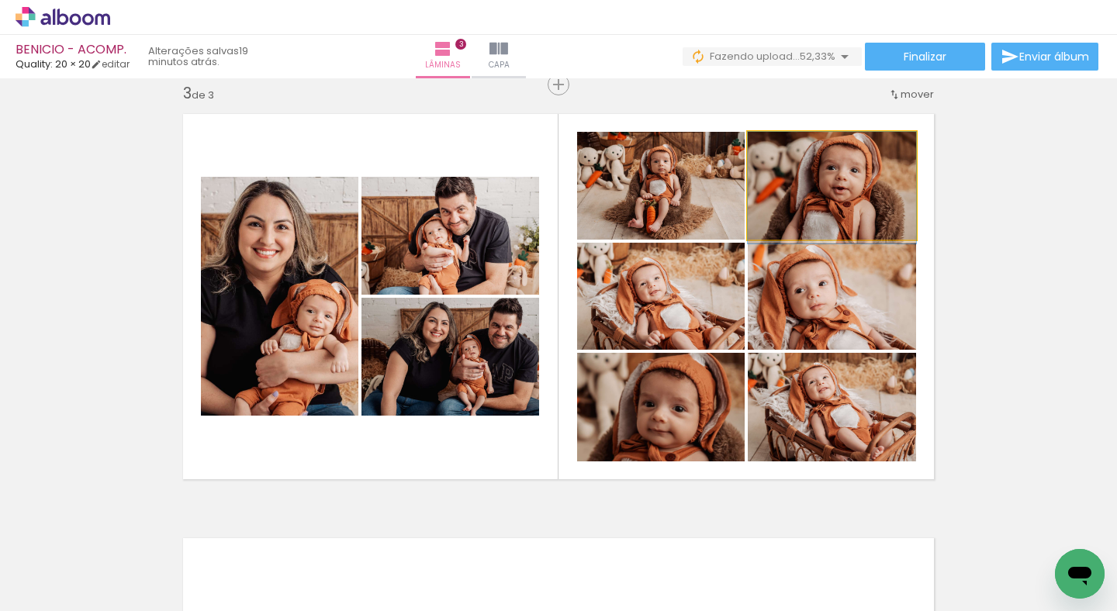
drag, startPoint x: 854, startPoint y: 197, endPoint x: 853, endPoint y: 206, distance: 8.6
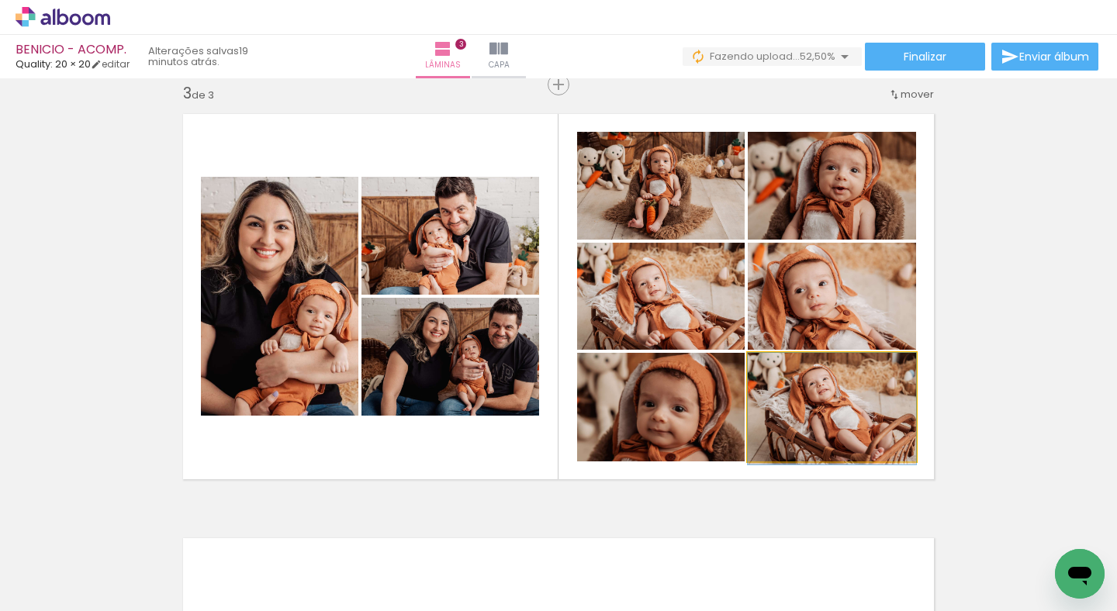
drag, startPoint x: 834, startPoint y: 428, endPoint x: 825, endPoint y: 458, distance: 30.9
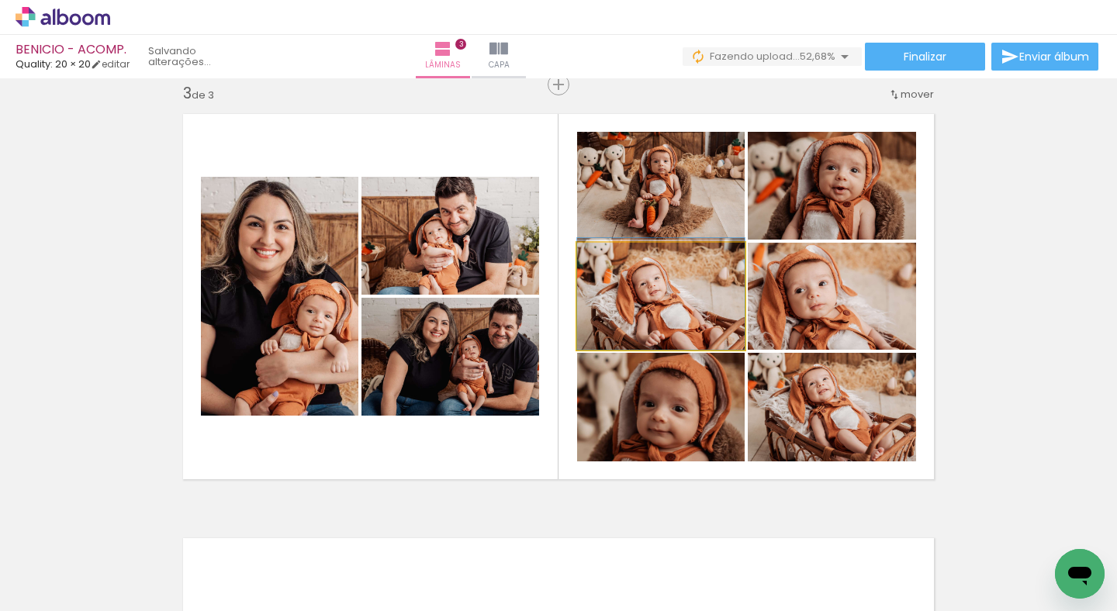
drag, startPoint x: 684, startPoint y: 309, endPoint x: 795, endPoint y: 299, distance: 111.3
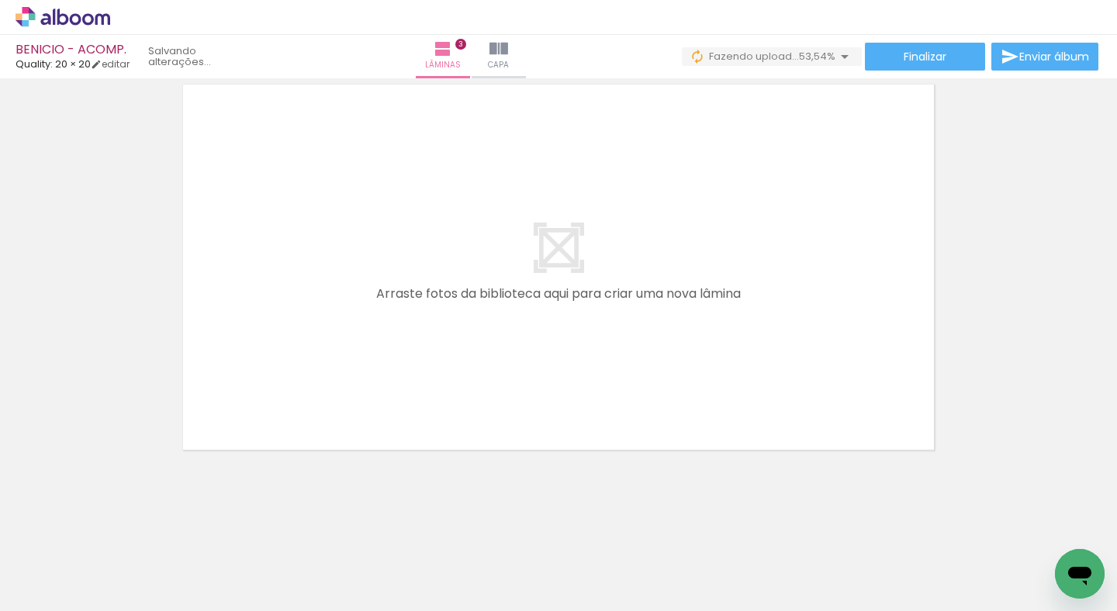
scroll to position [0, 22799]
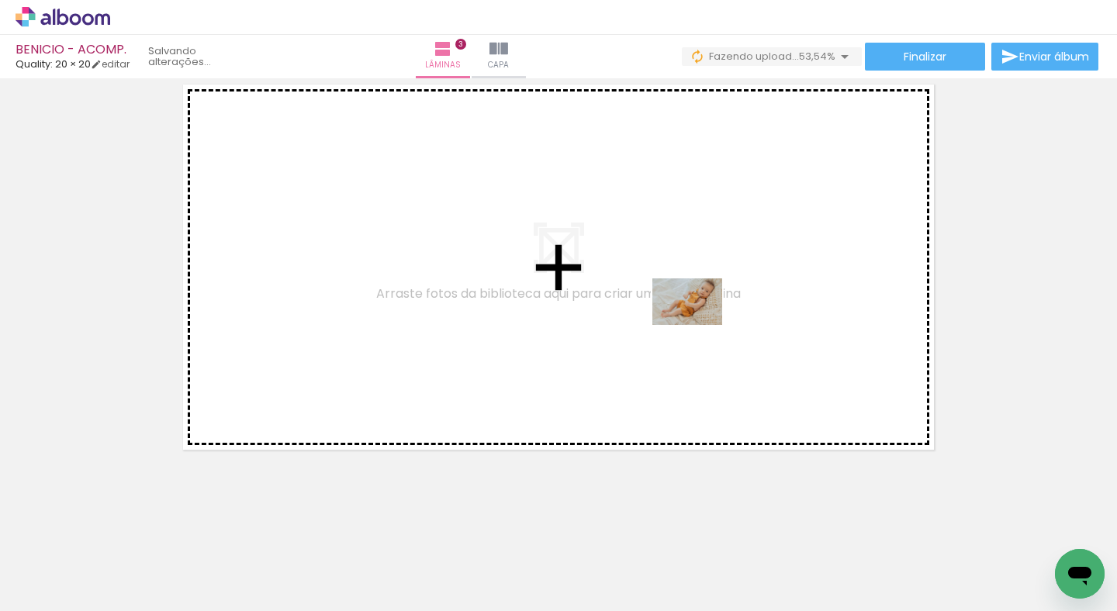
drag, startPoint x: 733, startPoint y: 555, endPoint x: 698, endPoint y: 296, distance: 260.7
click at [698, 296] on quentale-workspace at bounding box center [558, 305] width 1117 height 611
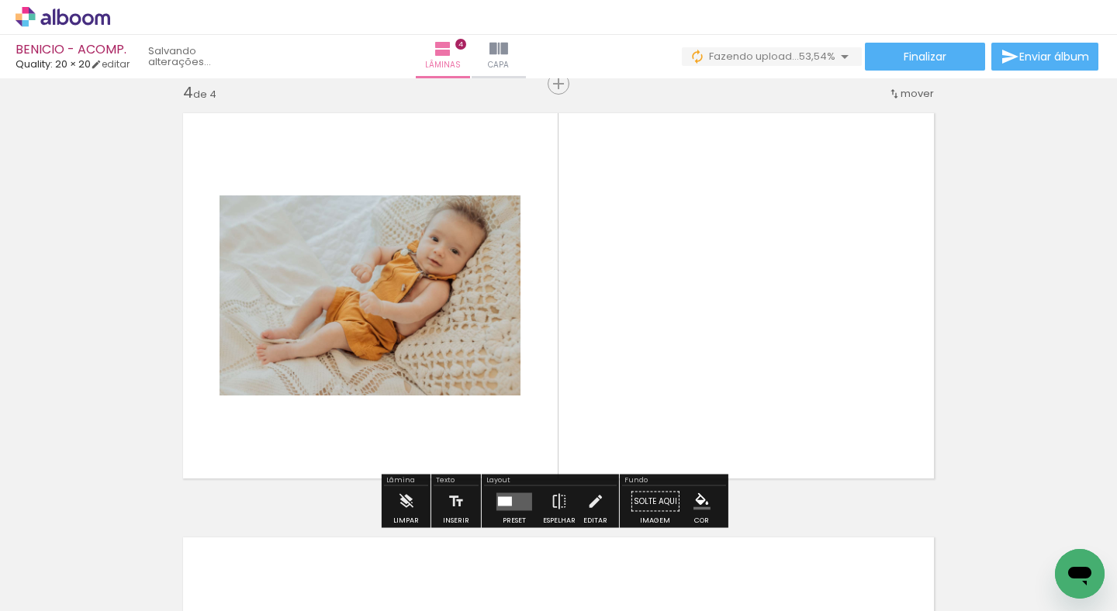
scroll to position [1292, 0]
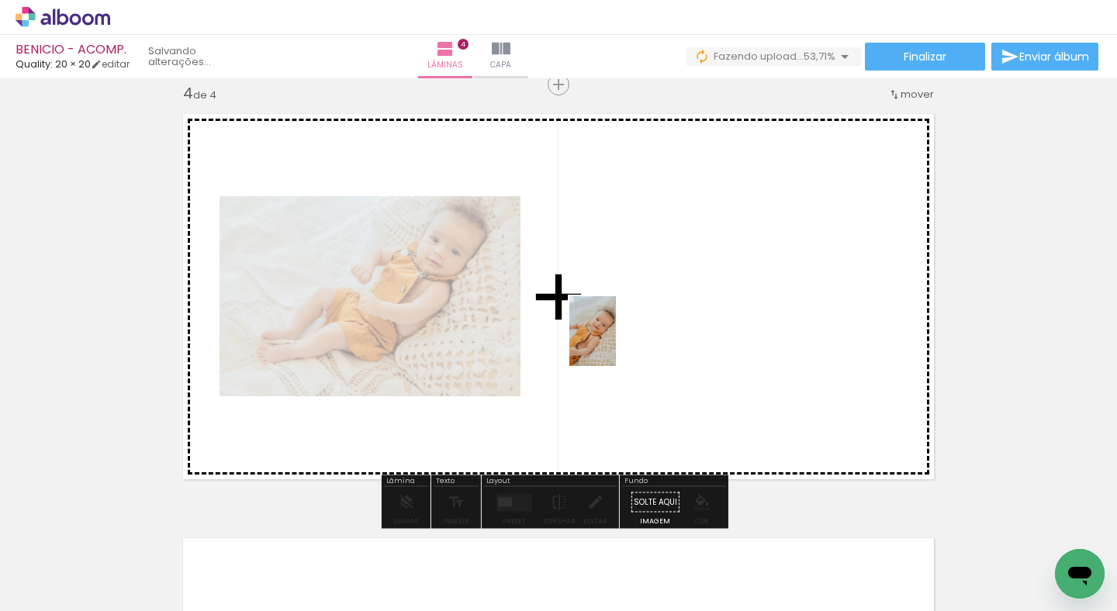
drag, startPoint x: 464, startPoint y: 573, endPoint x: 616, endPoint y: 343, distance: 276.0
click at [616, 343] on quentale-workspace at bounding box center [558, 305] width 1117 height 611
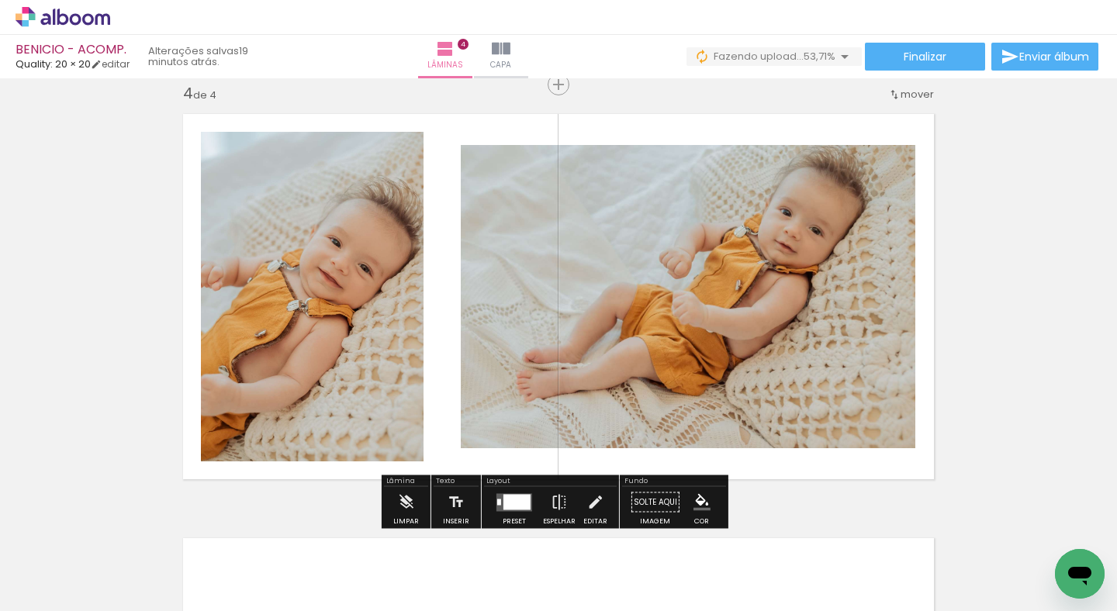
scroll to position [0, 22485]
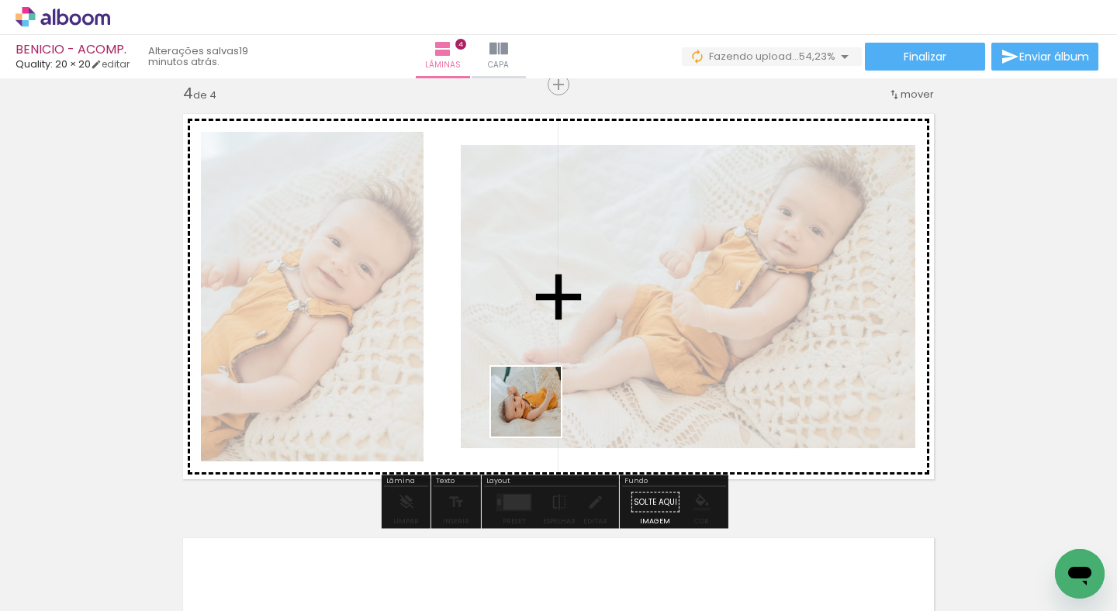
drag, startPoint x: 545, startPoint y: 565, endPoint x: 538, endPoint y: 364, distance: 201.0
click at [538, 364] on quentale-workspace at bounding box center [558, 305] width 1117 height 611
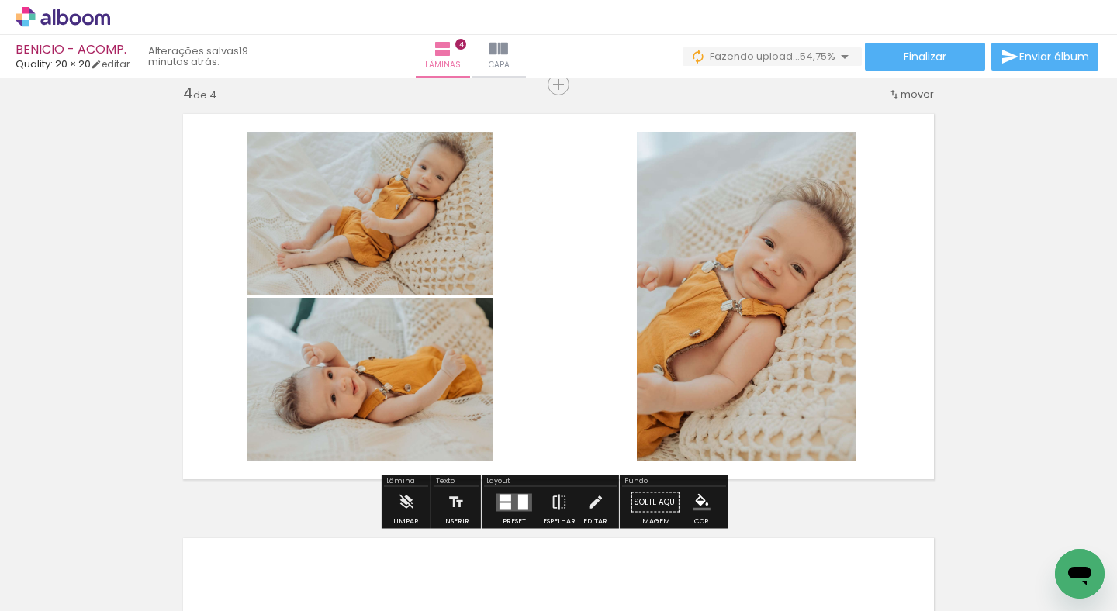
scroll to position [0, 23189]
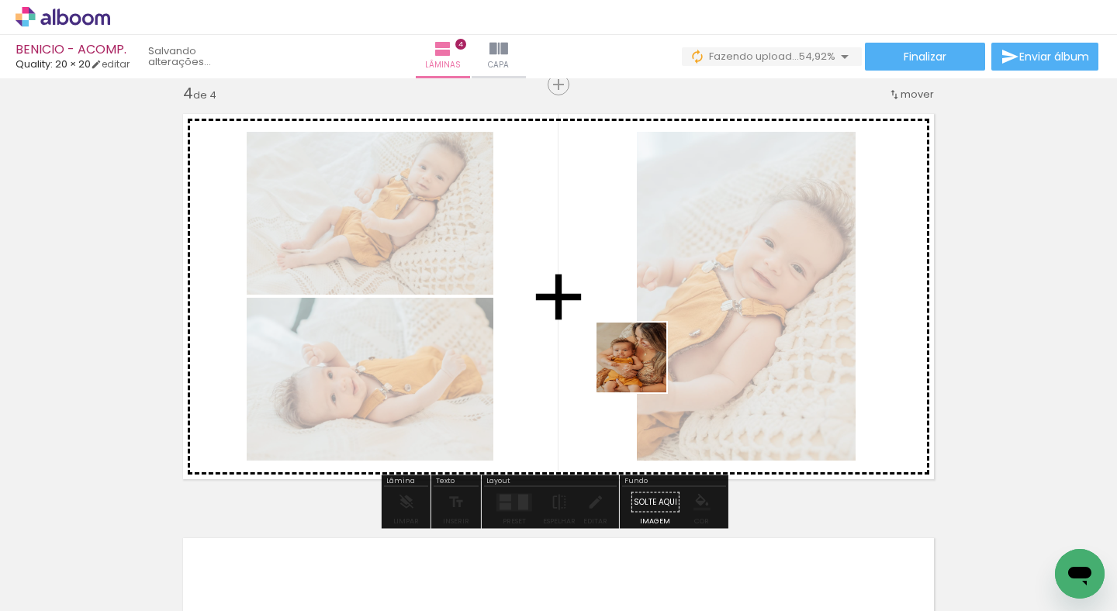
drag, startPoint x: 601, startPoint y: 583, endPoint x: 649, endPoint y: 335, distance: 252.7
click at [649, 335] on quentale-workspace at bounding box center [558, 305] width 1117 height 611
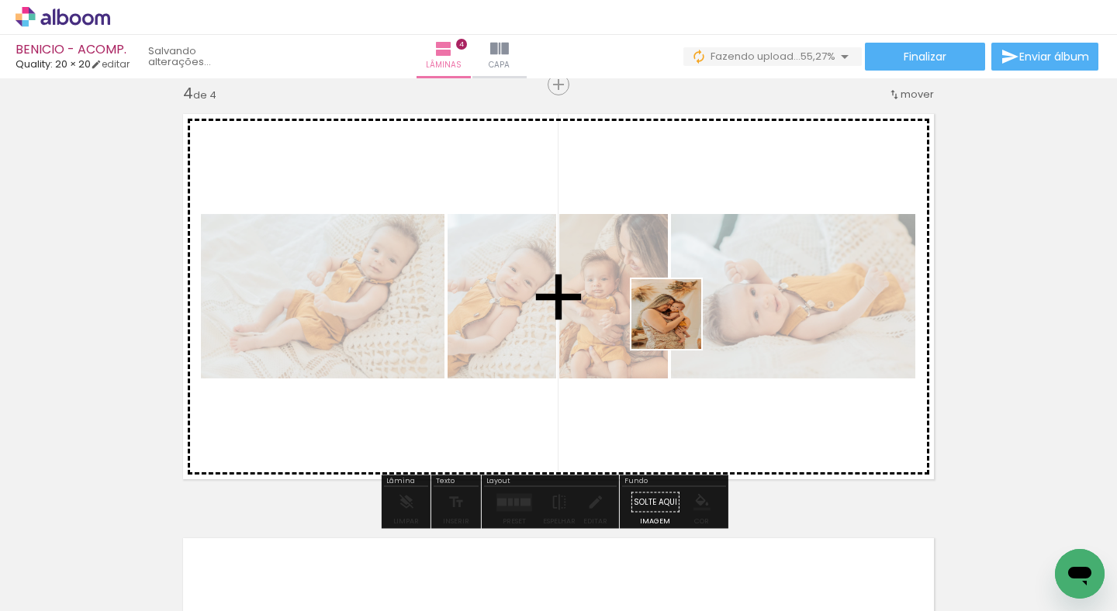
drag, startPoint x: 877, startPoint y: 571, endPoint x: 714, endPoint y: 378, distance: 252.7
click at [676, 320] on quentale-workspace at bounding box center [558, 305] width 1117 height 611
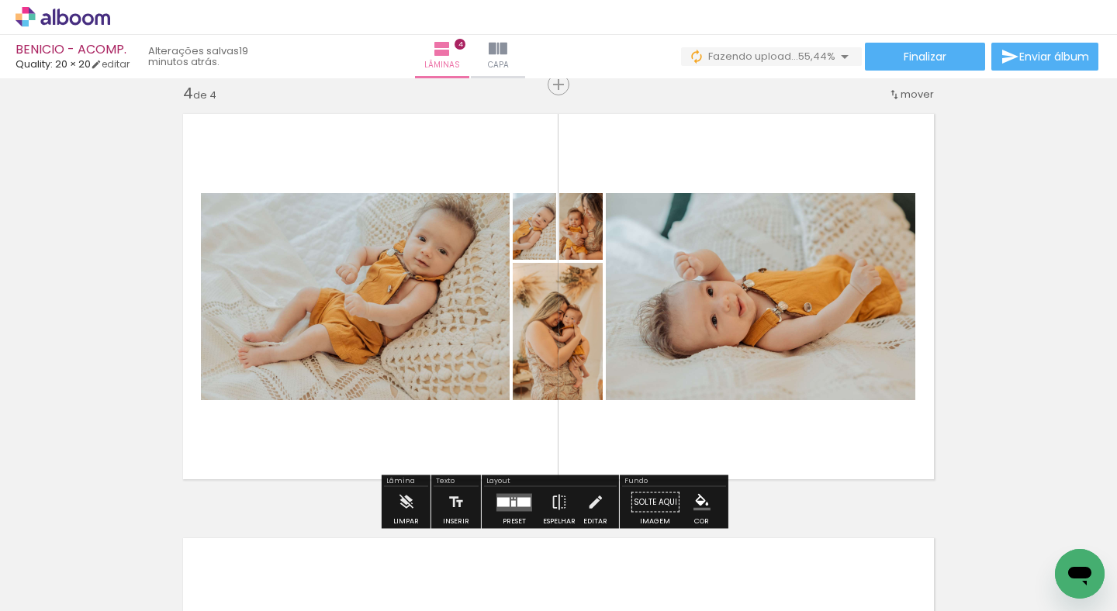
scroll to position [0, 23740]
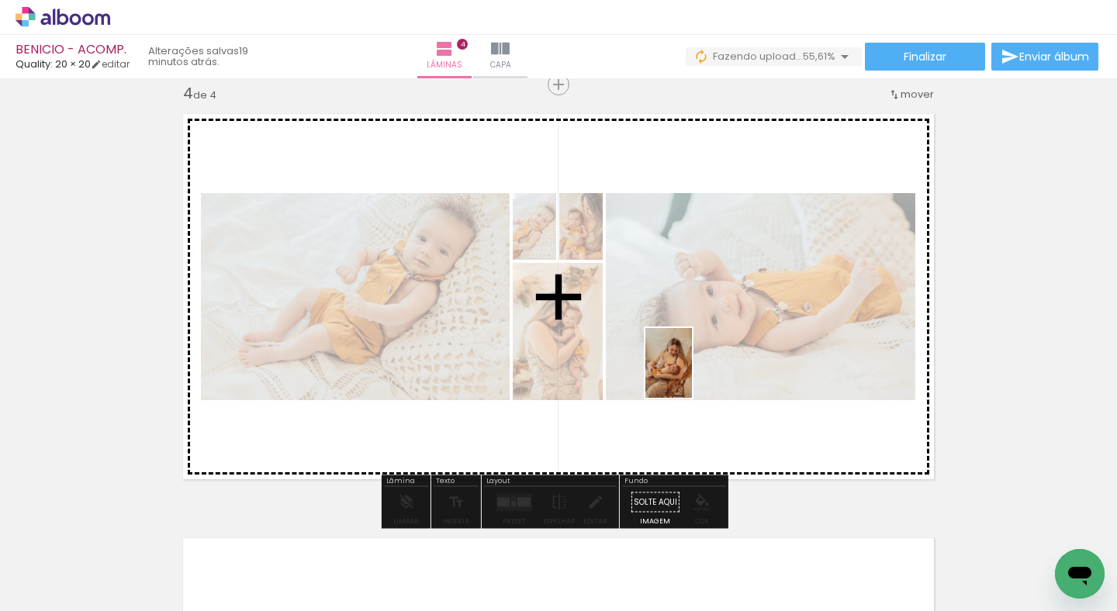
drag, startPoint x: 662, startPoint y: 524, endPoint x: 696, endPoint y: 366, distance: 161.9
click at [696, 366] on quentale-workspace at bounding box center [558, 305] width 1117 height 611
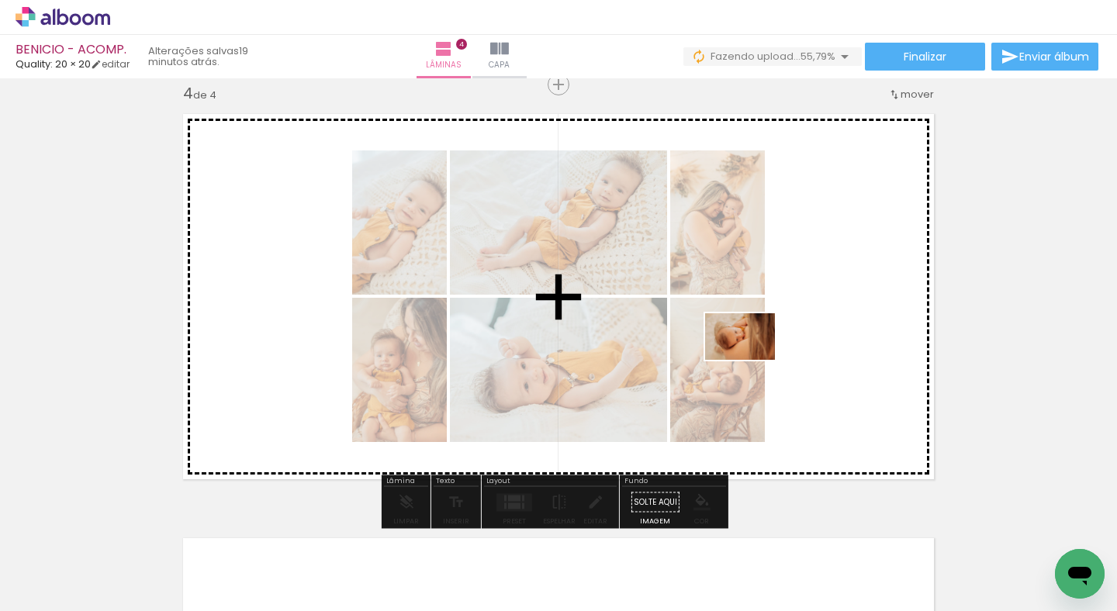
drag, startPoint x: 748, startPoint y: 558, endPoint x: 752, endPoint y: 360, distance: 197.8
click at [752, 360] on quentale-workspace at bounding box center [558, 305] width 1117 height 611
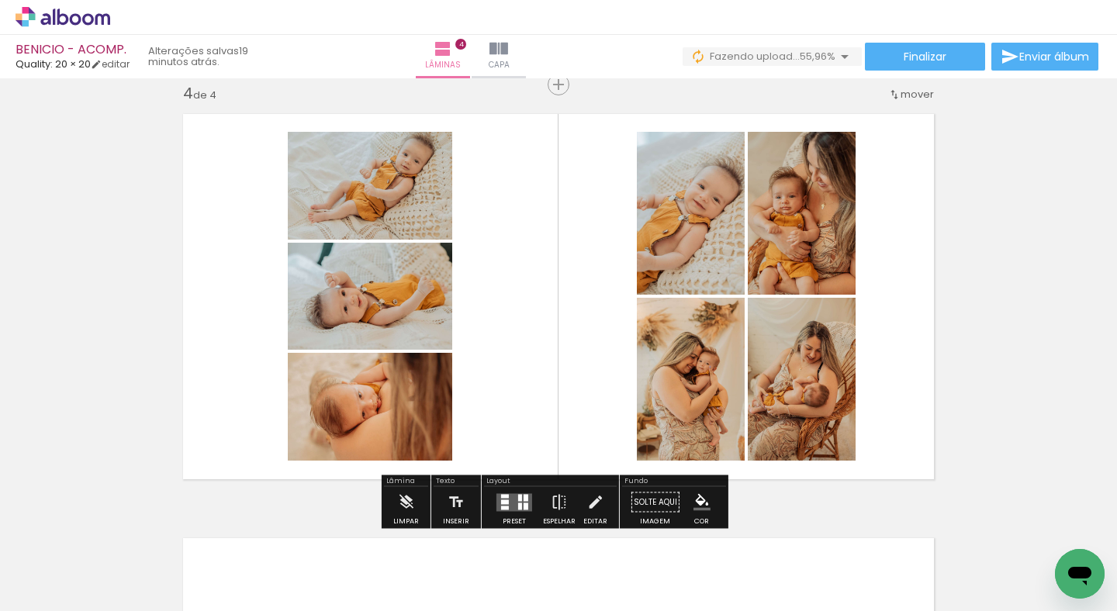
scroll to position [0, 23904]
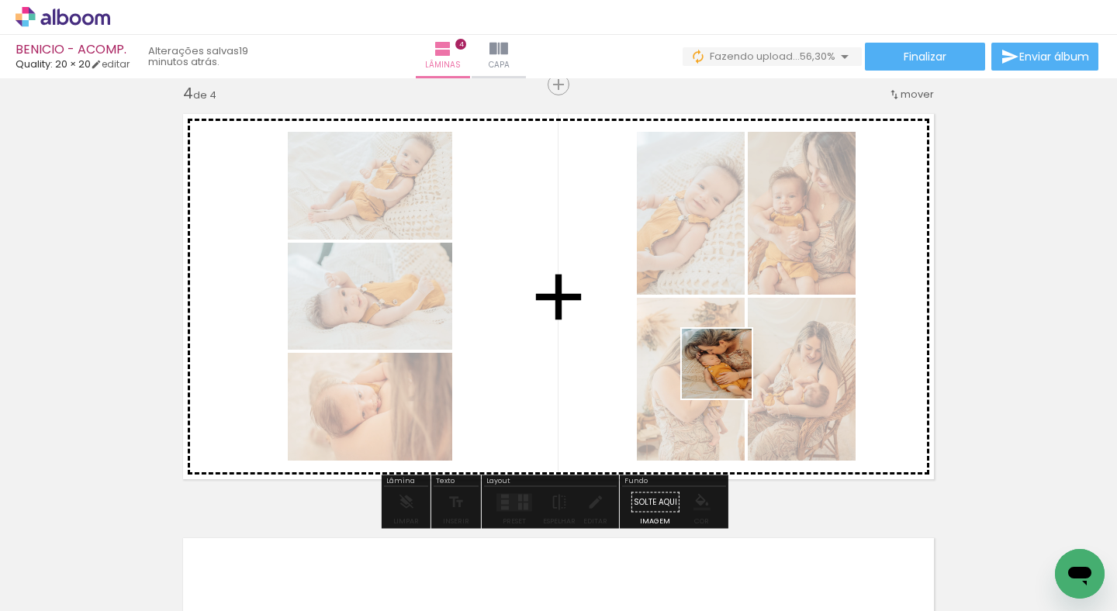
drag, startPoint x: 768, startPoint y: 559, endPoint x: 714, endPoint y: 345, distance: 220.1
click at [714, 345] on quentale-workspace at bounding box center [558, 305] width 1117 height 611
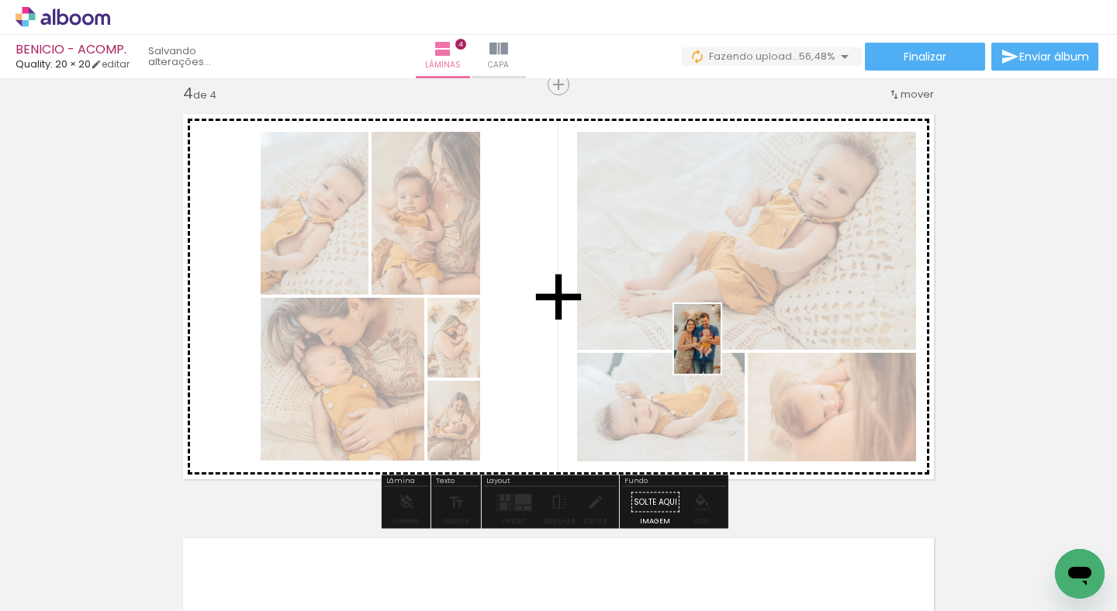
drag, startPoint x: 838, startPoint y: 547, endPoint x: 703, endPoint y: 417, distance: 187.6
click at [721, 351] on quentale-workspace at bounding box center [558, 305] width 1117 height 611
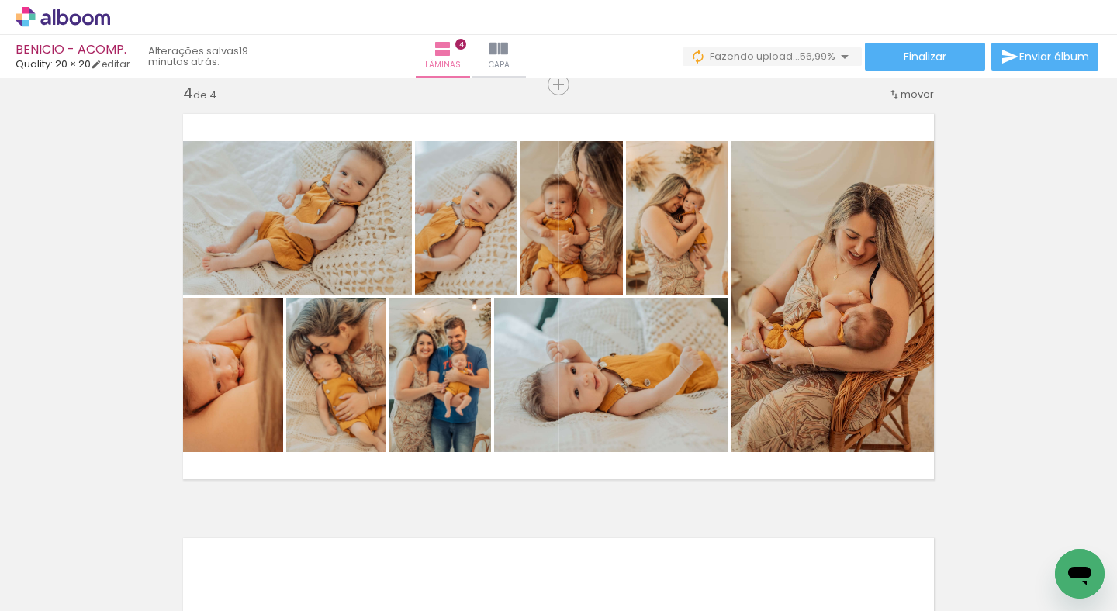
scroll to position [0, 23096]
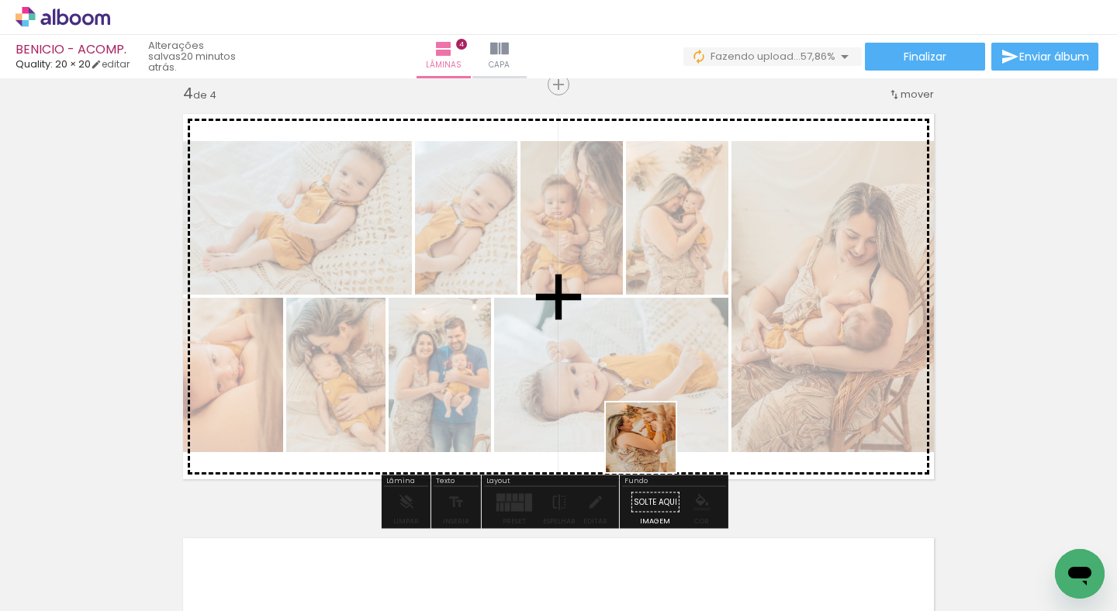
drag, startPoint x: 776, startPoint y: 569, endPoint x: 614, endPoint y: 429, distance: 213.9
click at [634, 427] on quentale-workspace at bounding box center [558, 305] width 1117 height 611
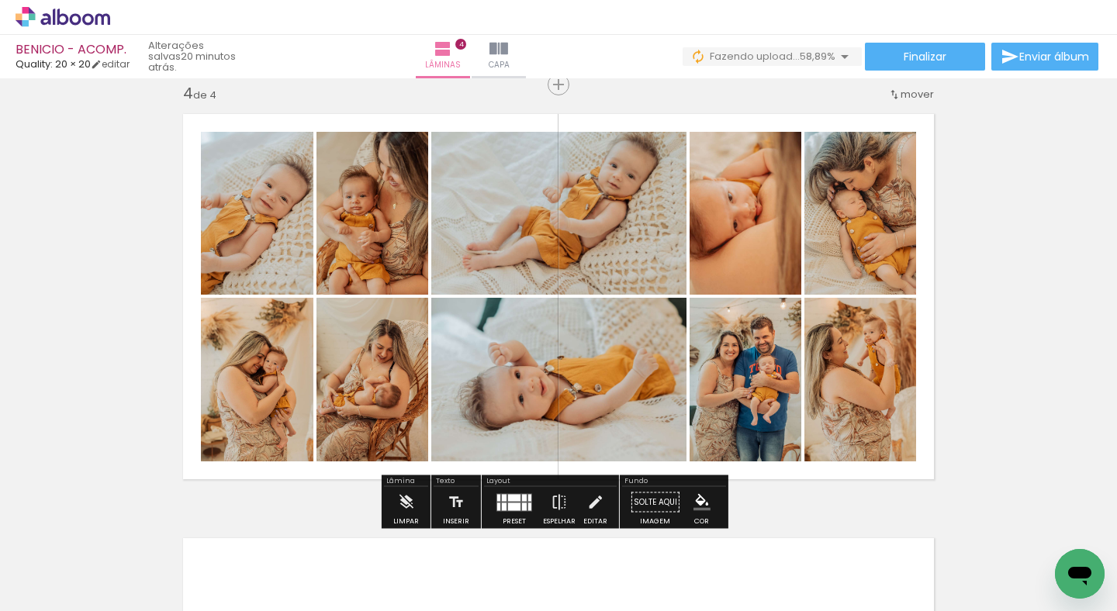
scroll to position [0, 23621]
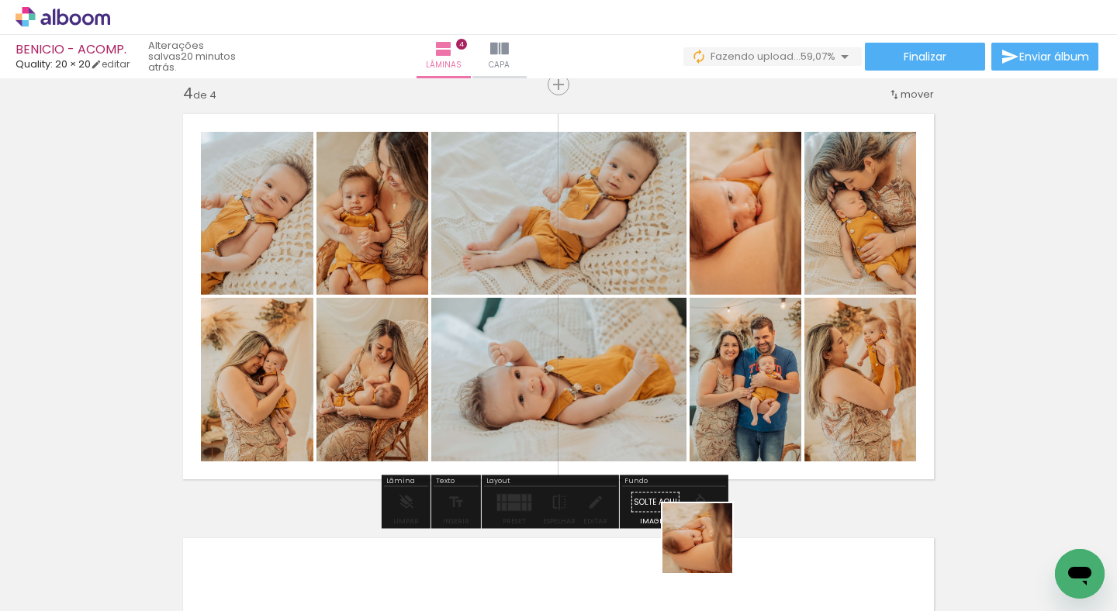
drag, startPoint x: 709, startPoint y: 569, endPoint x: 711, endPoint y: 407, distance: 162.1
click at [711, 407] on quentale-workspace at bounding box center [558, 305] width 1117 height 611
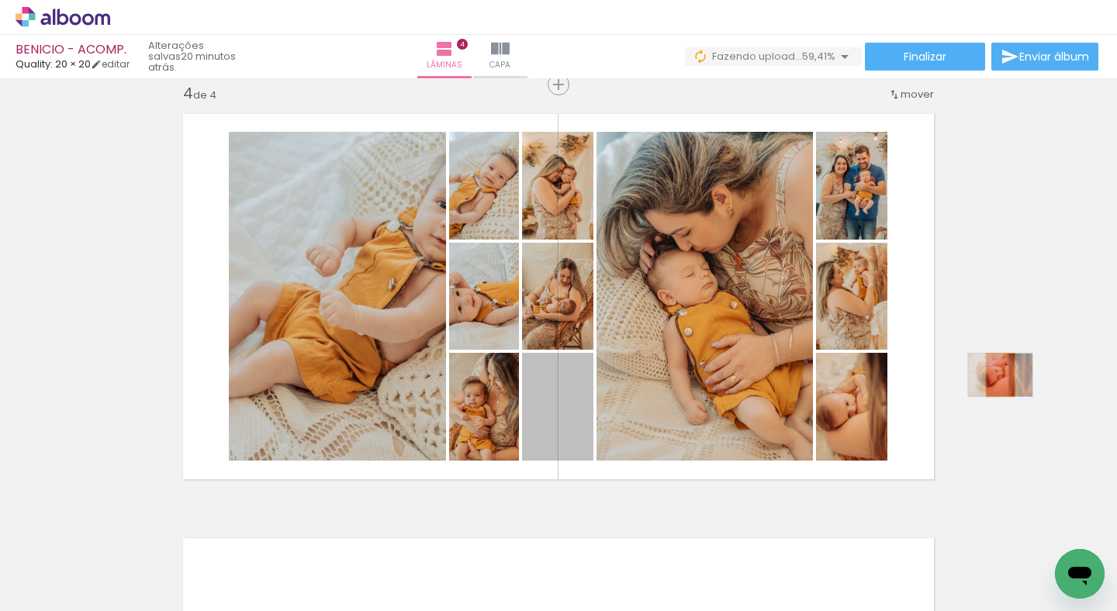
drag, startPoint x: 572, startPoint y: 425, endPoint x: 1008, endPoint y: 371, distance: 438.6
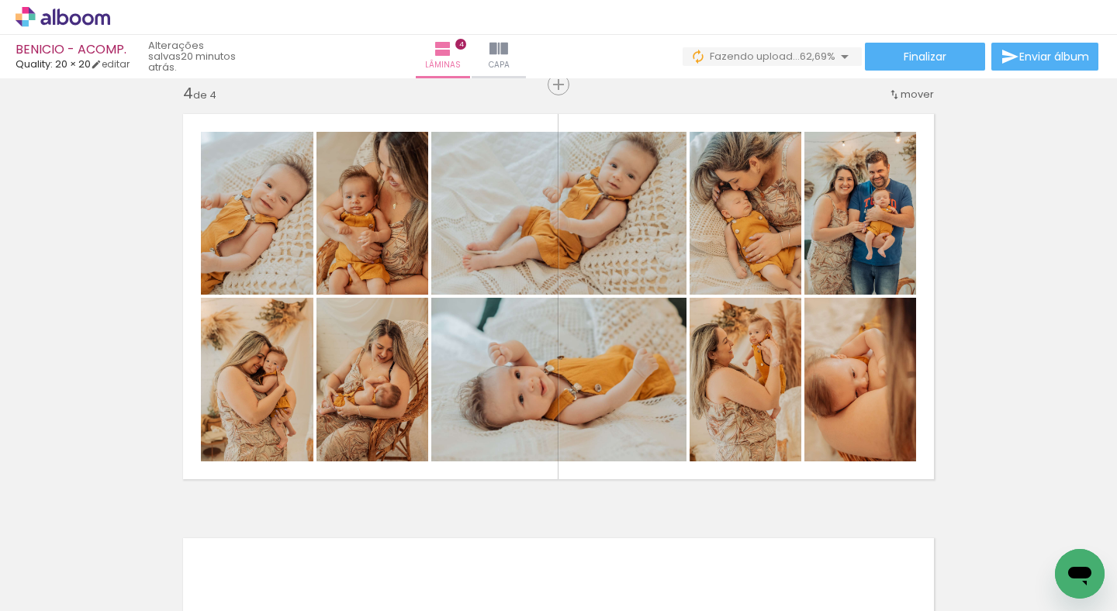
scroll to position [0, 22739]
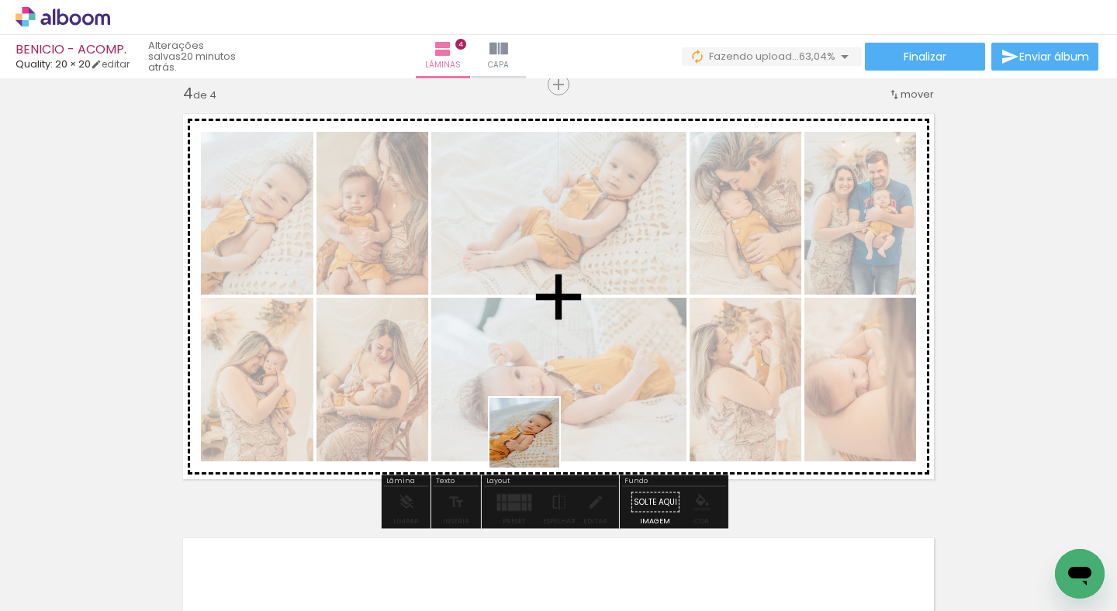
drag, startPoint x: 351, startPoint y: 569, endPoint x: 591, endPoint y: 397, distance: 295.1
click at [591, 397] on quentale-workspace at bounding box center [558, 305] width 1117 height 611
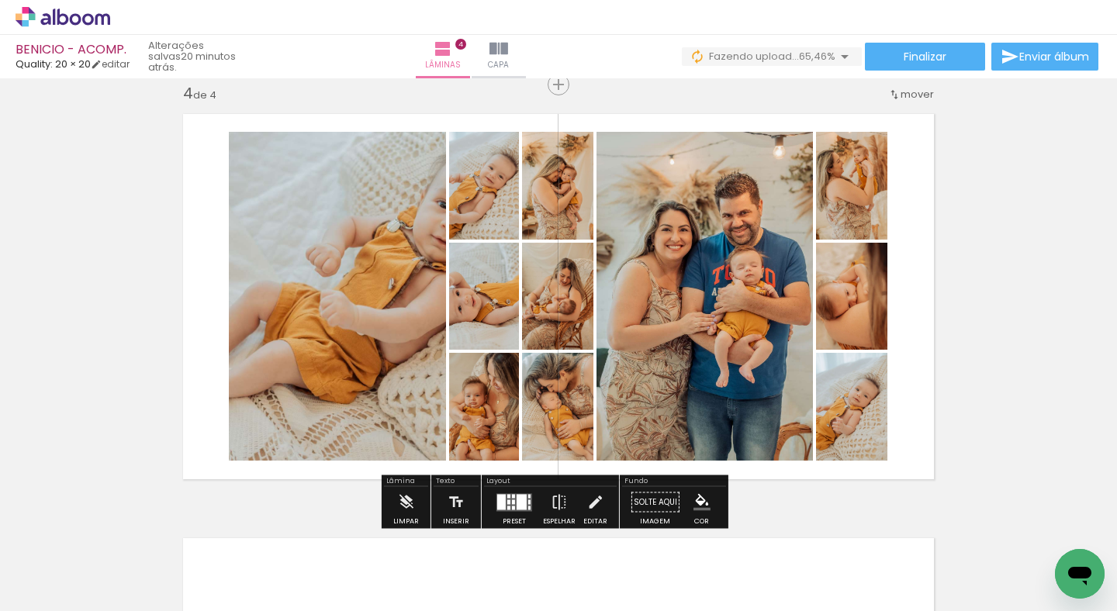
scroll to position [0, 23567]
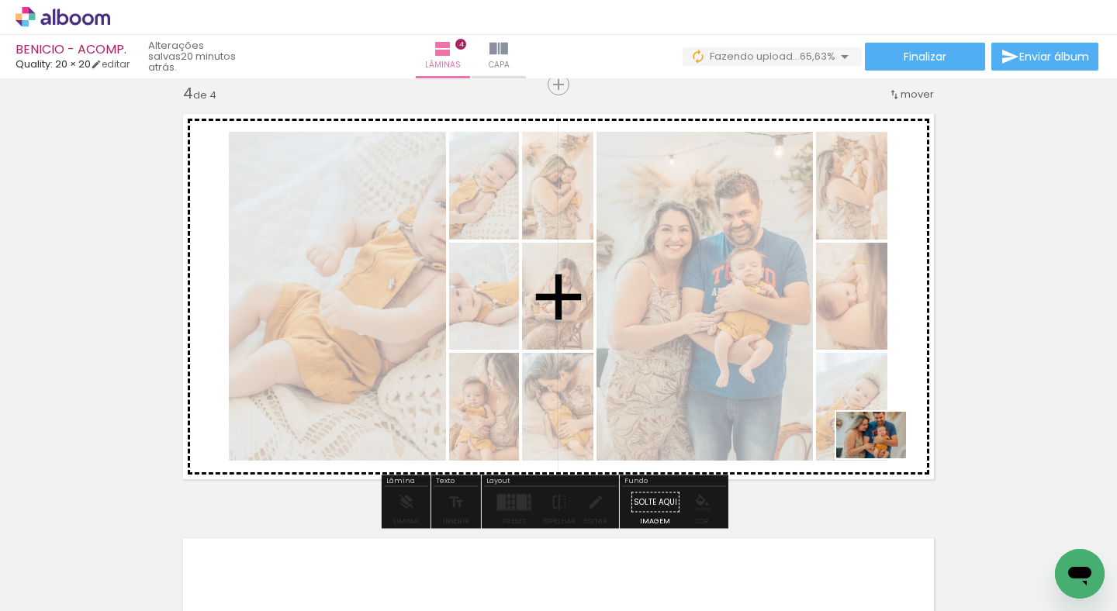
drag, startPoint x: 925, startPoint y: 572, endPoint x: 882, endPoint y: 451, distance: 127.6
click at [883, 458] on quentale-workspace at bounding box center [558, 305] width 1117 height 611
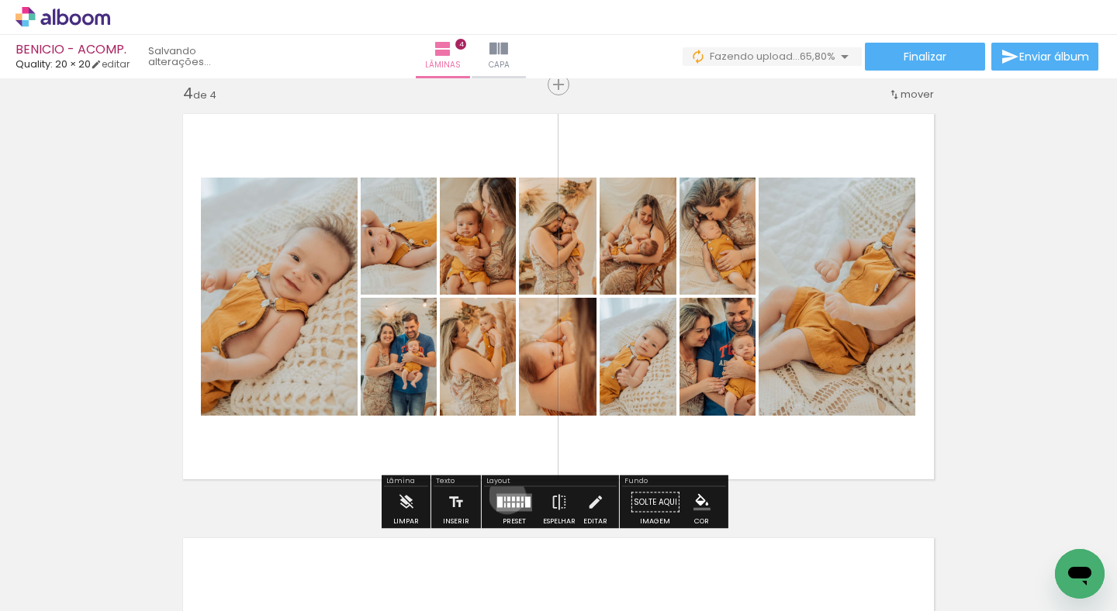
click at [503, 495] on quentale-layouter at bounding box center [514, 502] width 36 height 18
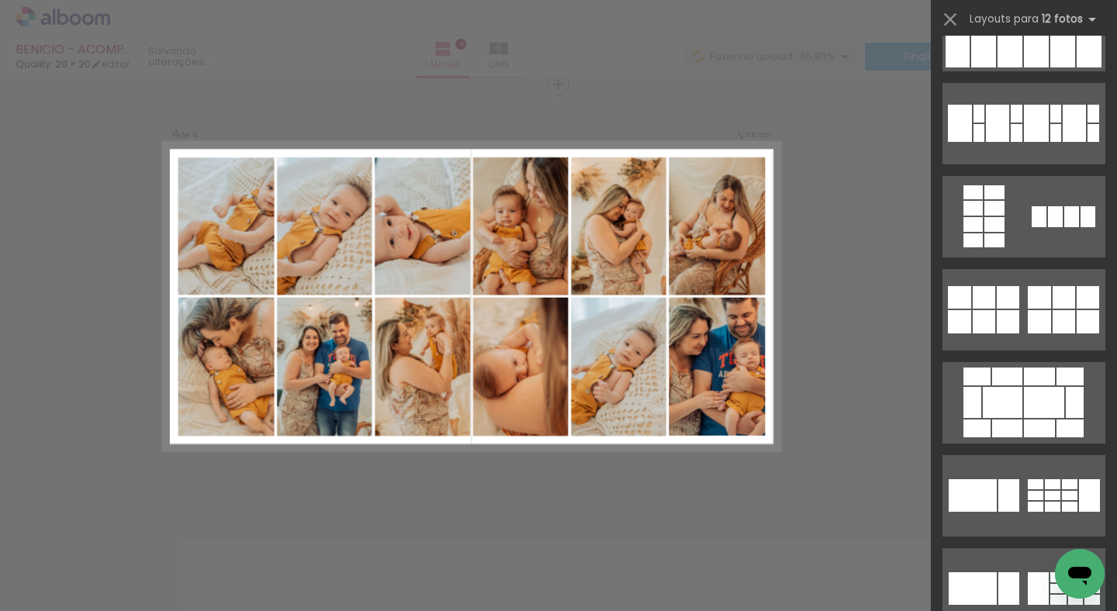
scroll to position [665, 0]
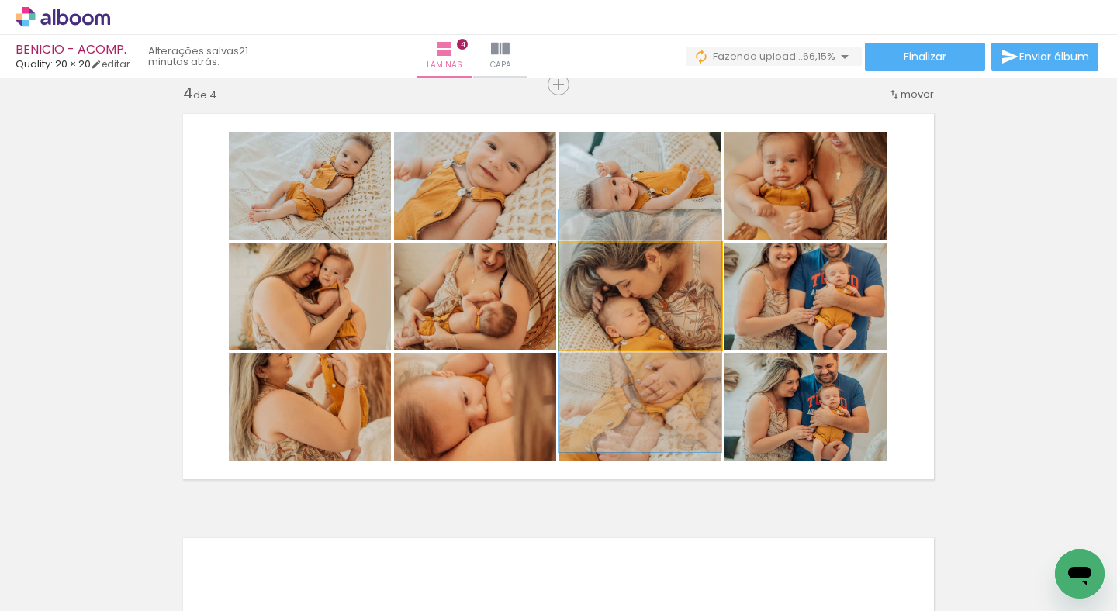
drag, startPoint x: 678, startPoint y: 292, endPoint x: 677, endPoint y: 327, distance: 34.9
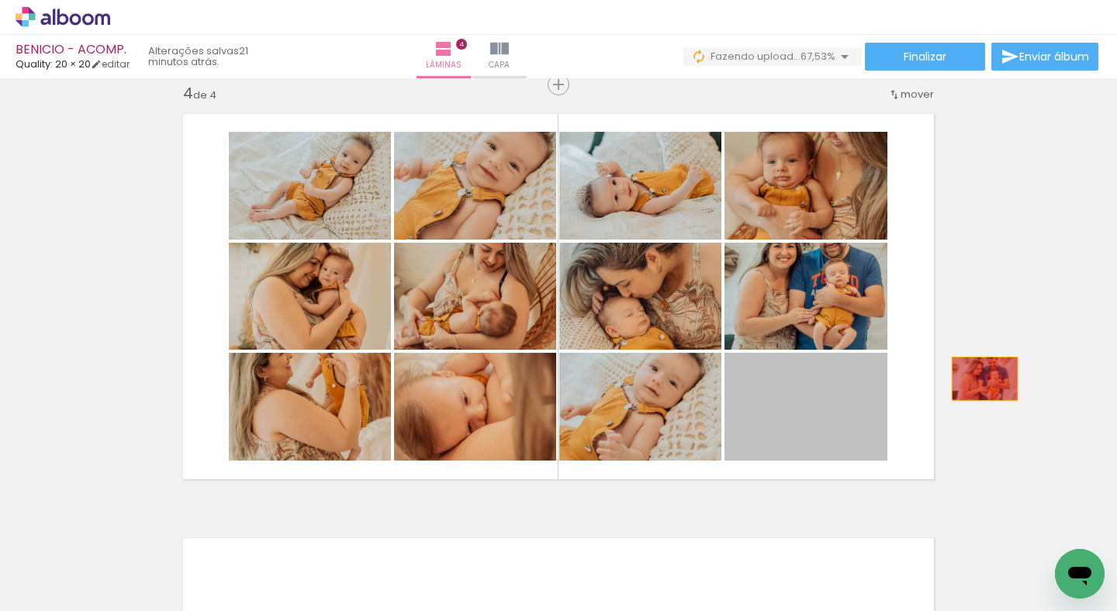
drag, startPoint x: 825, startPoint y: 420, endPoint x: 979, endPoint y: 379, distance: 159.2
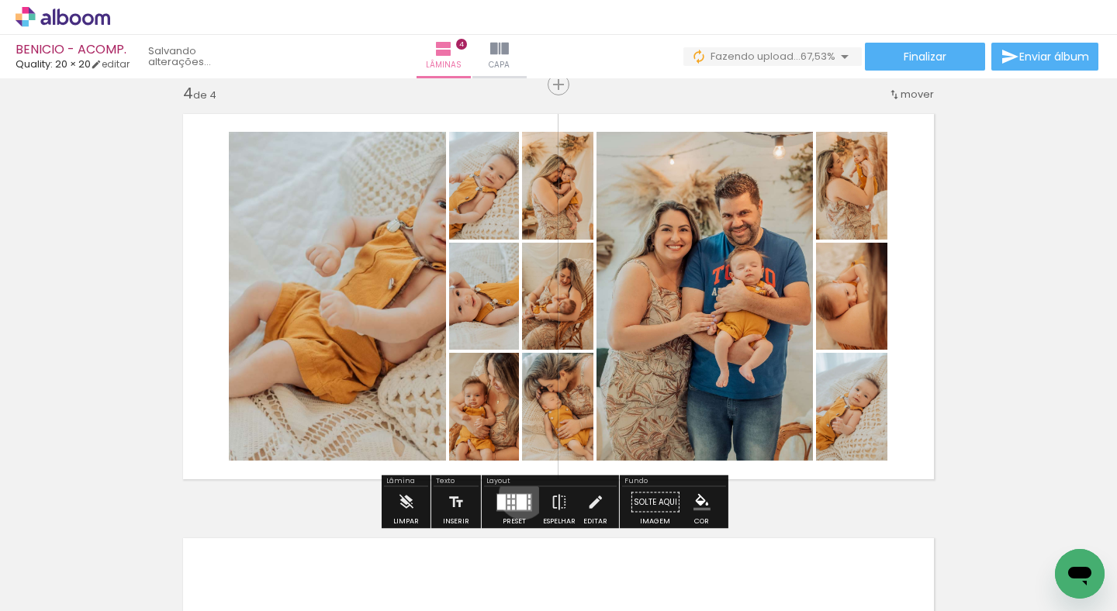
click at [519, 495] on div at bounding box center [522, 502] width 10 height 16
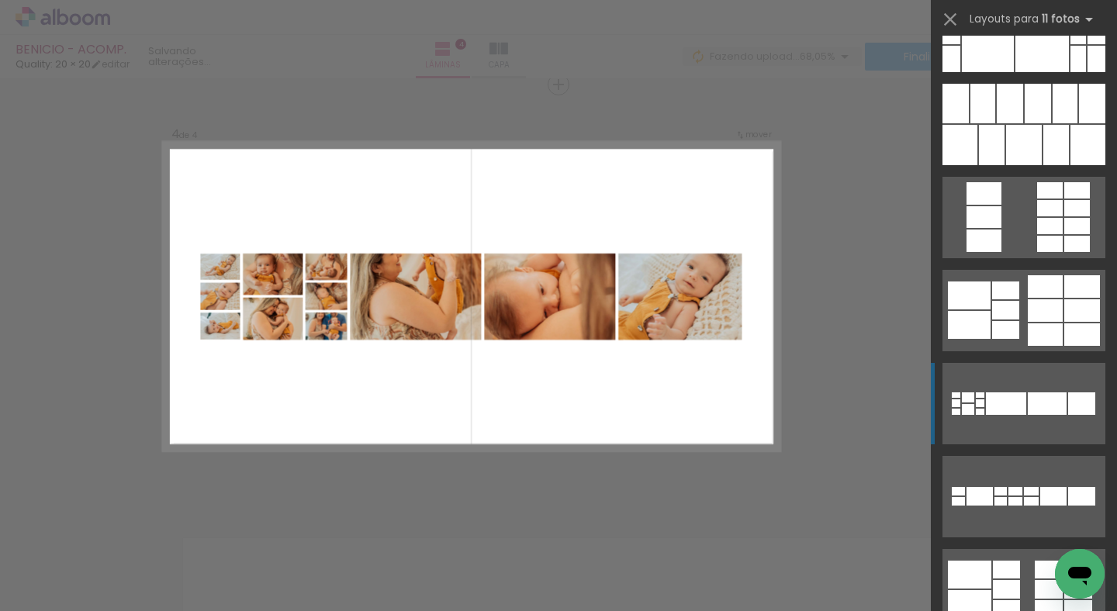
scroll to position [1455, 0]
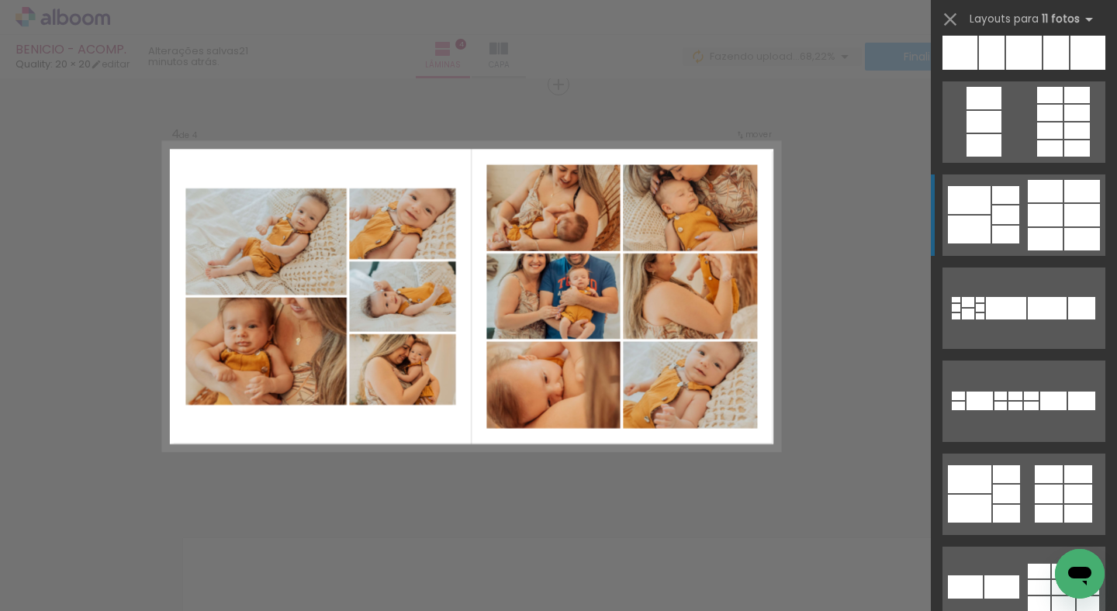
click at [1039, 392] on div at bounding box center [1031, 396] width 15 height 9
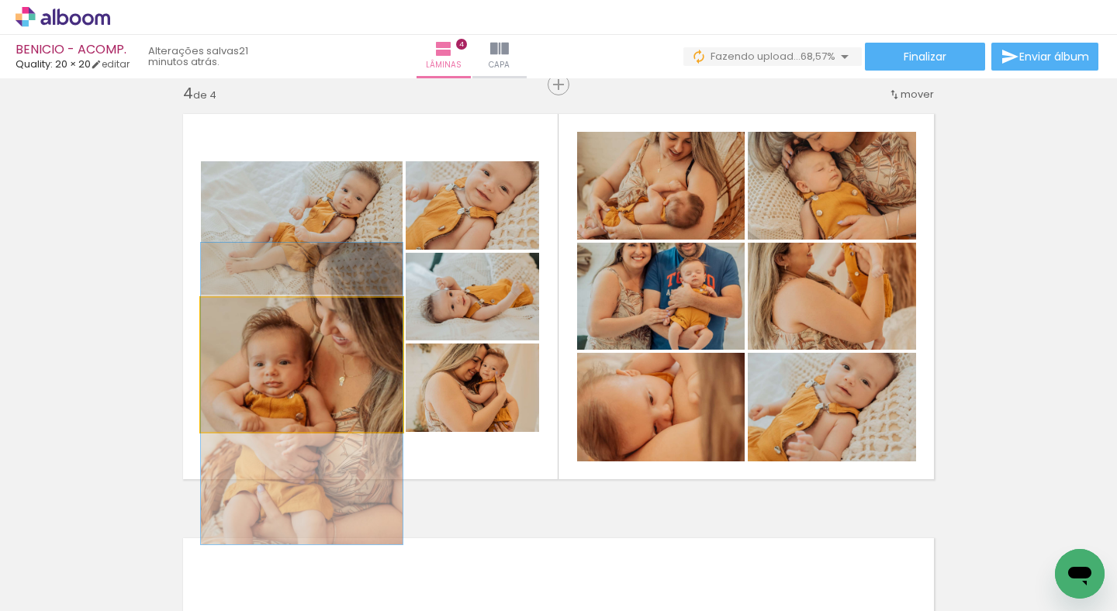
drag, startPoint x: 273, startPoint y: 365, endPoint x: 273, endPoint y: 393, distance: 28.7
click at [273, 393] on quentale-photo at bounding box center [302, 365] width 202 height 134
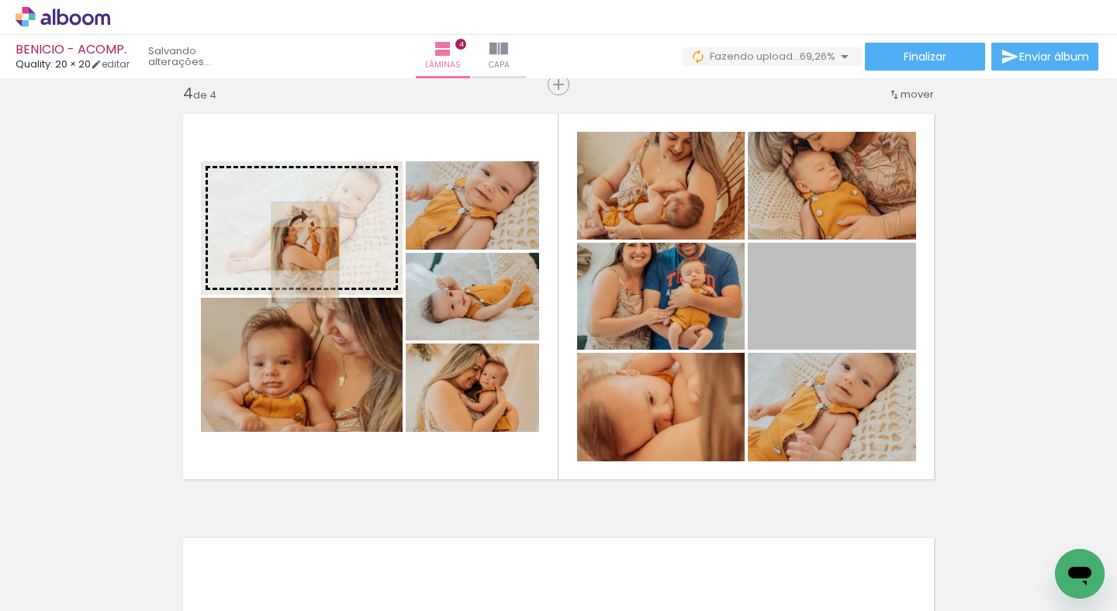
drag, startPoint x: 839, startPoint y: 314, endPoint x: 299, endPoint y: 248, distance: 543.1
click at [0, 0] on slot at bounding box center [0, 0] width 0 height 0
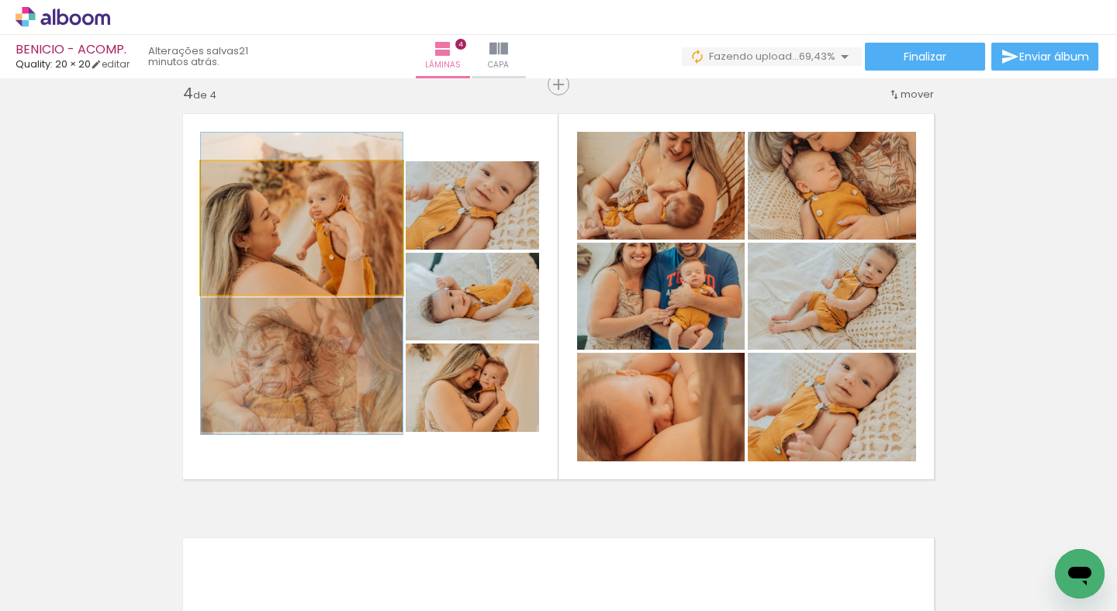
drag, startPoint x: 321, startPoint y: 244, endPoint x: 321, endPoint y: 294, distance: 49.6
click at [321, 294] on quentale-layouter at bounding box center [558, 297] width 771 height 386
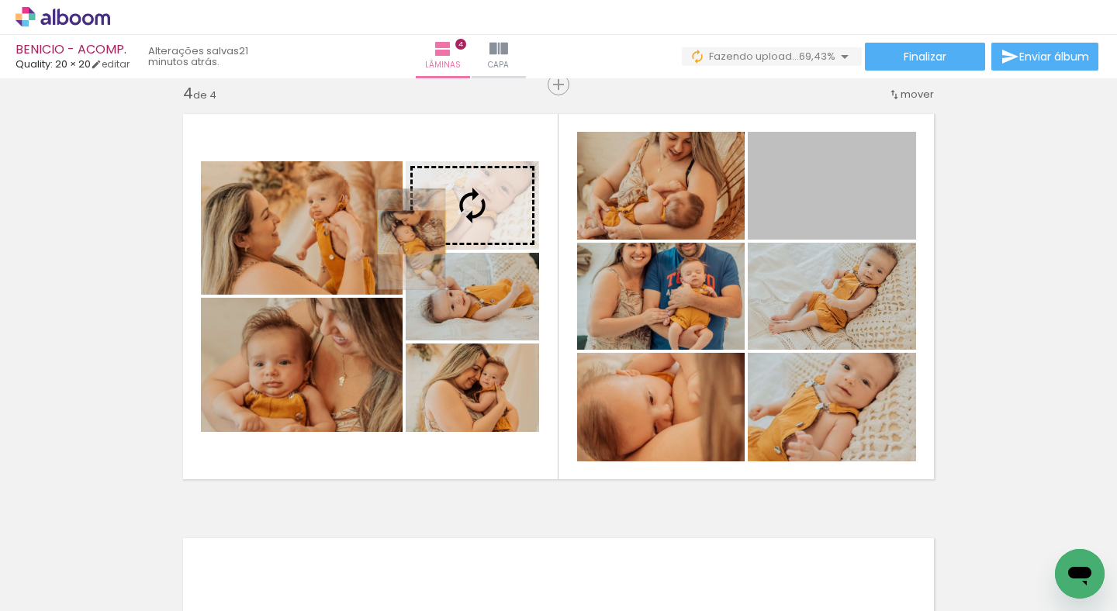
drag, startPoint x: 860, startPoint y: 207, endPoint x: 428, endPoint y: 232, distance: 432.8
click at [0, 0] on slot at bounding box center [0, 0] width 0 height 0
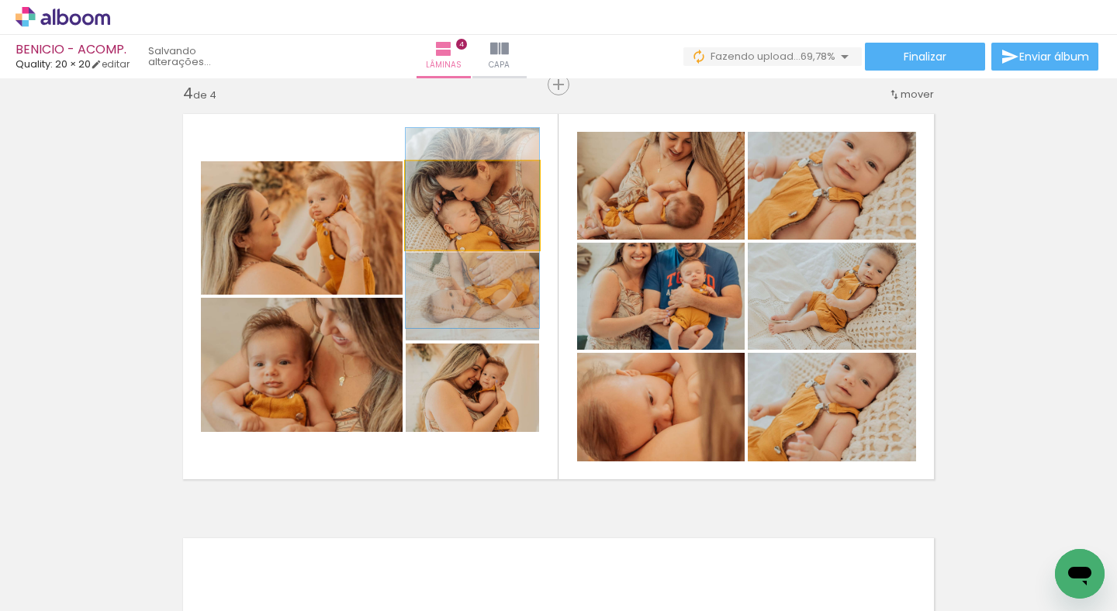
drag, startPoint x: 498, startPoint y: 209, endPoint x: 500, endPoint y: 230, distance: 21.0
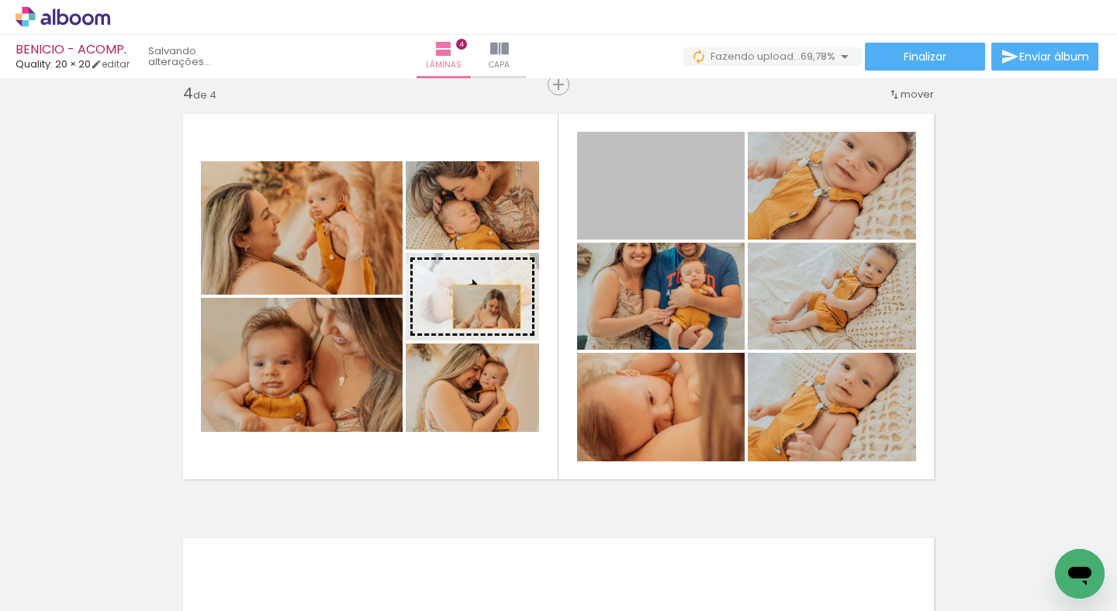
drag, startPoint x: 666, startPoint y: 197, endPoint x: 481, endPoint y: 306, distance: 214.6
click at [0, 0] on slot at bounding box center [0, 0] width 0 height 0
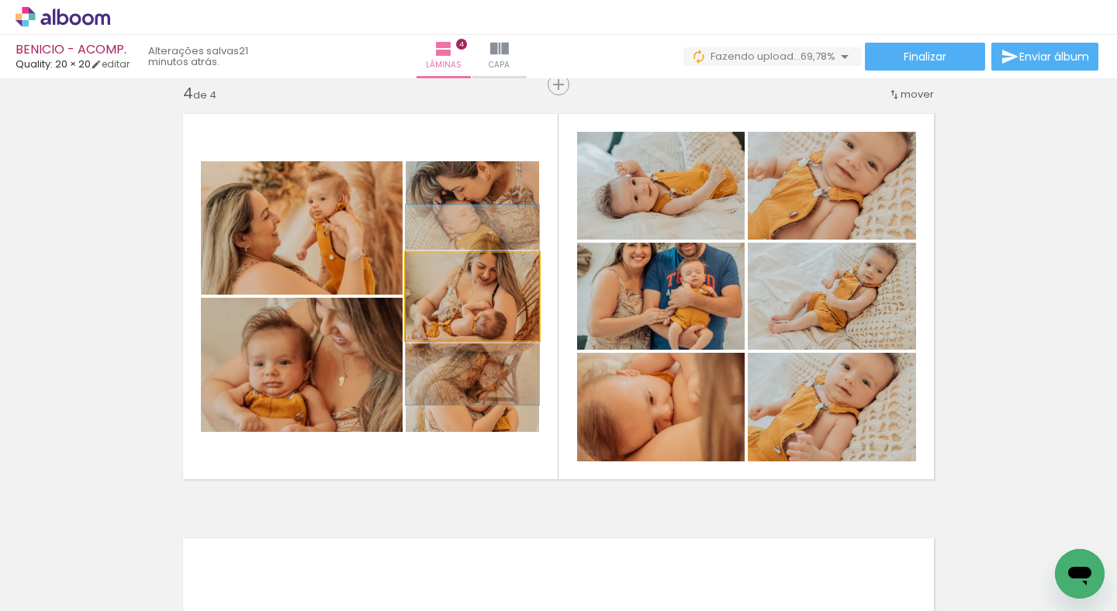
drag, startPoint x: 490, startPoint y: 307, endPoint x: 493, endPoint y: 316, distance: 9.1
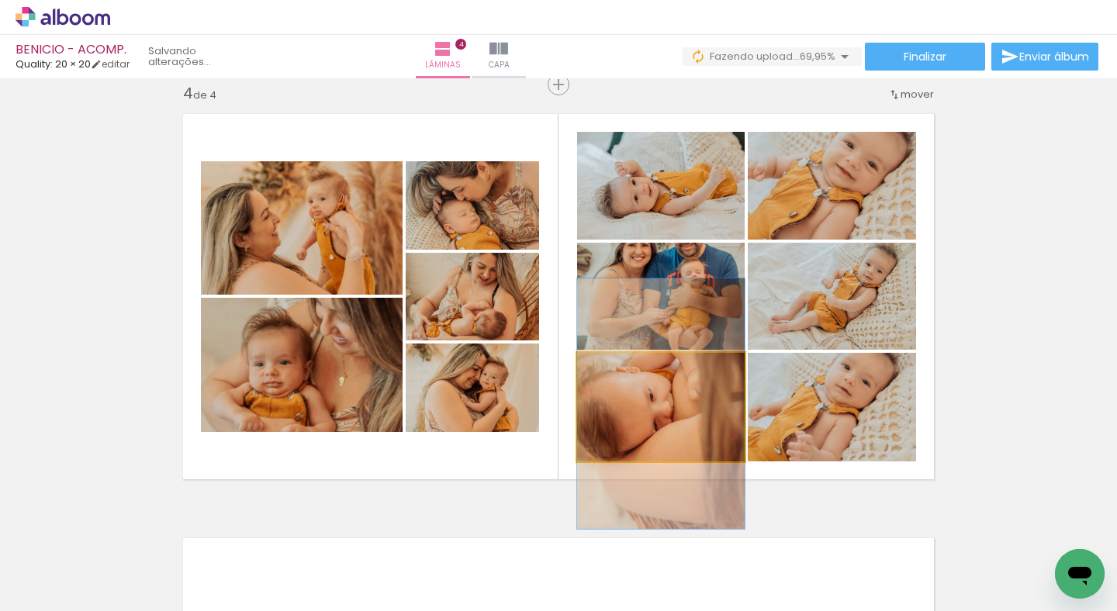
drag, startPoint x: 692, startPoint y: 424, endPoint x: 674, endPoint y: 420, distance: 18.1
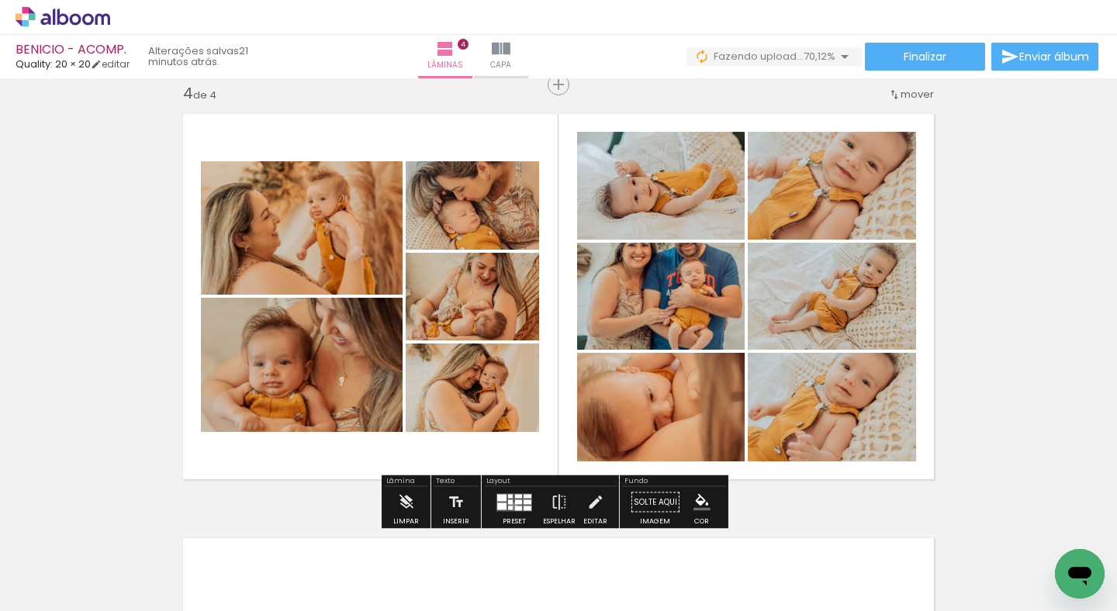
click at [510, 506] on quentale-layouter at bounding box center [514, 502] width 36 height 18
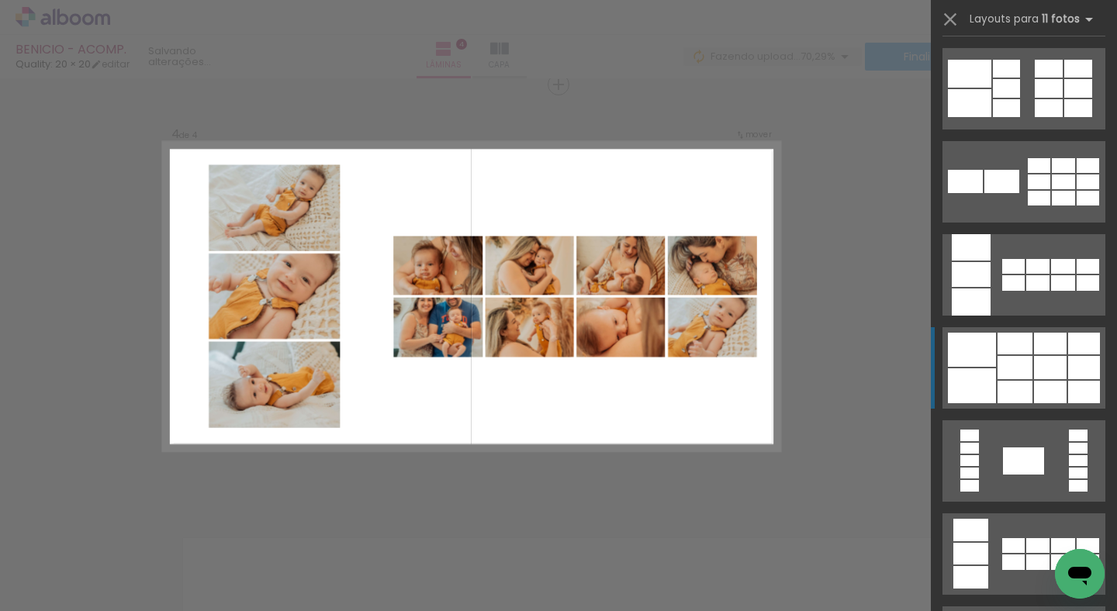
scroll to position [2003, 0]
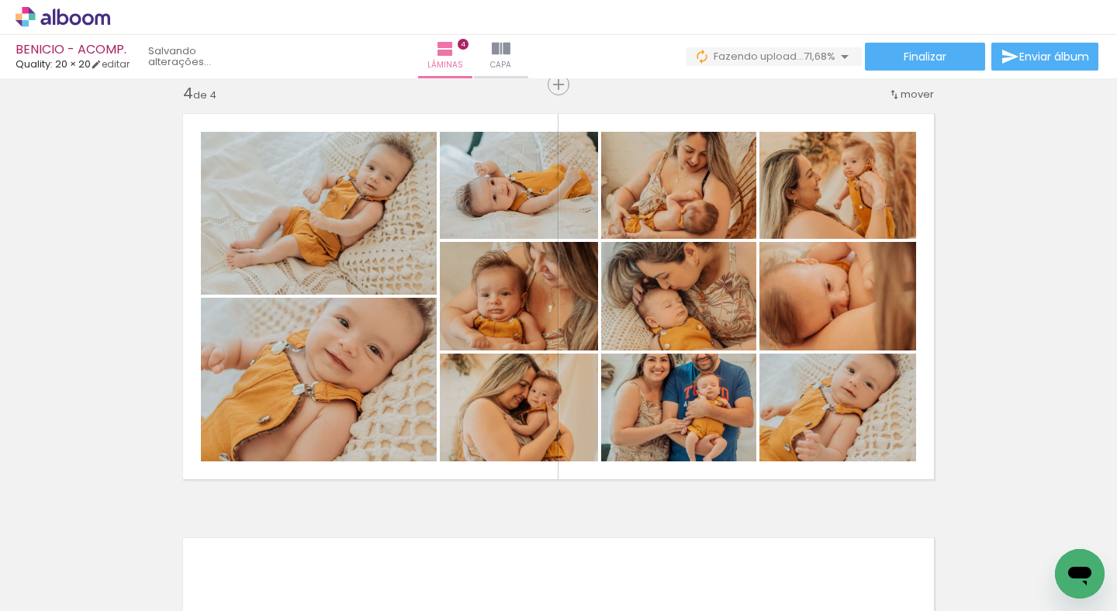
scroll to position [0, 23250]
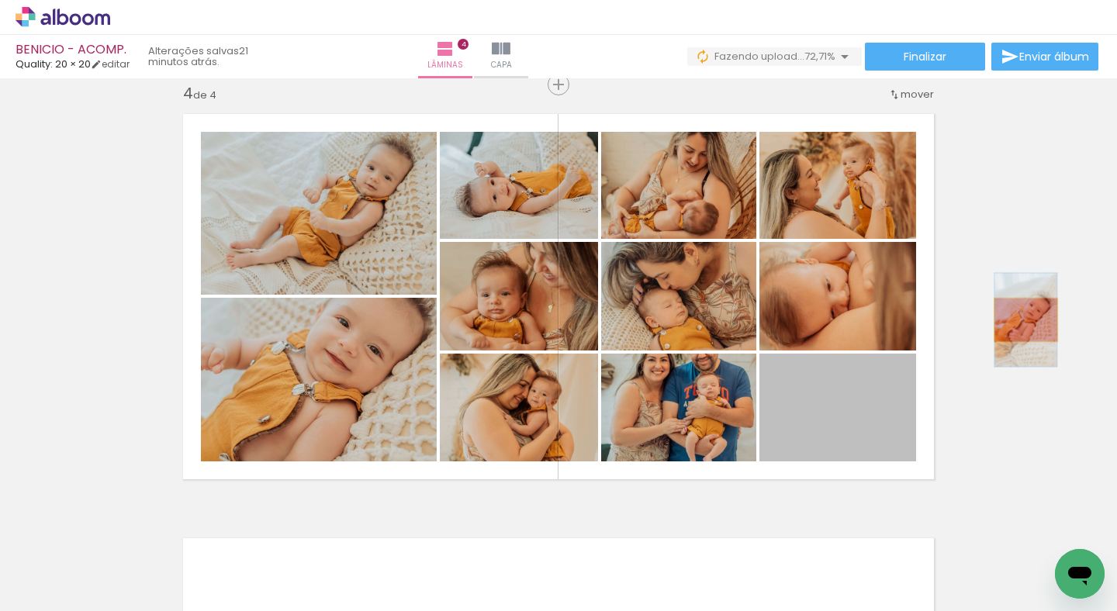
drag, startPoint x: 807, startPoint y: 402, endPoint x: 1031, endPoint y: 314, distance: 240.7
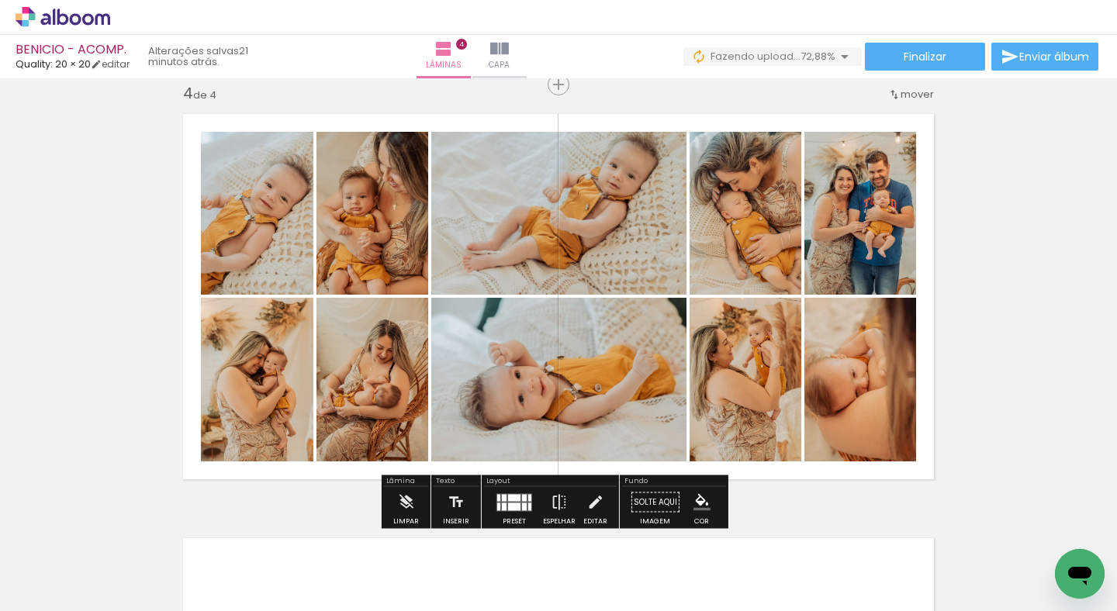
click at [512, 505] on div at bounding box center [514, 507] width 12 height 8
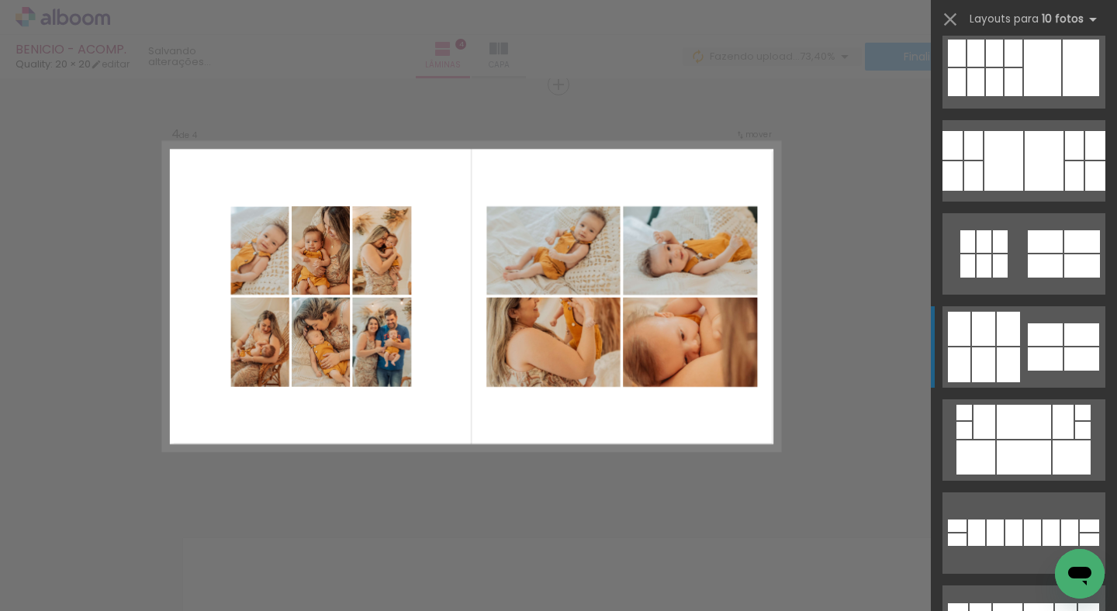
scroll to position [595, 0]
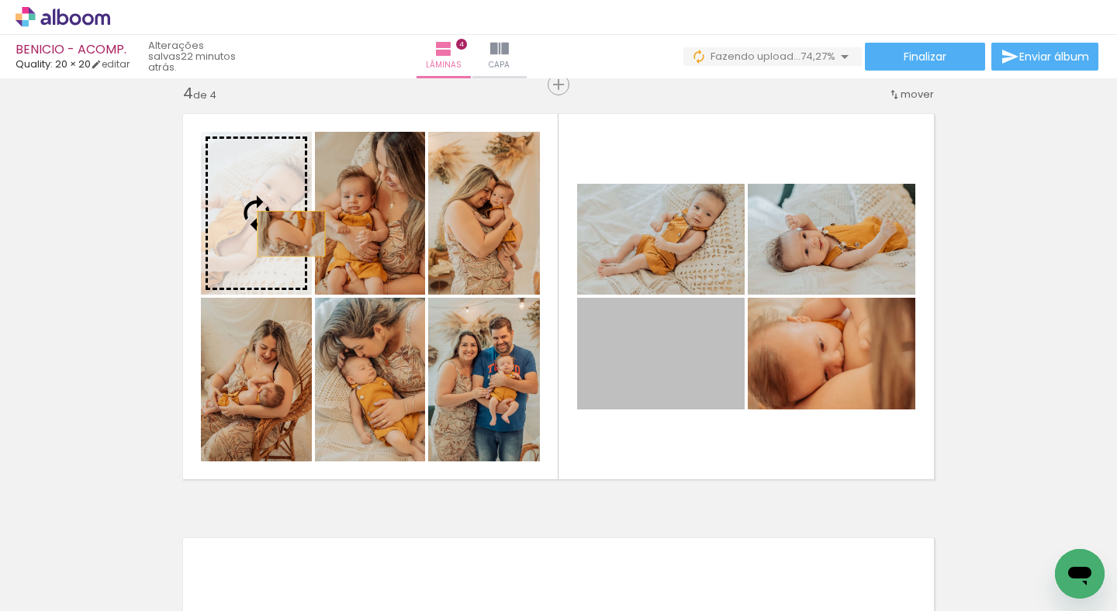
drag, startPoint x: 680, startPoint y: 389, endPoint x: 285, endPoint y: 233, distance: 424.2
click at [0, 0] on slot at bounding box center [0, 0] width 0 height 0
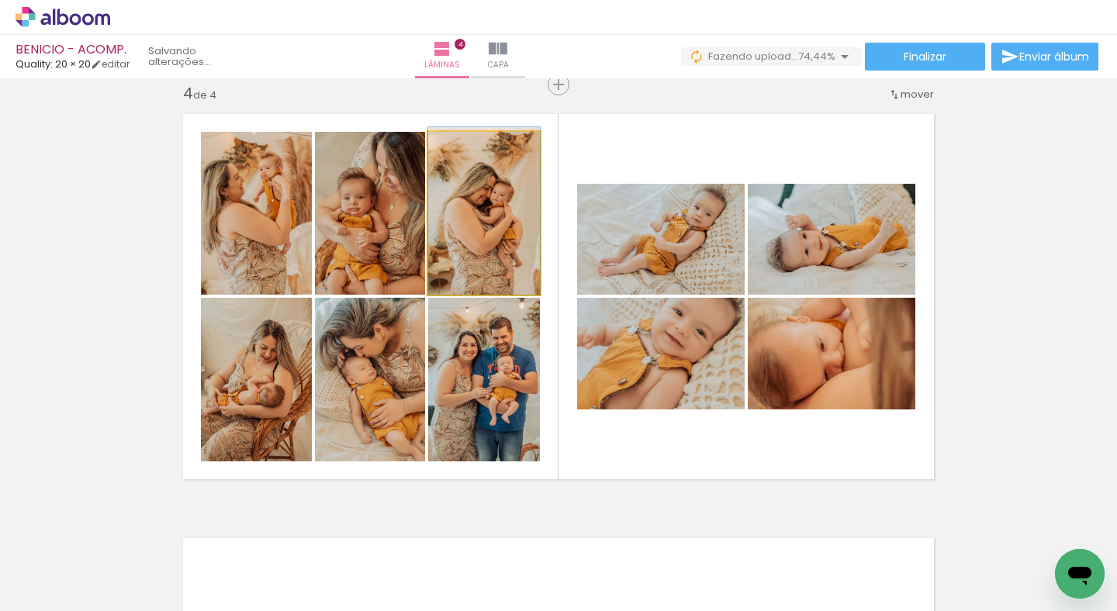
drag, startPoint x: 459, startPoint y: 234, endPoint x: 459, endPoint y: 209, distance: 25.6
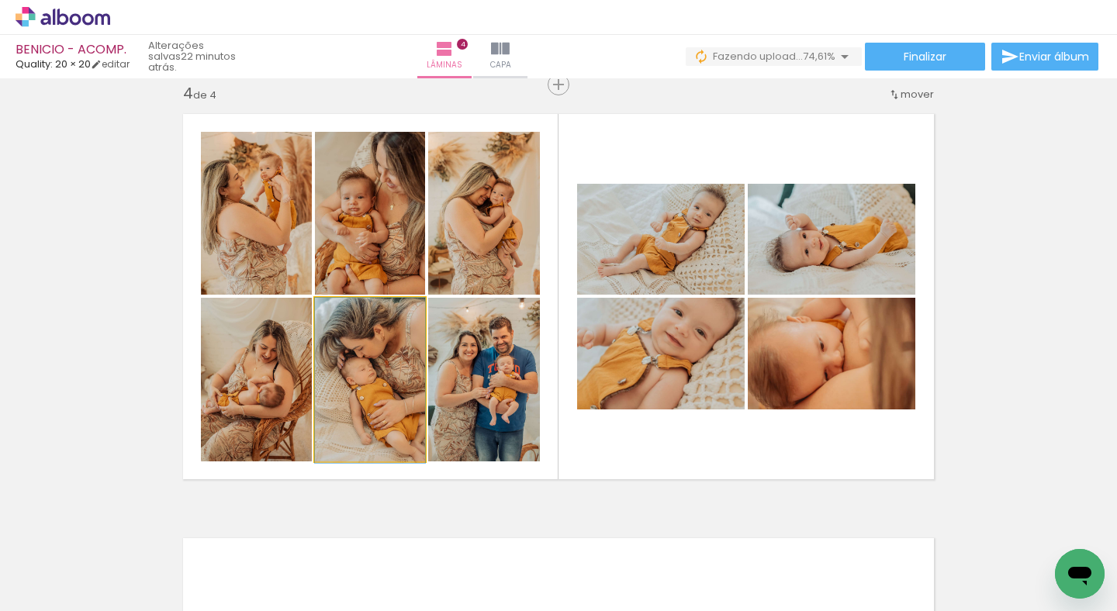
drag, startPoint x: 345, startPoint y: 400, endPoint x: 240, endPoint y: 413, distance: 106.3
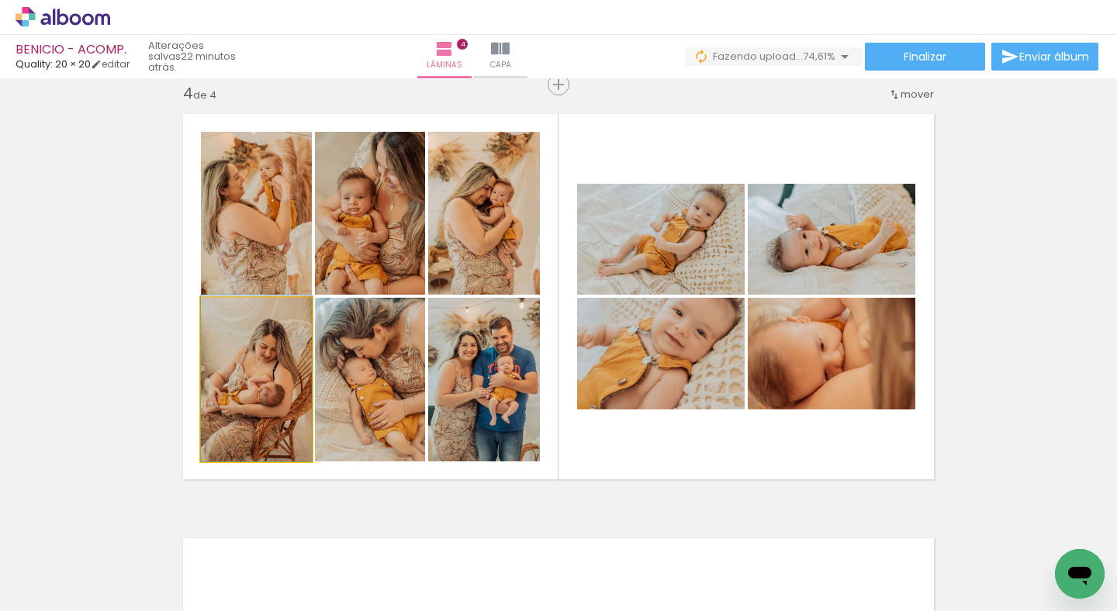
drag, startPoint x: 235, startPoint y: 413, endPoint x: 258, endPoint y: 388, distance: 34.1
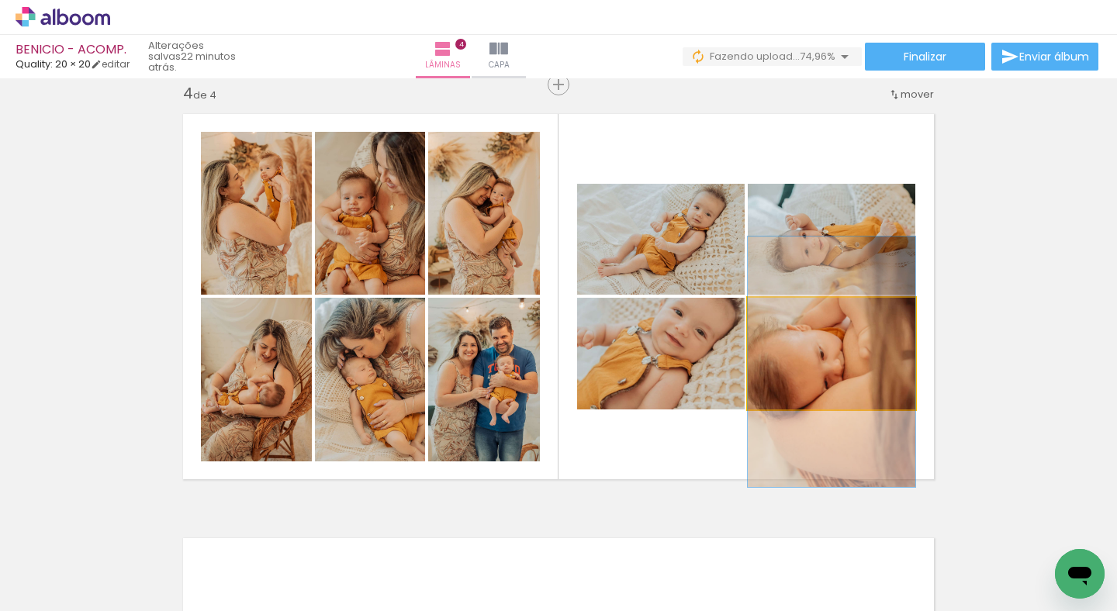
click at [808, 351] on quentale-photo at bounding box center [832, 354] width 168 height 112
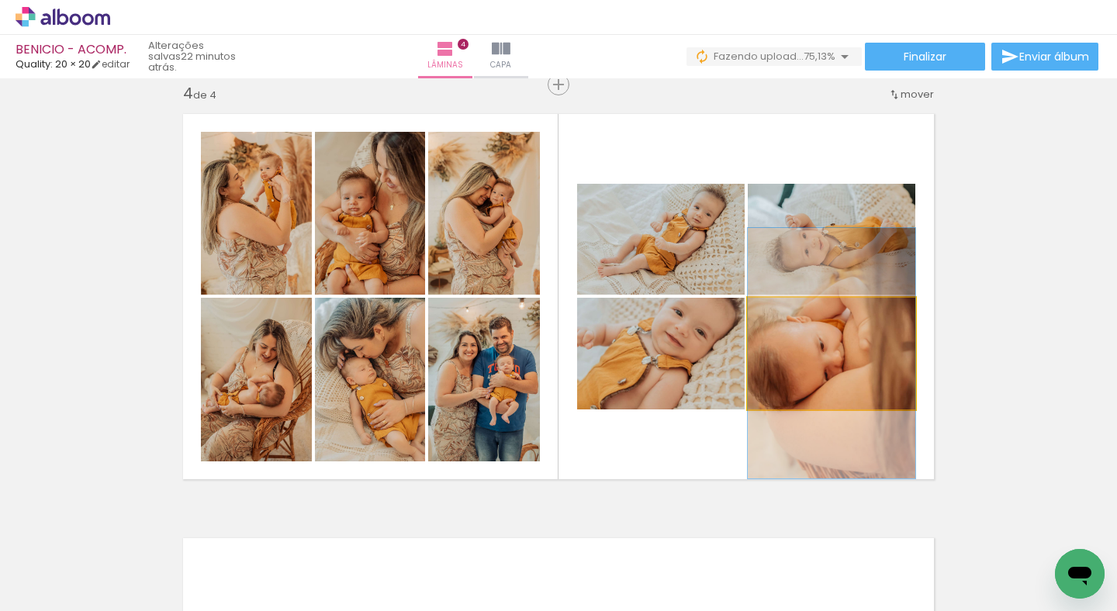
drag, startPoint x: 849, startPoint y: 381, endPoint x: 849, endPoint y: 372, distance: 8.5
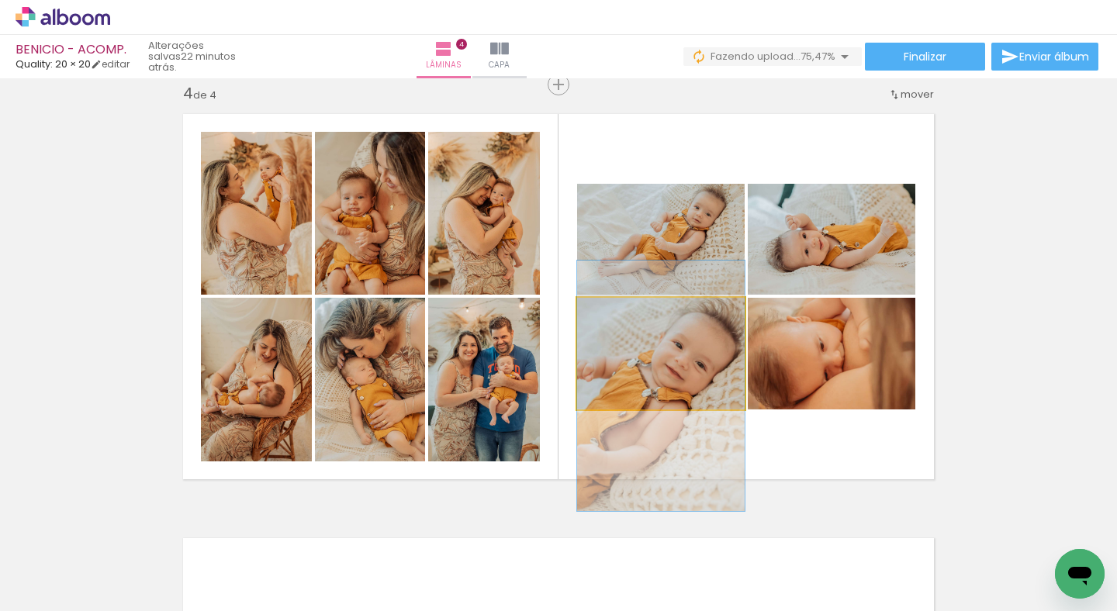
drag, startPoint x: 662, startPoint y: 359, endPoint x: 673, endPoint y: 392, distance: 34.3
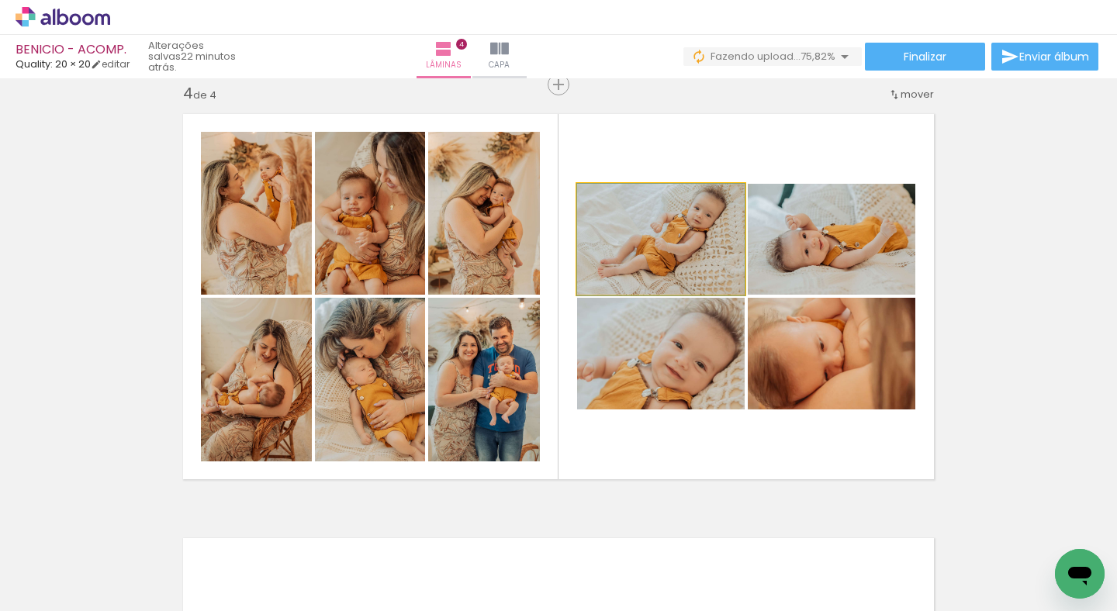
drag, startPoint x: 694, startPoint y: 233, endPoint x: 712, endPoint y: 258, distance: 30.6
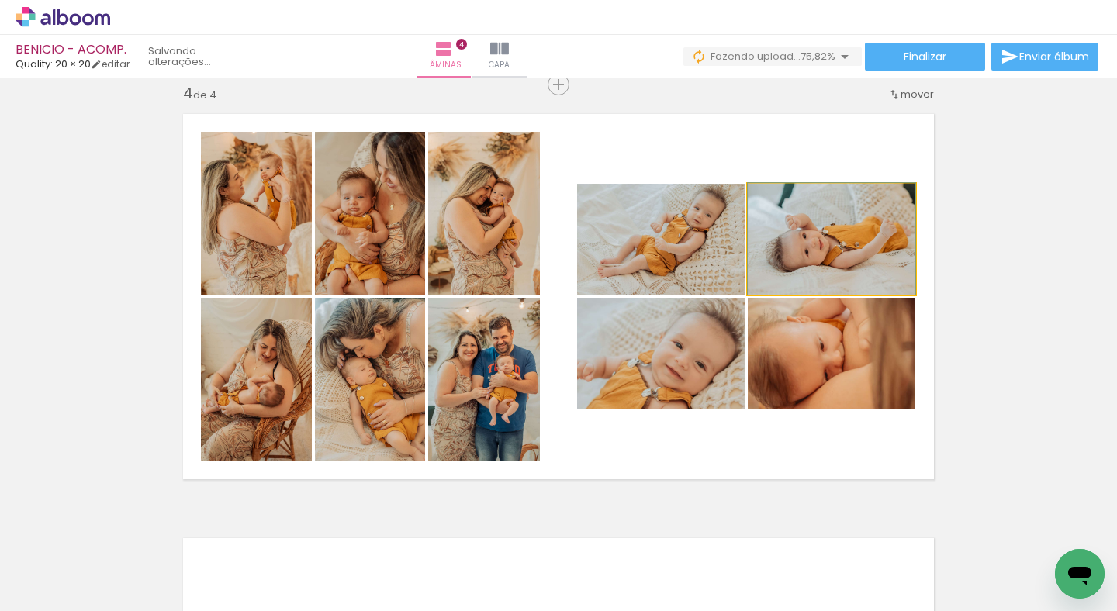
drag, startPoint x: 815, startPoint y: 230, endPoint x: 822, endPoint y: 218, distance: 14.0
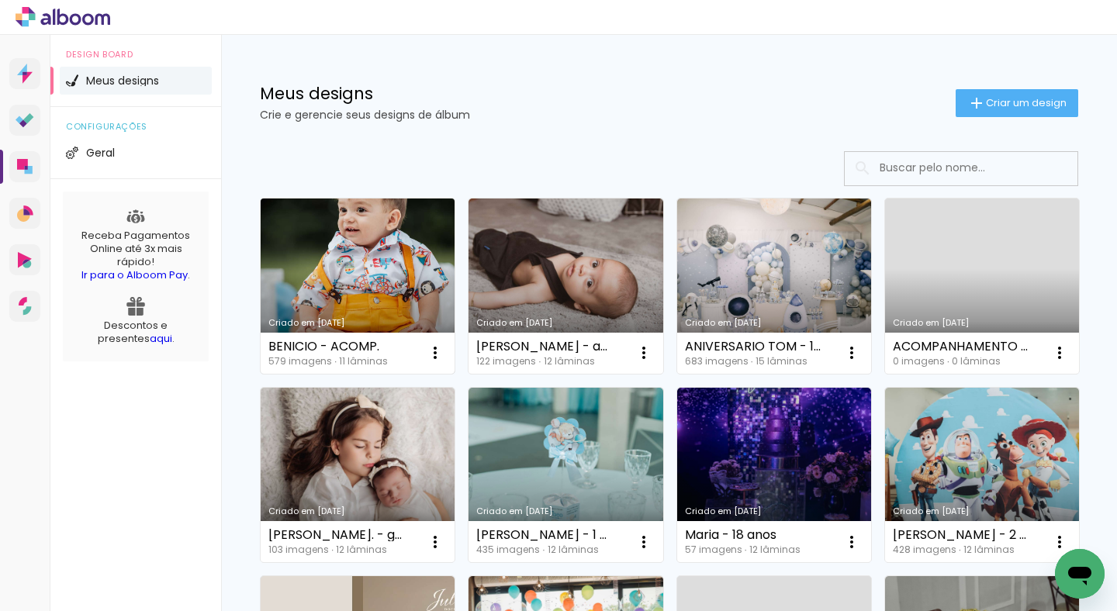
click at [354, 254] on link "Criado em [DATE]" at bounding box center [358, 286] width 194 height 175
click at [384, 283] on link "Criado em [DATE]" at bounding box center [358, 286] width 194 height 175
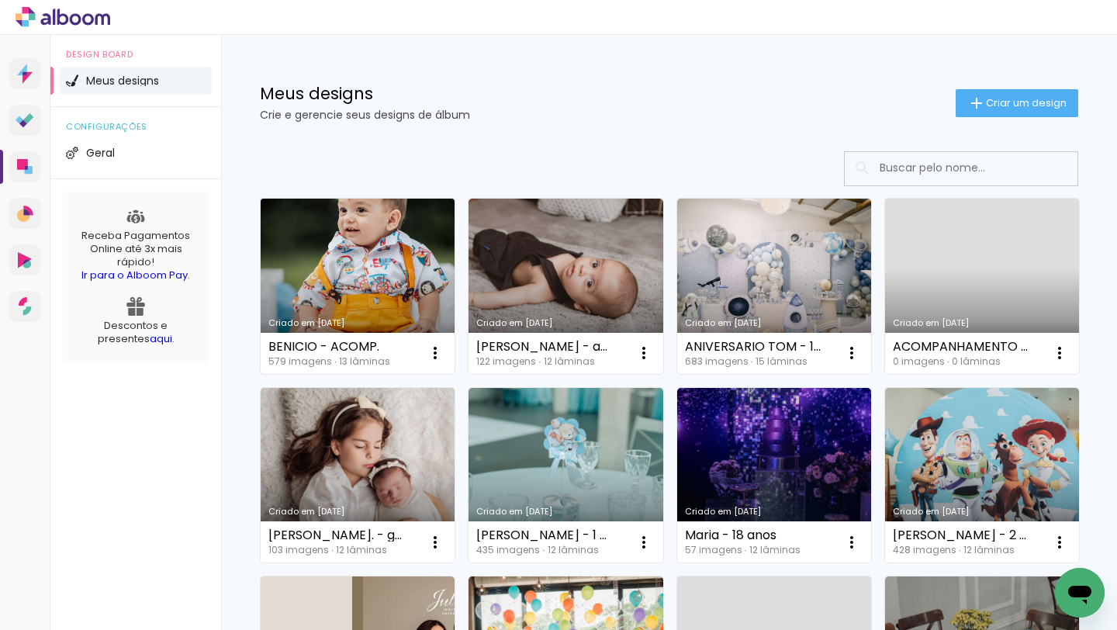
click at [393, 268] on link "Criado em [DATE]" at bounding box center [358, 286] width 194 height 175
click at [331, 282] on link "Criado em [DATE]" at bounding box center [358, 286] width 194 height 175
